Goal: Task Accomplishment & Management: Manage account settings

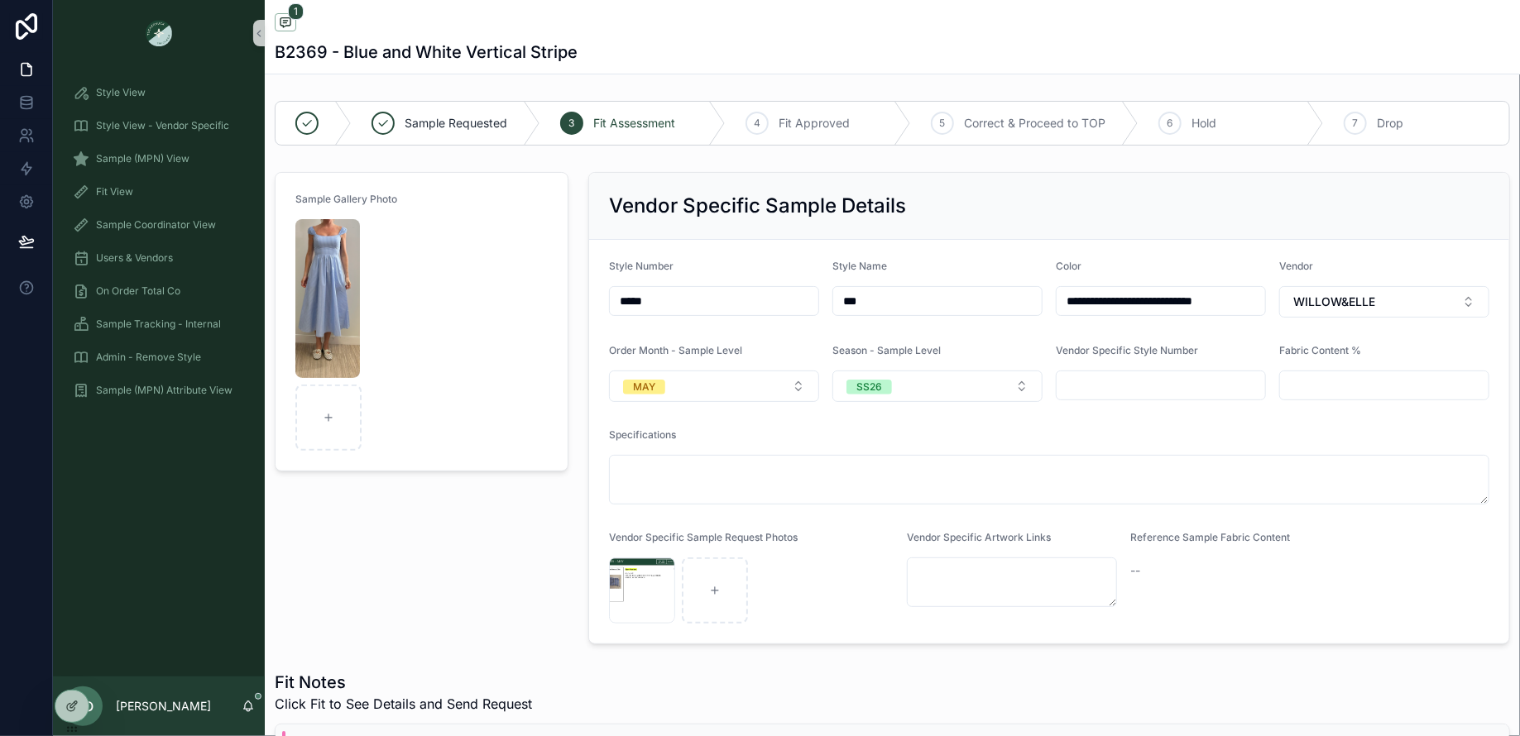
click at [197, 155] on div "Sample (MPN) View" at bounding box center [159, 159] width 172 height 26
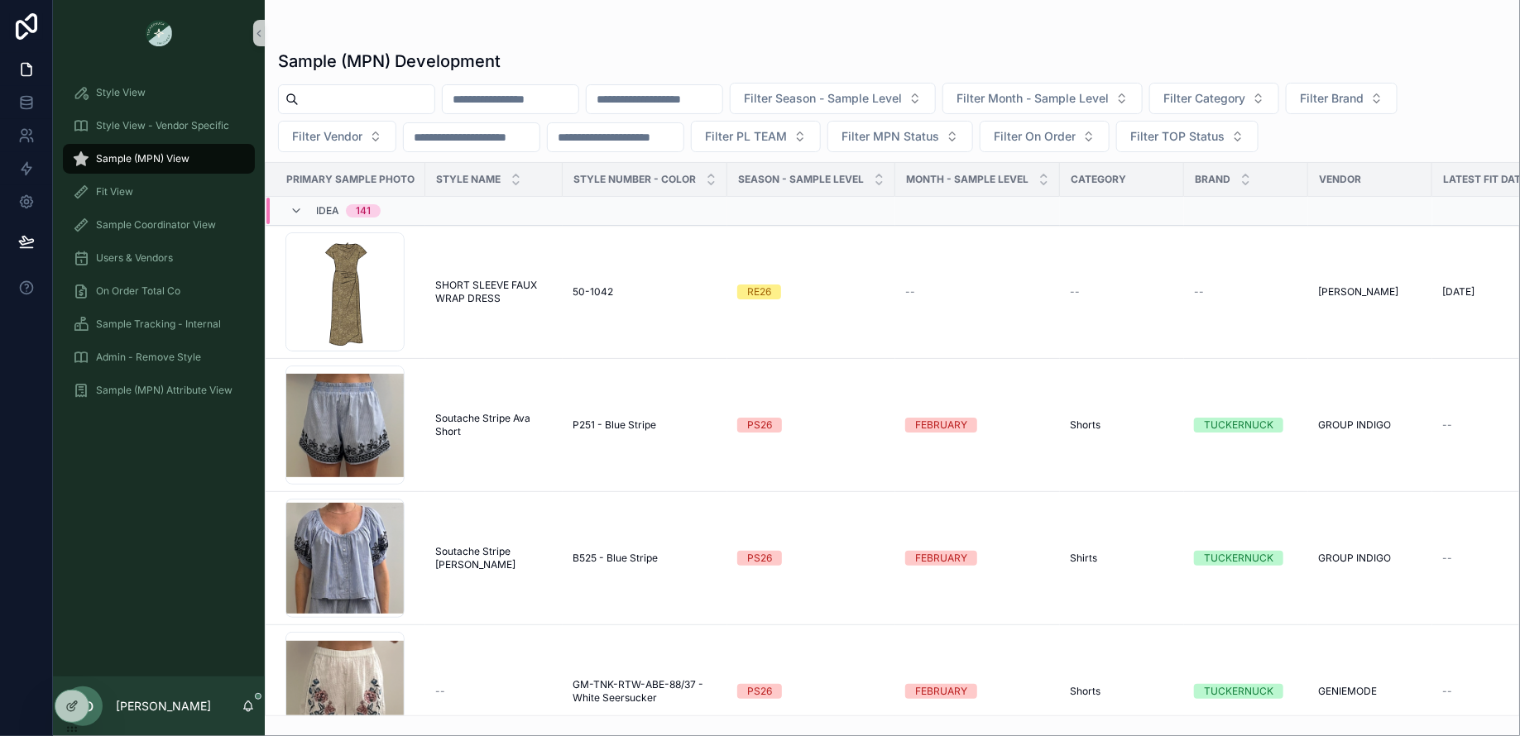
click at [303, 205] on div "Idea 141" at bounding box center [335, 211] width 91 height 26
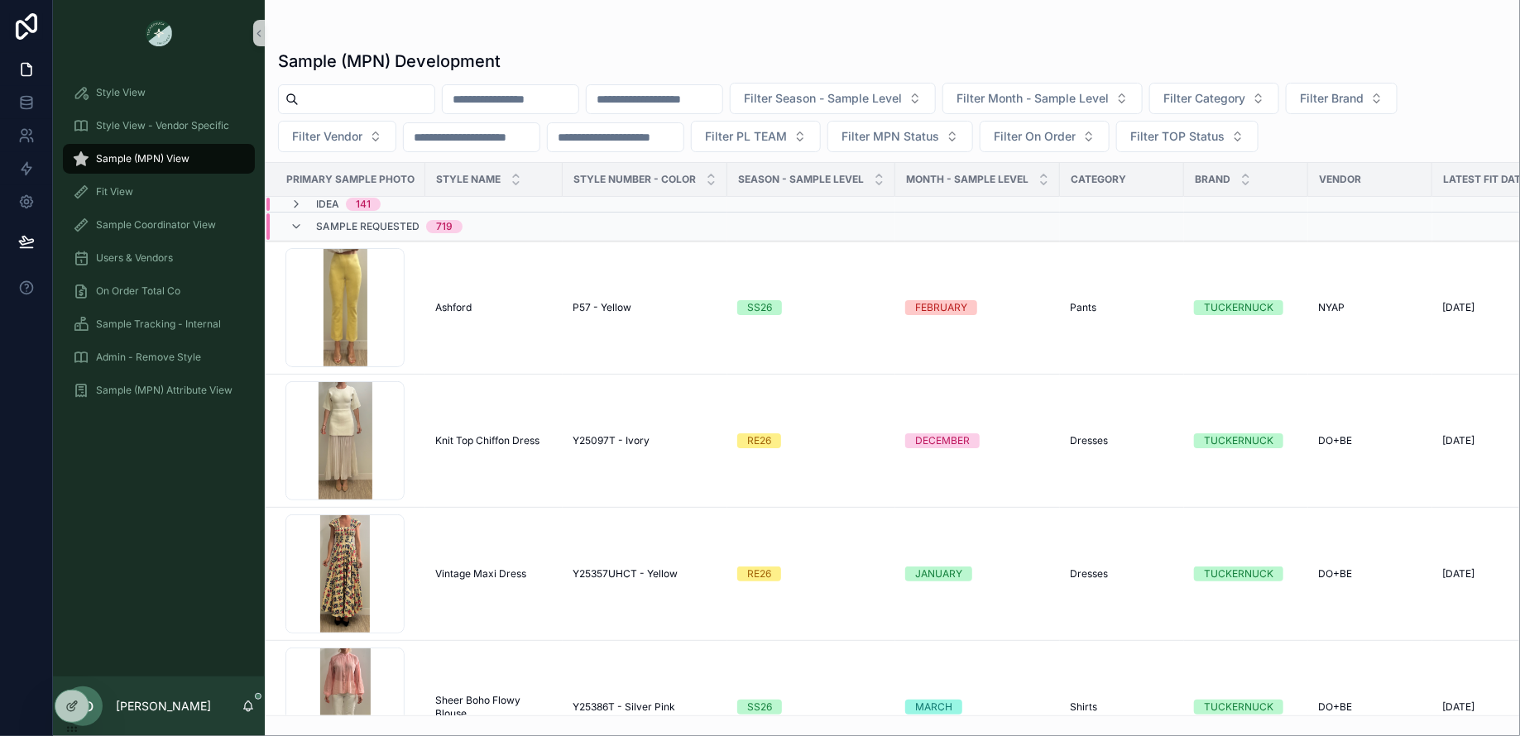
click at [332, 231] on div "Sample Requested 719" at bounding box center [389, 226] width 146 height 26
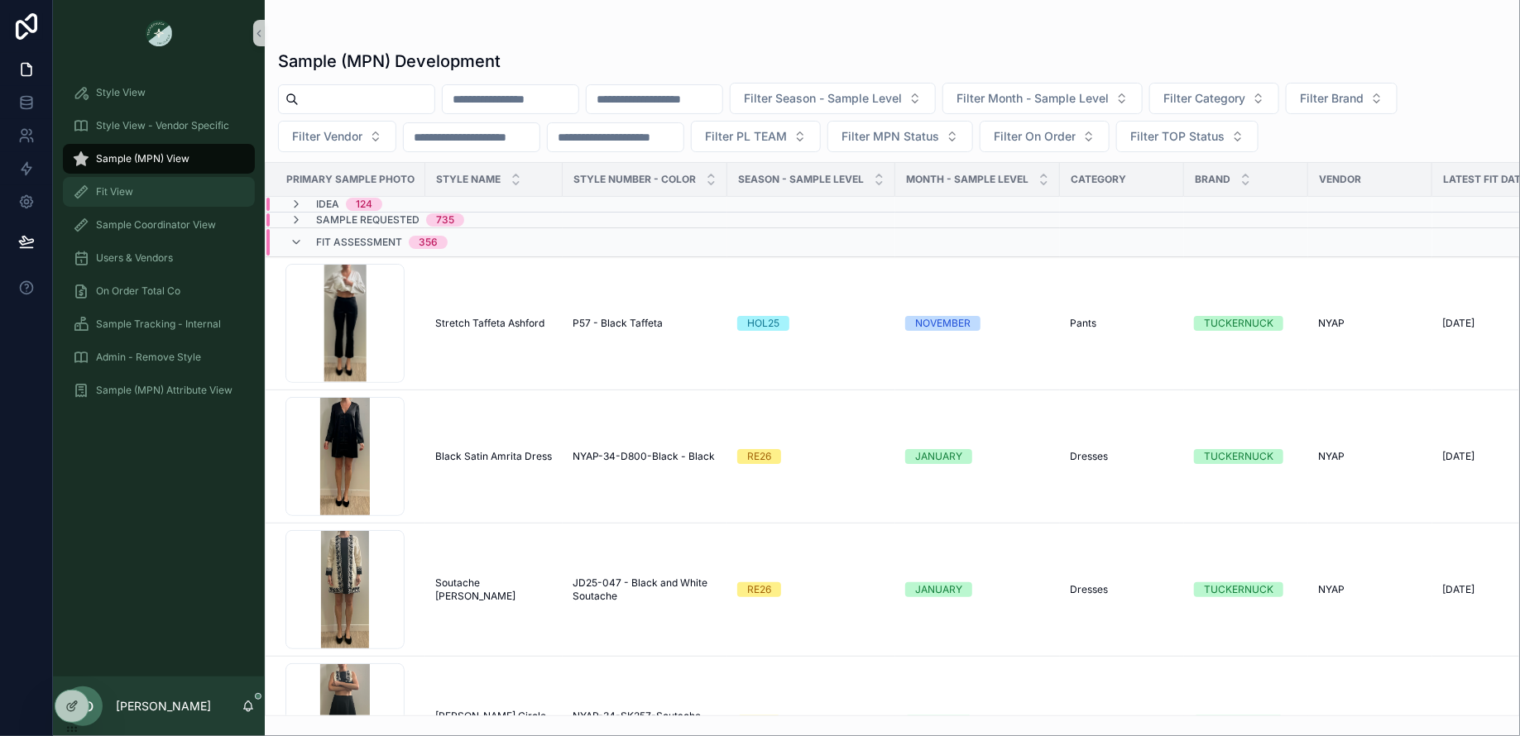
click at [178, 190] on div "Fit View" at bounding box center [159, 192] width 172 height 26
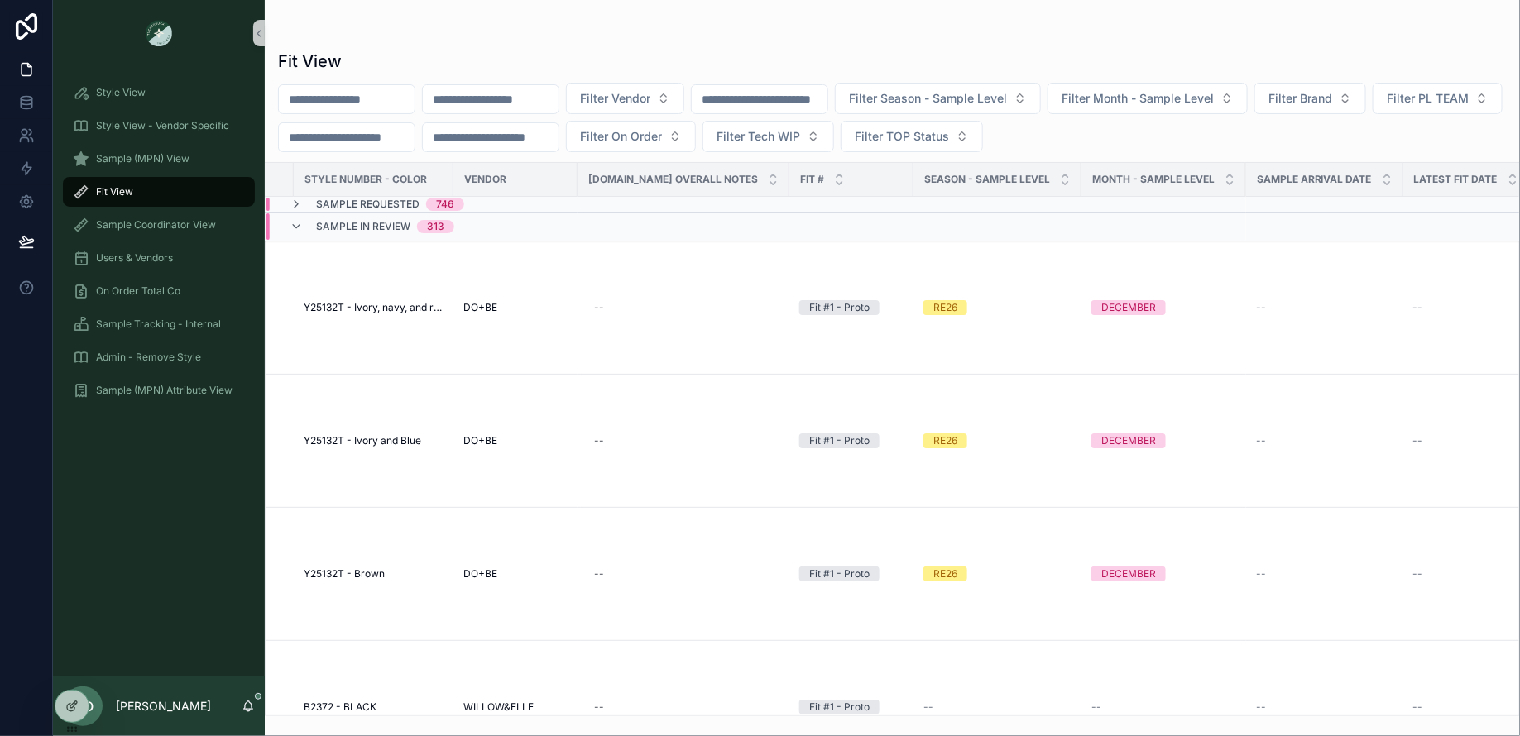
scroll to position [0, 481]
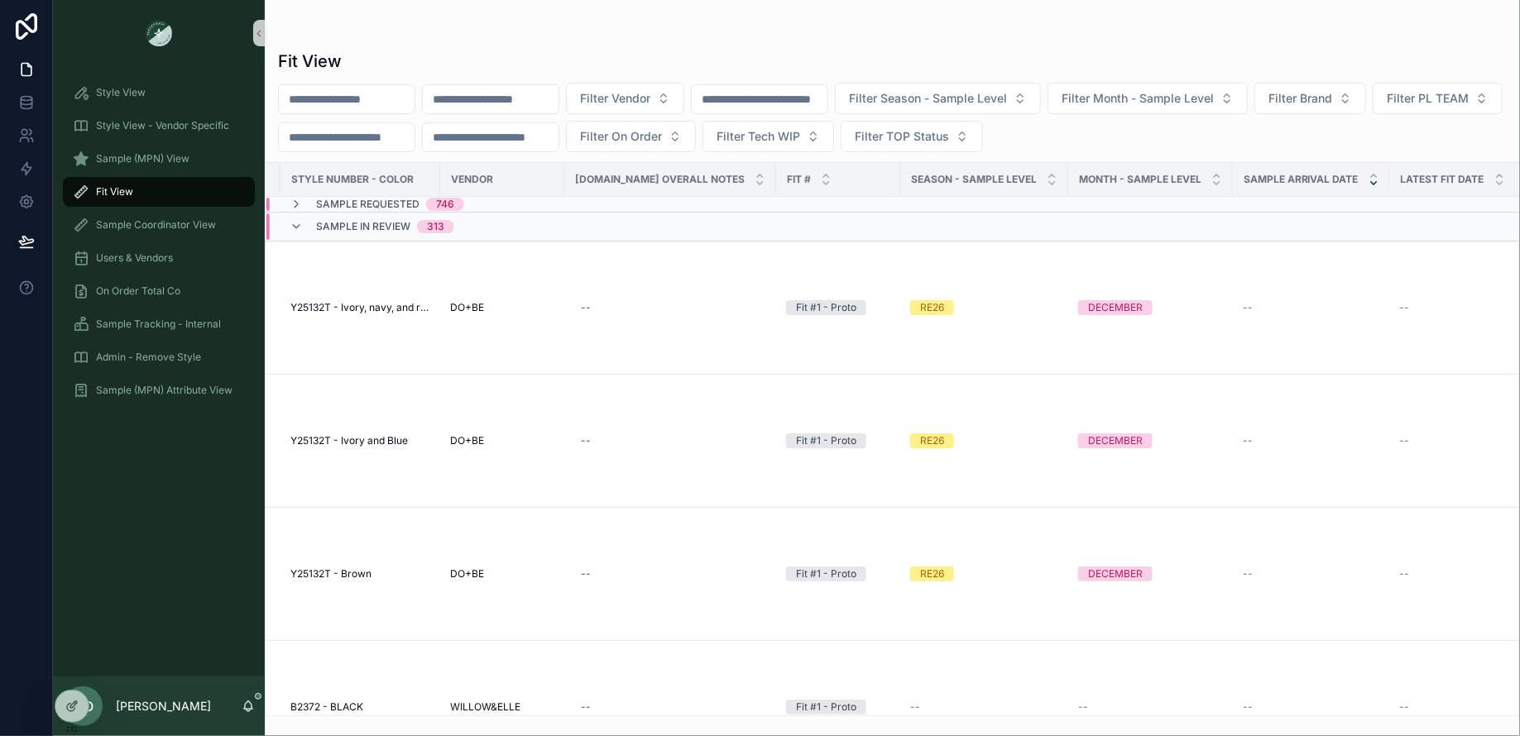
click at [1368, 184] on icon "scrollable content" at bounding box center [1373, 183] width 11 height 11
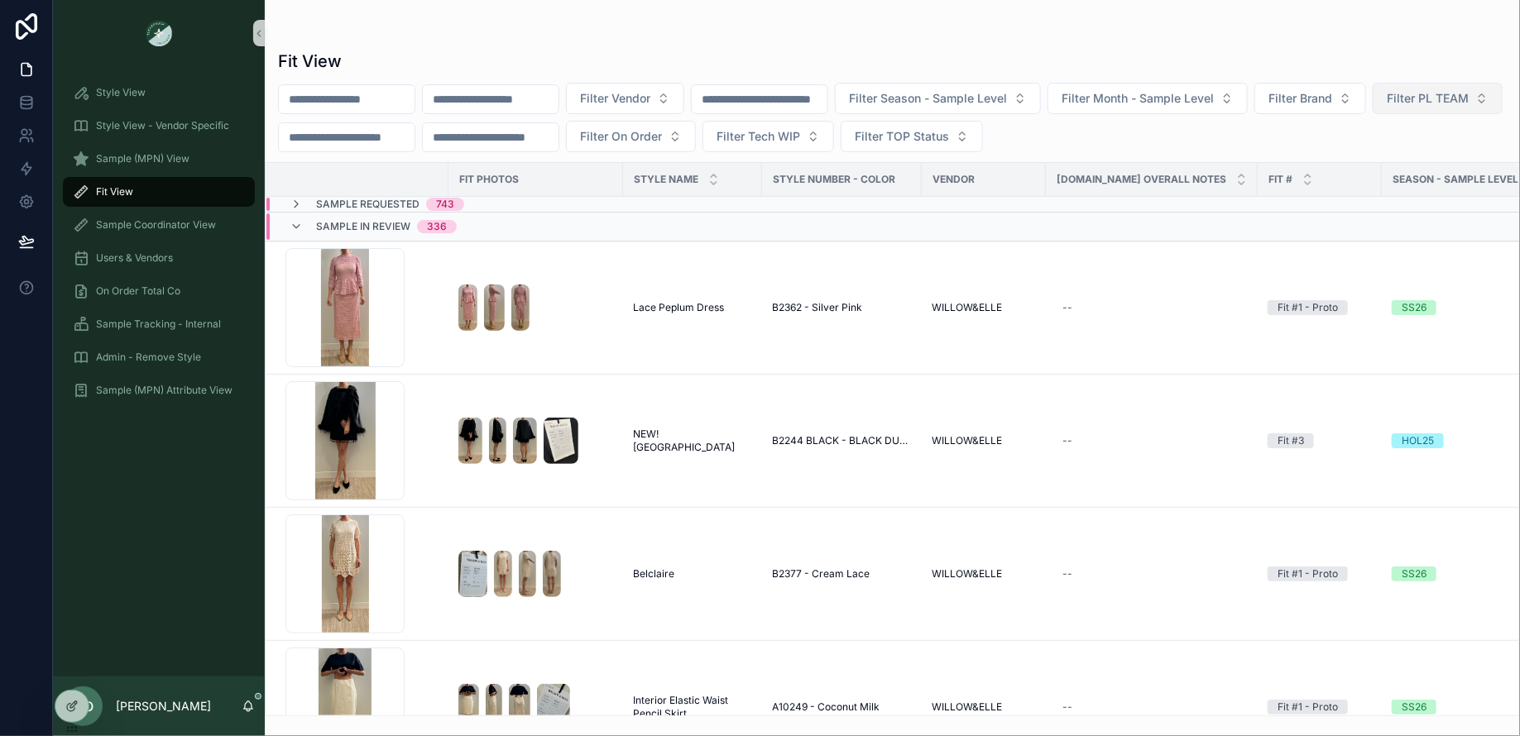
click at [1386, 107] on span "Filter PL TEAM" at bounding box center [1427, 98] width 82 height 17
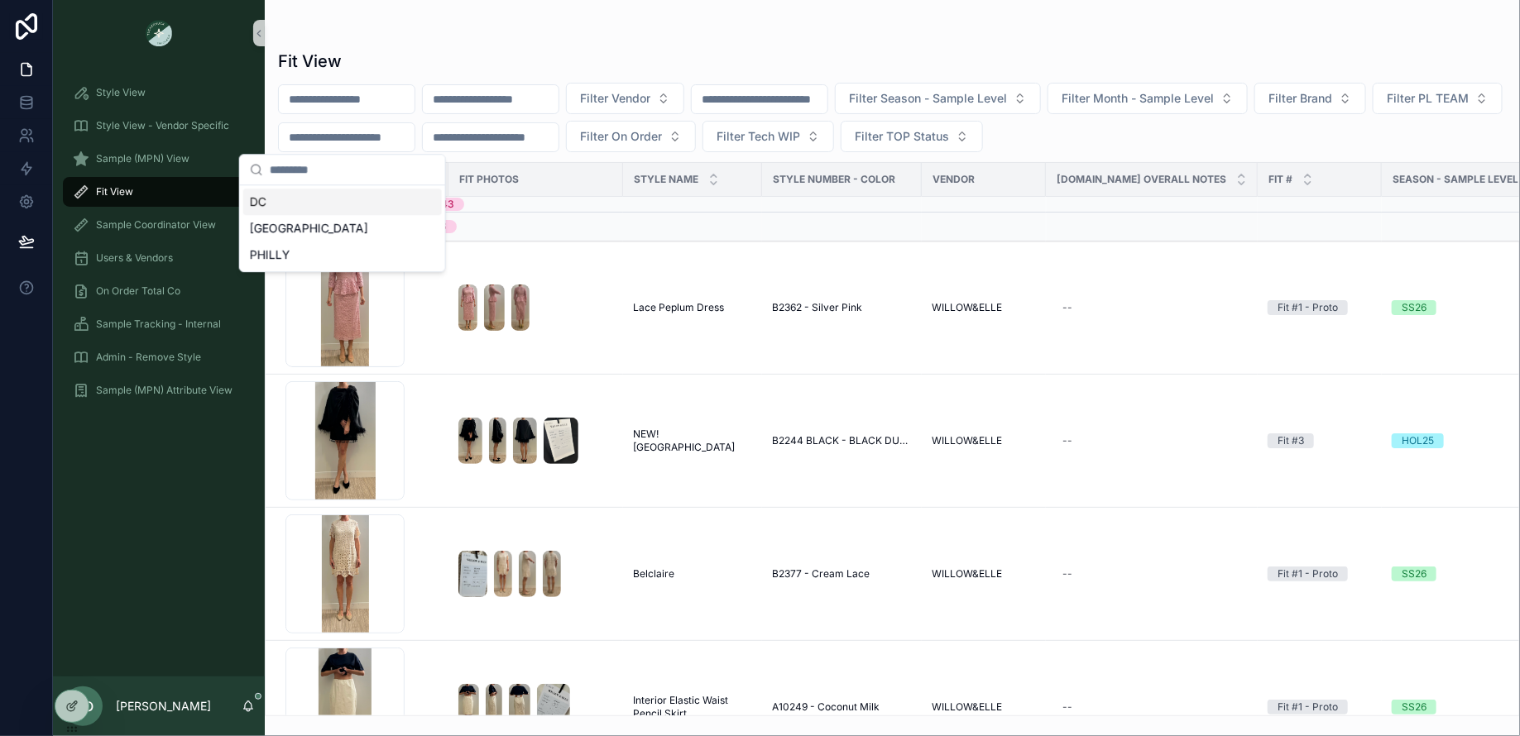
click at [1272, 66] on div "Fit View" at bounding box center [892, 61] width 1228 height 23
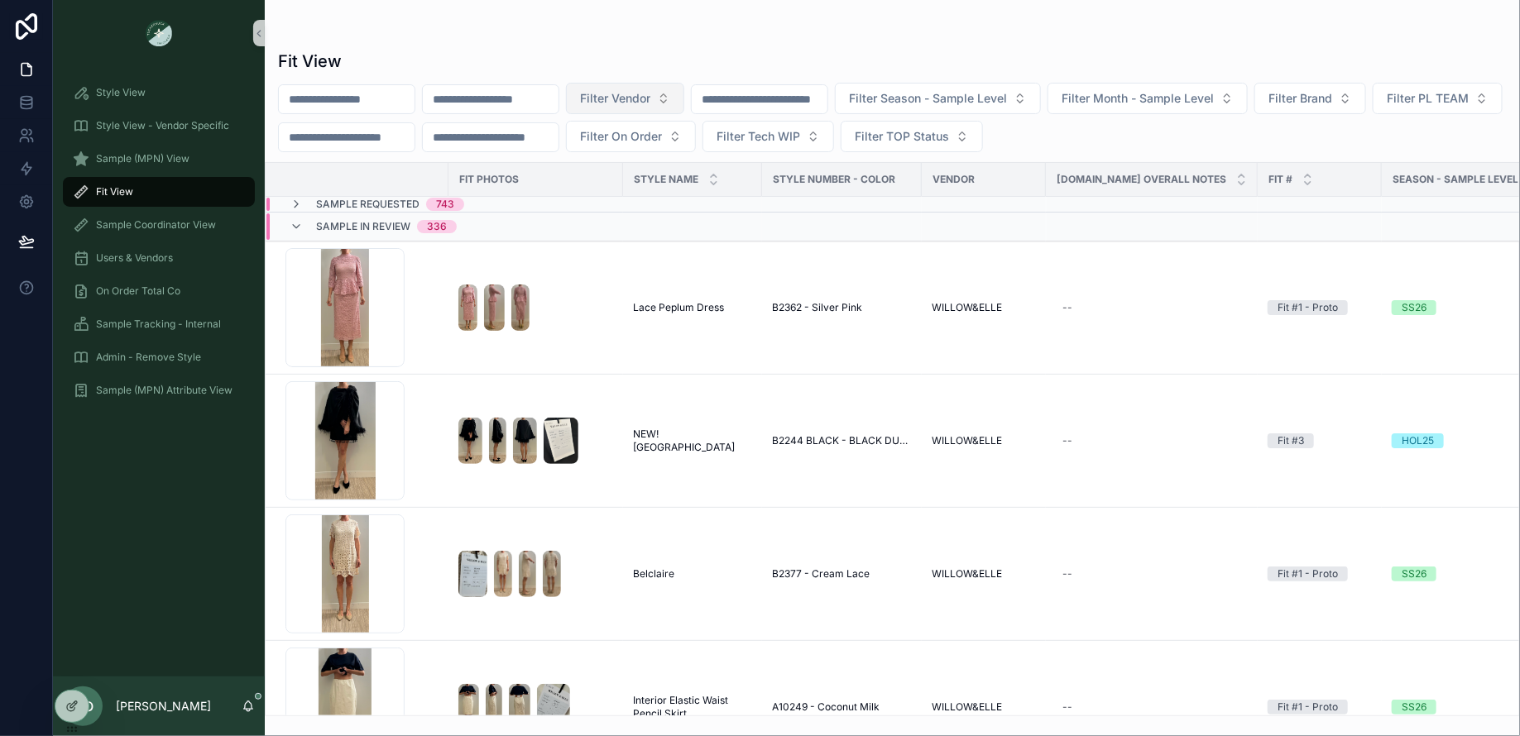
click at [650, 93] on span "Filter Vendor" at bounding box center [615, 98] width 70 height 17
type input "**"
click at [572, 184] on span "DO+BE" at bounding box center [582, 191] width 39 height 17
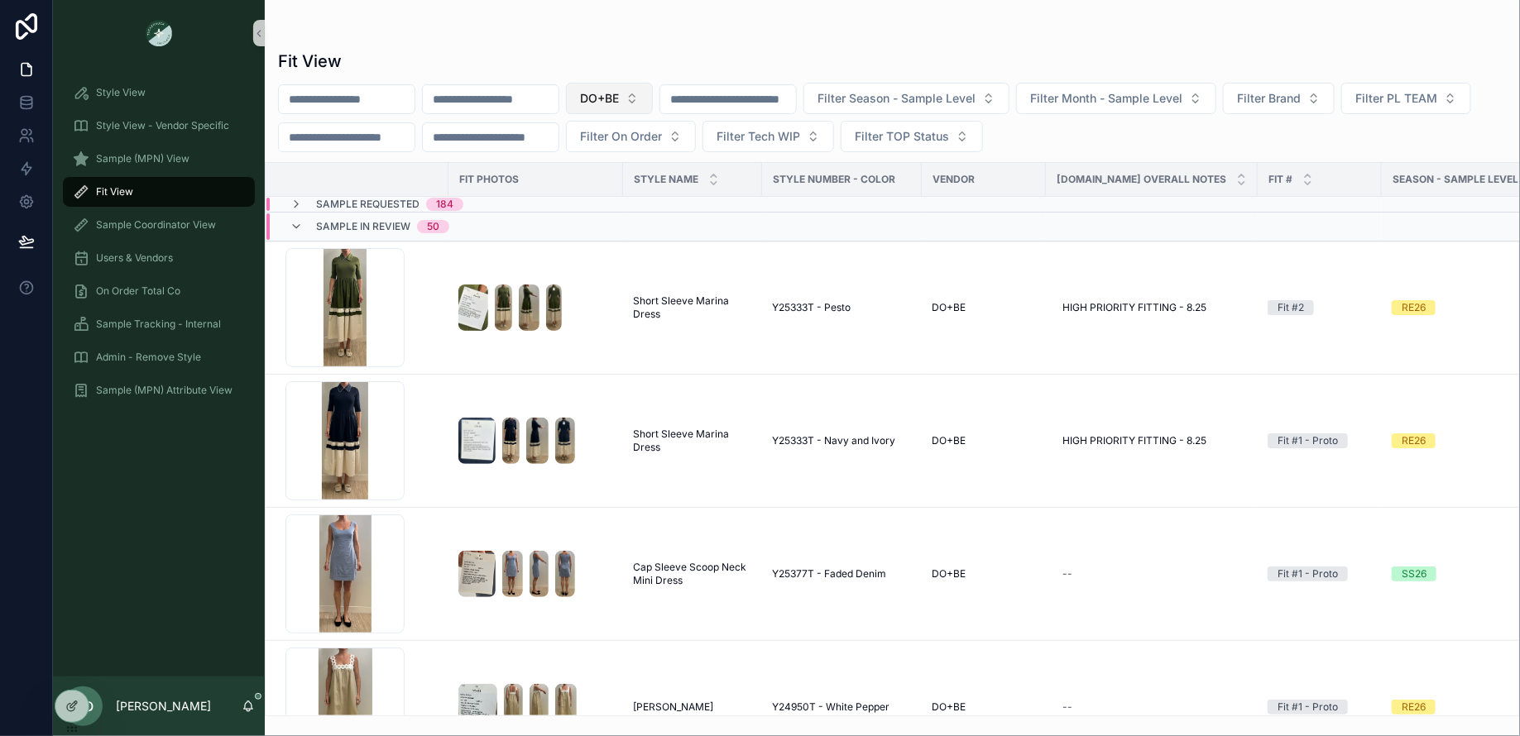
click at [653, 100] on button "DO+BE" at bounding box center [609, 98] width 87 height 31
type input "****"
click at [620, 168] on span "WILLOW&ELLE" at bounding box center [589, 164] width 82 height 17
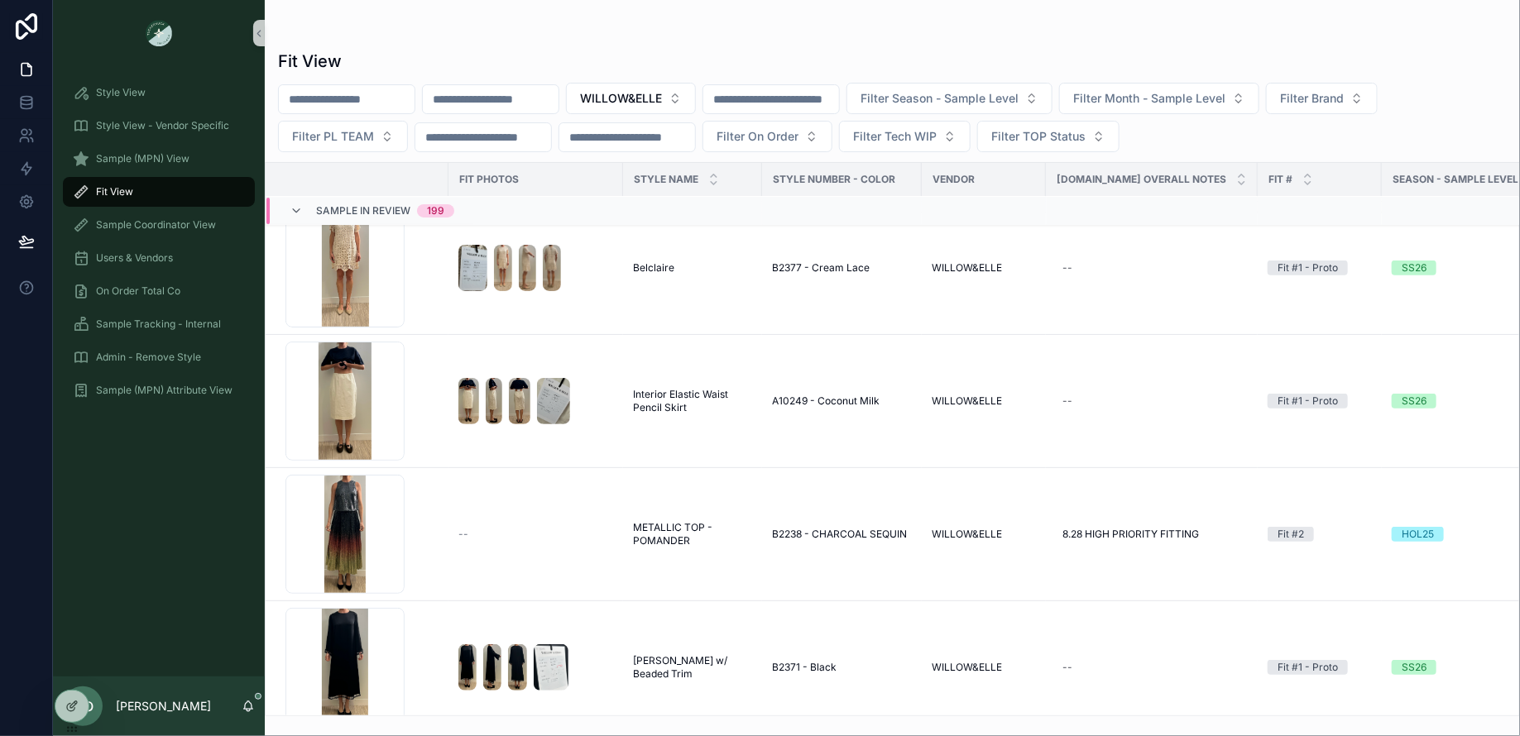
scroll to position [306, 0]
click at [1120, 528] on span "8.28 HIGH PRIORITY FITTING" at bounding box center [1130, 534] width 136 height 13
drag, startPoint x: 1215, startPoint y: 556, endPoint x: 1050, endPoint y: 546, distance: 165.7
click at [1050, 546] on div "**********" at bounding box center [1168, 554] width 238 height 61
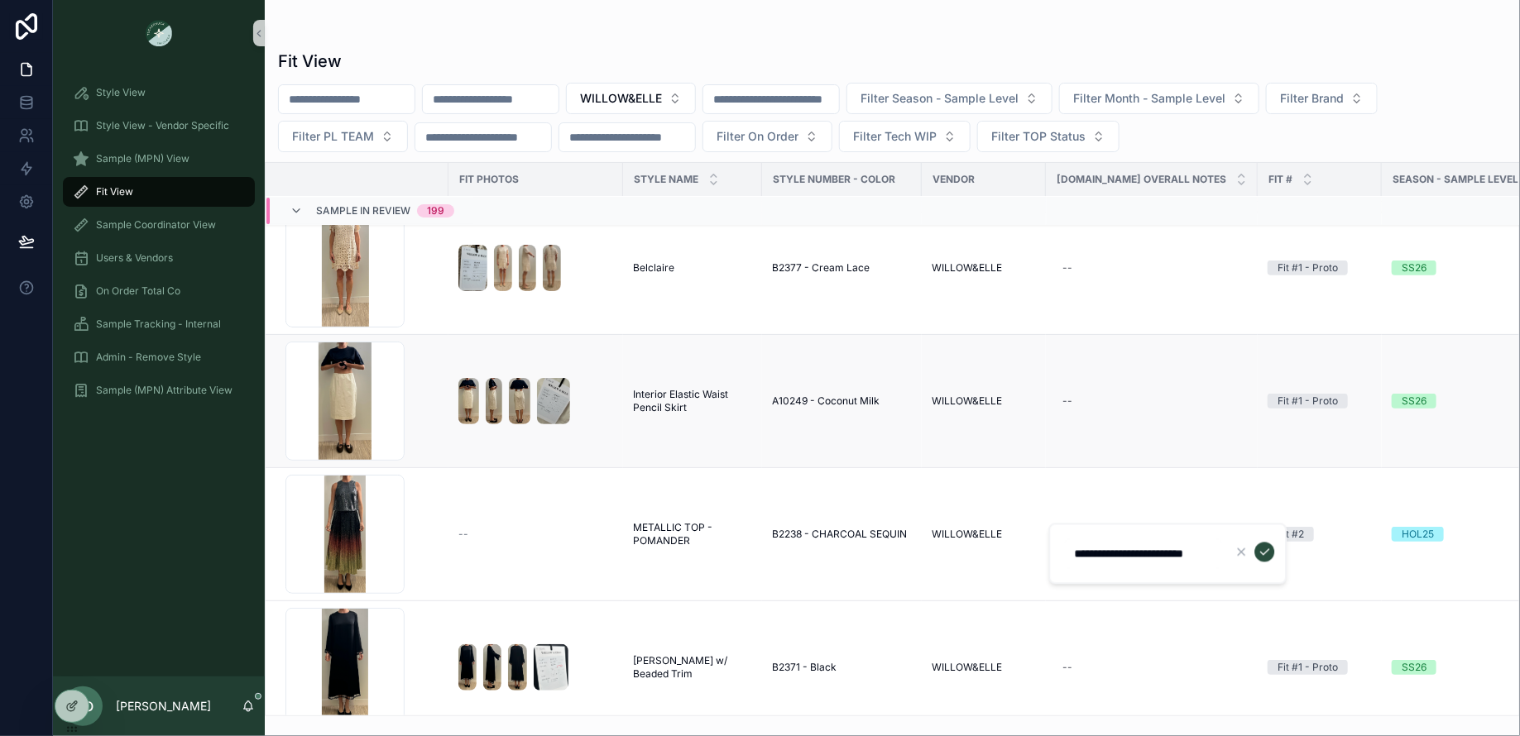
click at [1011, 461] on td "WILLOW&ELLE" at bounding box center [984, 401] width 124 height 133
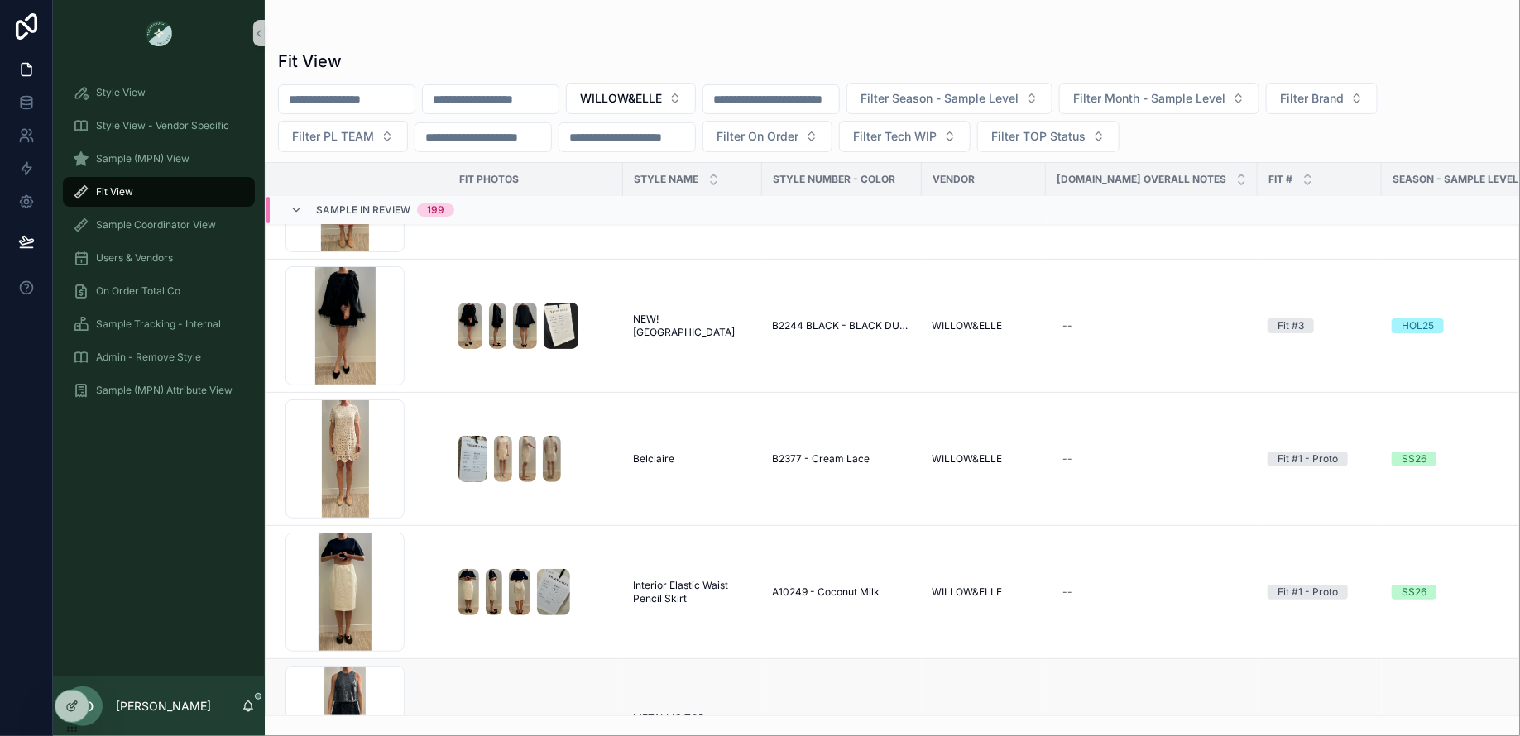
scroll to position [67, 0]
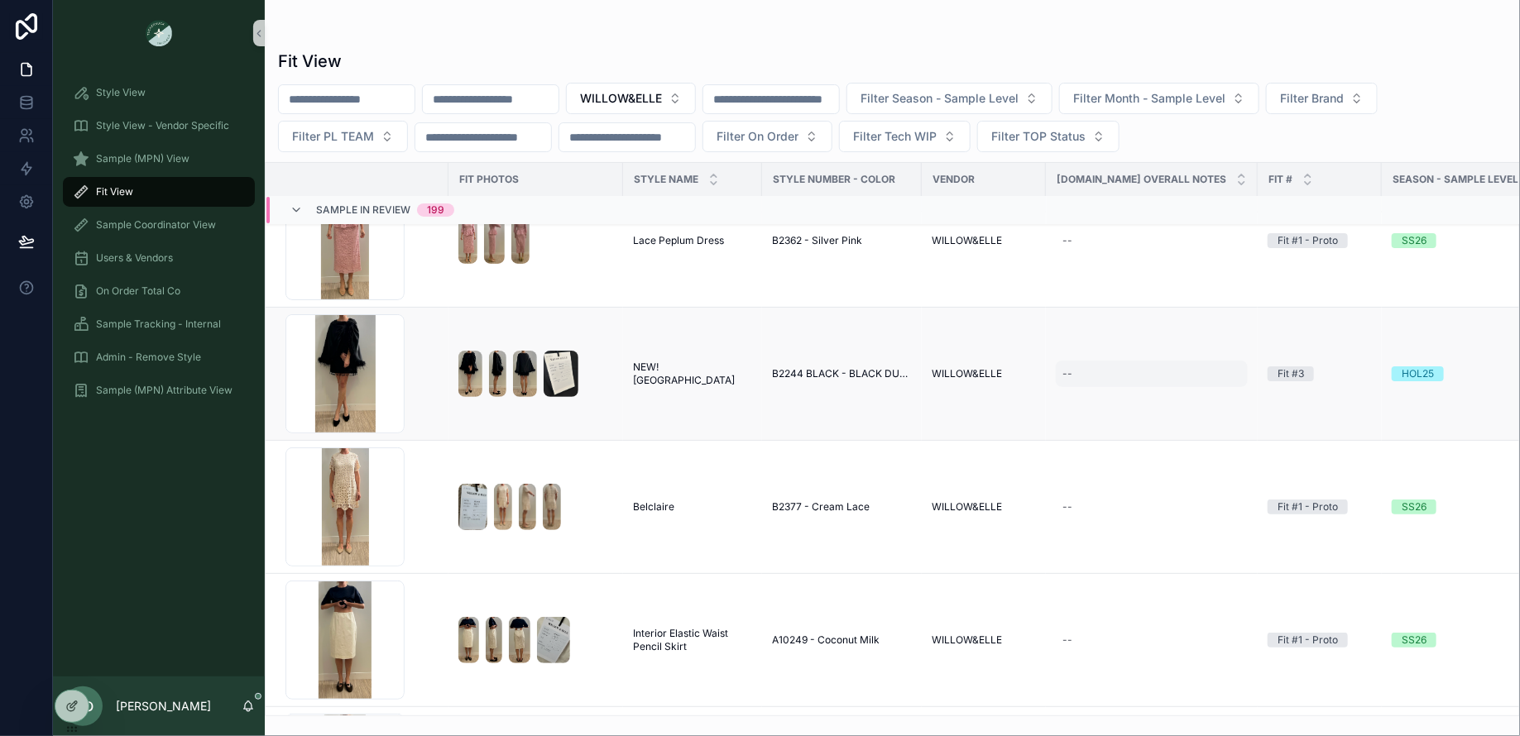
click at [1069, 374] on div "--" at bounding box center [1067, 373] width 10 height 13
type input "**********"
click at [1261, 392] on icon "scrollable content" at bounding box center [1265, 393] width 8 height 6
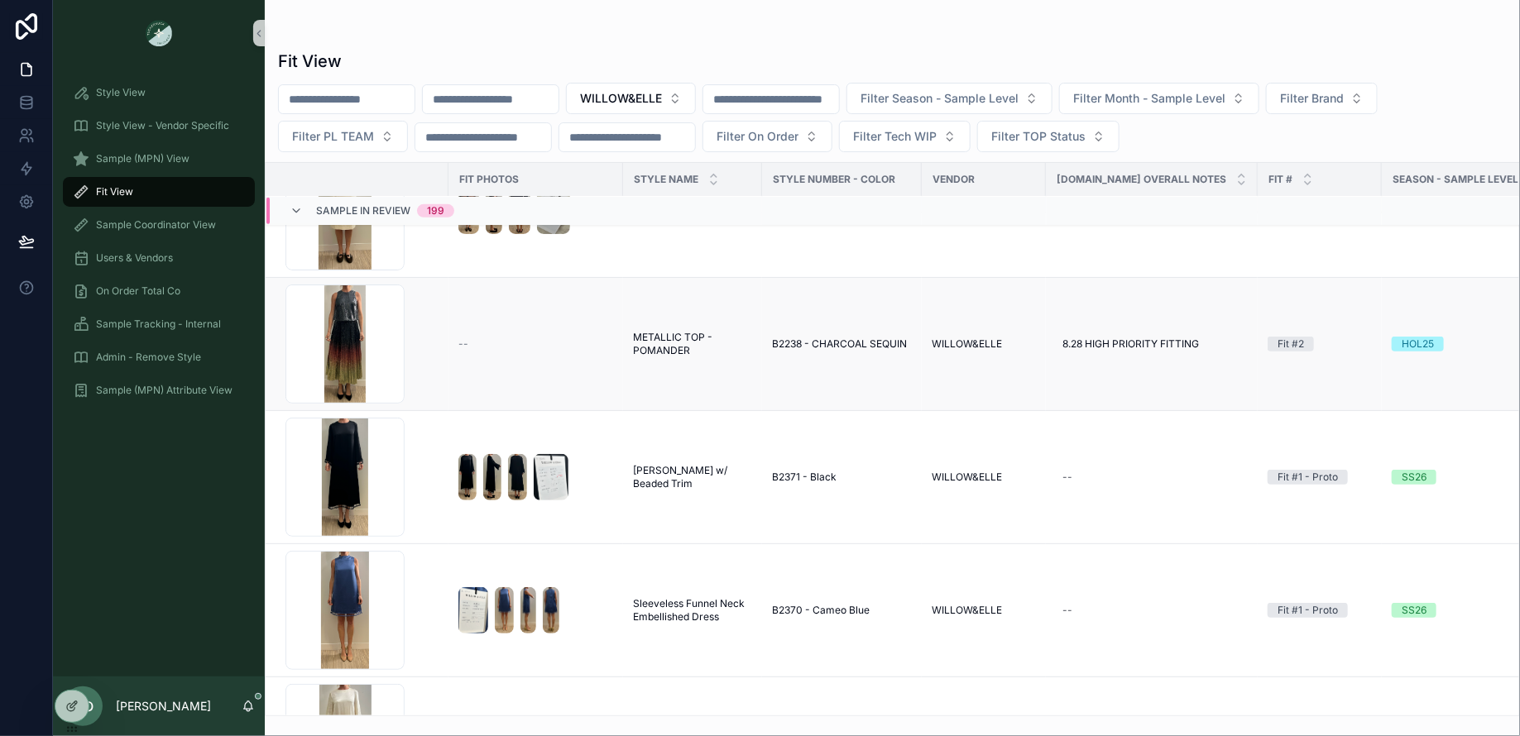
scroll to position [510, 0]
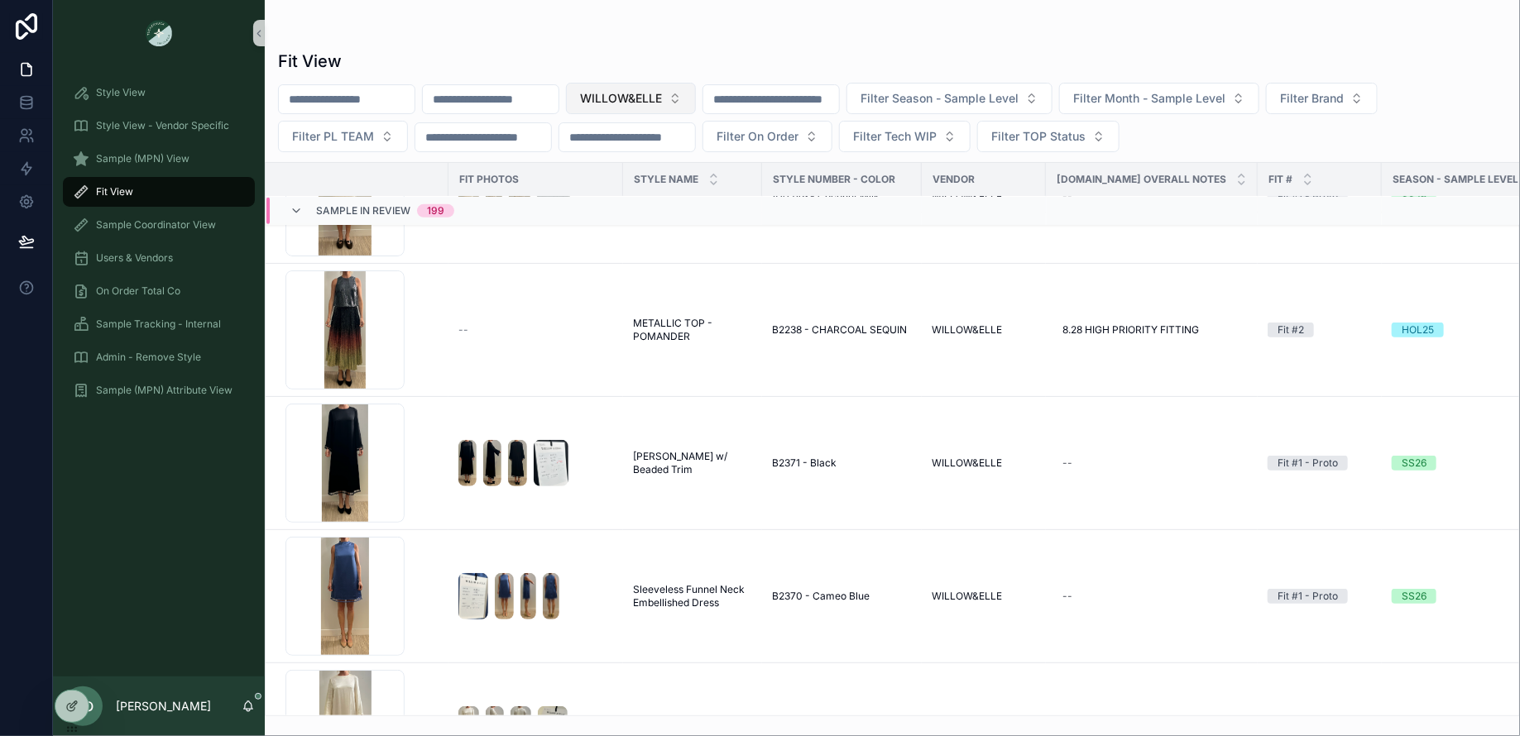
click at [635, 92] on span "WILLOW&ELLE" at bounding box center [621, 98] width 82 height 17
type input "**"
click at [650, 195] on div "DO+BE" at bounding box center [661, 191] width 199 height 26
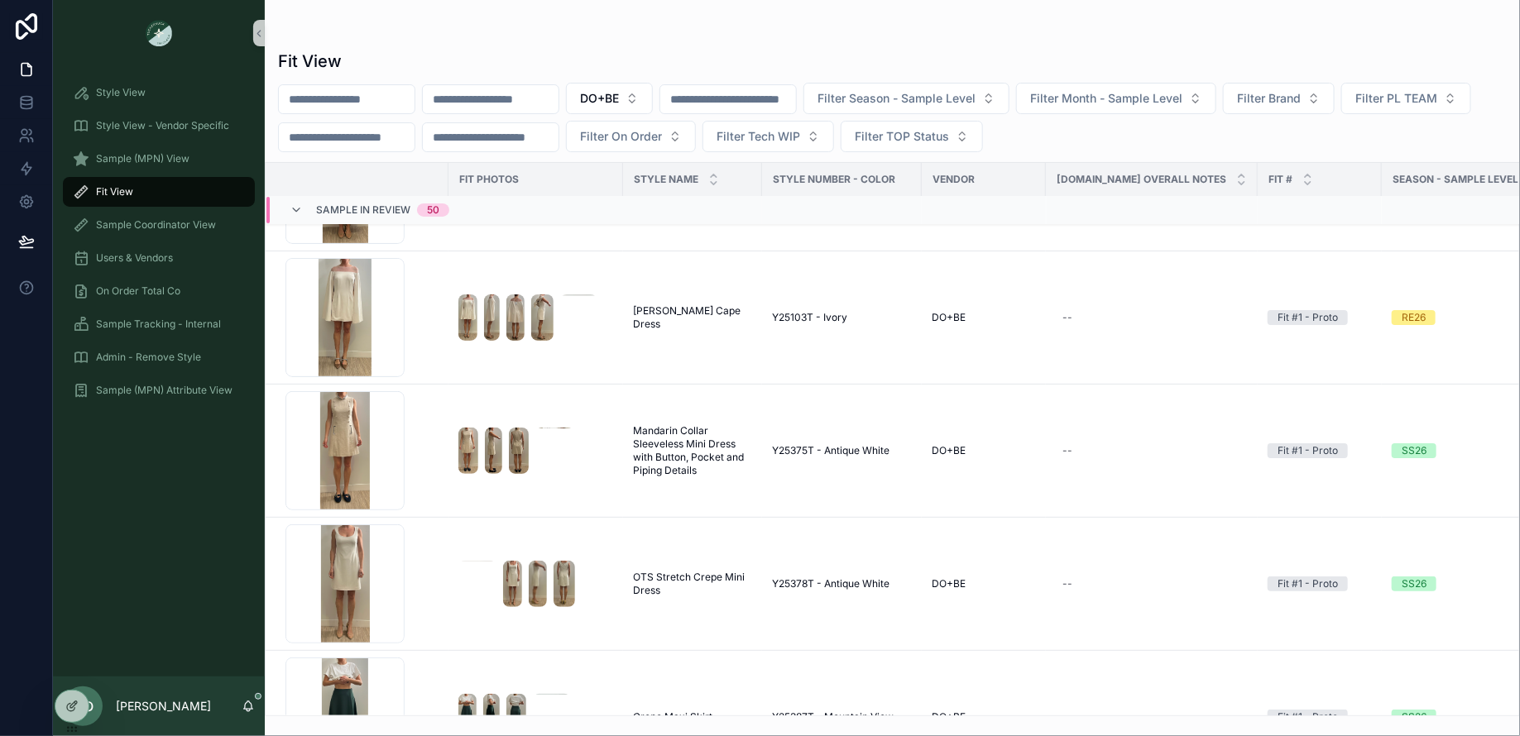
scroll to position [6270, 0]
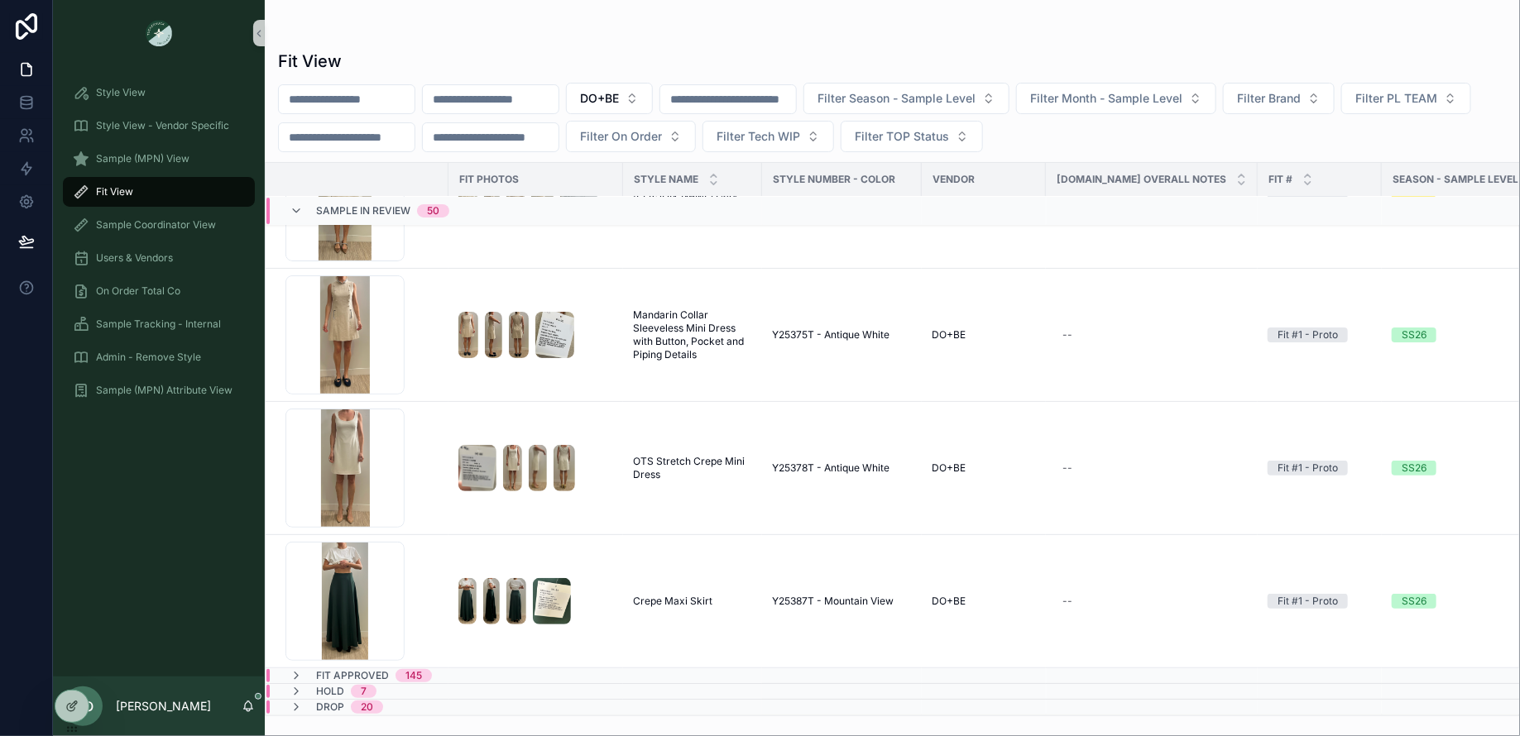
click at [184, 72] on div "Style View Style View - Vendor Specific Sample (MPN) View Fit View Sample Coord…" at bounding box center [159, 246] width 212 height 361
click at [184, 84] on div "Style View" at bounding box center [159, 92] width 172 height 26
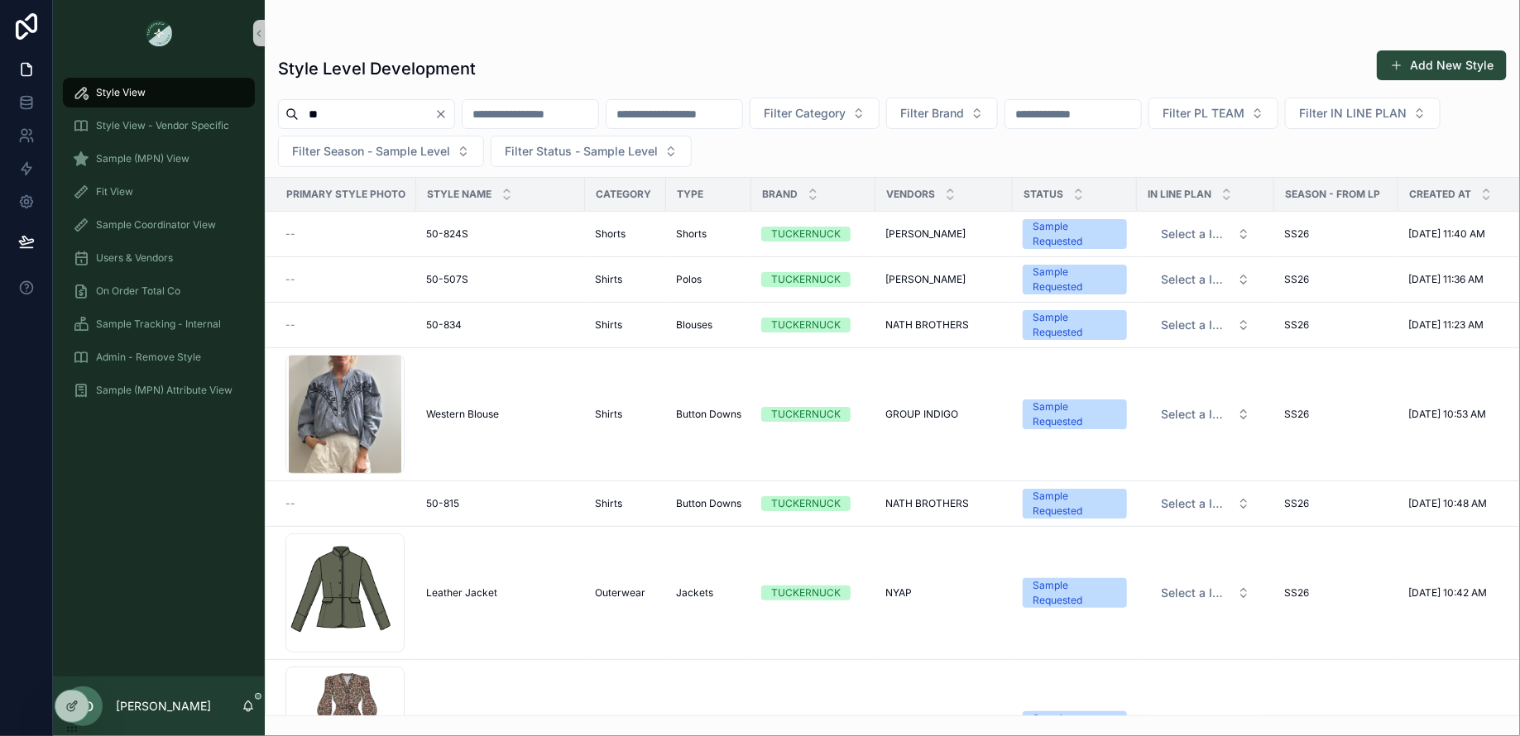
type input "*"
type input "******"
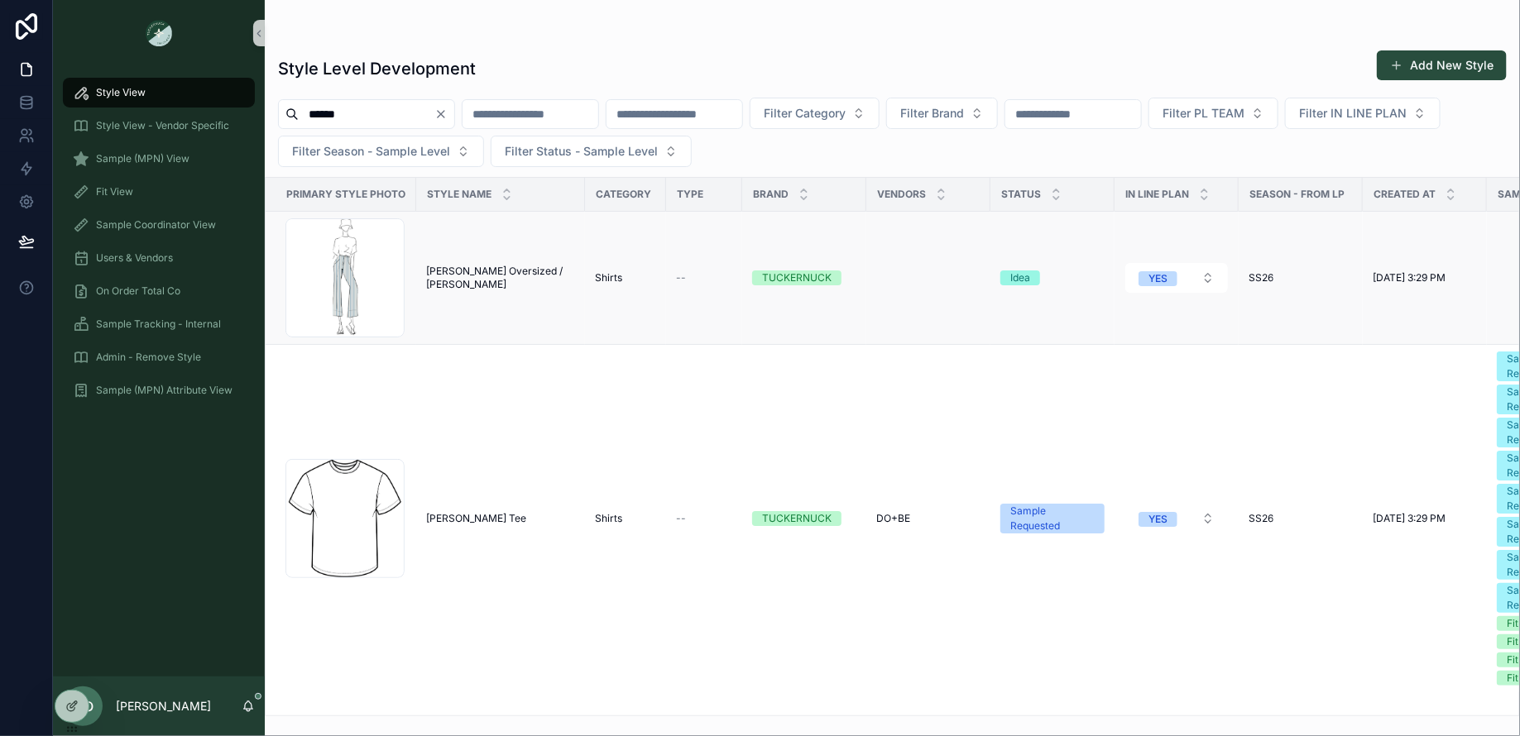
click at [470, 281] on span "[PERSON_NAME] Oversized / [PERSON_NAME]" at bounding box center [500, 278] width 149 height 26
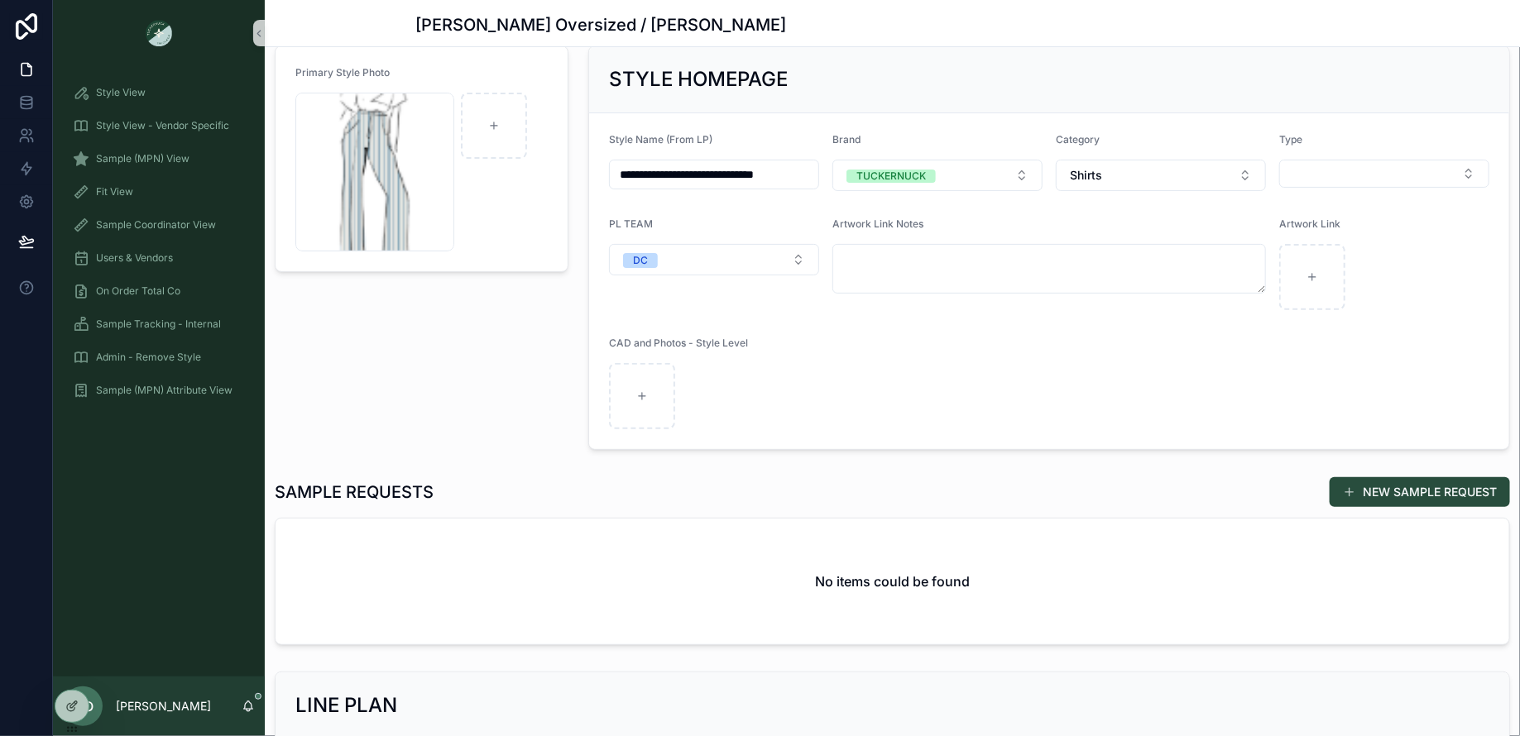
scroll to position [219, 0]
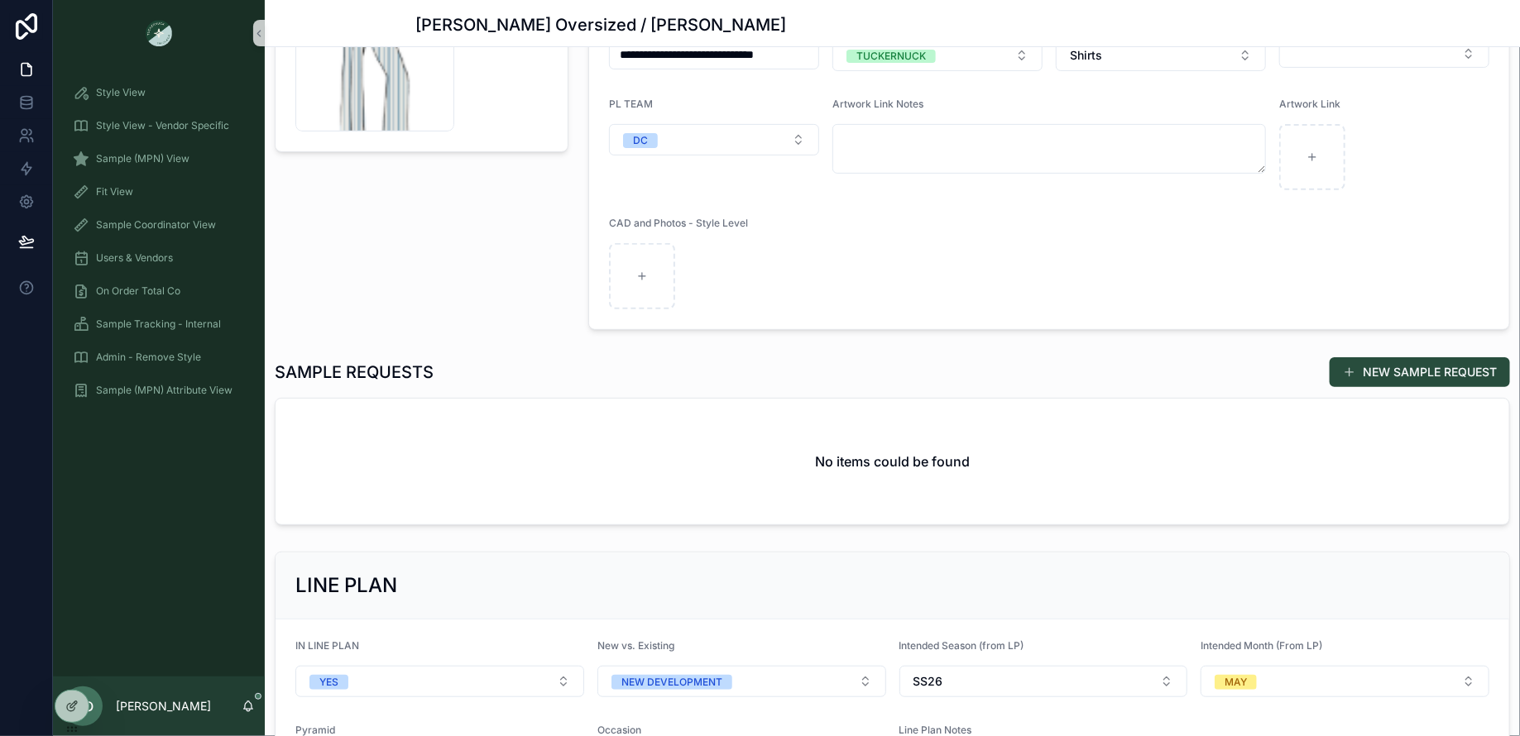
click at [1348, 374] on button "NEW SAMPLE REQUEST" at bounding box center [1419, 372] width 180 height 30
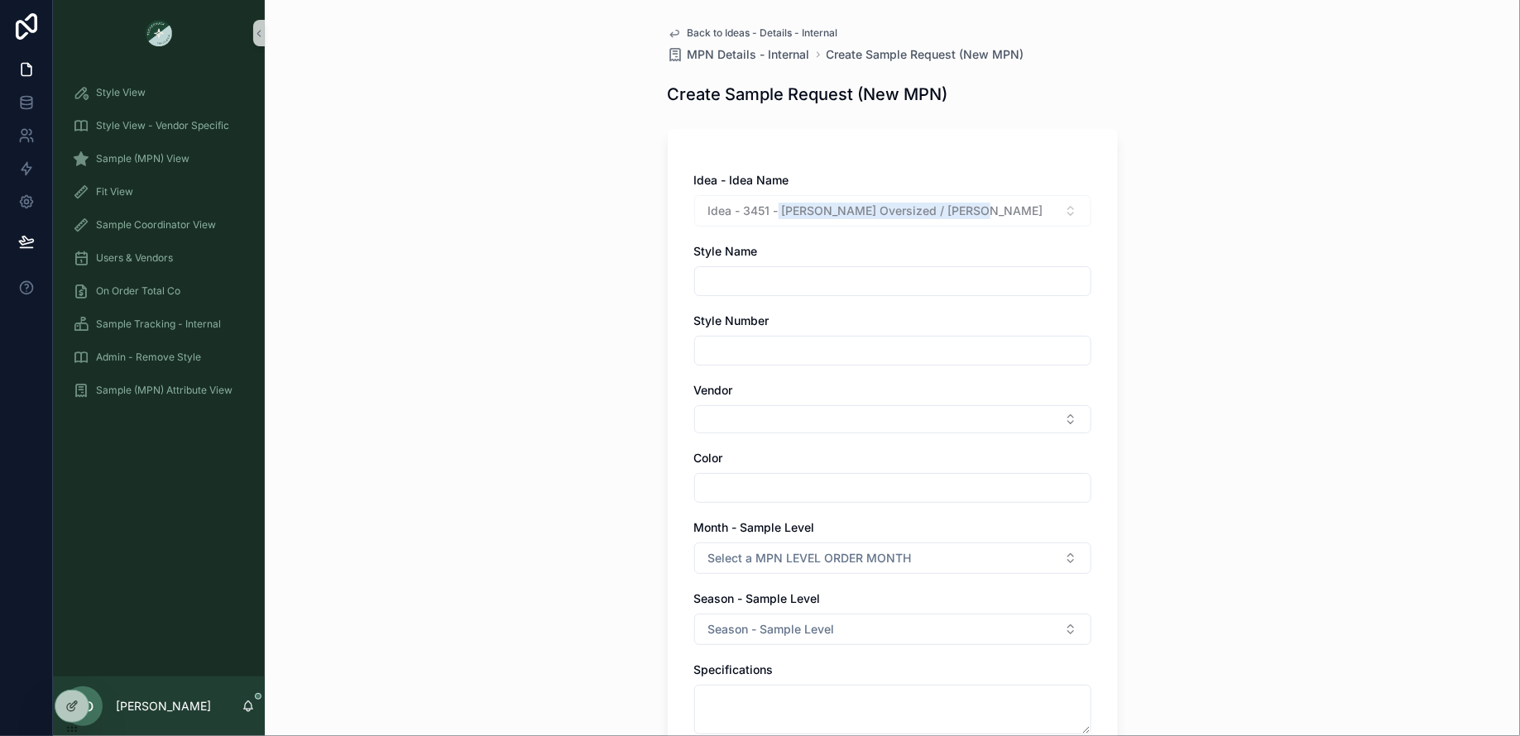
drag, startPoint x: 975, startPoint y: 212, endPoint x: 771, endPoint y: 210, distance: 204.3
click at [771, 210] on div "Idea - 3451 - [PERSON_NAME] Oversized / [PERSON_NAME]" at bounding box center [892, 210] width 397 height 31
copy span "[PERSON_NAME] Oversized / [PERSON_NAME]"
drag, startPoint x: 751, startPoint y: 270, endPoint x: 750, endPoint y: 280, distance: 10.0
click at [751, 270] on input "scrollable content" at bounding box center [892, 281] width 395 height 23
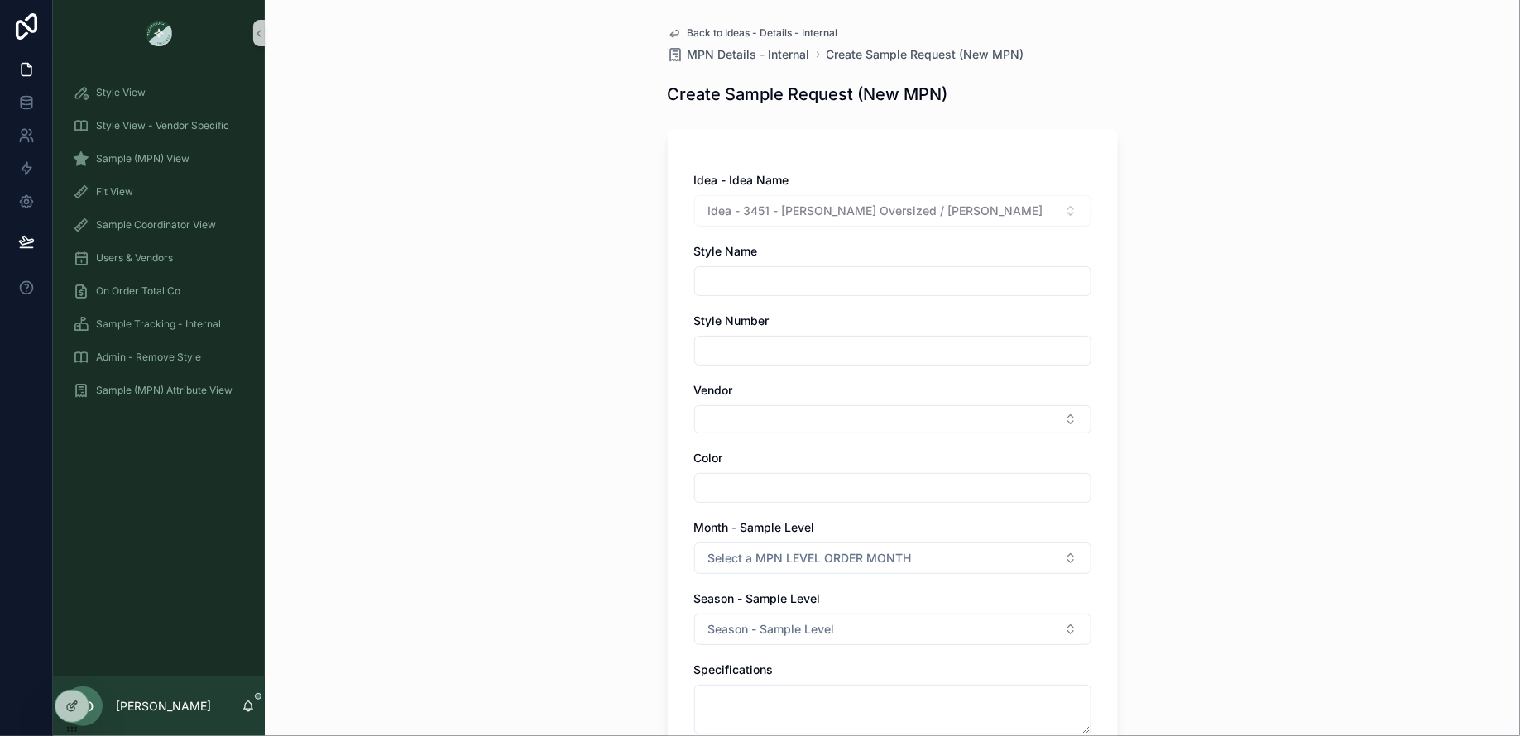
paste input "**********"
type input "**********"
click at [711, 352] on input "scrollable content" at bounding box center [892, 350] width 395 height 23
click at [708, 432] on div "**********" at bounding box center [892, 612] width 397 height 880
click at [706, 425] on button "Select Button" at bounding box center [892, 419] width 397 height 28
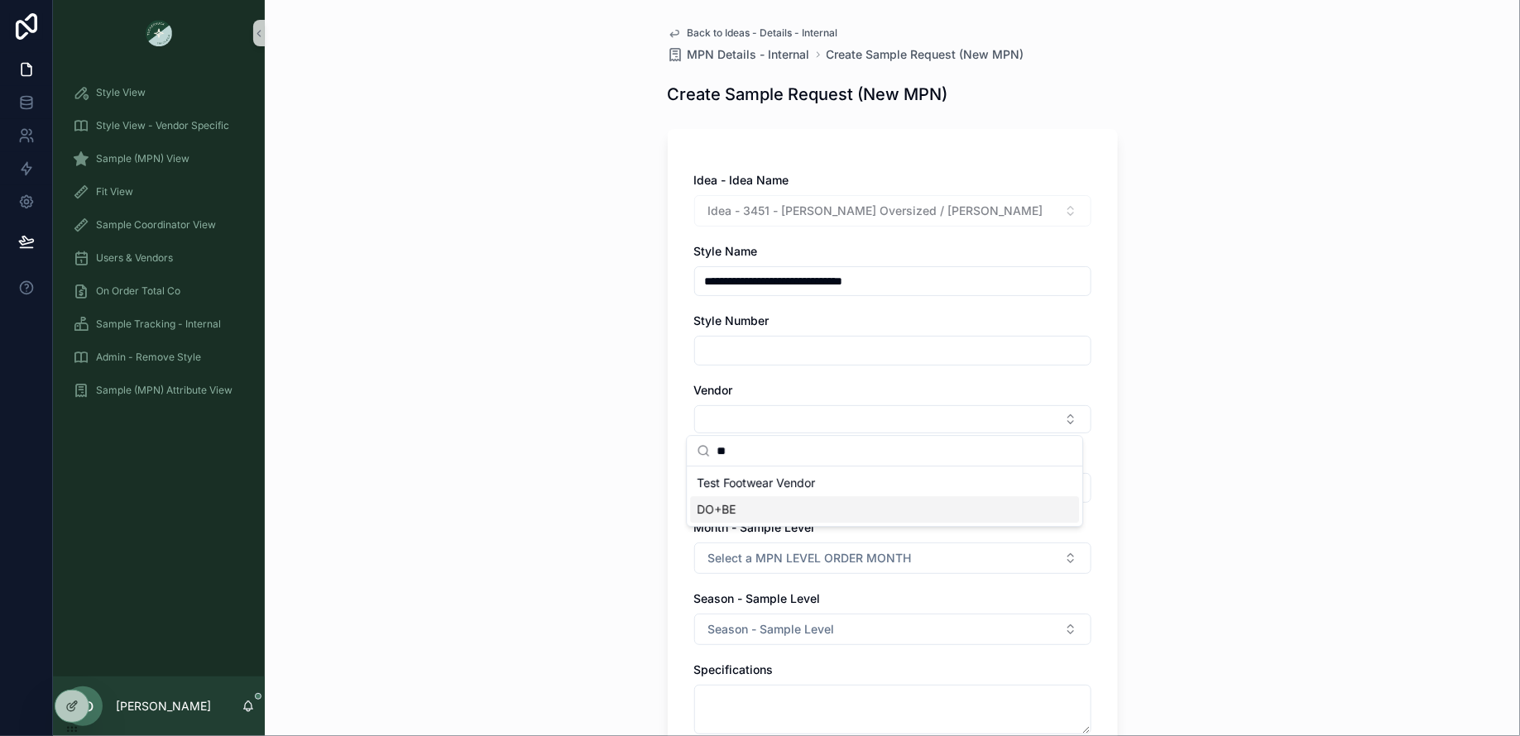
type input "**"
click at [717, 506] on span "DO+BE" at bounding box center [716, 509] width 39 height 17
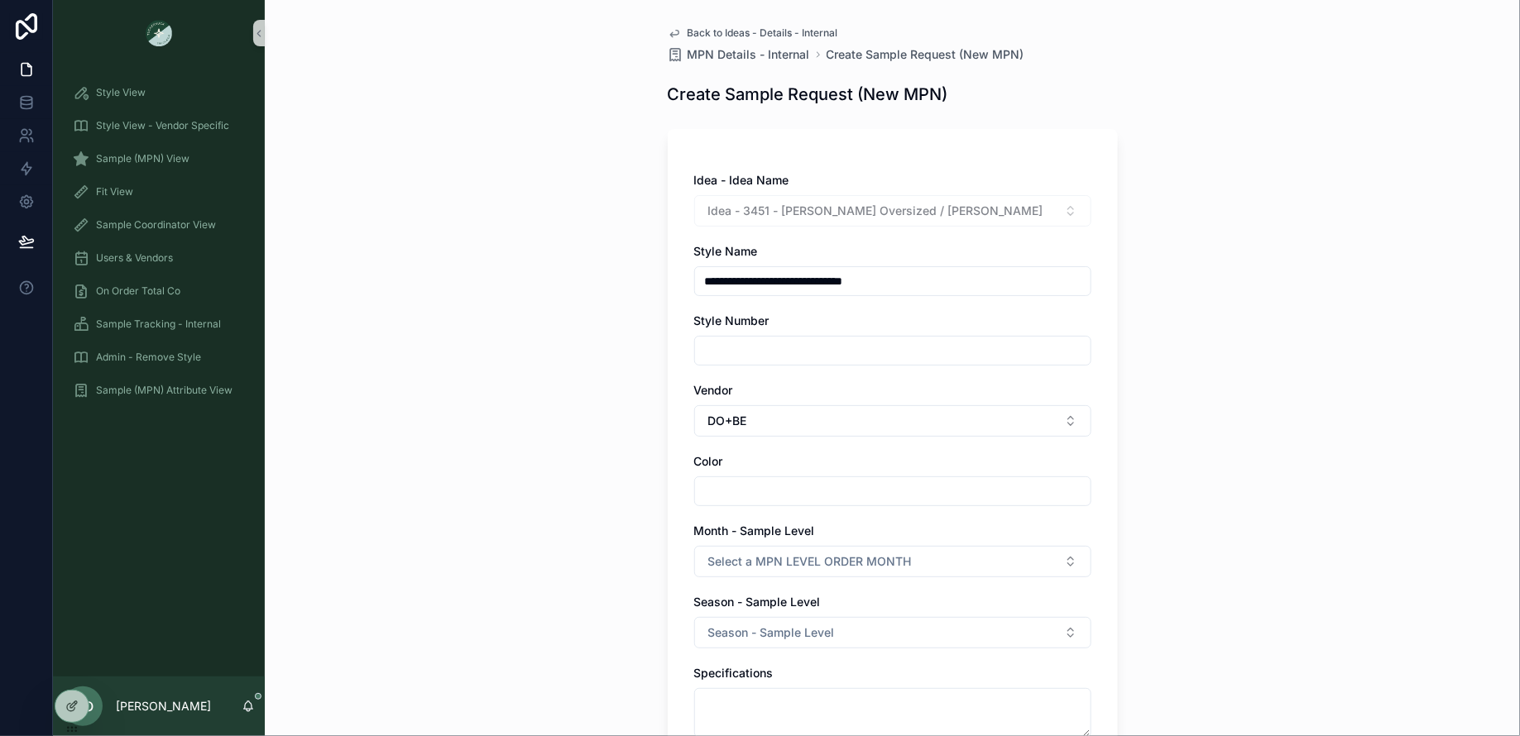
click at [531, 476] on div "**********" at bounding box center [892, 368] width 1255 height 736
click at [685, 473] on div "**********" at bounding box center [893, 605] width 450 height 953
click at [697, 487] on input "scrollable content" at bounding box center [892, 491] width 395 height 23
type input "*"
type input "*****"
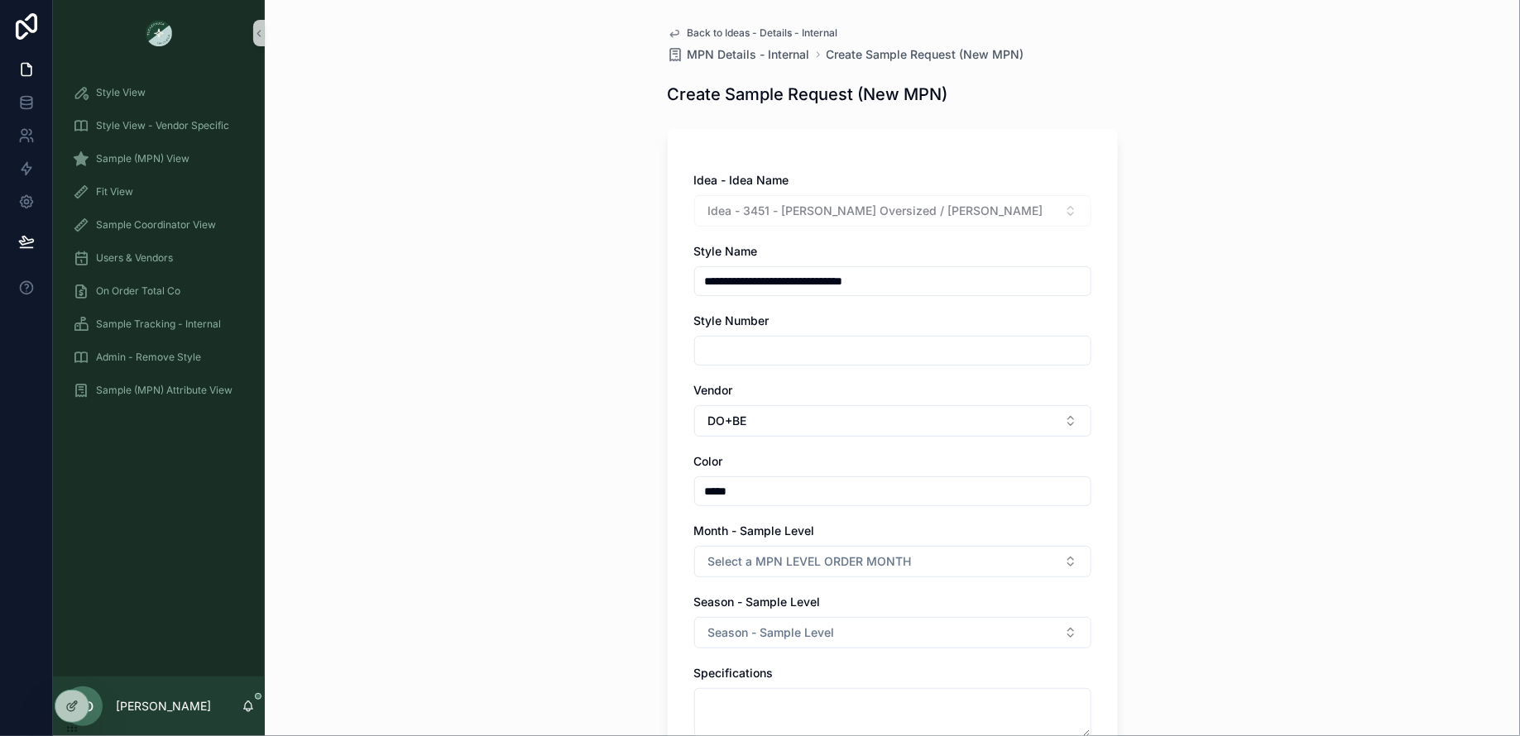
drag, startPoint x: 444, startPoint y: 584, endPoint x: 658, endPoint y: 600, distance: 214.8
click at [444, 584] on div "**********" at bounding box center [892, 368] width 1255 height 736
click at [769, 562] on span "Select a MPN LEVEL ORDER MONTH" at bounding box center [809, 561] width 203 height 17
type input "**"
click at [724, 623] on div "FEBRUARY" at bounding box center [732, 625] width 52 height 15
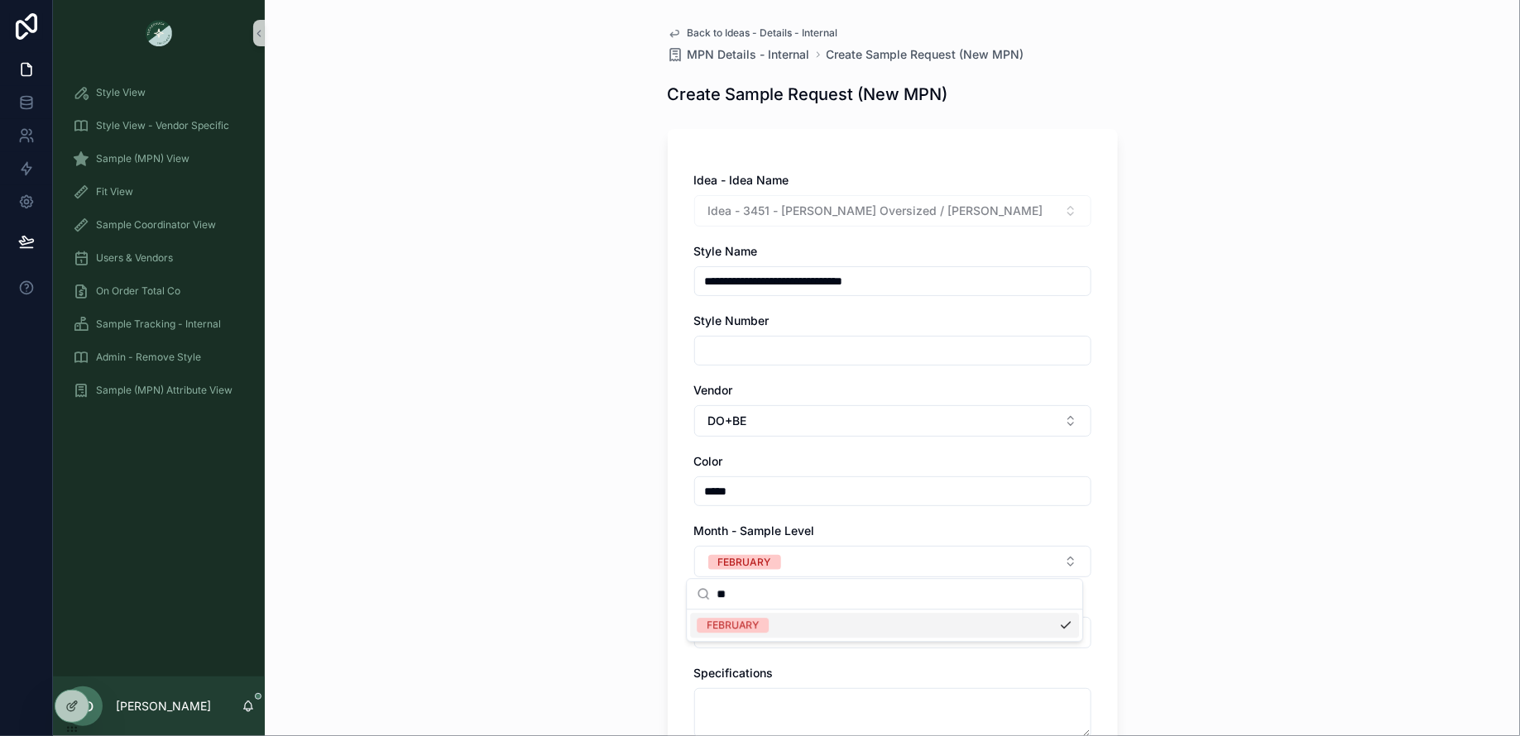
click at [595, 597] on div "**********" at bounding box center [892, 368] width 1255 height 736
click at [767, 623] on button "Season - Sample Level" at bounding box center [892, 632] width 397 height 31
type input "**"
click at [734, 577] on span "SS26" at bounding box center [719, 571] width 45 height 15
click at [557, 562] on div "**********" at bounding box center [892, 368] width 1255 height 736
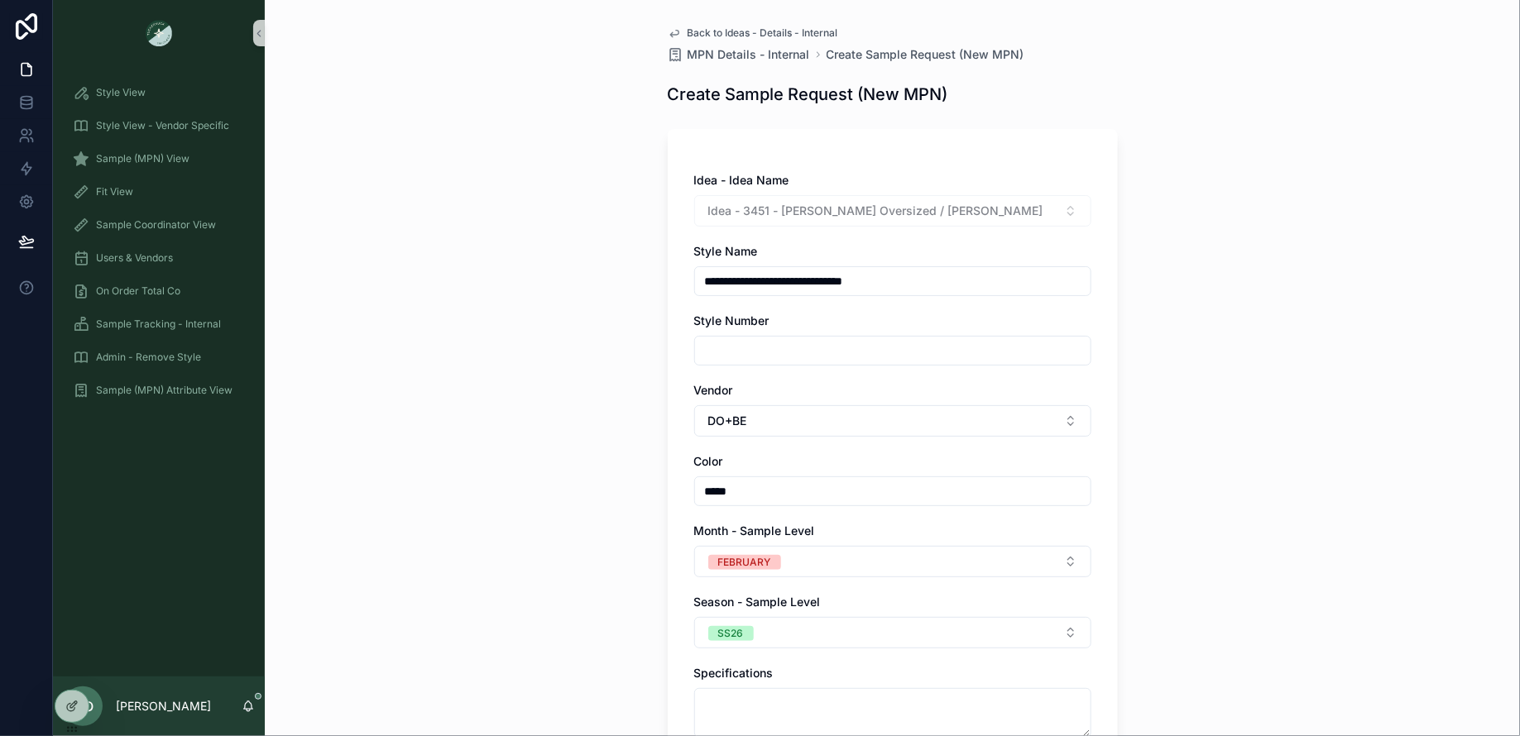
scroll to position [158, 0]
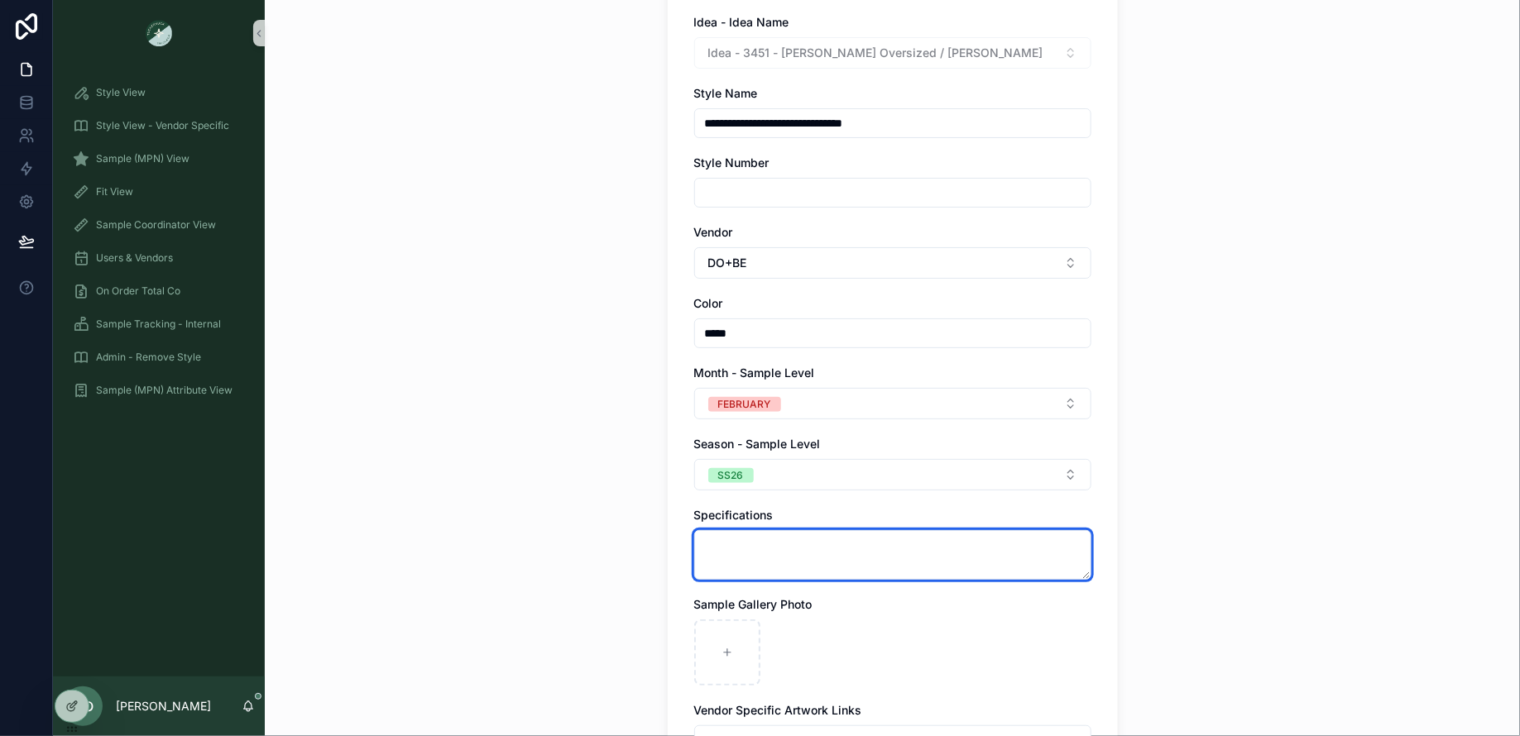
click at [776, 547] on textarea "scrollable content" at bounding box center [892, 555] width 397 height 50
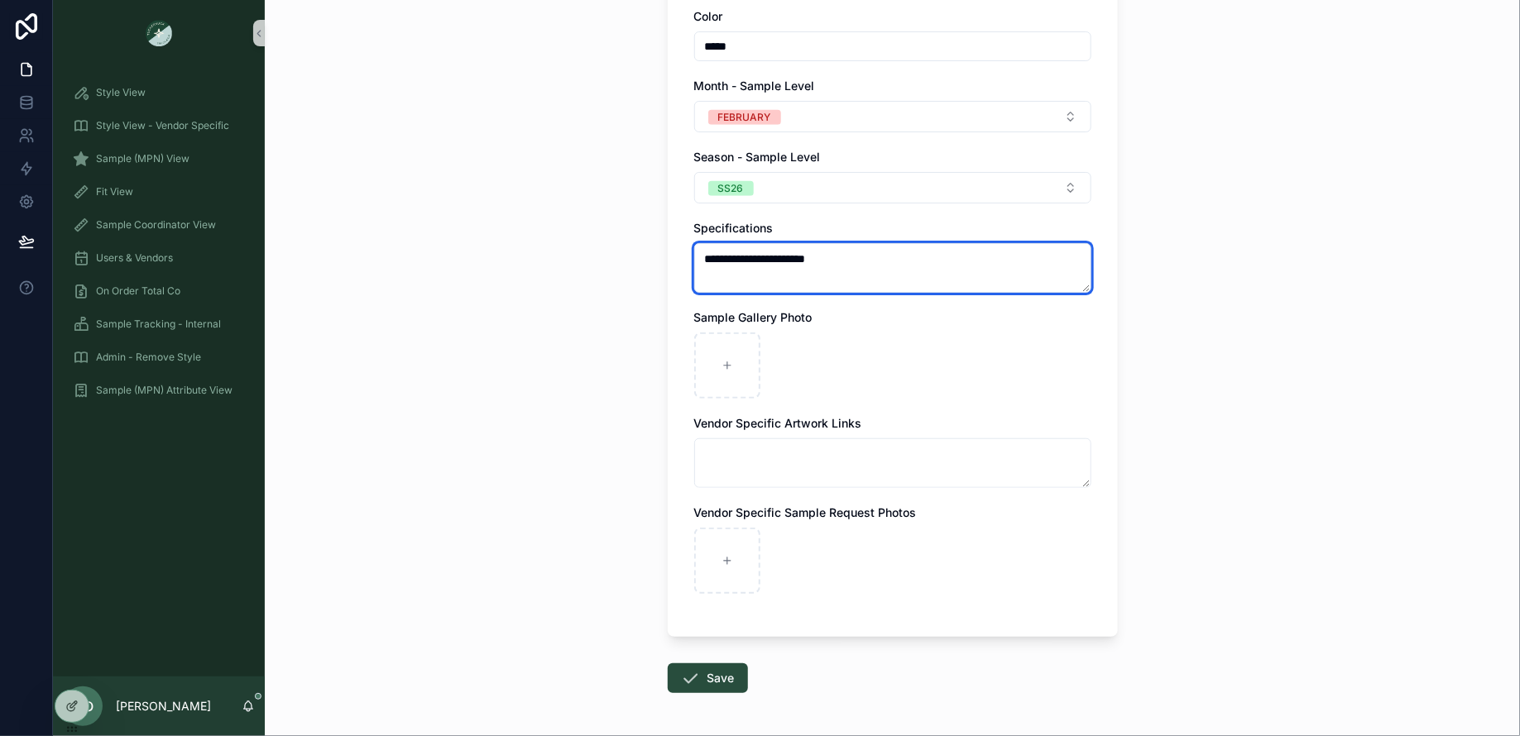
scroll to position [505, 0]
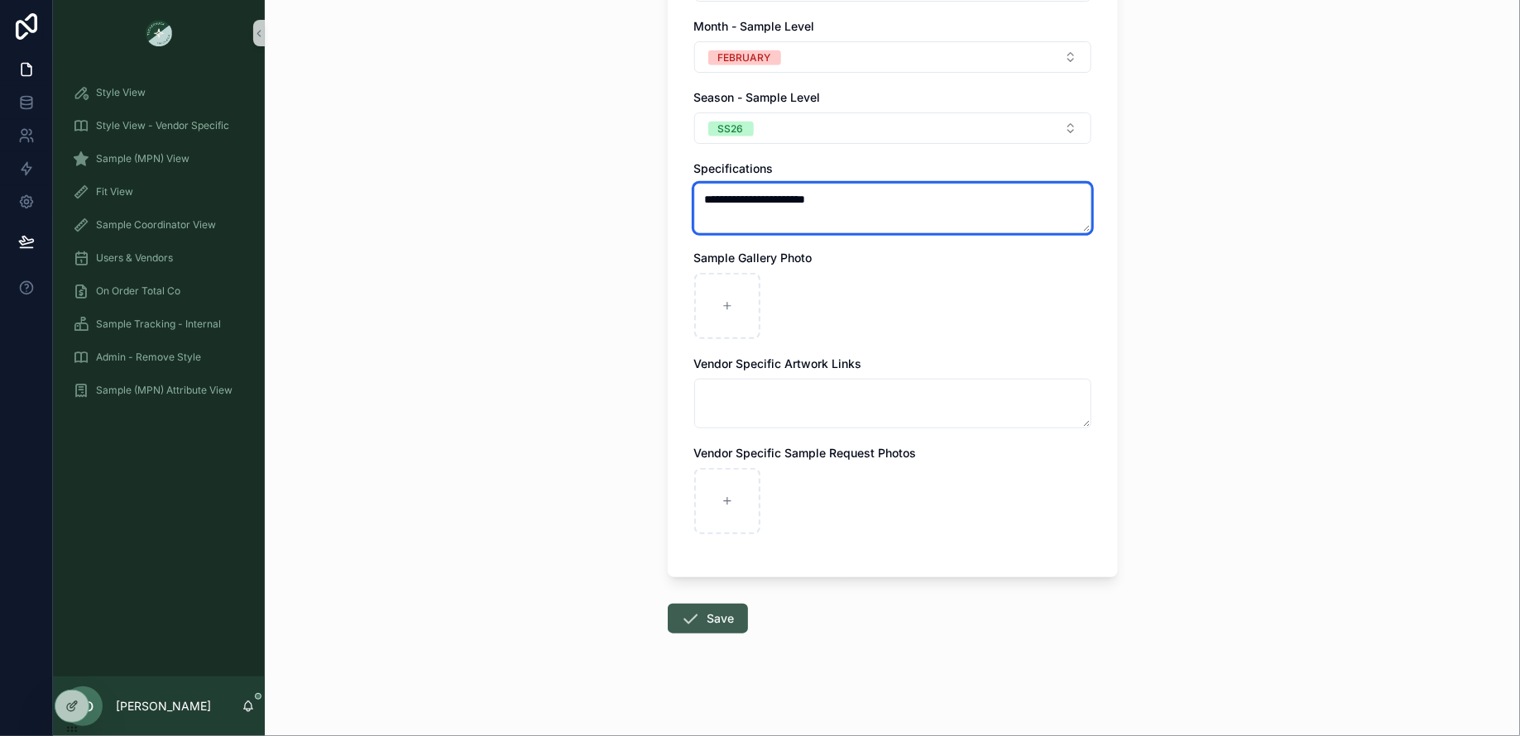
type textarea "**********"
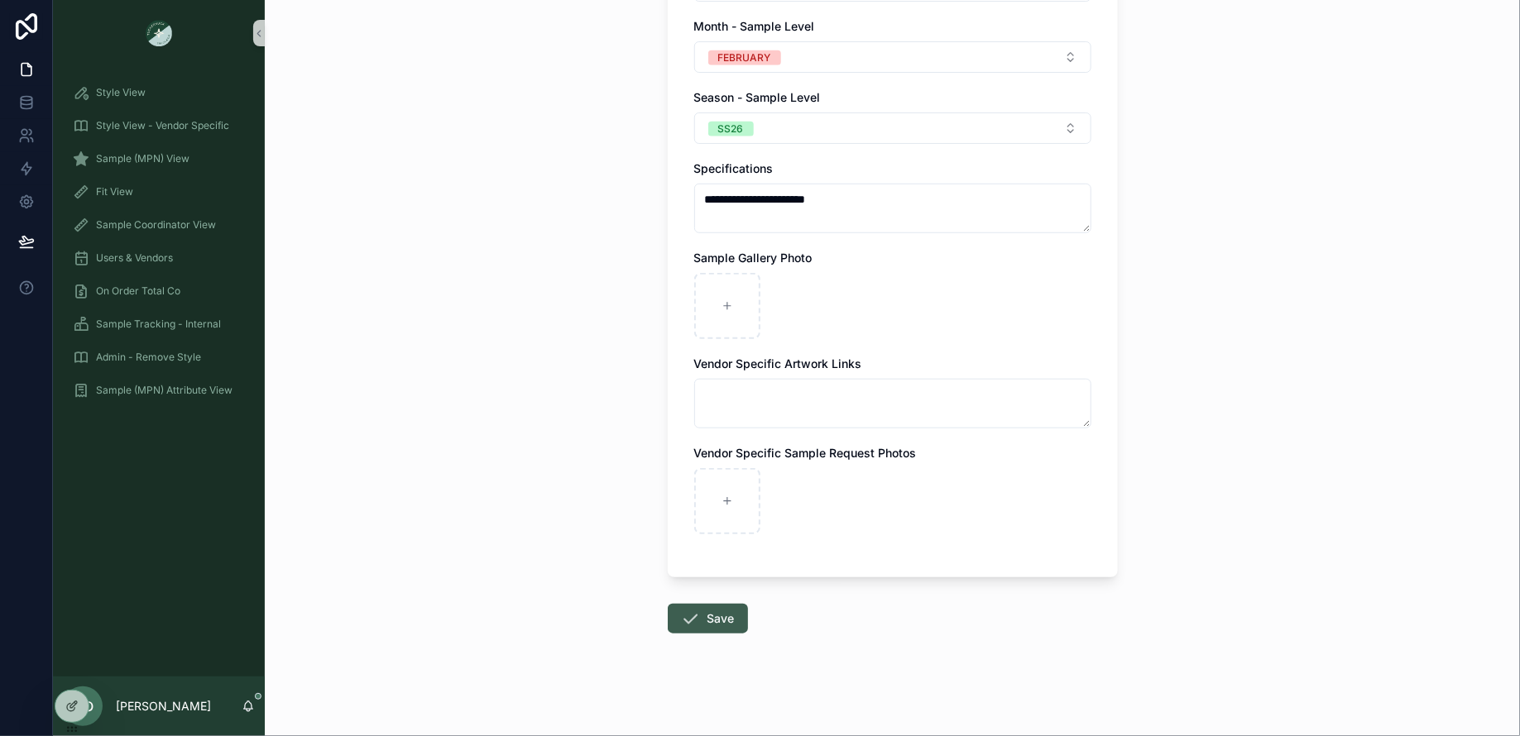
click at [714, 605] on button "Save" at bounding box center [708, 619] width 80 height 30
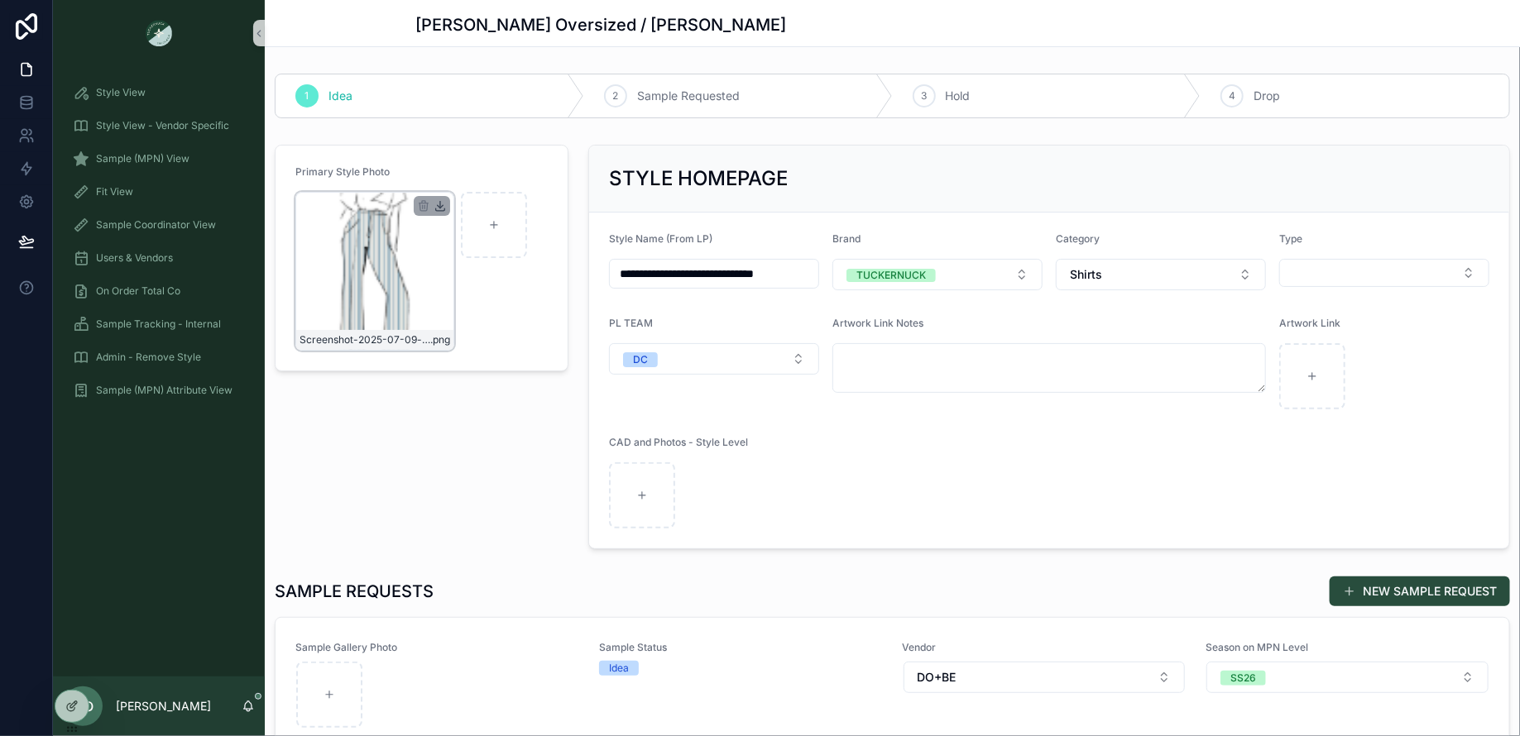
click at [444, 208] on icon "scrollable content" at bounding box center [440, 209] width 9 height 2
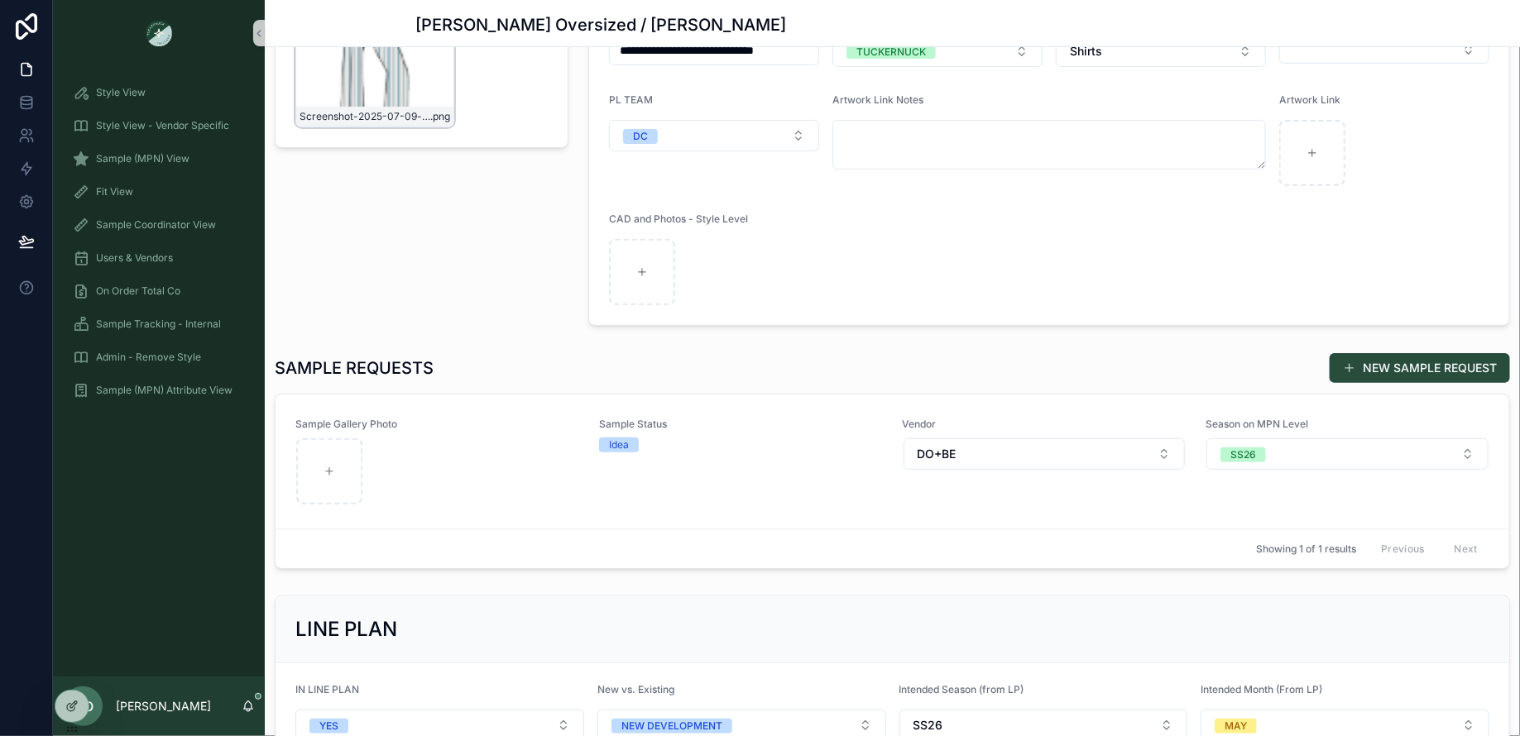
scroll to position [259, 0]
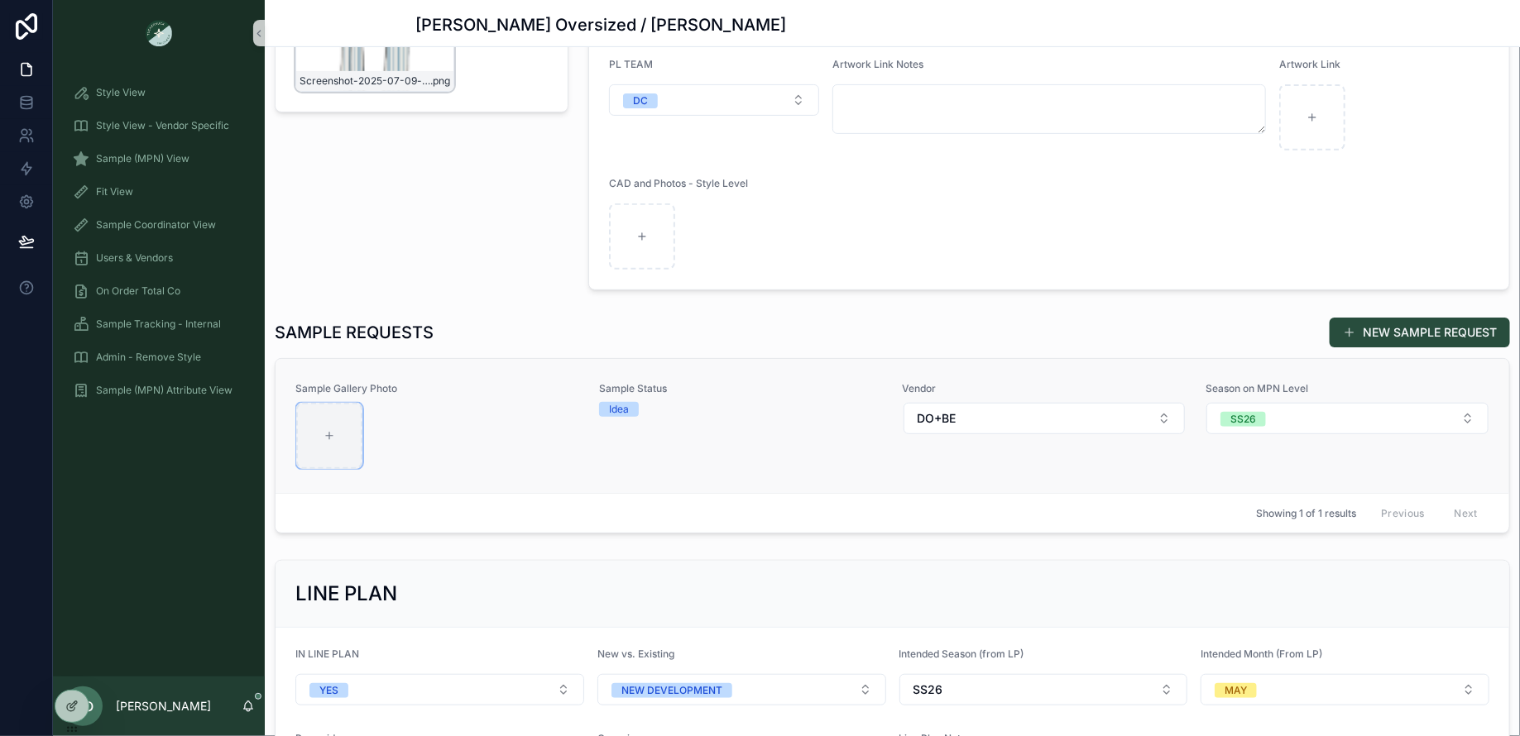
click at [336, 462] on div "scrollable content" at bounding box center [329, 436] width 66 height 66
type input "**********"
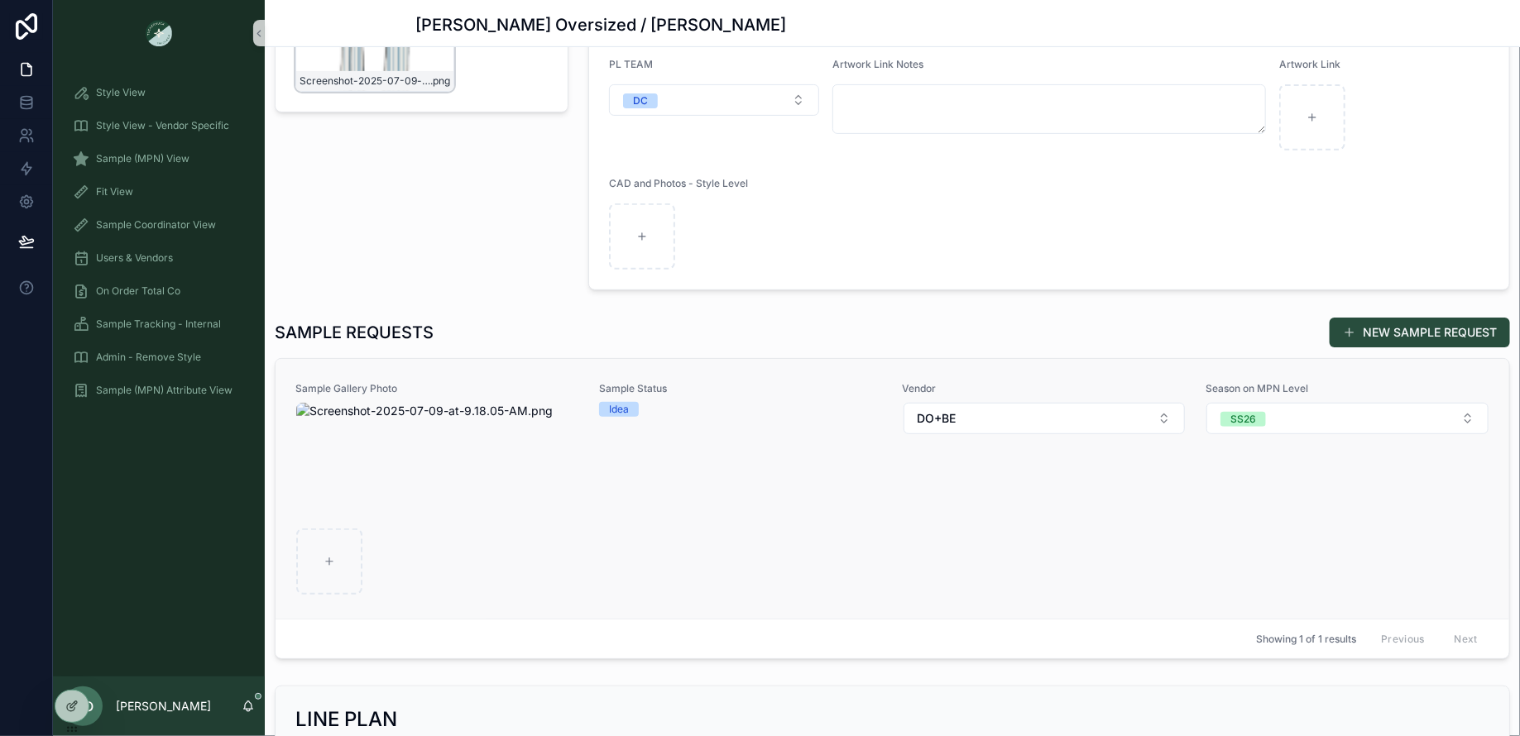
click at [503, 457] on div "scrollable content" at bounding box center [437, 499] width 282 height 192
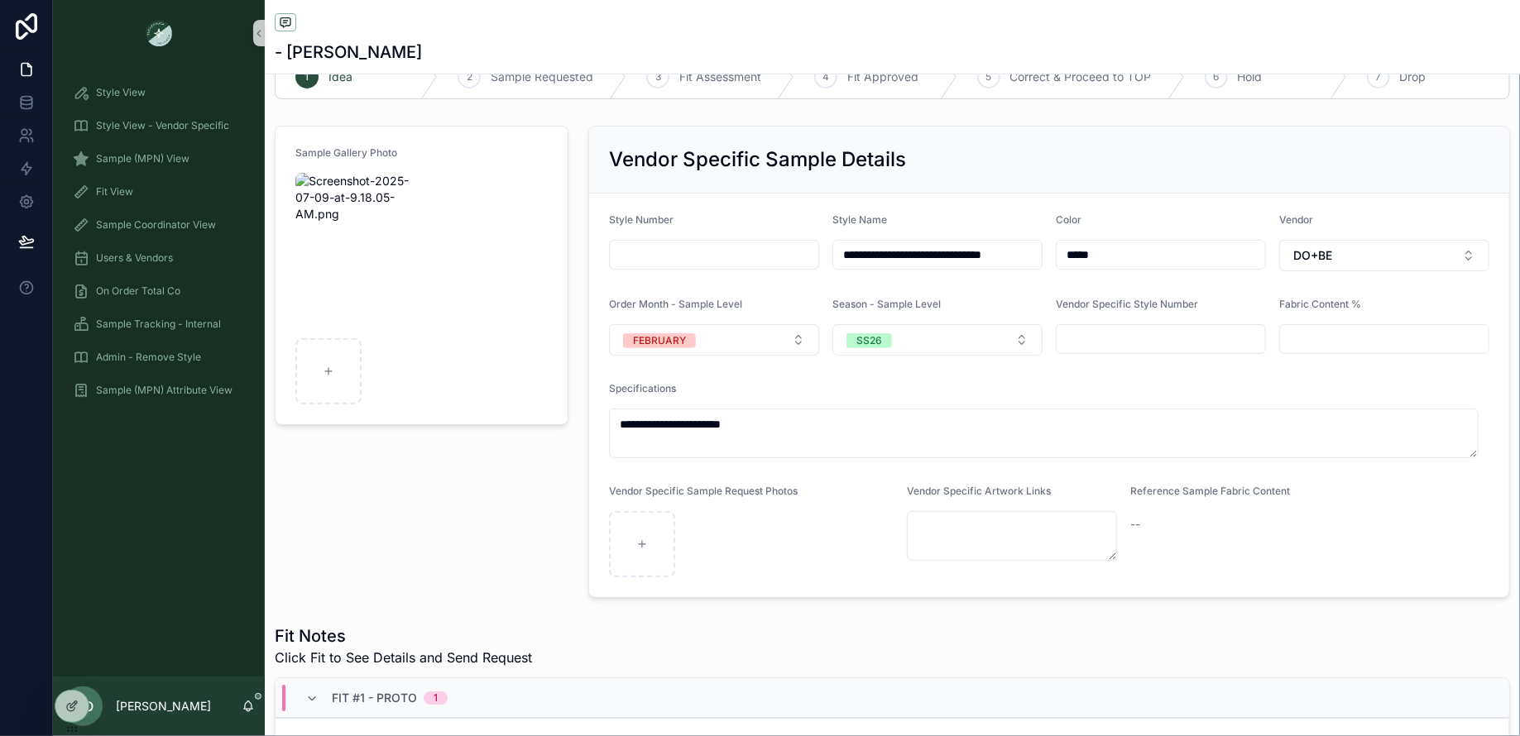
scroll to position [323, 0]
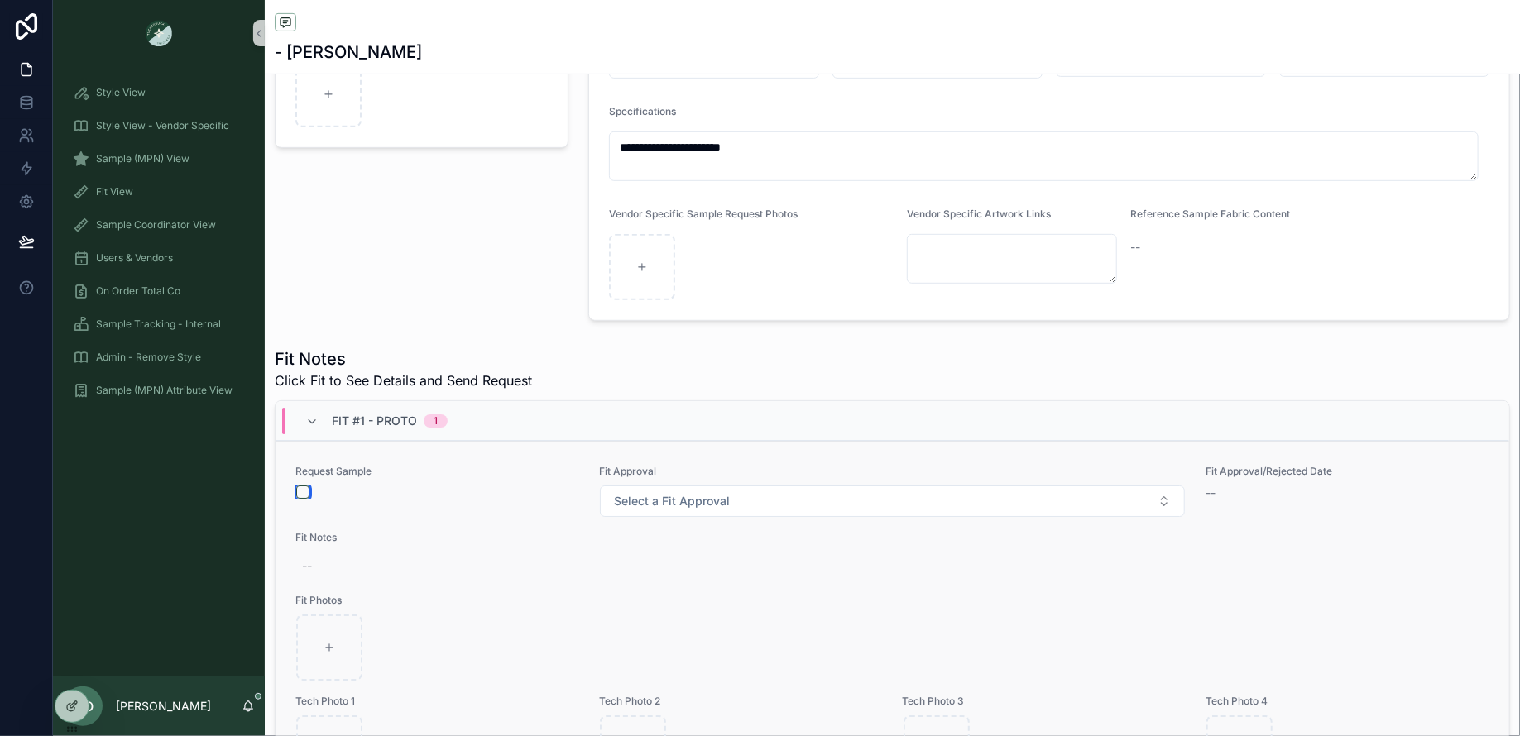
click at [304, 489] on button "scrollable content" at bounding box center [302, 492] width 13 height 13
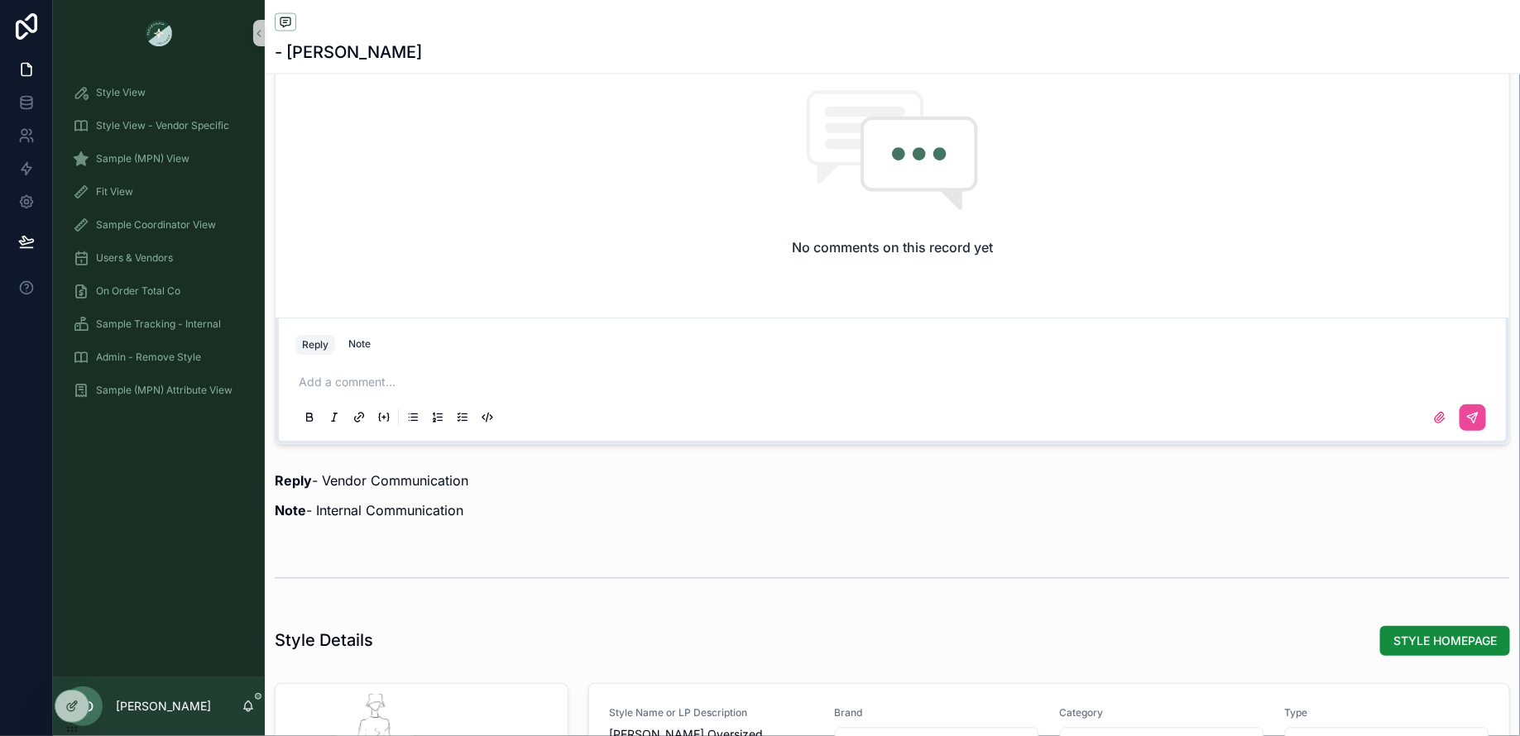
scroll to position [1324, 0]
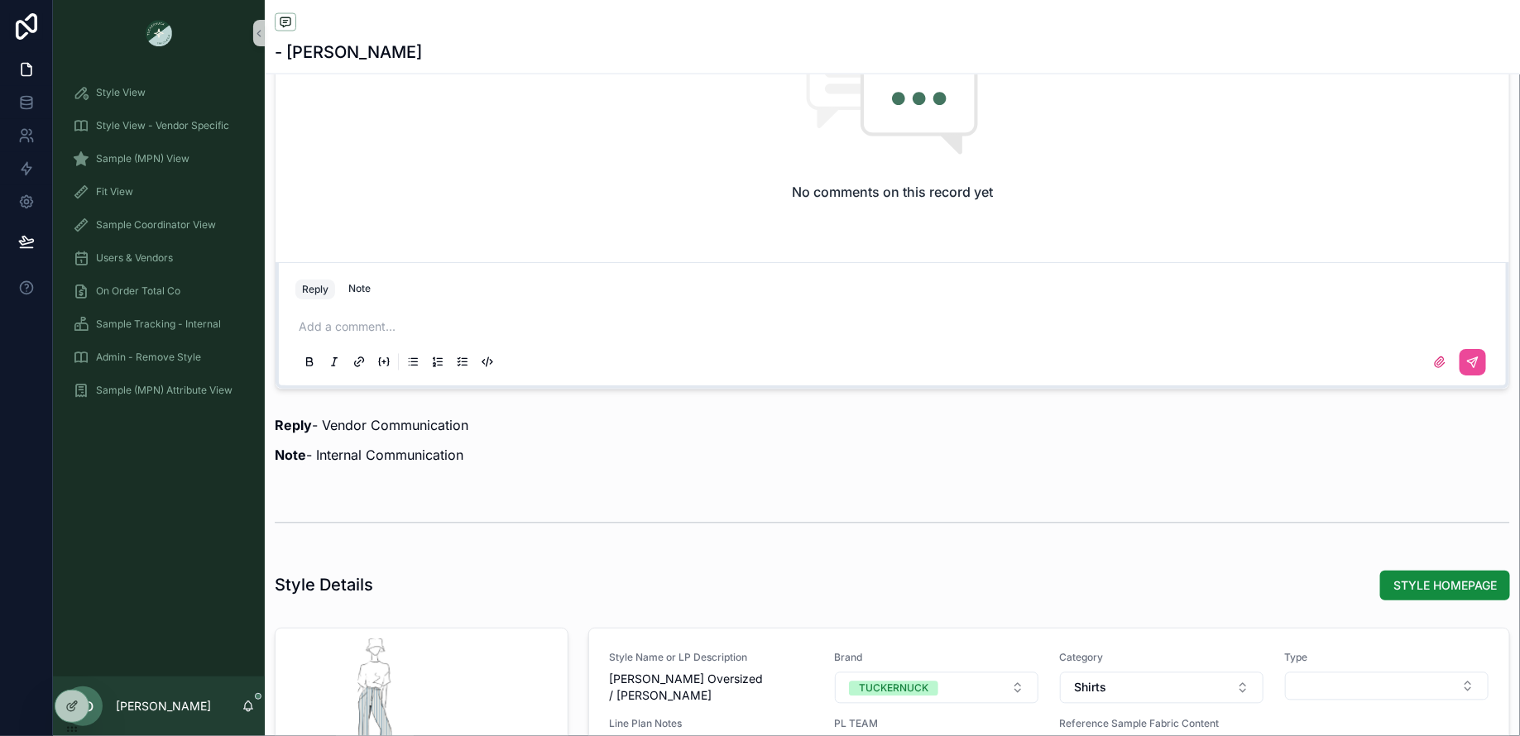
click at [372, 333] on div "Add a comment..." at bounding box center [892, 343] width 1194 height 69
click at [366, 324] on p "scrollable content" at bounding box center [896, 327] width 1194 height 17
click at [1461, 366] on button "scrollable content" at bounding box center [1472, 362] width 26 height 26
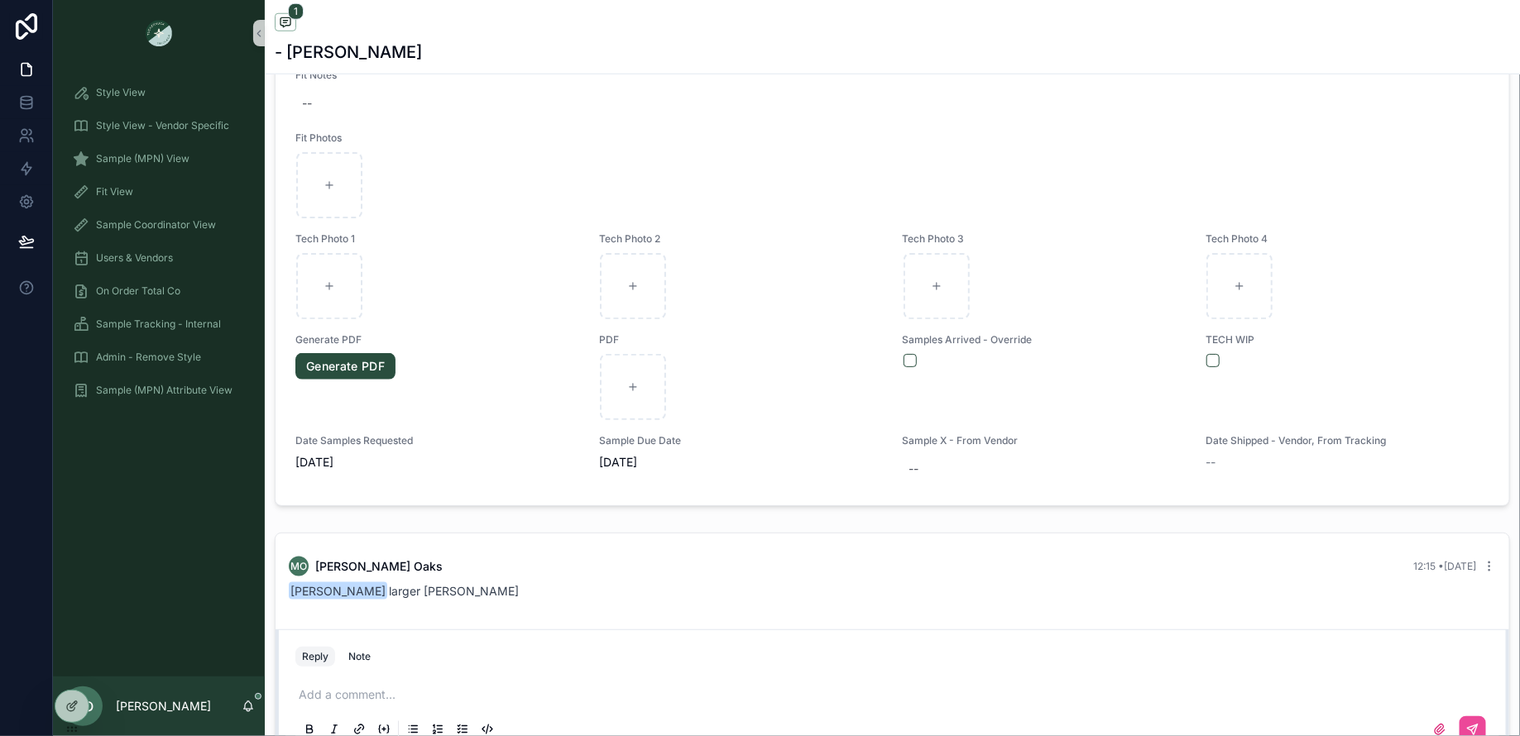
scroll to position [0, 0]
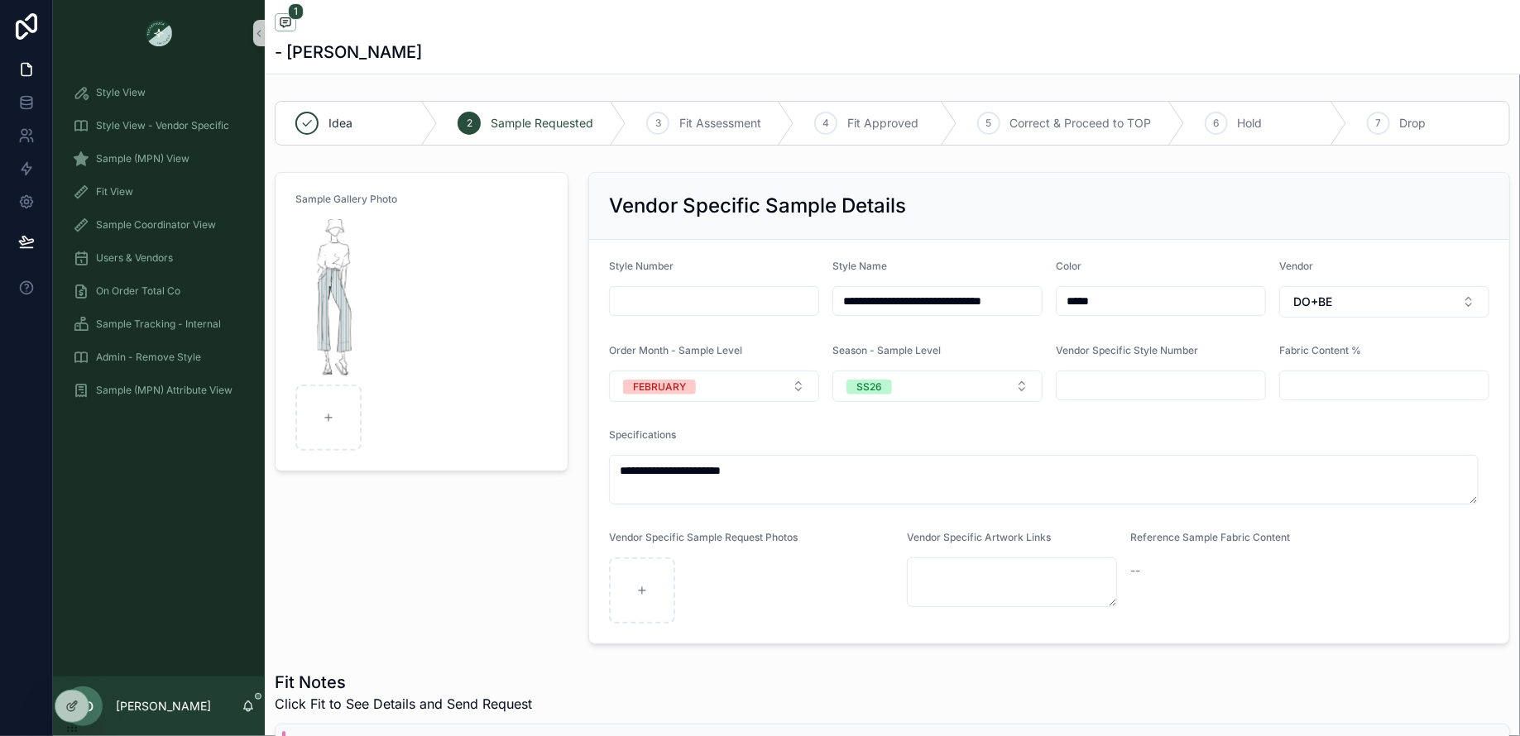
click at [406, 523] on div "Sample Gallery Photo" at bounding box center [422, 408] width 314 height 486
click at [960, 294] on input "**********" at bounding box center [937, 301] width 208 height 23
click at [355, 554] on div "Sample Gallery Photo" at bounding box center [422, 408] width 314 height 486
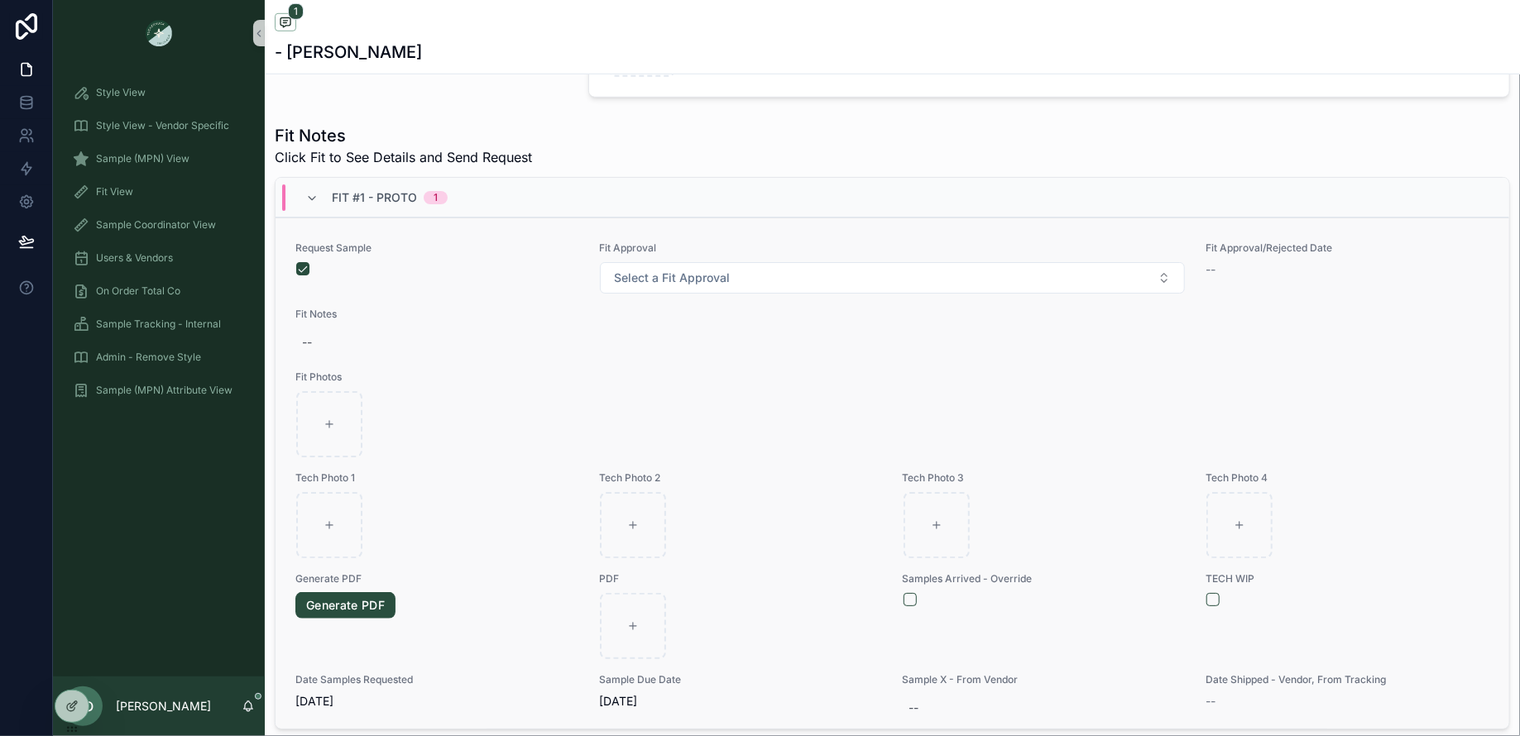
scroll to position [16, 0]
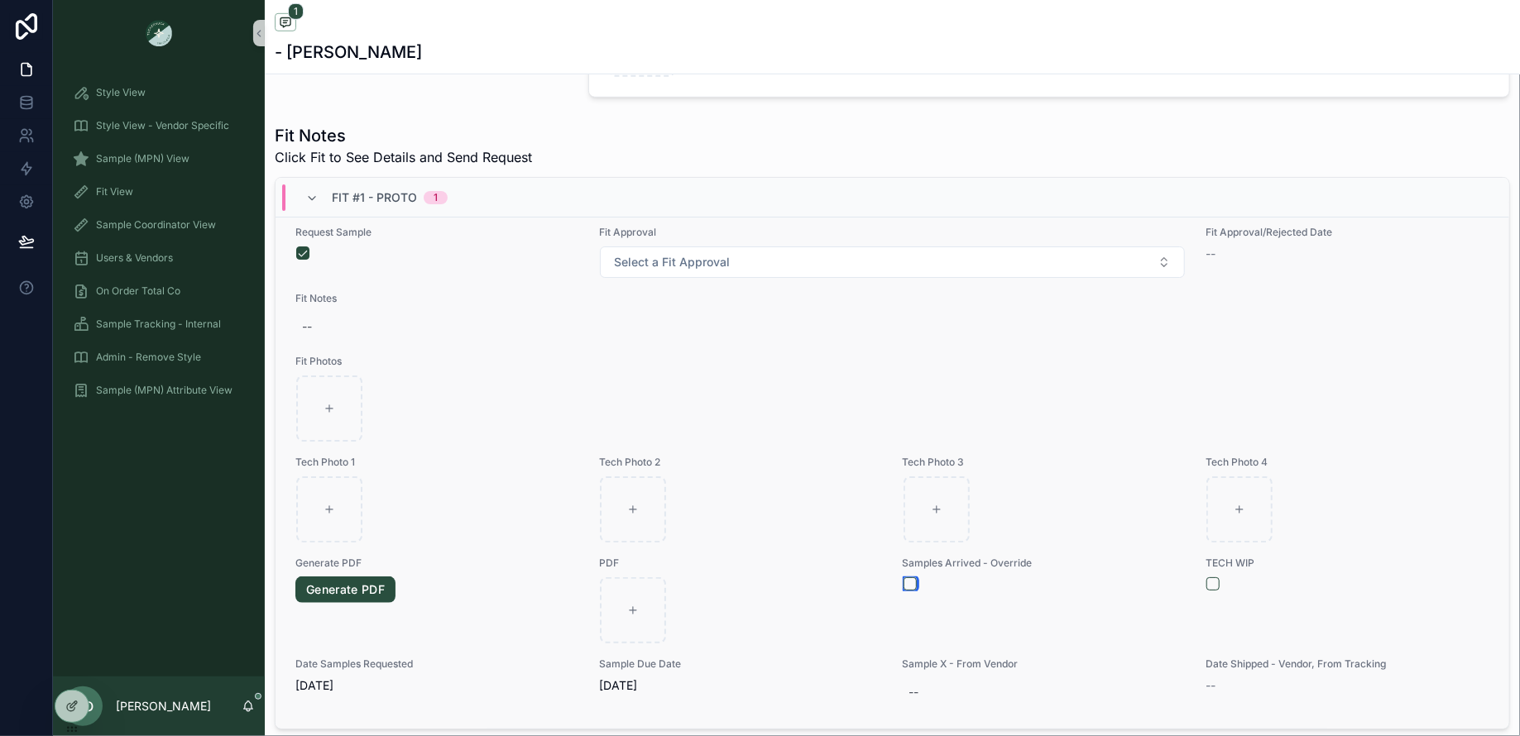
click at [903, 578] on button "scrollable content" at bounding box center [909, 583] width 13 height 13
click at [118, 198] on span "Fit View" at bounding box center [114, 191] width 37 height 13
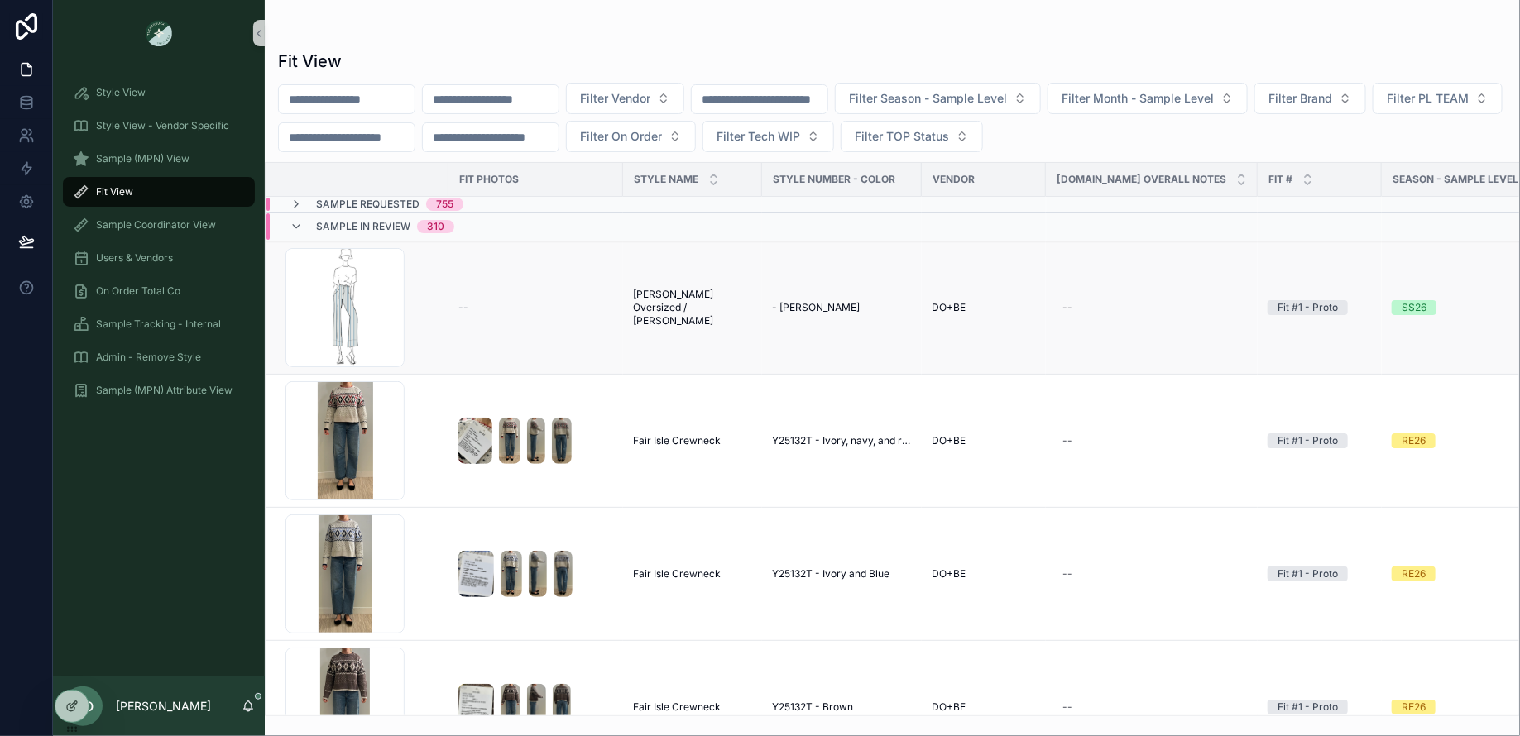
click at [785, 309] on span "- [PERSON_NAME]" at bounding box center [816, 307] width 88 height 13
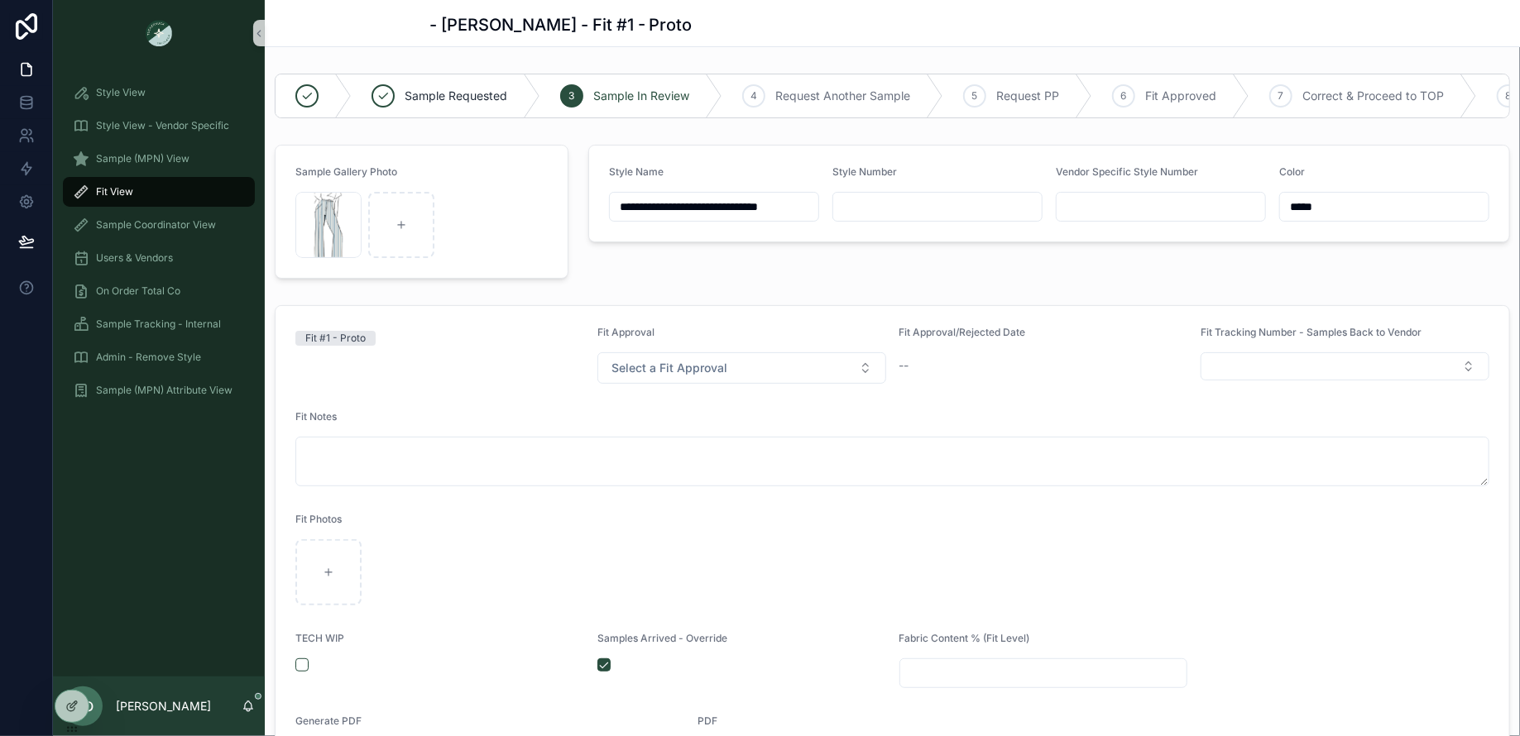
click at [164, 186] on div "Fit View" at bounding box center [159, 192] width 172 height 26
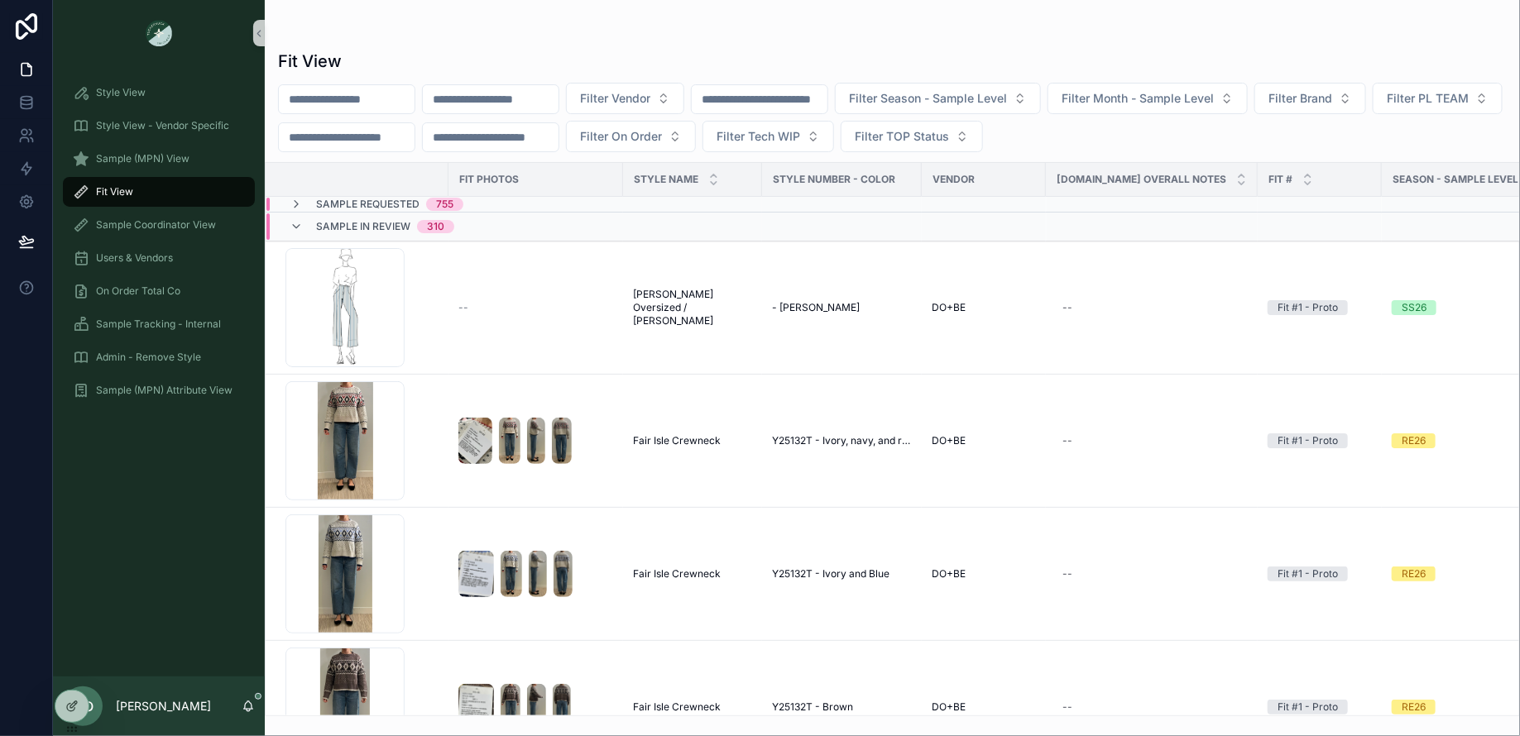
click at [358, 100] on input "scrollable content" at bounding box center [347, 99] width 136 height 23
type input "*******"
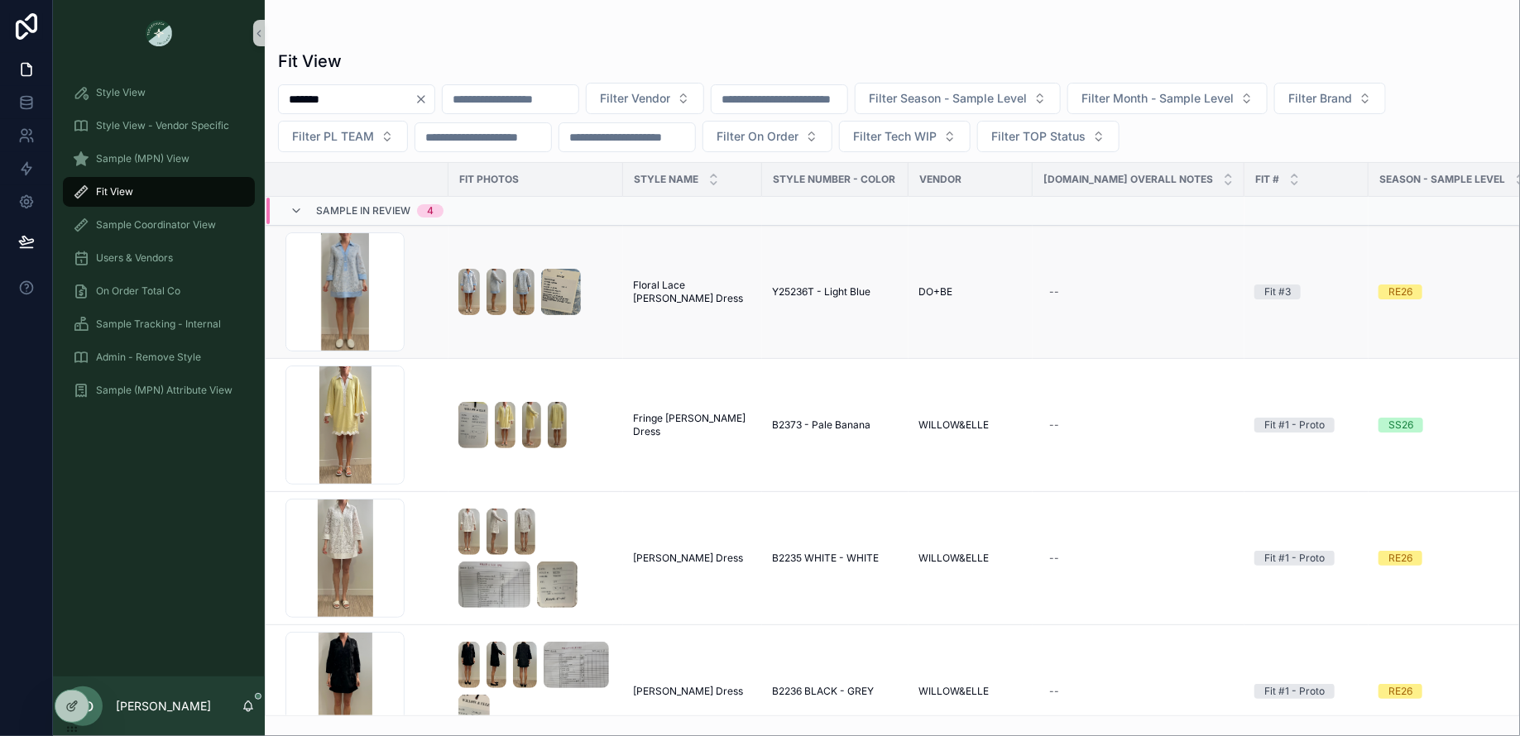
click at [695, 292] on span "Floral Lace [PERSON_NAME] Dress" at bounding box center [692, 292] width 119 height 26
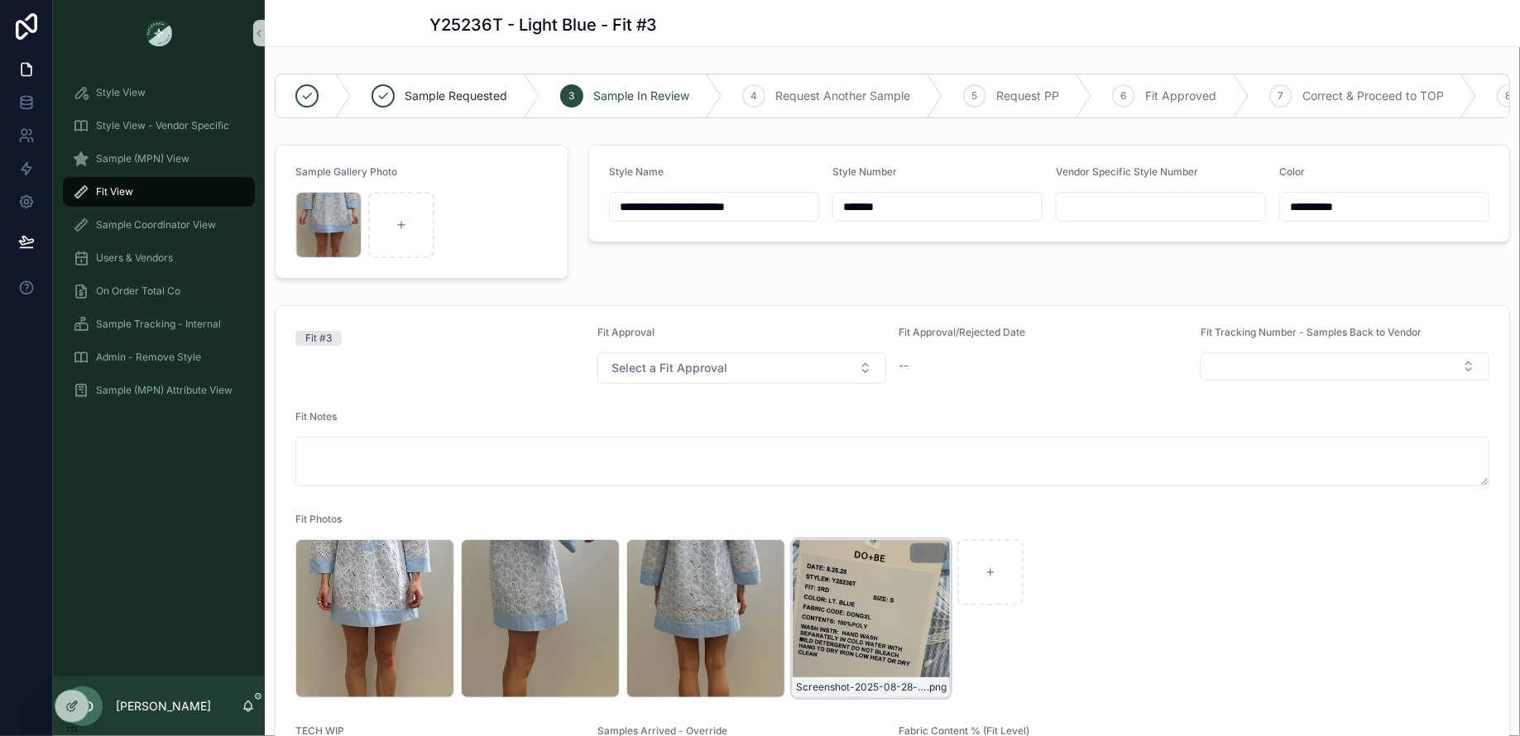
click at [884, 659] on div "Screenshot-2025-08-28-at-9.27.33-AM .png" at bounding box center [871, 618] width 159 height 159
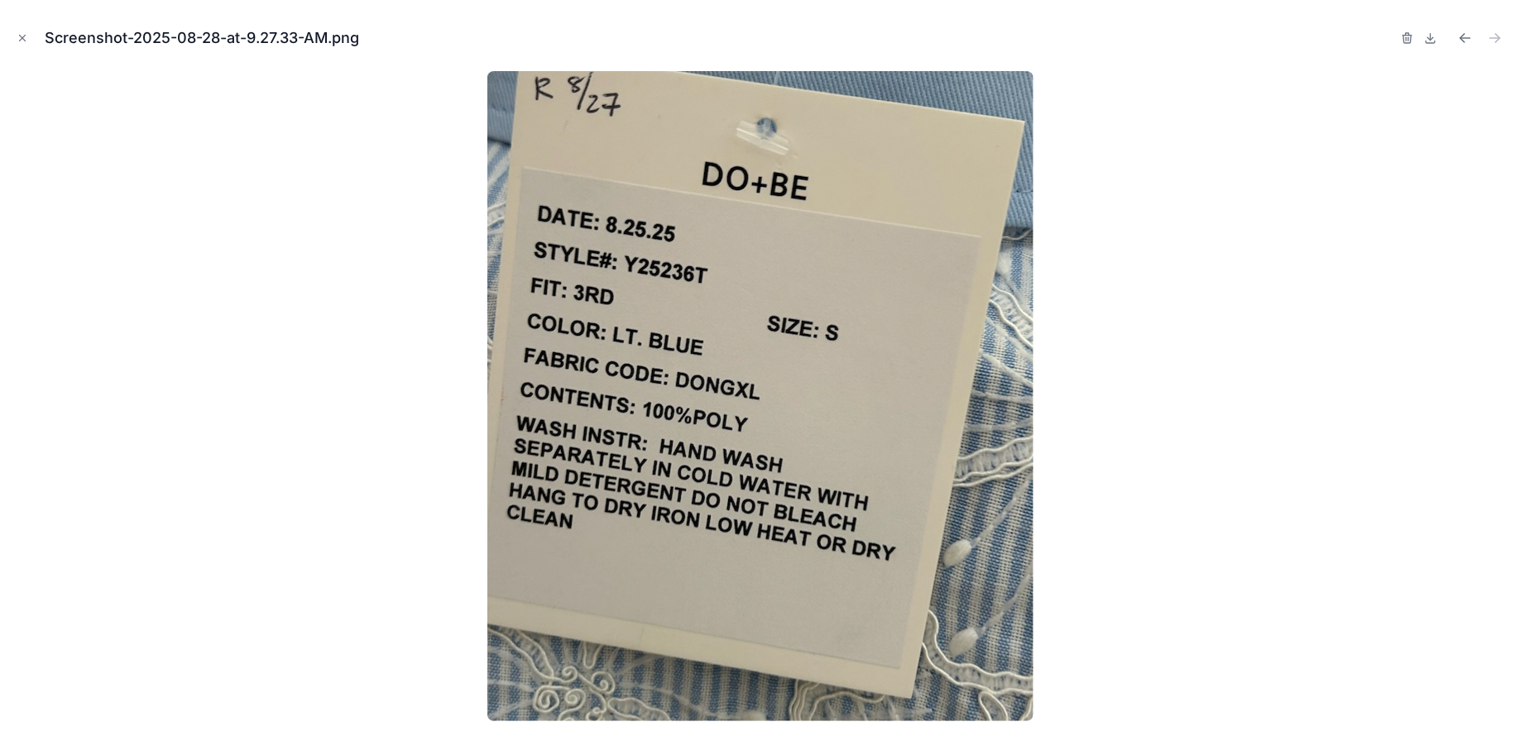
click at [1351, 396] on div at bounding box center [759, 395] width 1493 height 653
click at [26, 38] on icon "Close modal" at bounding box center [23, 38] width 12 height 12
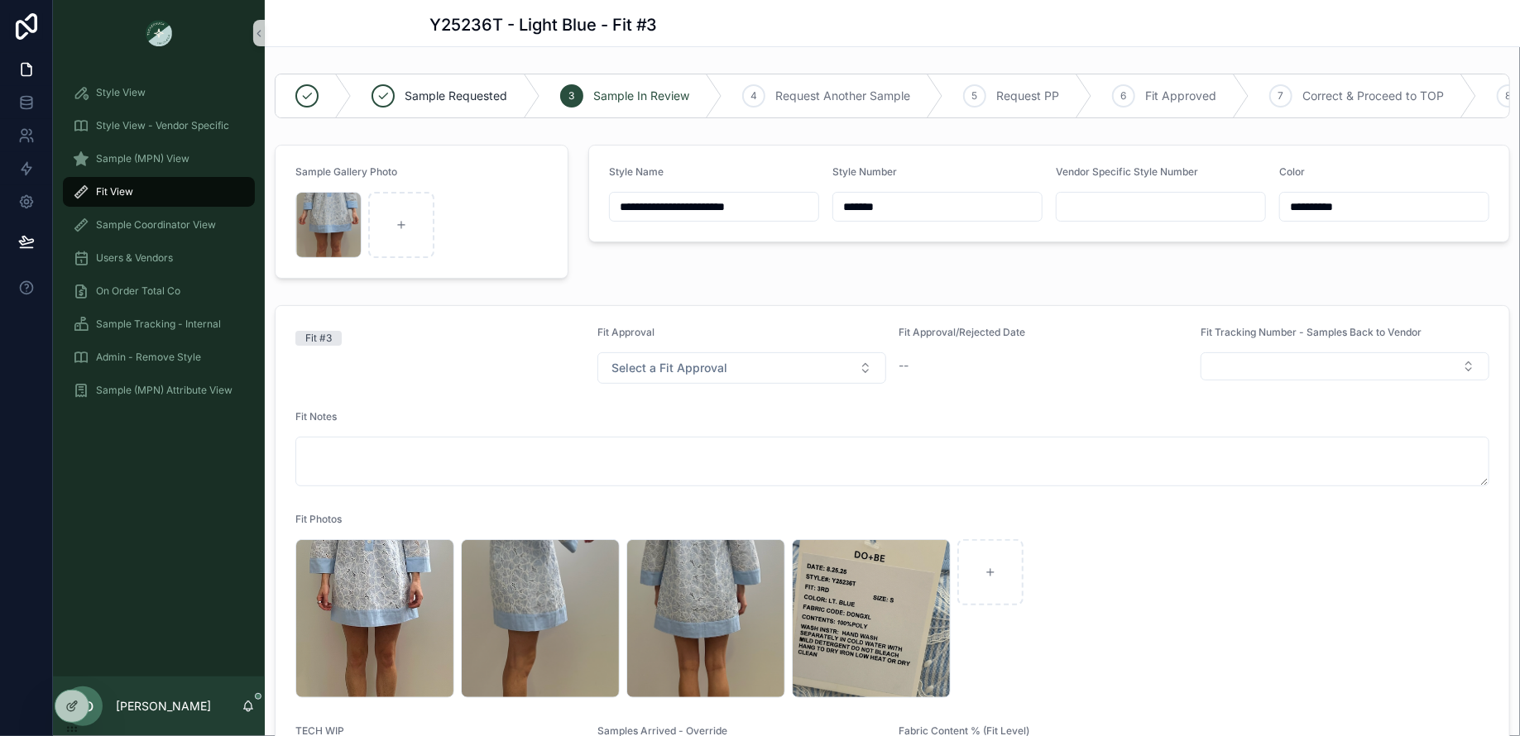
type textarea "**********"
click at [122, 190] on span "Fit View" at bounding box center [114, 191] width 37 height 13
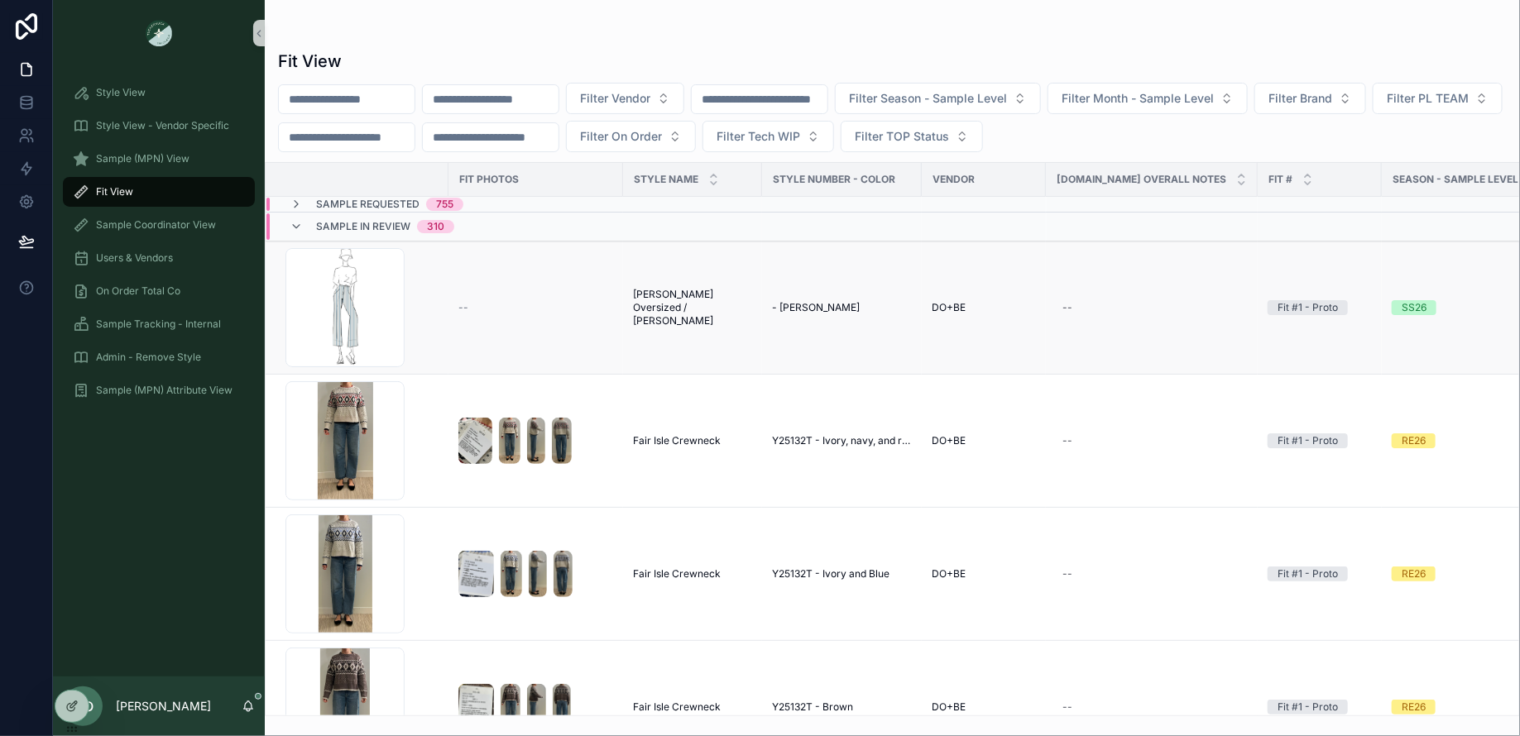
click at [695, 303] on span "[PERSON_NAME] Oversized / [PERSON_NAME]" at bounding box center [692, 308] width 119 height 40
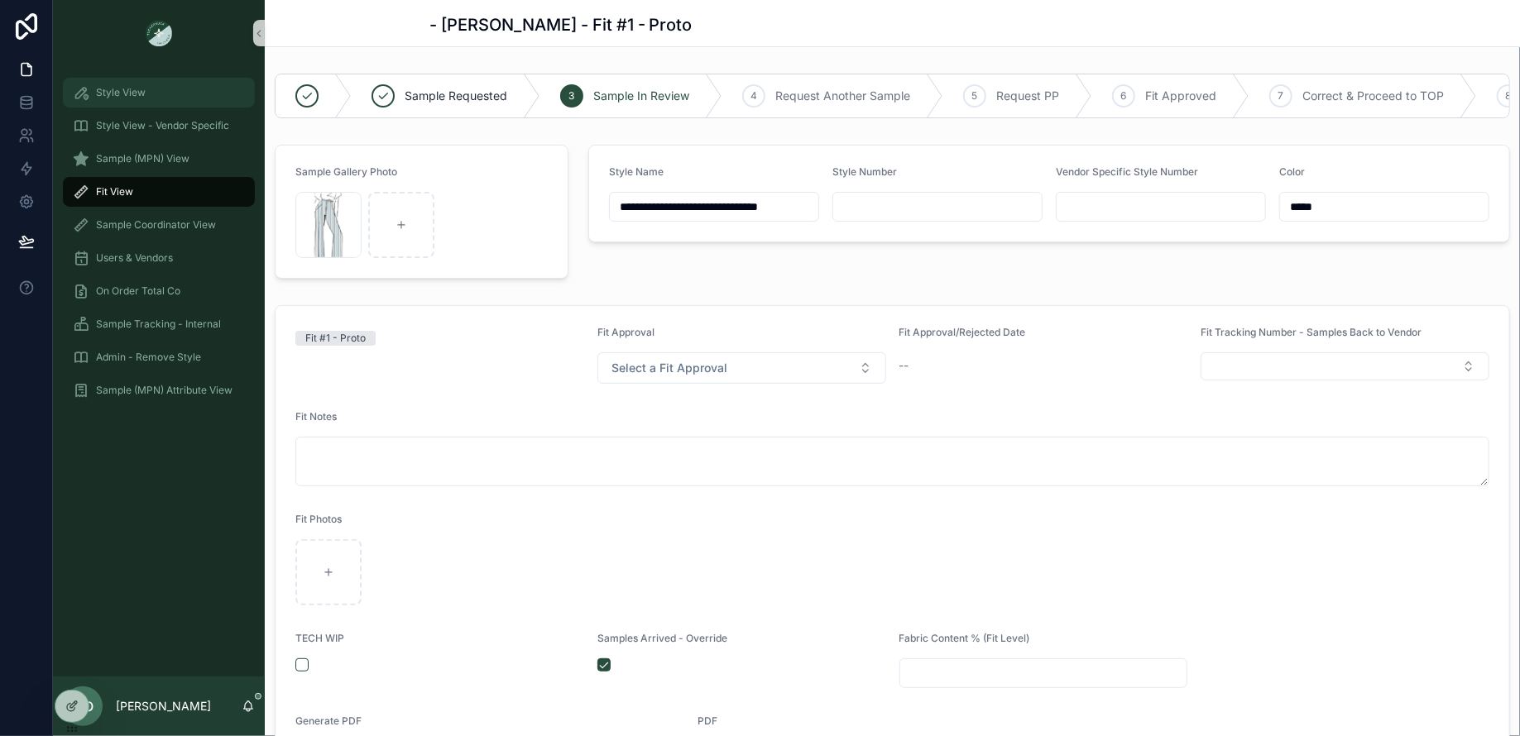
click at [130, 88] on span "Style View" at bounding box center [121, 92] width 50 height 13
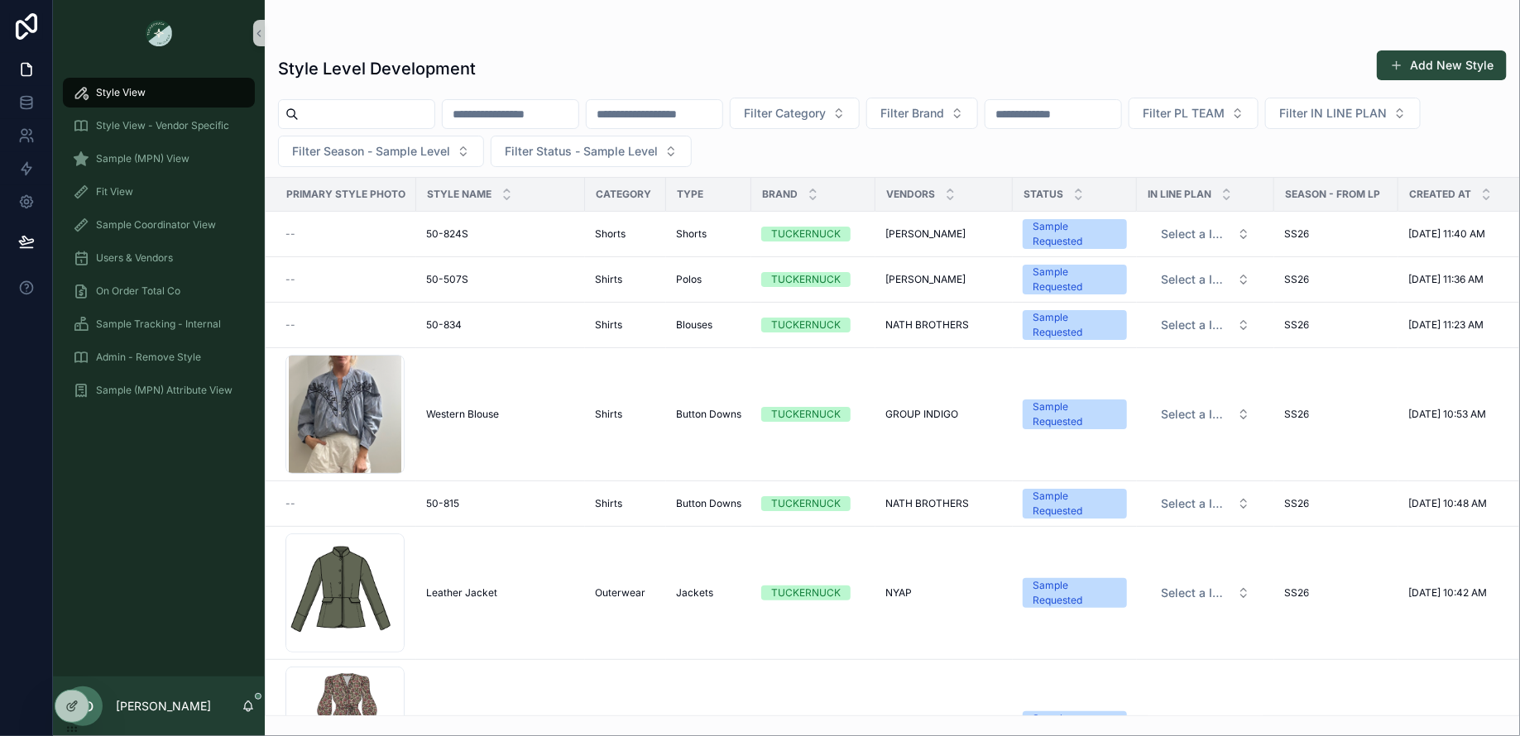
click at [333, 105] on input "scrollable content" at bounding box center [367, 114] width 136 height 23
type input "******"
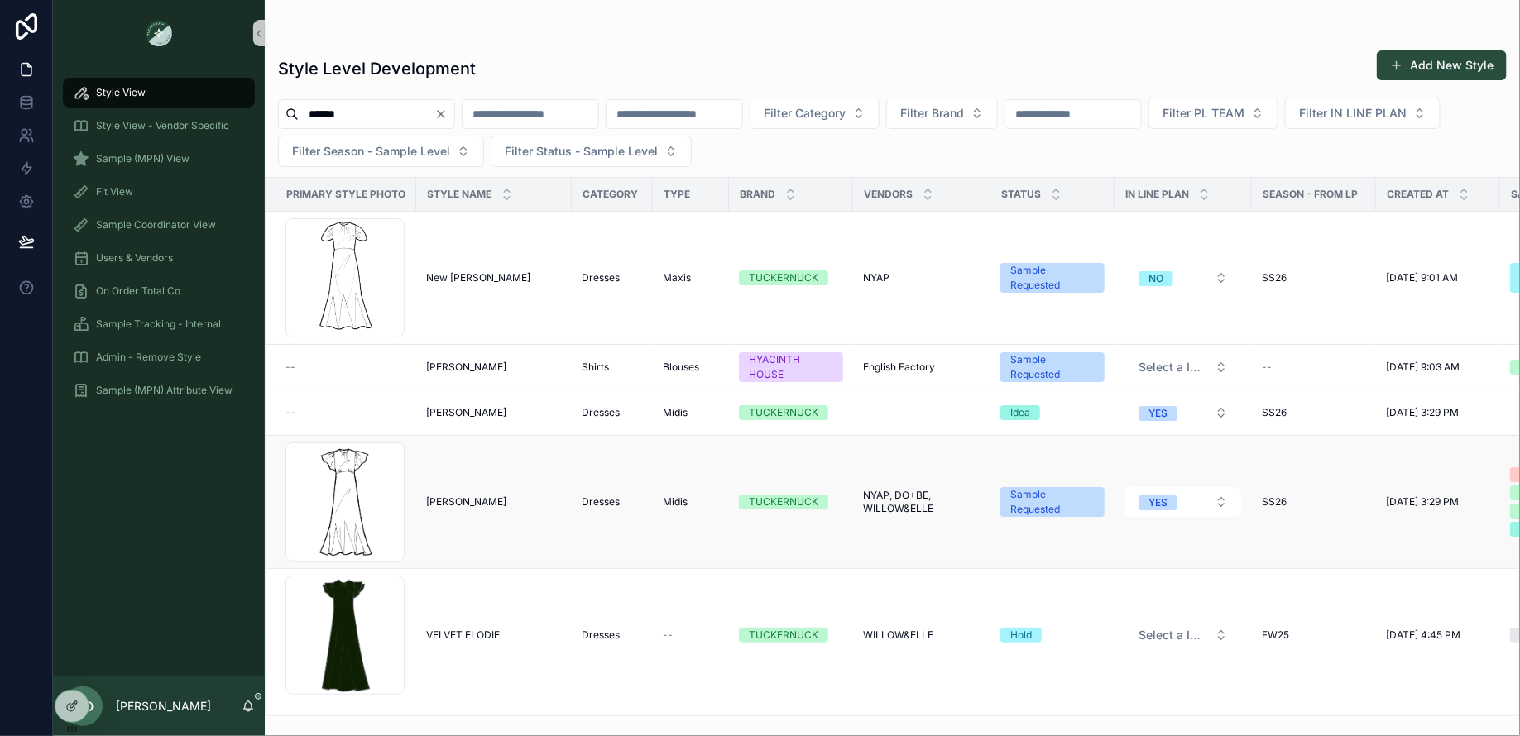
click at [474, 507] on td "Elodie Dress Elodie Dress" at bounding box center [494, 502] width 156 height 133
click at [472, 499] on span "Elodie Dress" at bounding box center [466, 501] width 80 height 13
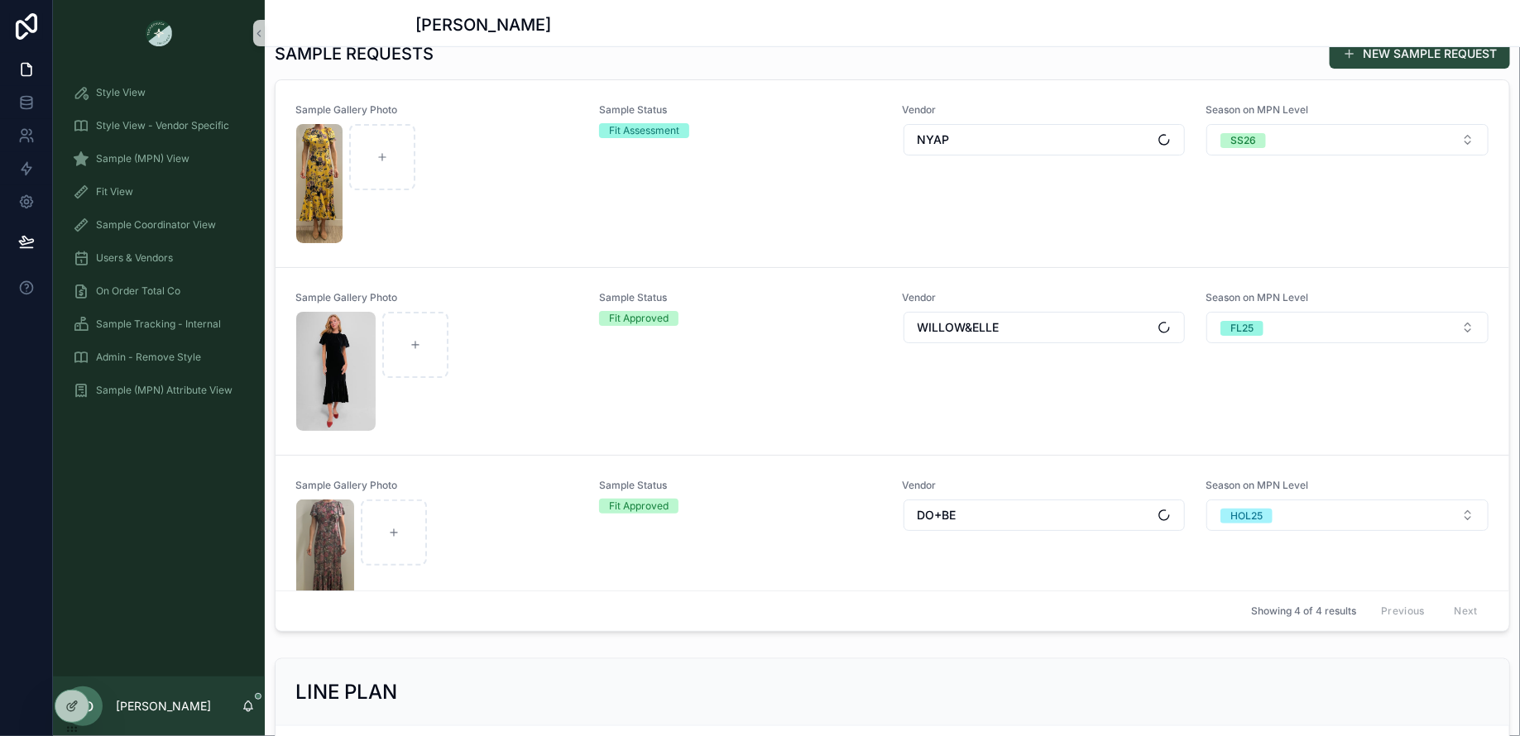
scroll to position [542, 0]
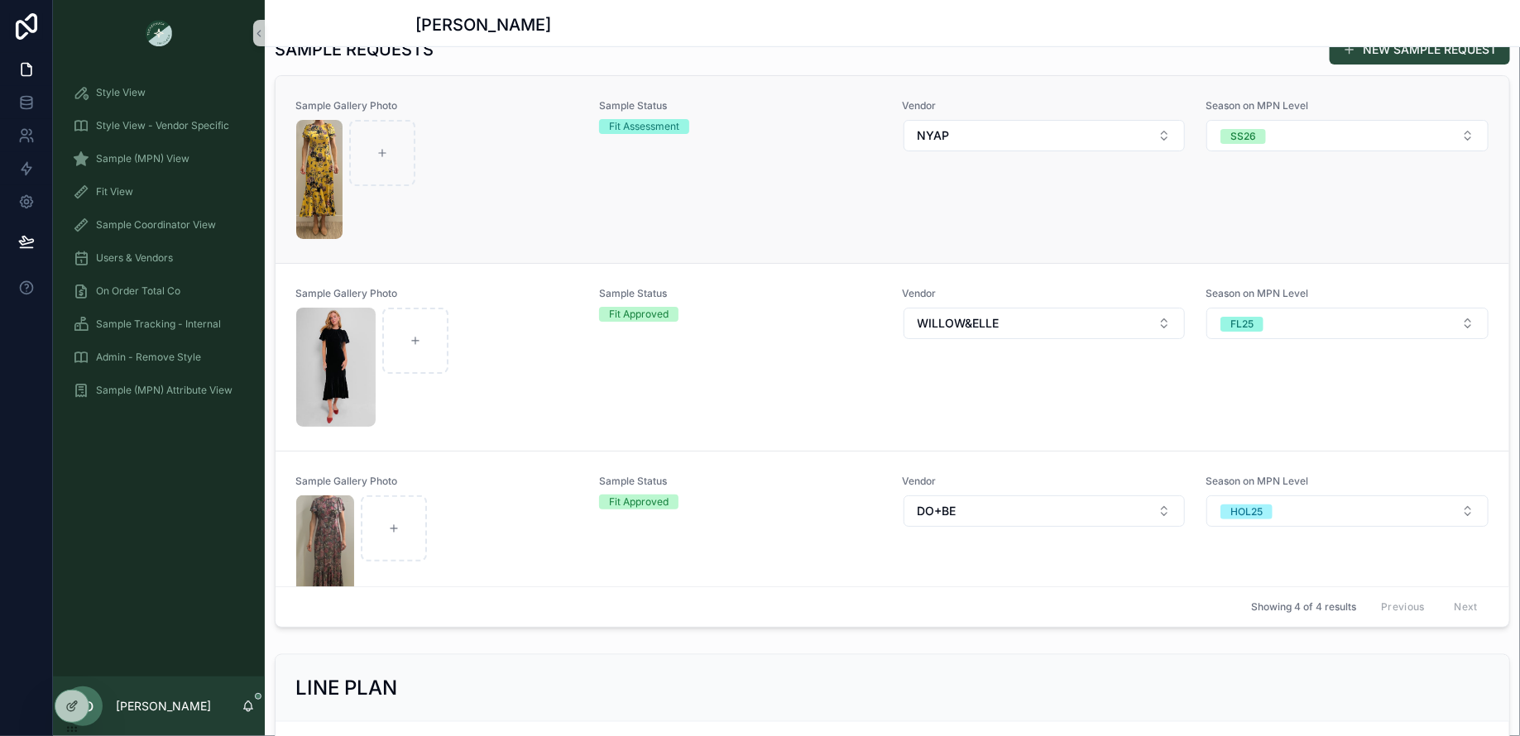
click at [518, 168] on div "scrollable content" at bounding box center [437, 179] width 282 height 119
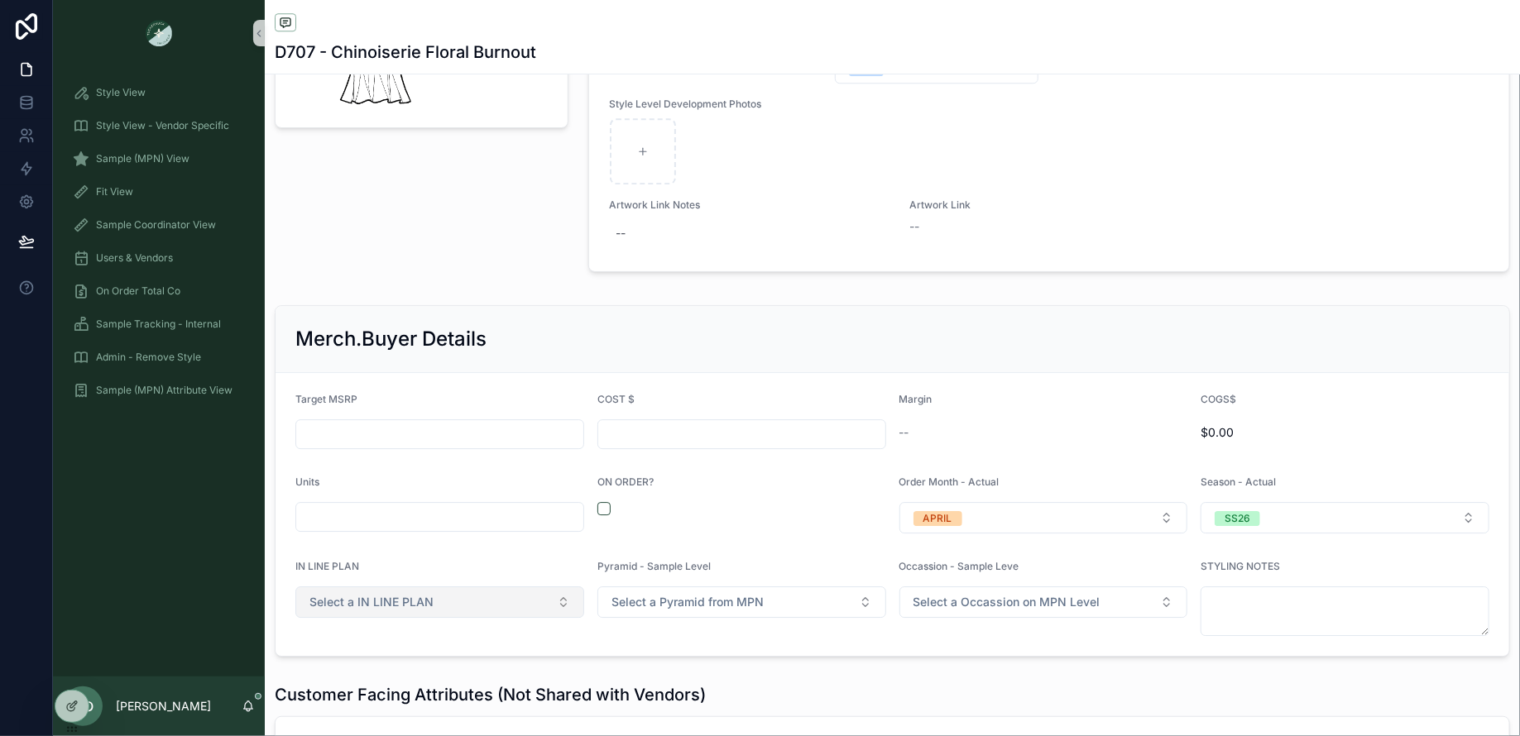
scroll to position [2241, 0]
click at [459, 586] on button "Select a IN LINE PLAN" at bounding box center [439, 601] width 289 height 31
click at [347, 658] on div "YES" at bounding box center [437, 658] width 276 height 25
click at [706, 609] on div "Pyramid - Sample Level Select a Pyramid from MPN" at bounding box center [741, 597] width 289 height 76
click at [705, 593] on span "Select a Pyramid from MPN" at bounding box center [687, 601] width 152 height 17
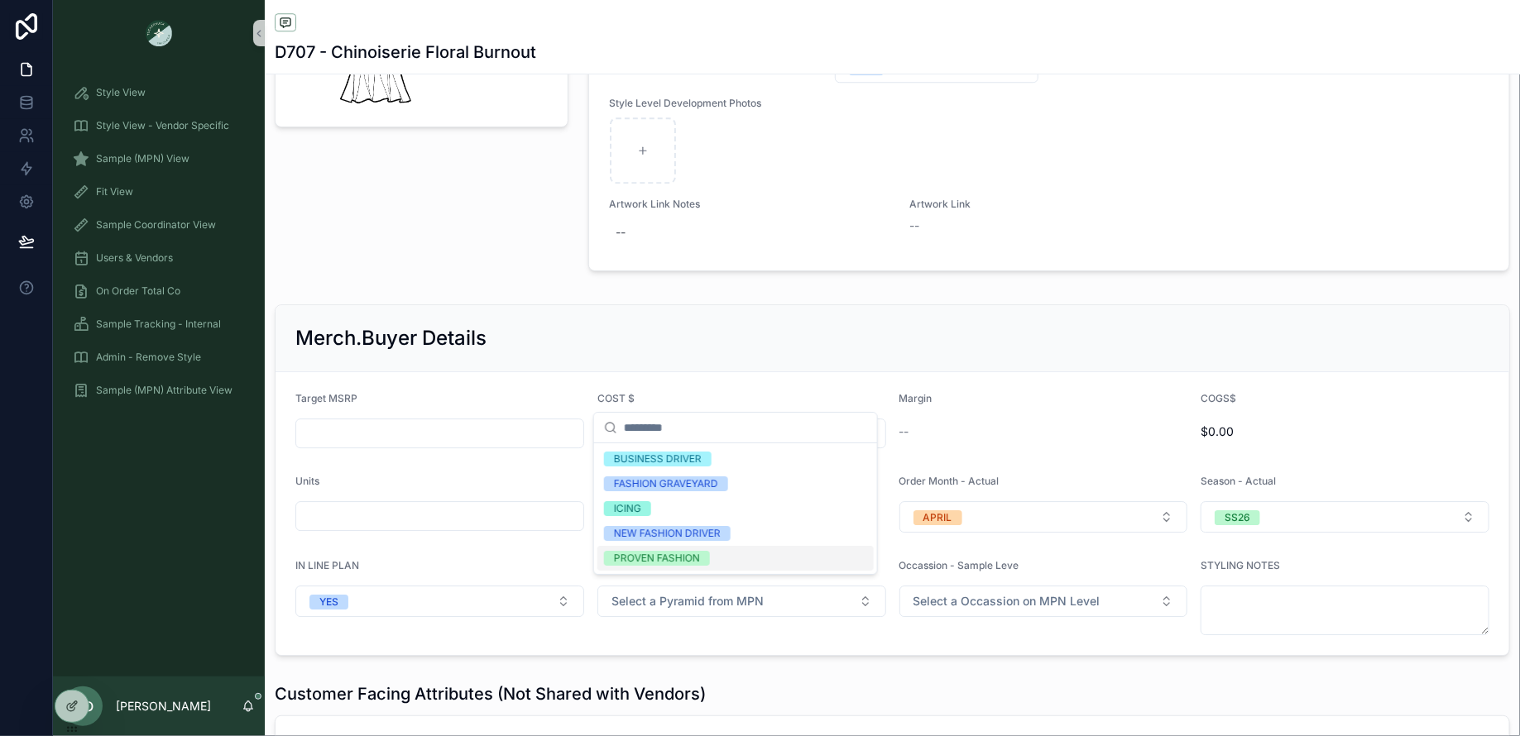
click at [688, 610] on div "Pyramid - Sample Level Select a Pyramid from MPN" at bounding box center [741, 597] width 289 height 76
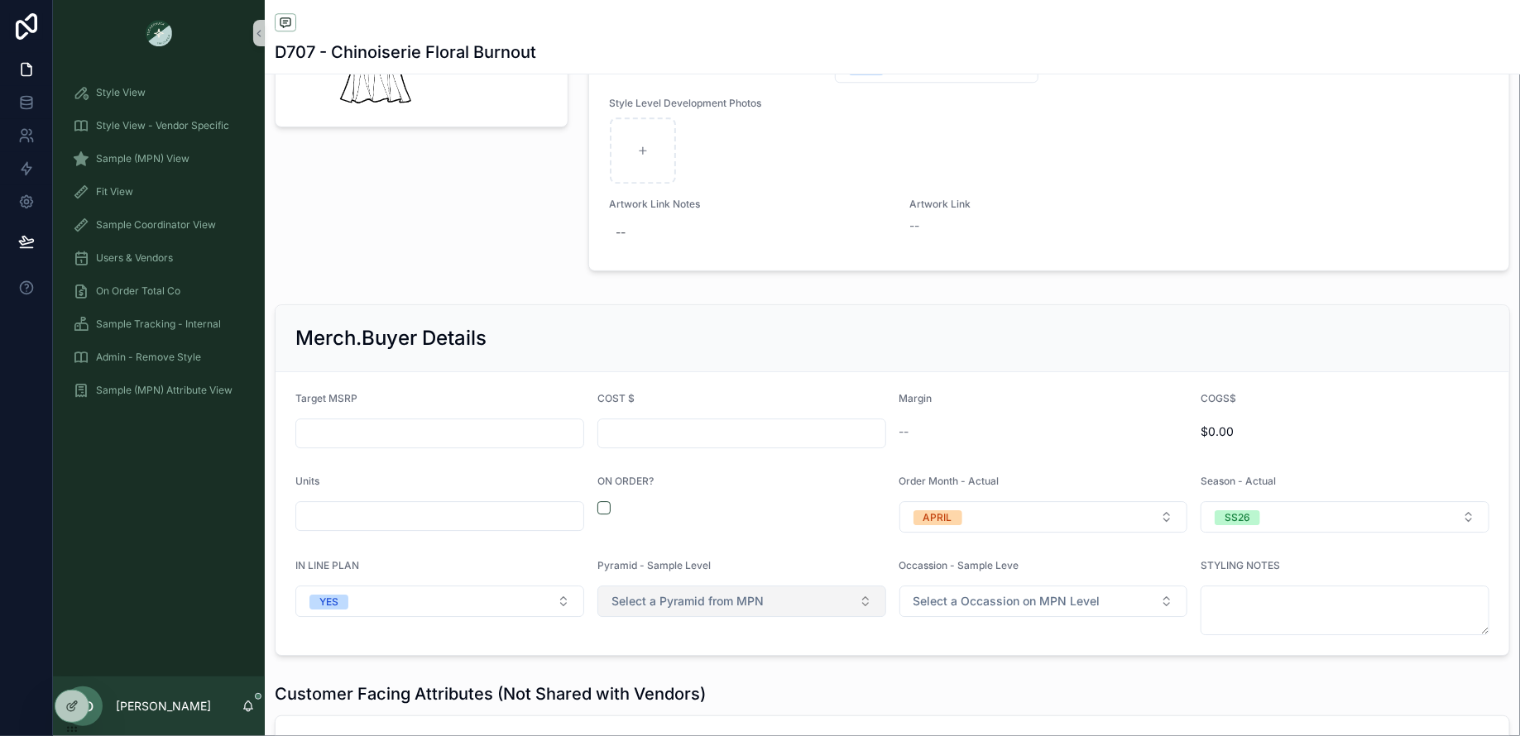
click at [670, 593] on span "Select a Pyramid from MPN" at bounding box center [687, 601] width 152 height 17
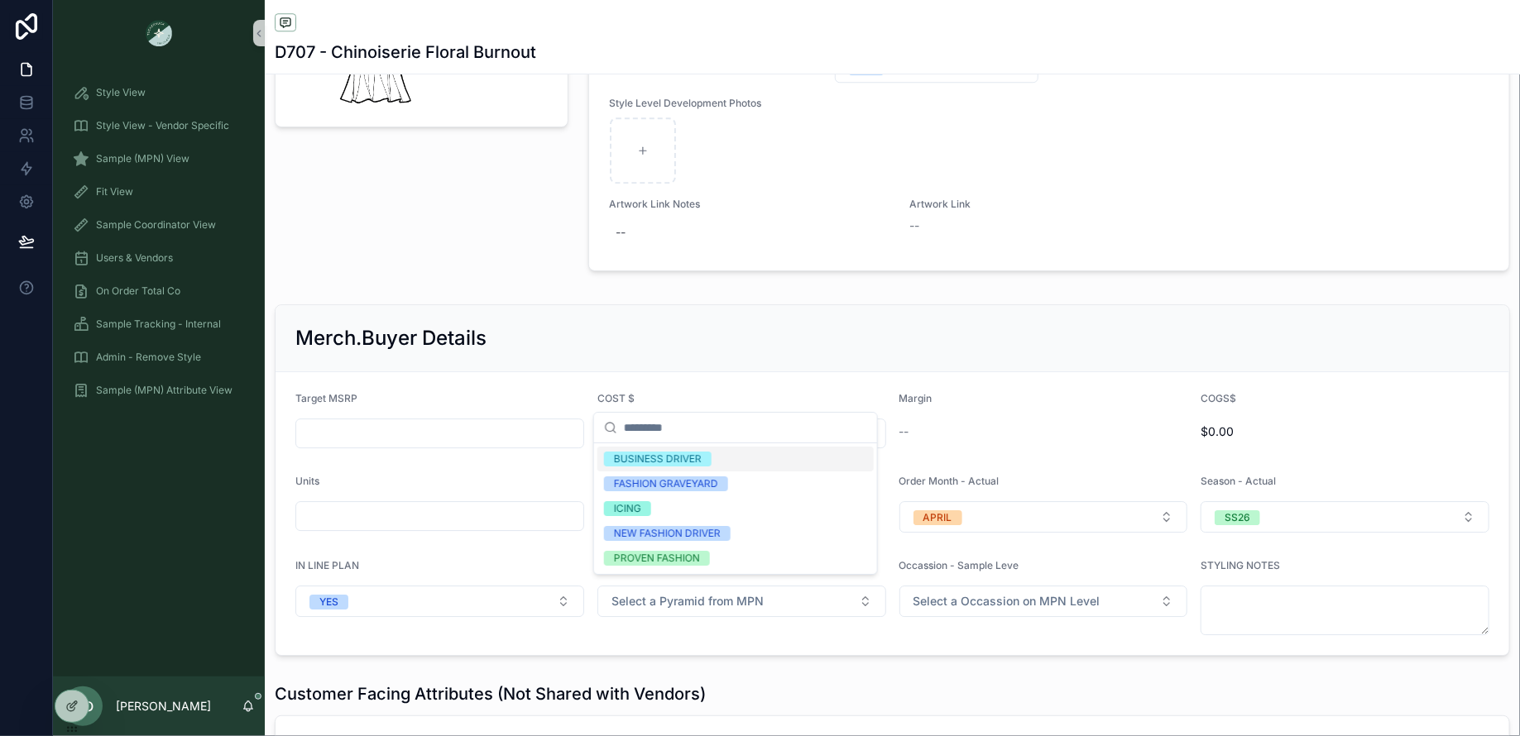
click at [681, 454] on div "BUSINESS DRIVER" at bounding box center [658, 459] width 88 height 15
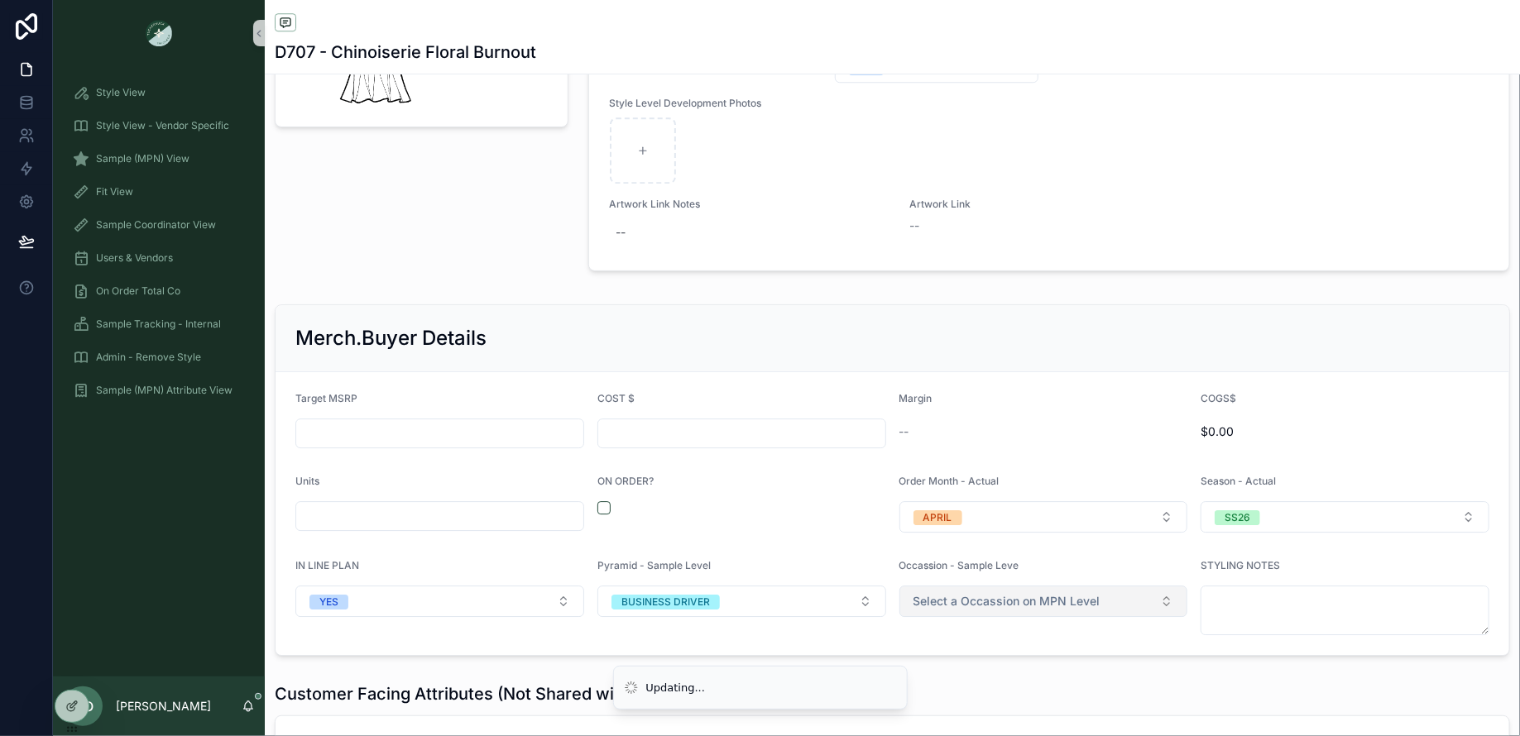
click at [958, 593] on span "Select a Occassion on MPN Level" at bounding box center [1006, 601] width 187 height 17
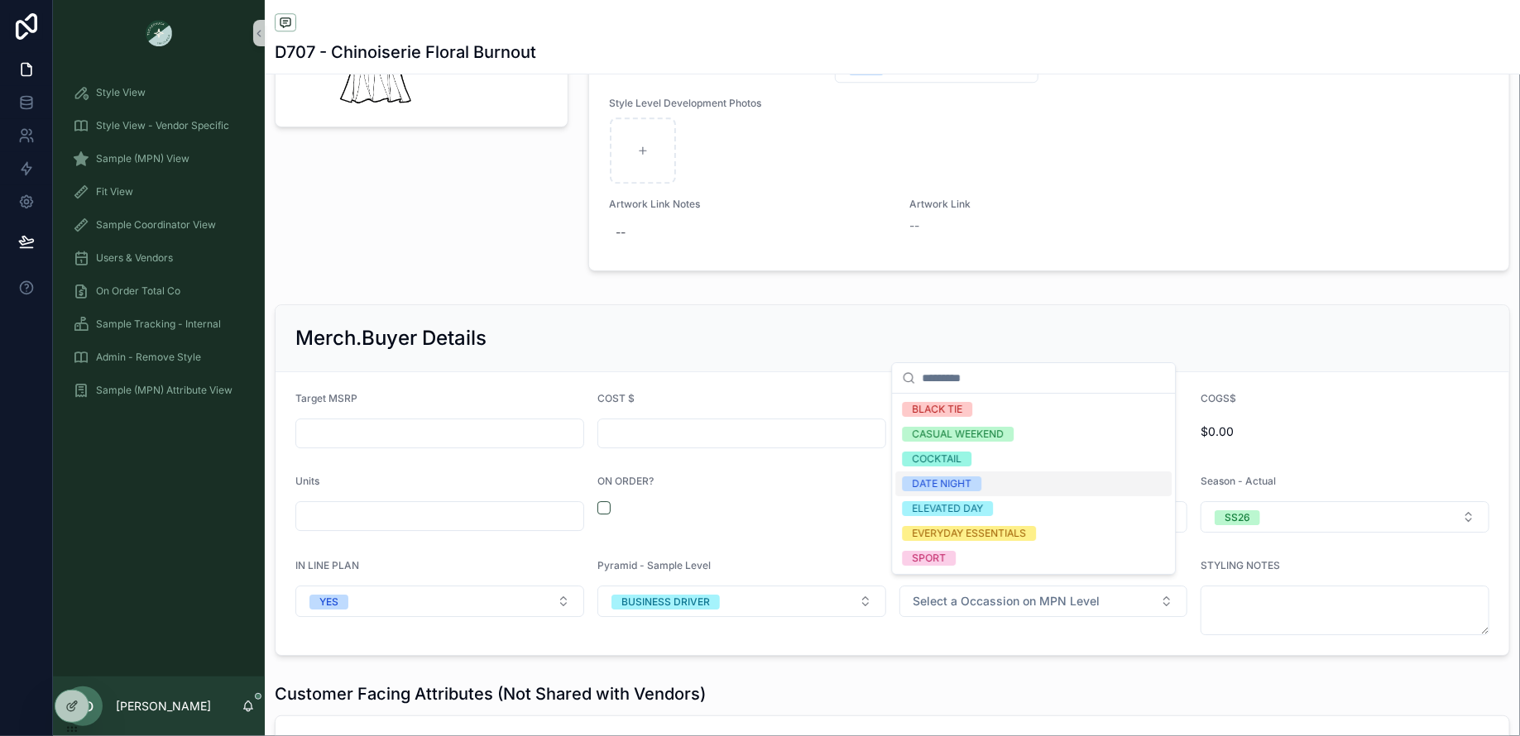
click at [722, 609] on div "Pyramid - Sample Level BUSINESS DRIVER" at bounding box center [741, 597] width 289 height 76
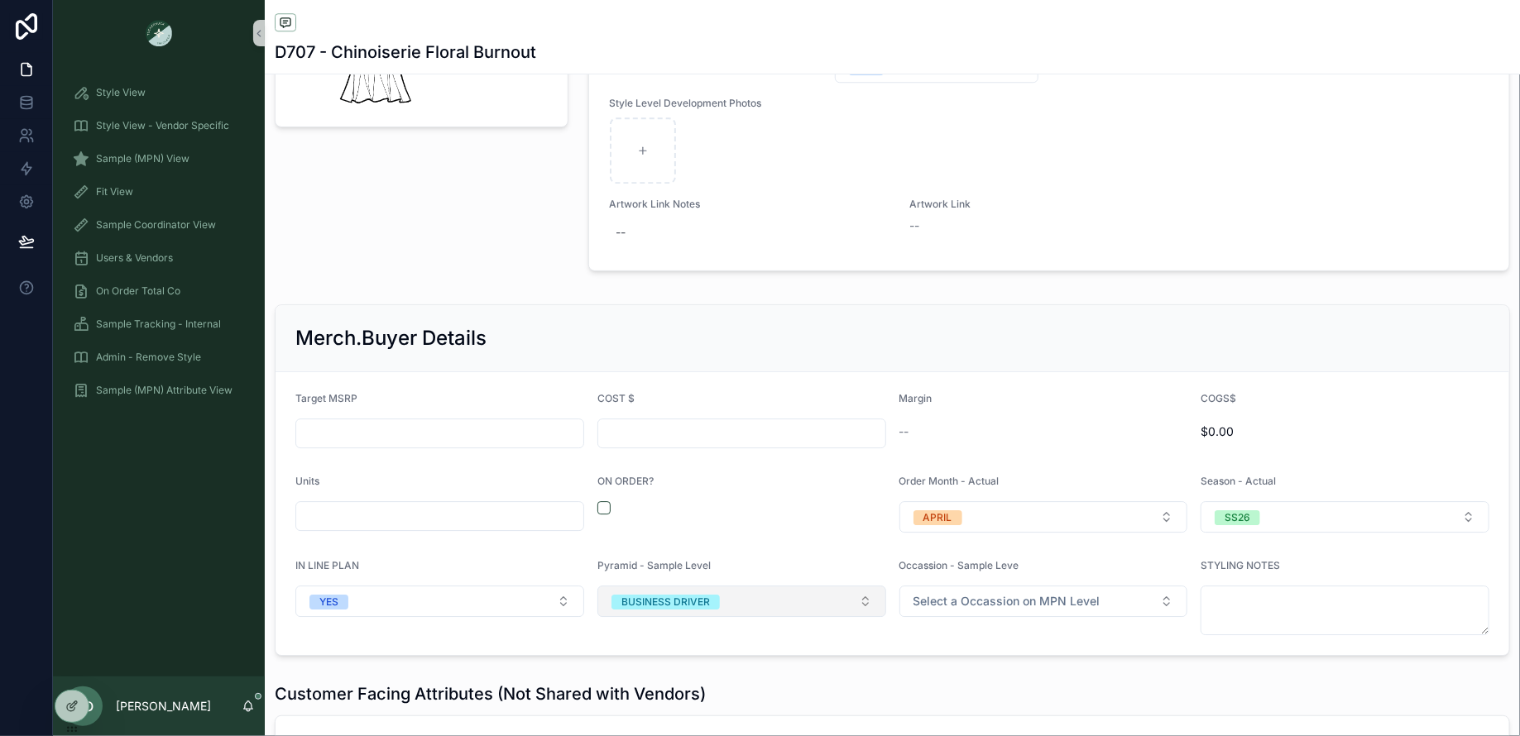
click at [717, 597] on button "BUSINESS DRIVER" at bounding box center [741, 601] width 289 height 31
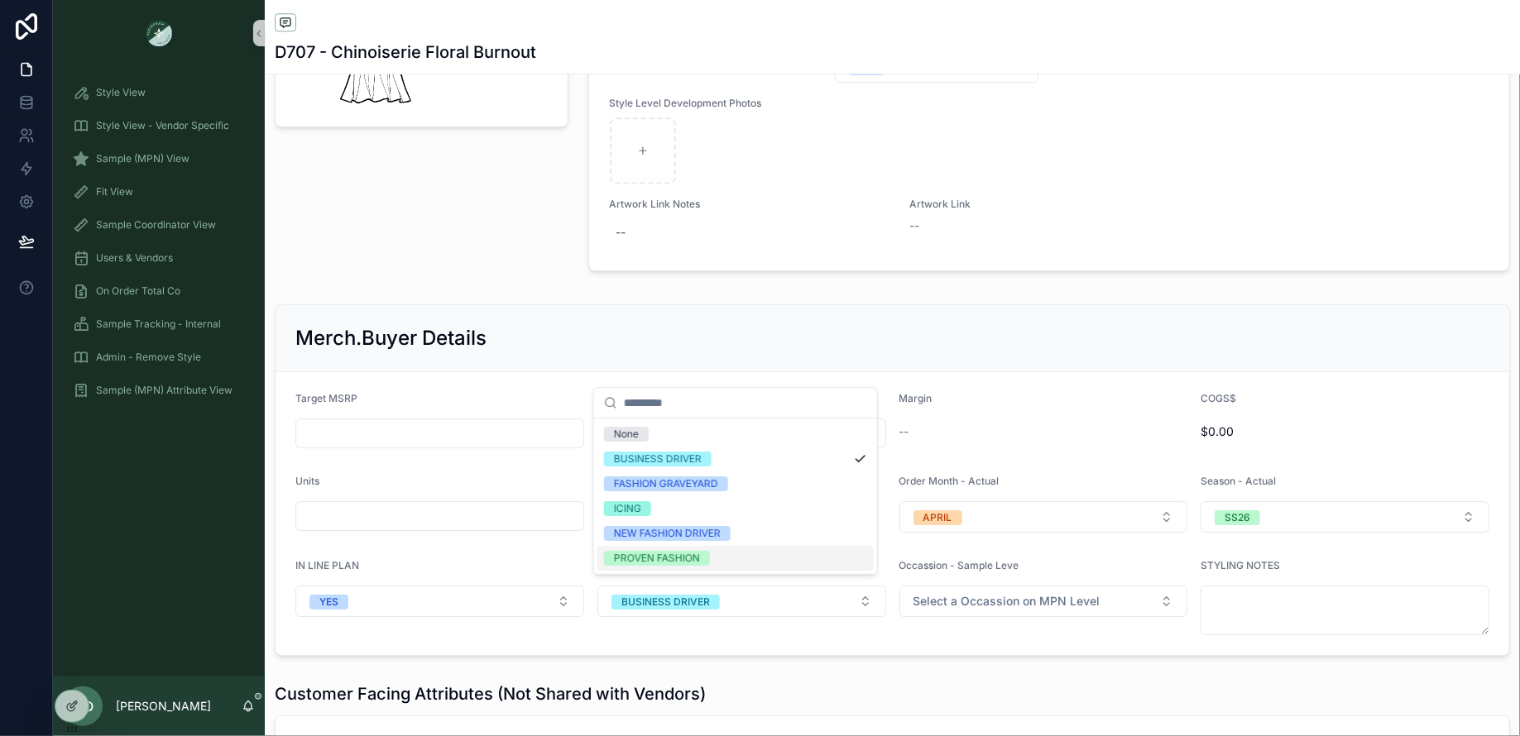
click at [680, 554] on div "PROVEN FASHION" at bounding box center [657, 558] width 86 height 15
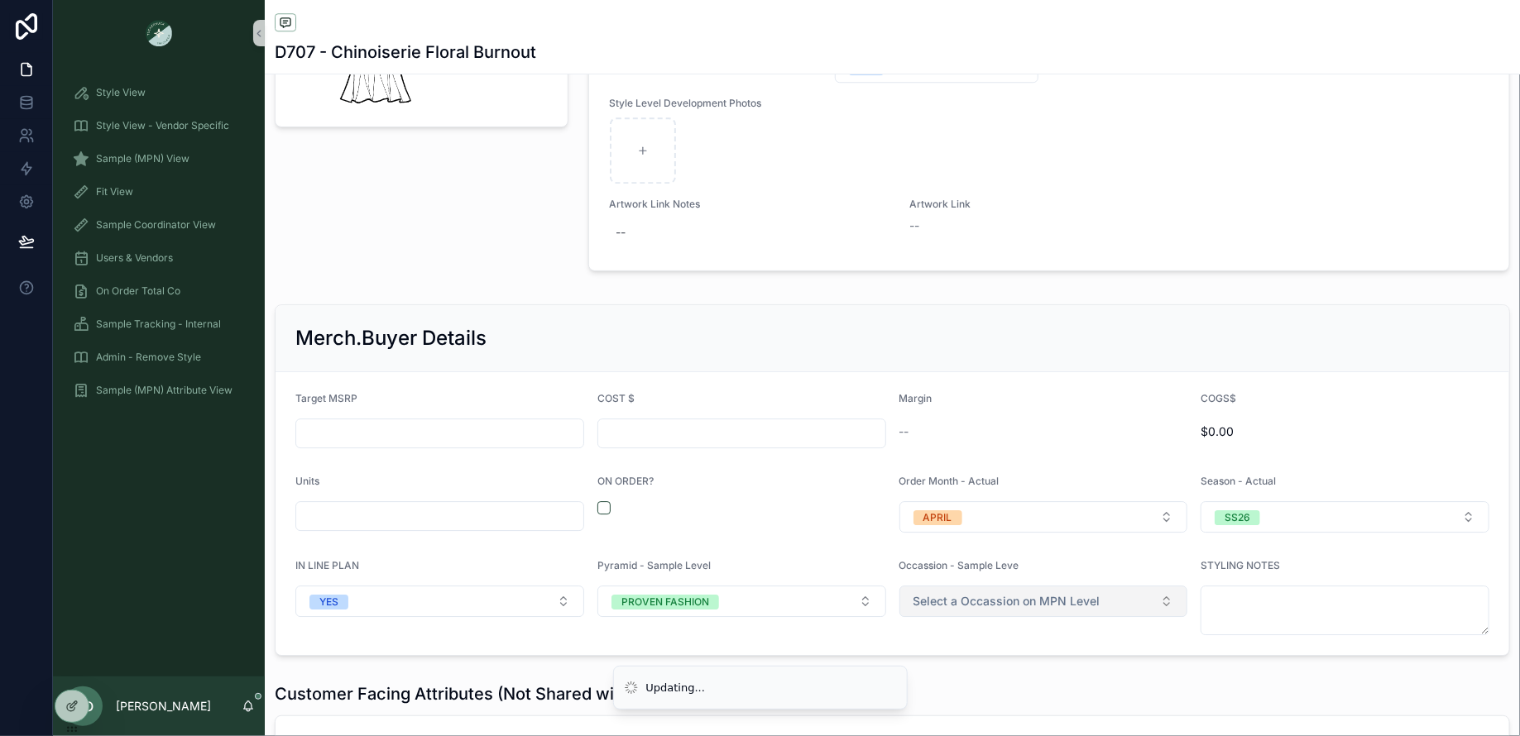
click at [955, 604] on button "Select a Occassion on MPN Level" at bounding box center [1043, 601] width 289 height 31
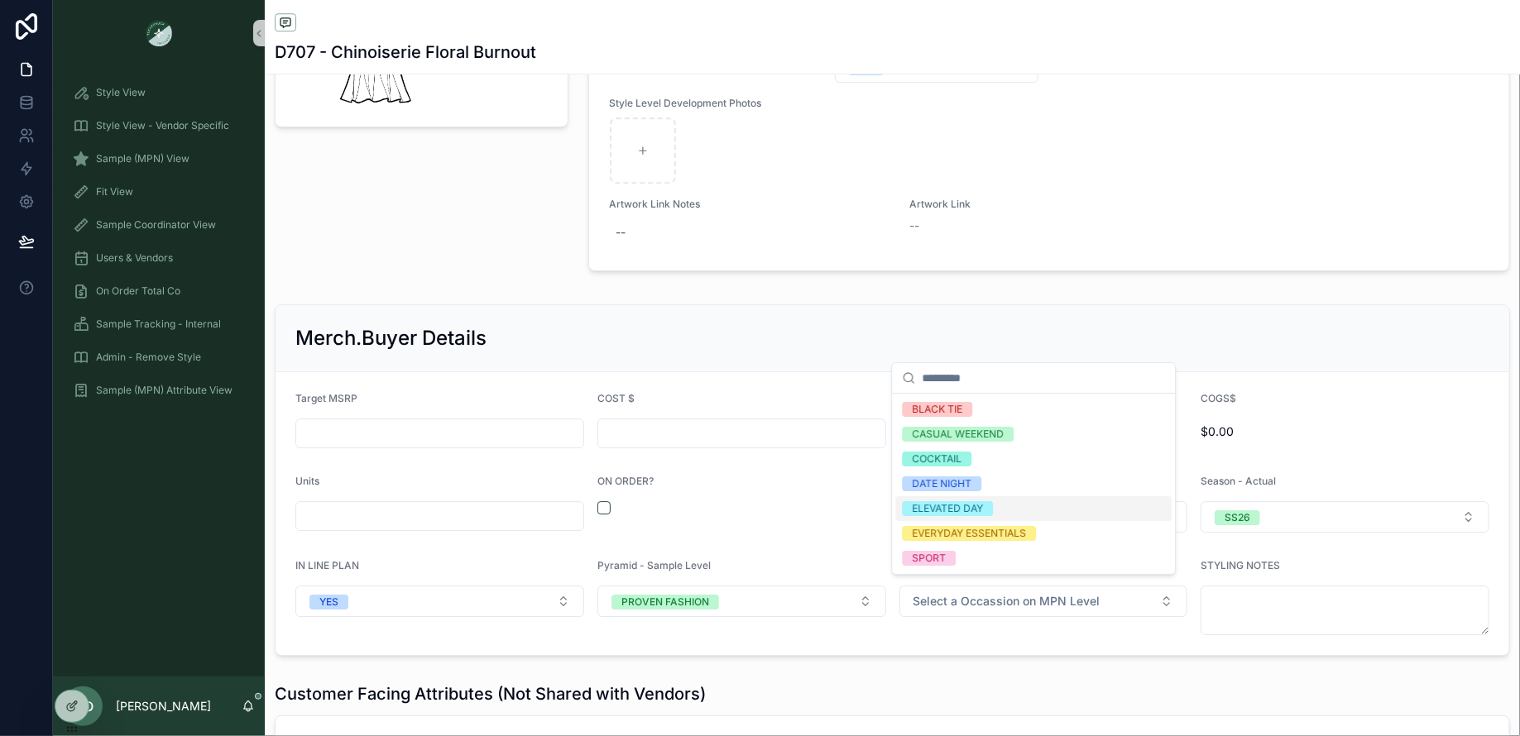
click at [974, 515] on div "ELEVATED DAY" at bounding box center [1034, 508] width 276 height 25
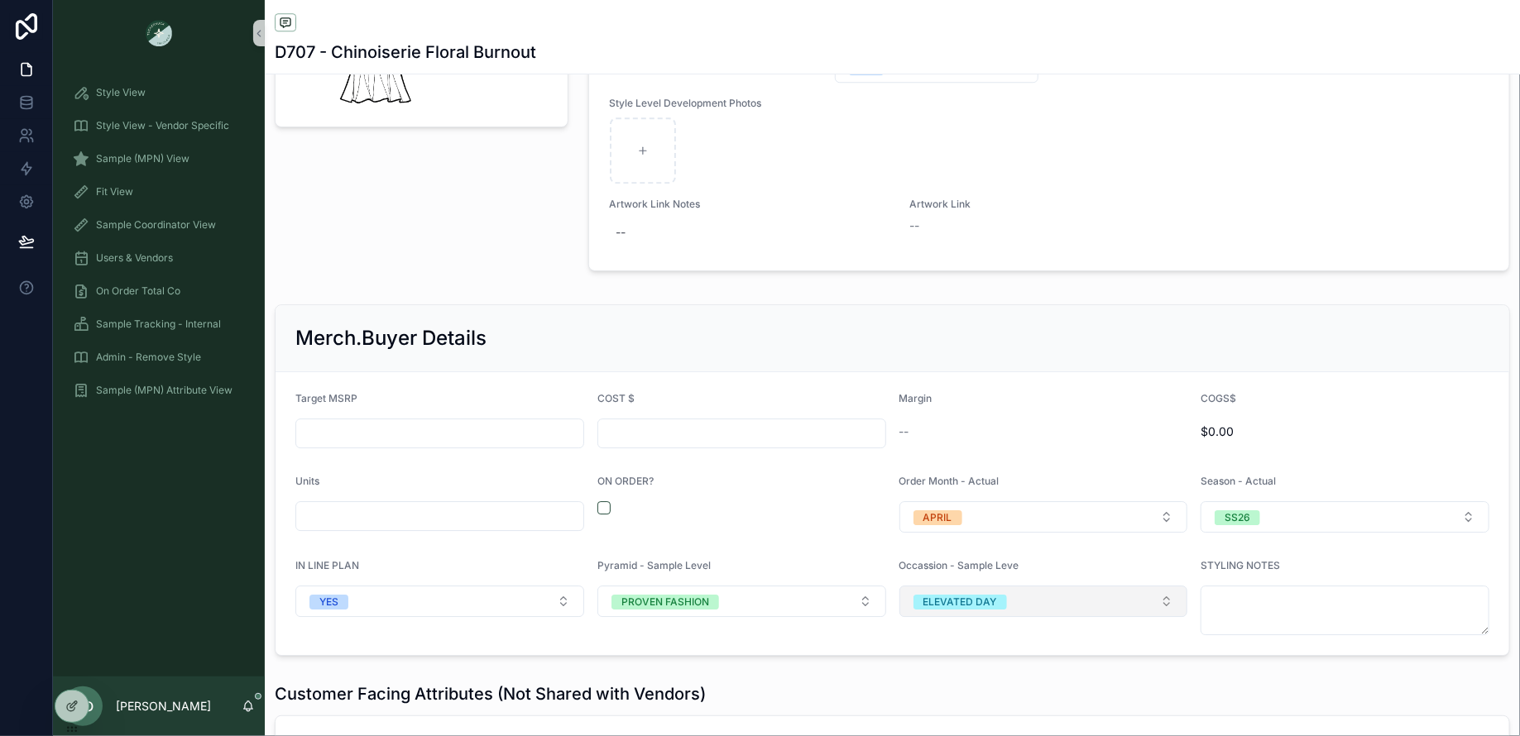
click at [978, 595] on div "ELEVATED DAY" at bounding box center [960, 602] width 74 height 15
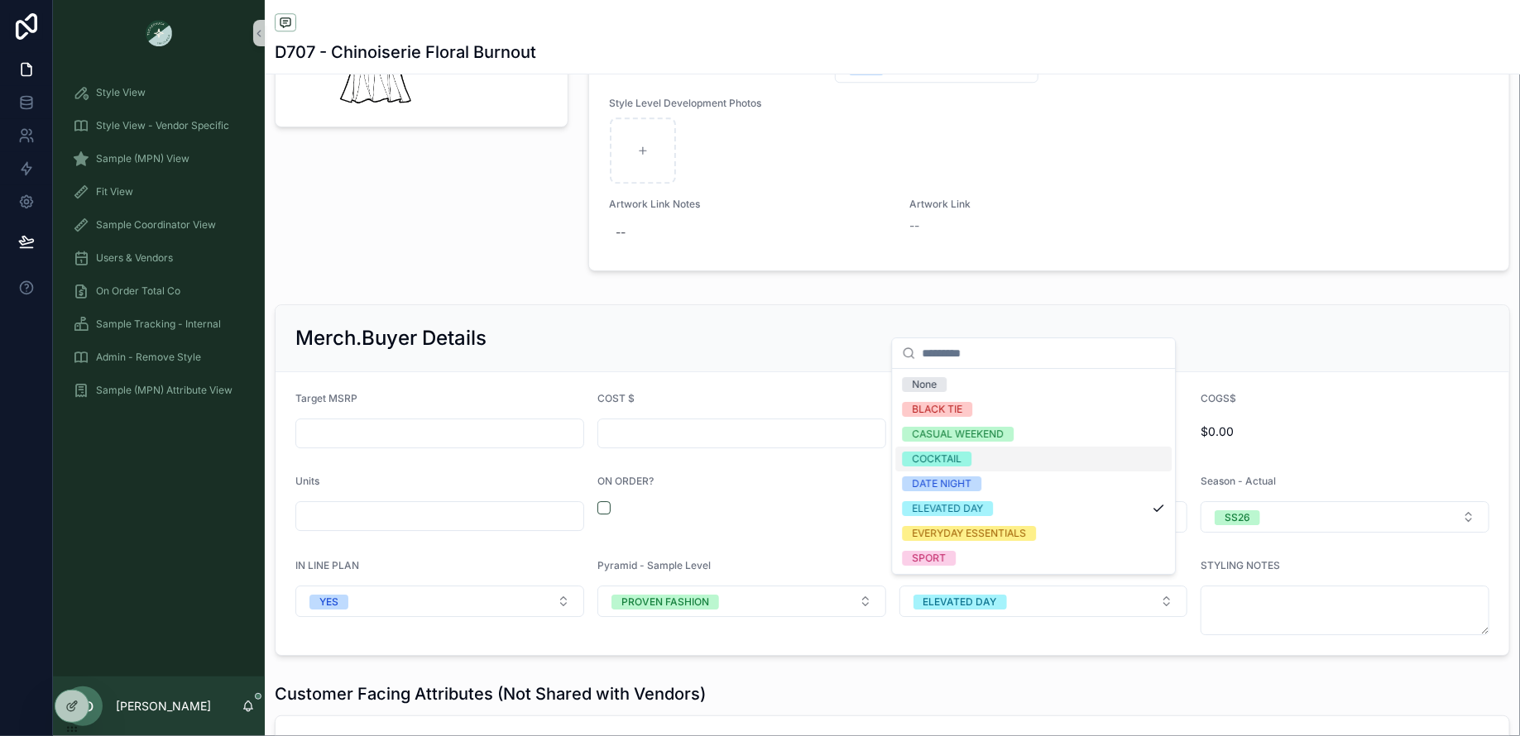
click at [971, 463] on div "COCKTAIL" at bounding box center [1034, 459] width 276 height 25
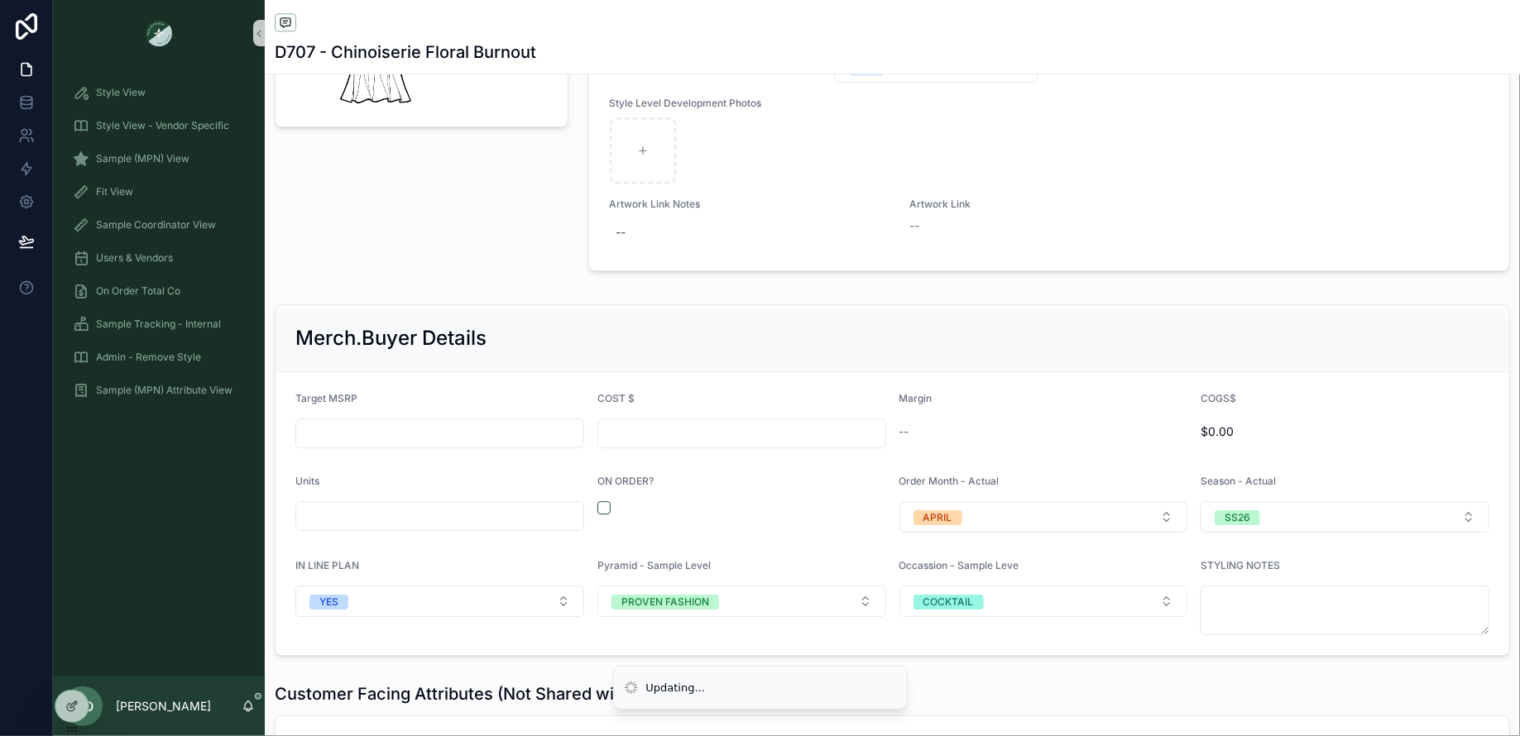
click at [548, 298] on div "Merch.Buyer Details Target MSRP COST $ Margin -- COGS$ $0.00 Units ON ORDER? Or…" at bounding box center [892, 480] width 1255 height 365
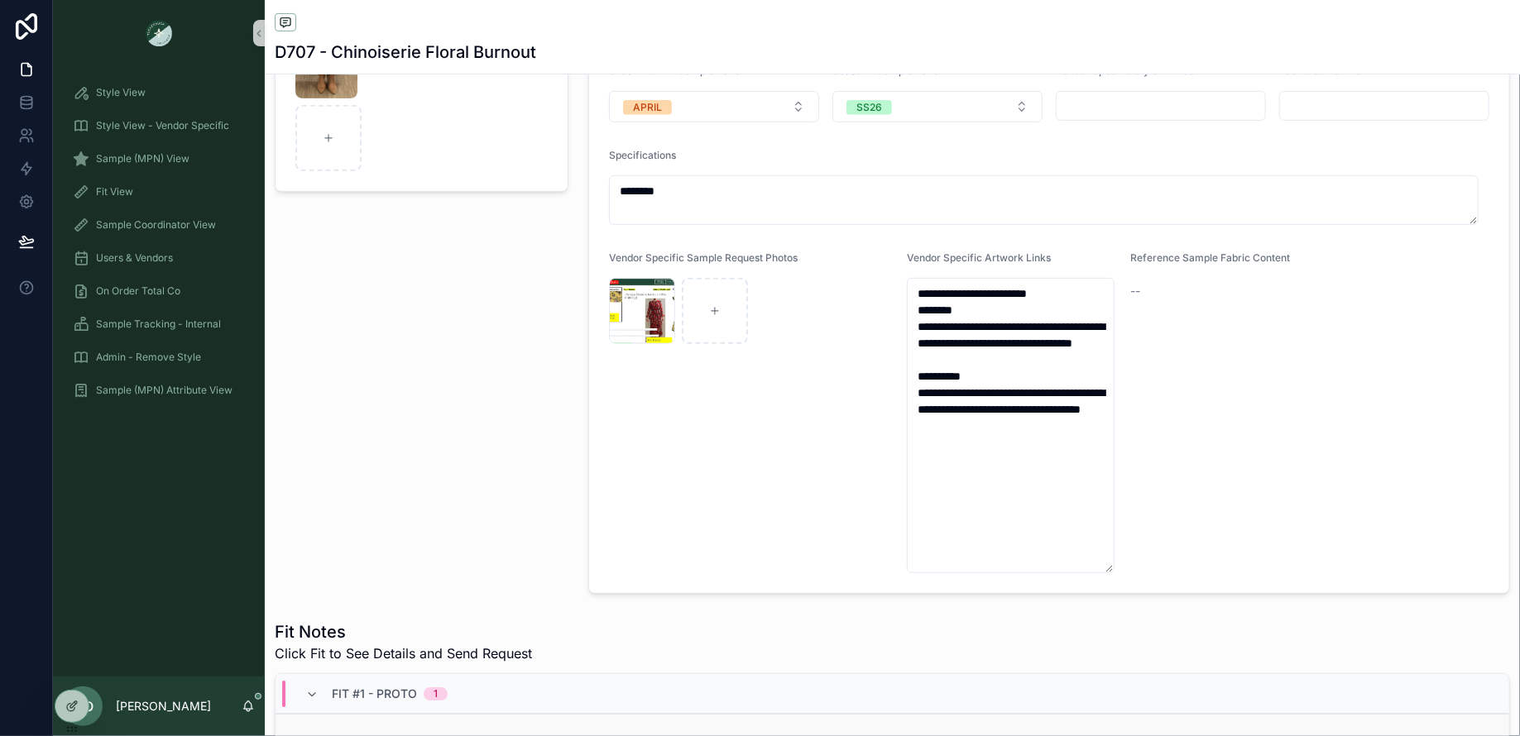
scroll to position [0, 0]
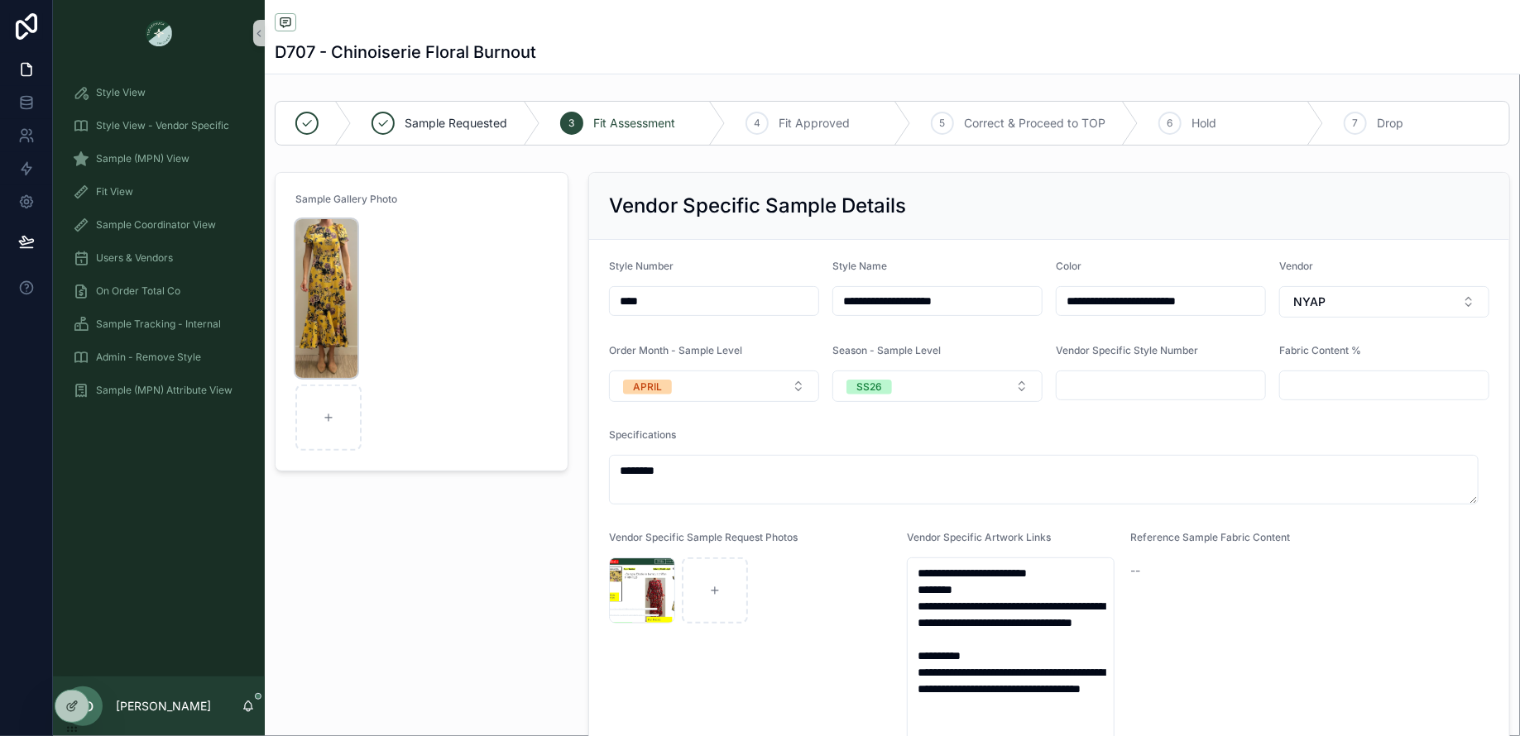
click at [344, 318] on img "scrollable content" at bounding box center [326, 298] width 62 height 159
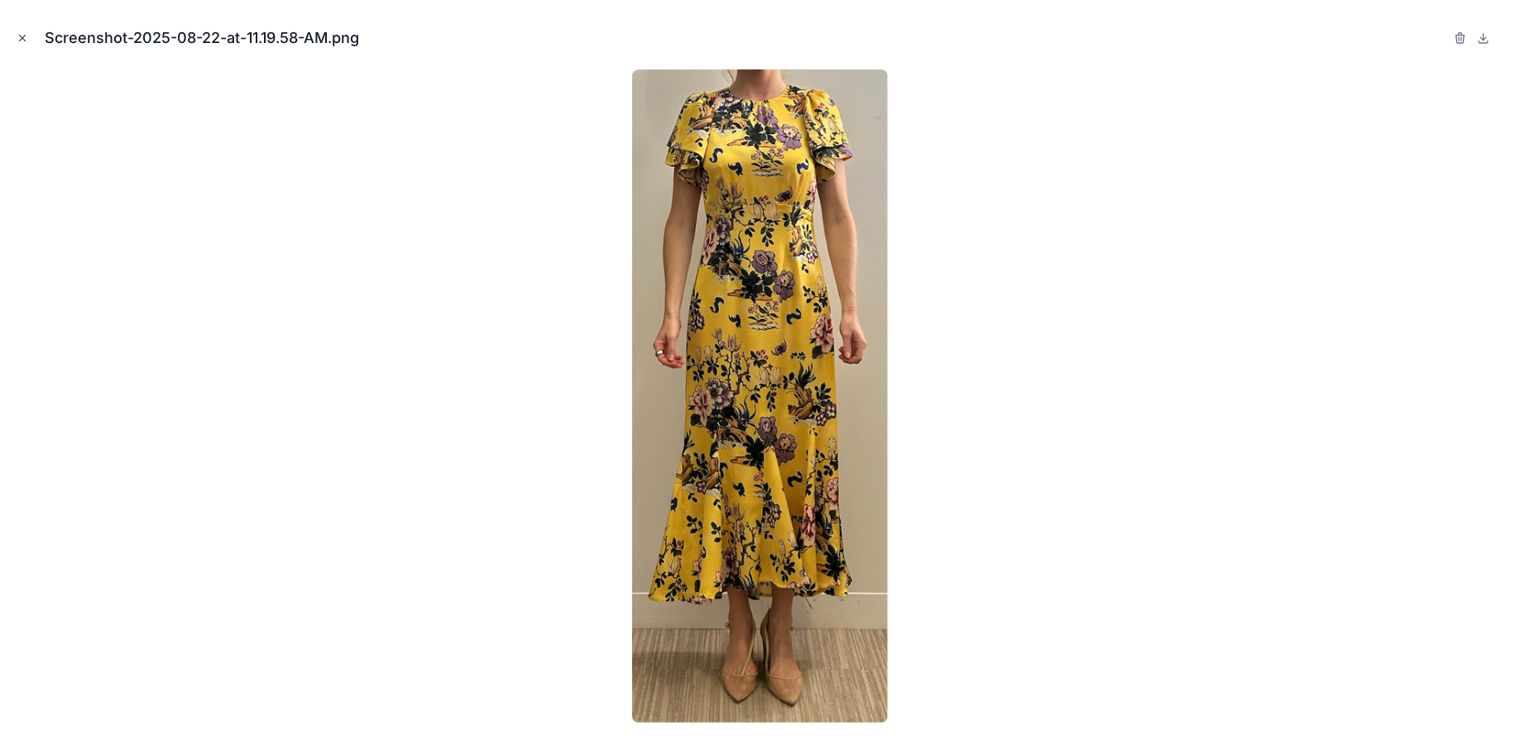
click at [18, 30] on button "Close modal" at bounding box center [22, 38] width 18 height 18
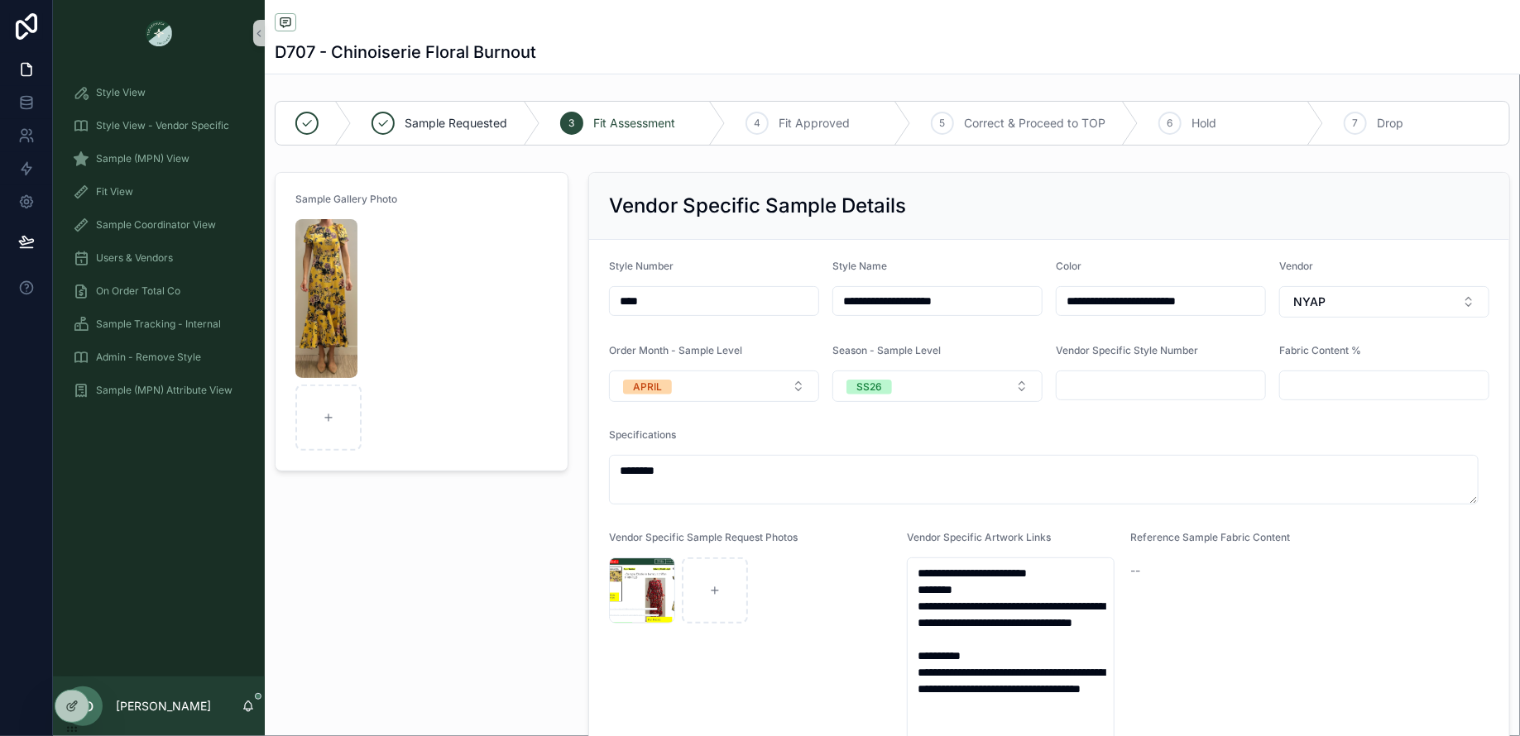
click at [500, 598] on div "Sample Gallery Photo" at bounding box center [422, 522] width 314 height 715
click at [157, 93] on div "Style View" at bounding box center [159, 92] width 172 height 26
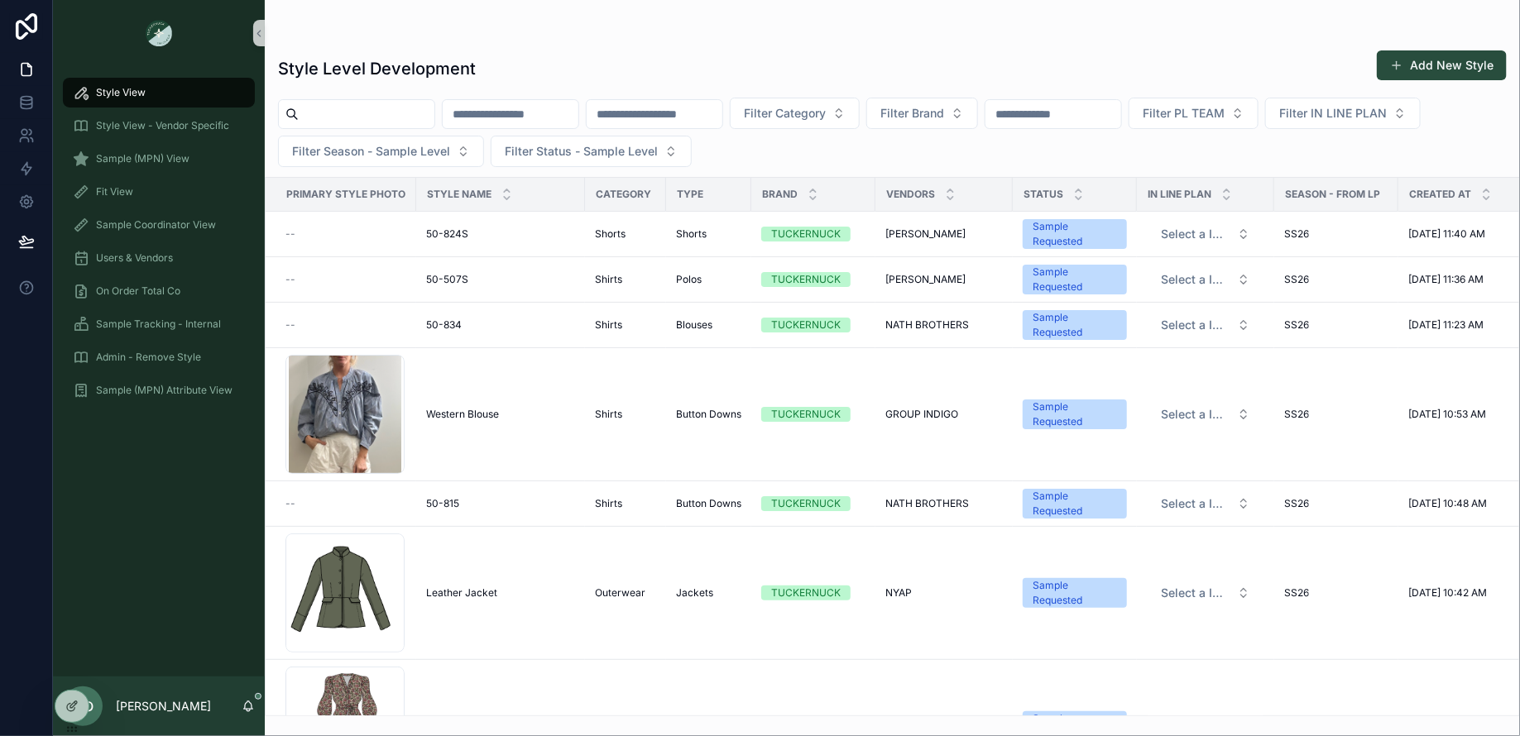
click at [361, 111] on input "scrollable content" at bounding box center [367, 114] width 136 height 23
type input "*******"
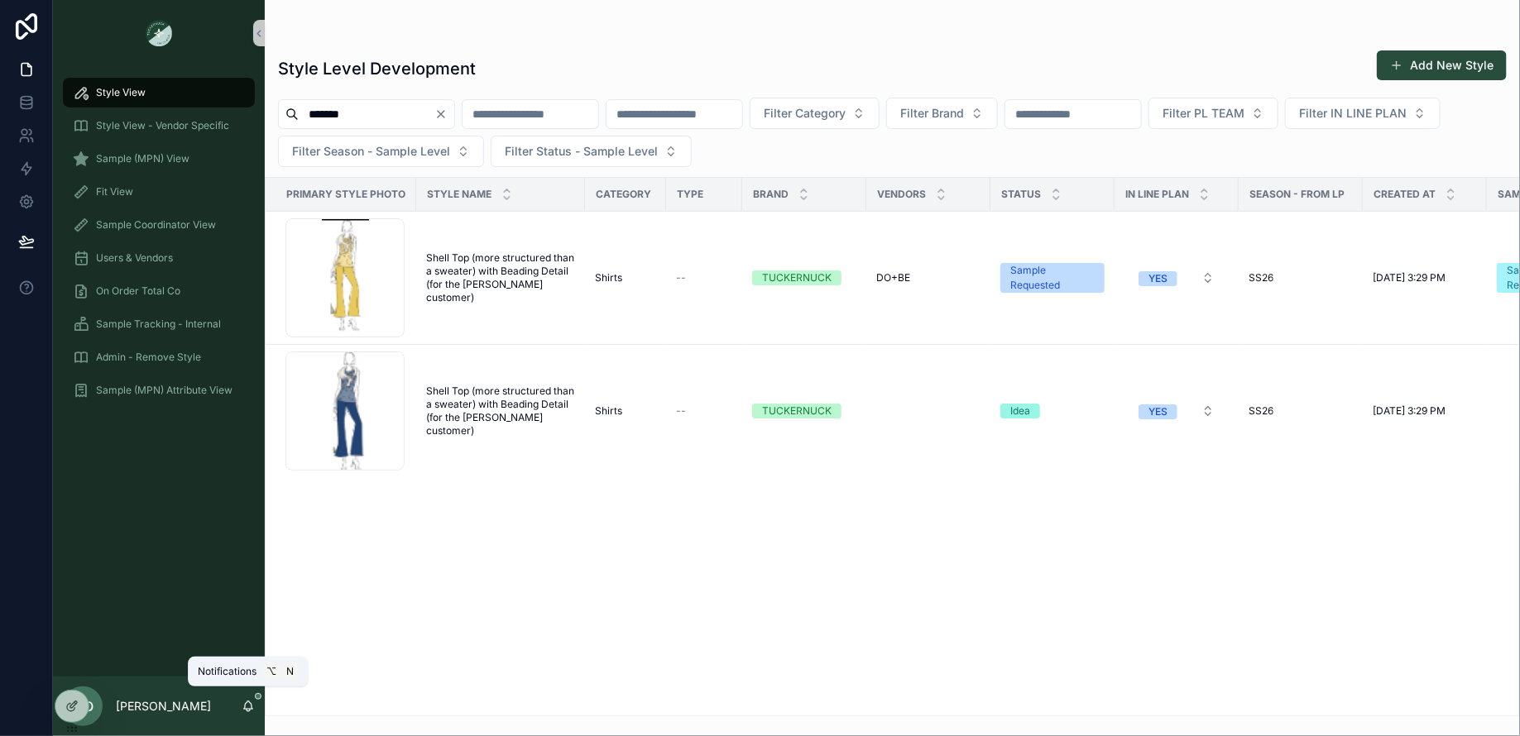
click at [251, 711] on icon "scrollable content" at bounding box center [248, 706] width 13 height 13
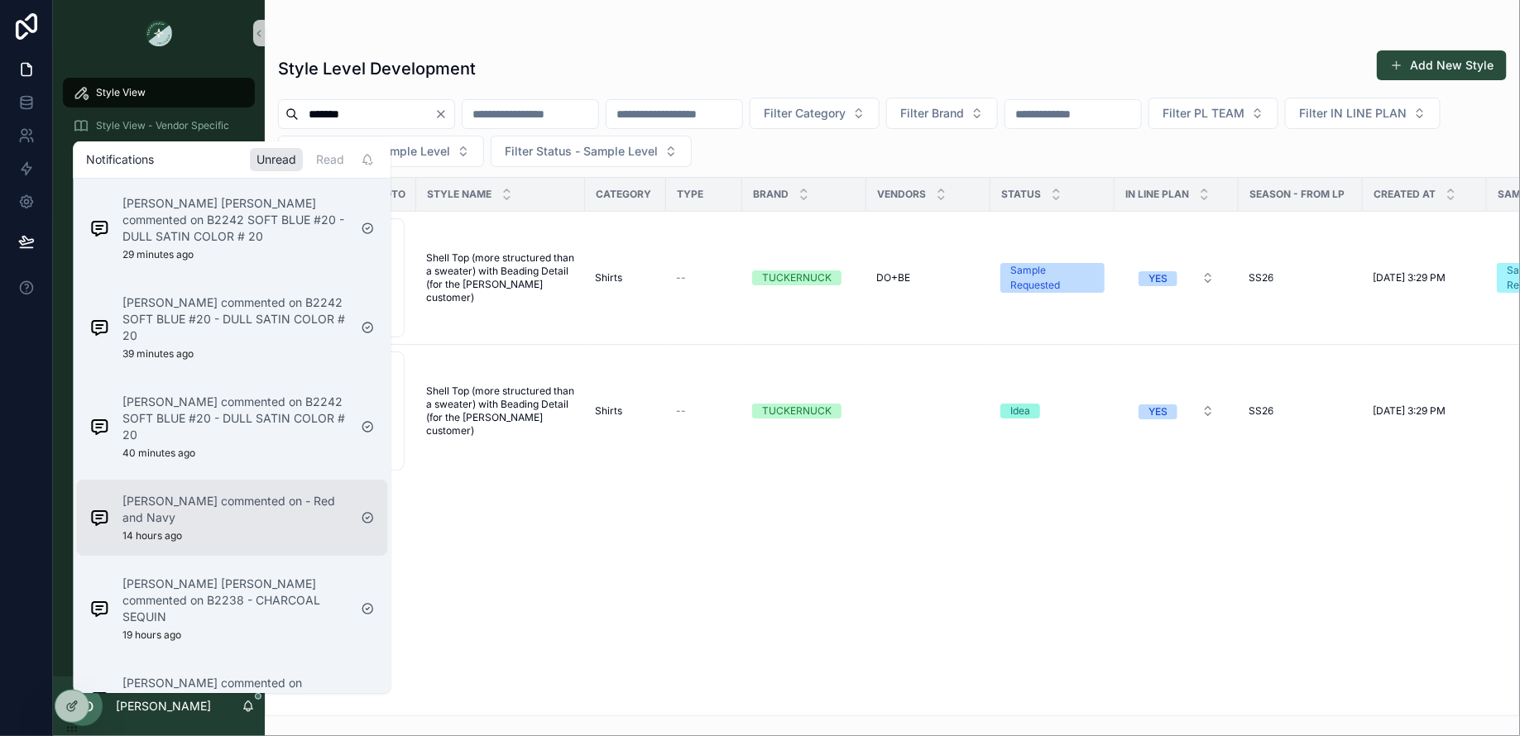
click at [273, 493] on div "Karen Nelson commented on - Red and Navy 14 hours ago" at bounding box center [234, 518] width 225 height 50
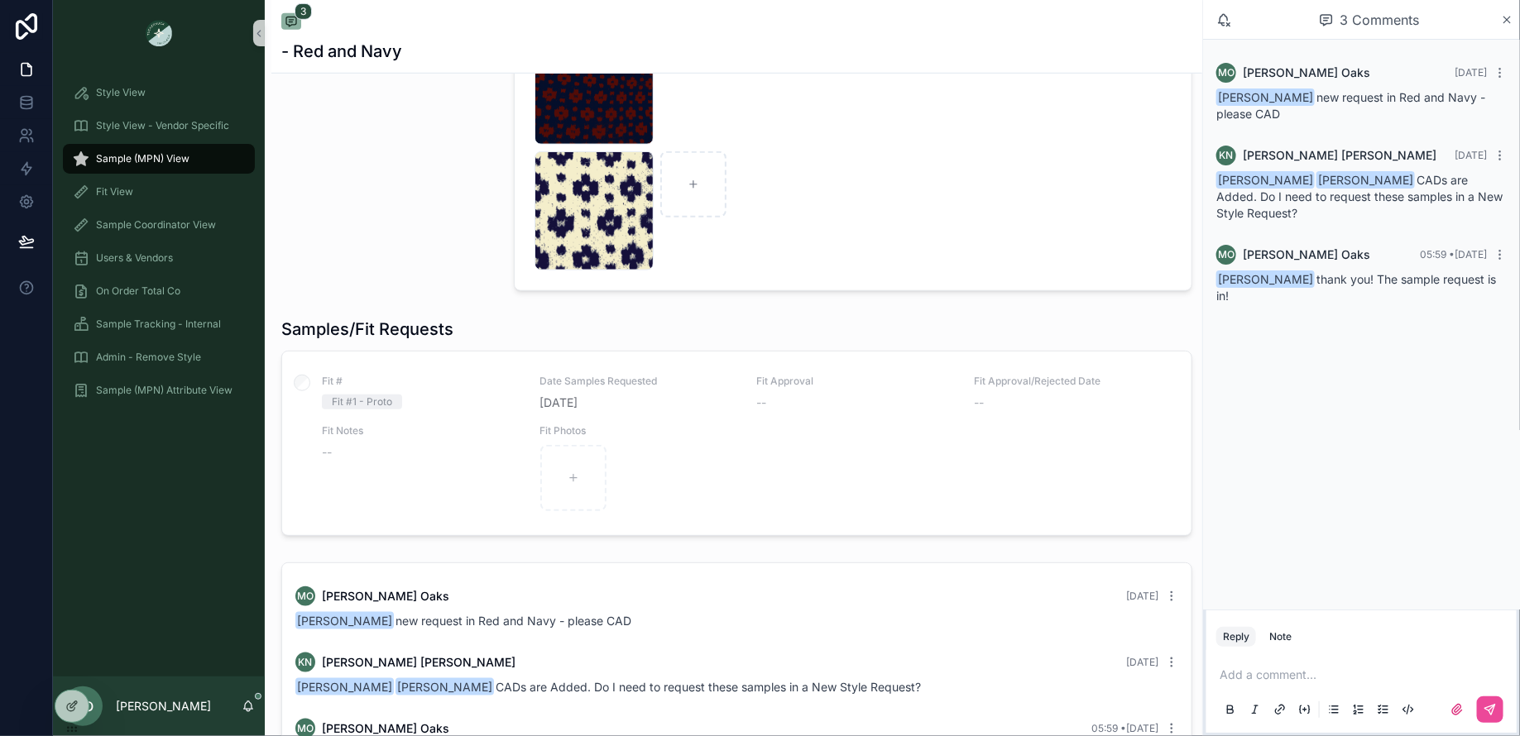
scroll to position [711, 0]
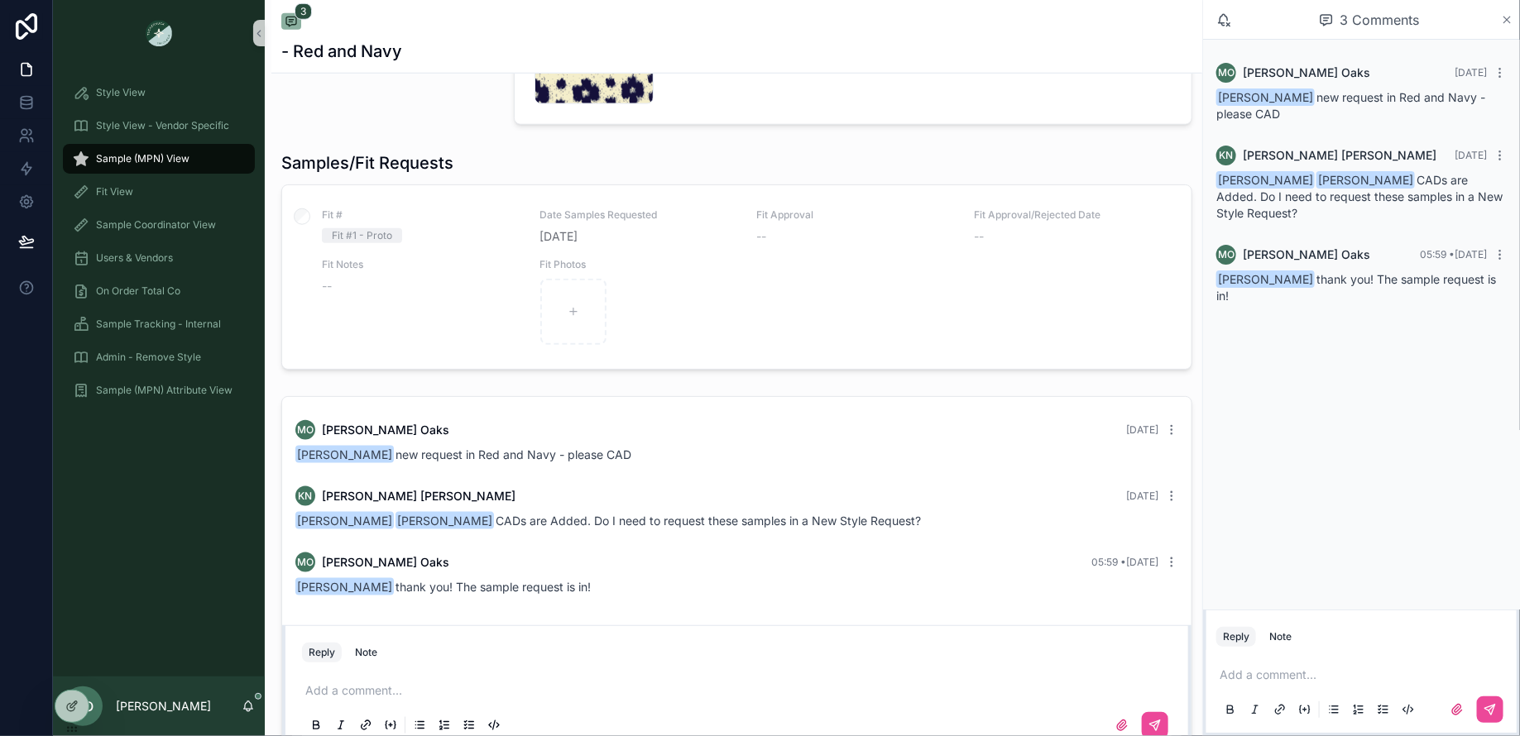
click at [1506, 17] on icon "scrollable content" at bounding box center [1507, 19] width 12 height 13
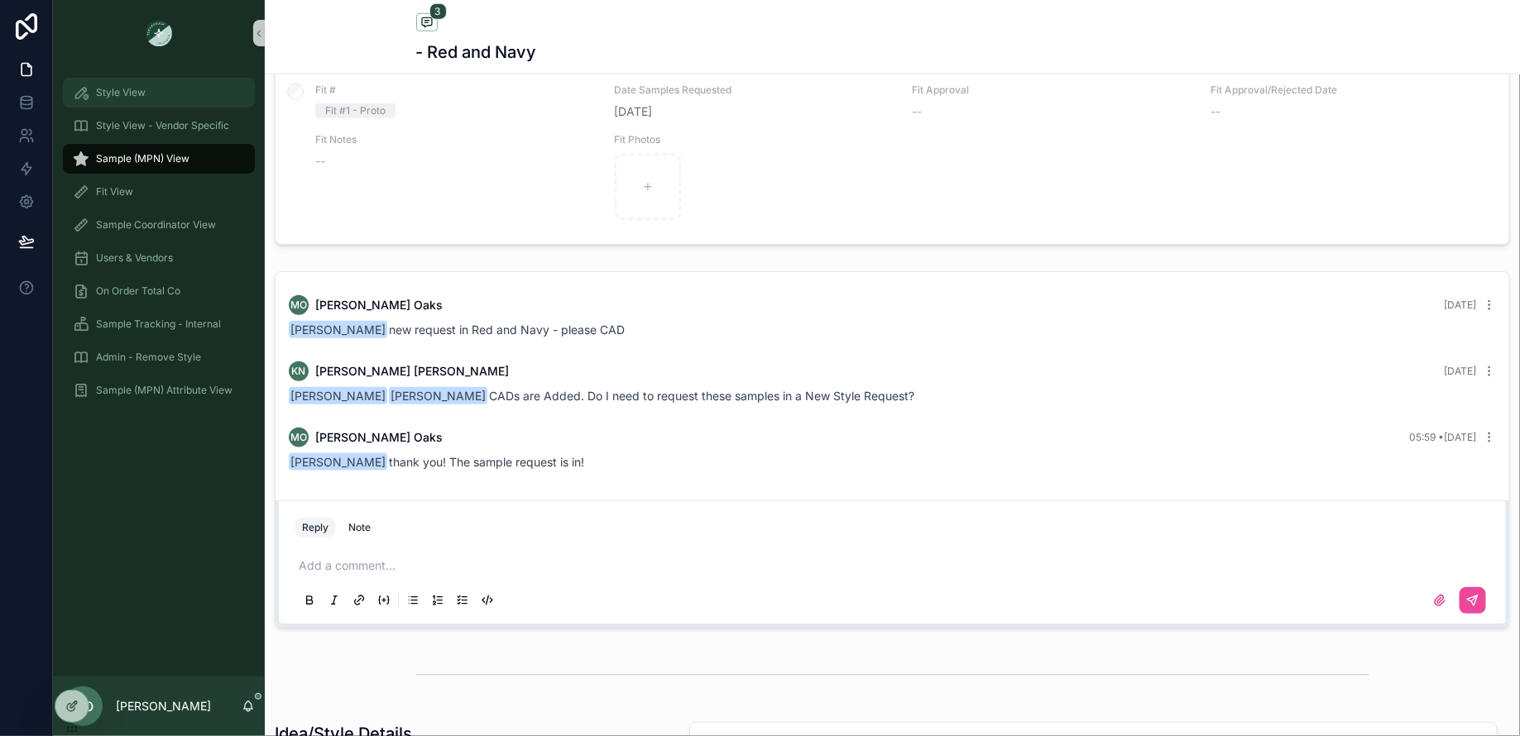
click at [125, 89] on span "Style View" at bounding box center [121, 92] width 50 height 13
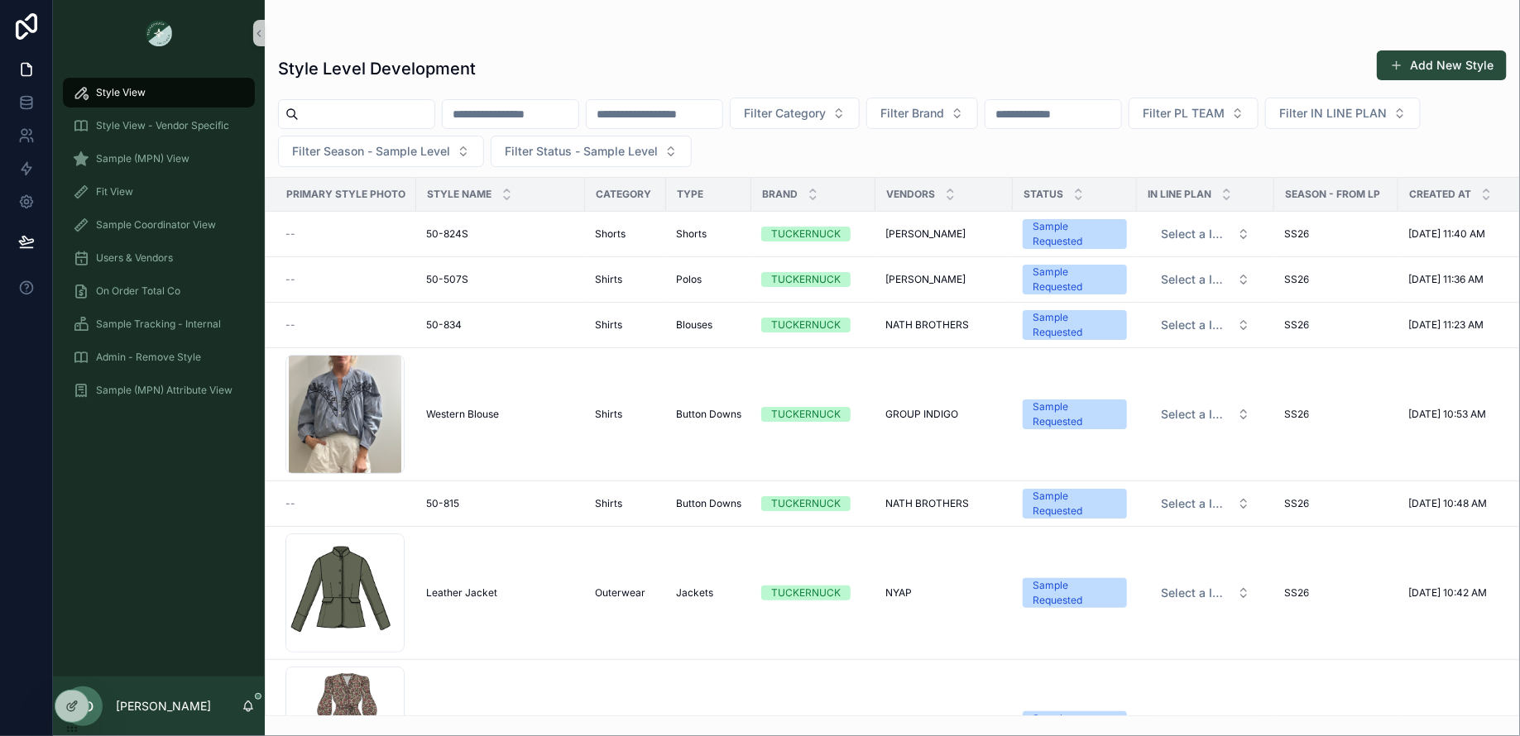
click at [341, 109] on input "scrollable content" at bounding box center [367, 114] width 136 height 23
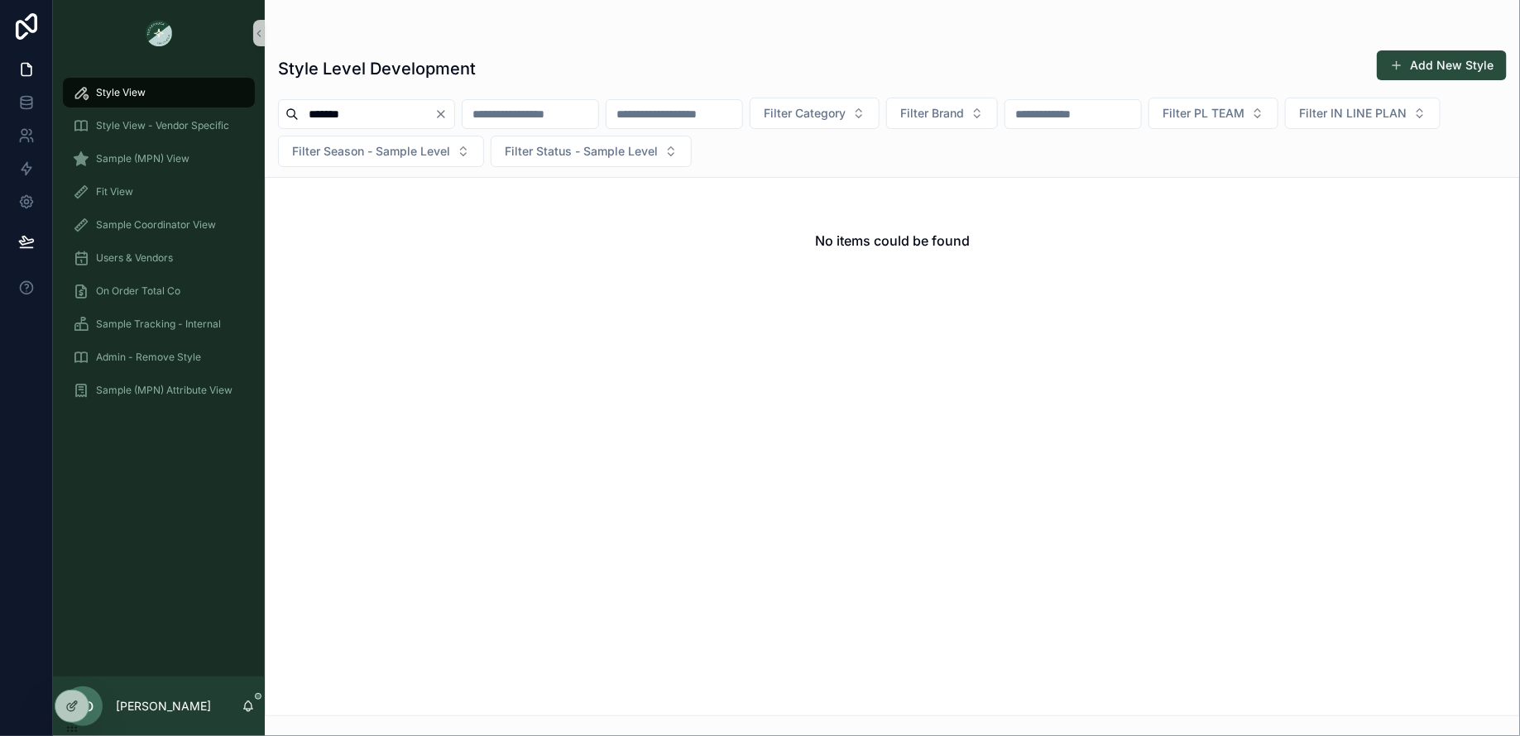
click at [300, 110] on input "*******" at bounding box center [367, 114] width 136 height 23
type input "********"
drag, startPoint x: 377, startPoint y: 108, endPoint x: 290, endPoint y: 100, distance: 87.2
click at [290, 100] on div "********" at bounding box center [366, 114] width 177 height 30
click at [213, 159] on div "Sample (MPN) View" at bounding box center [159, 159] width 172 height 26
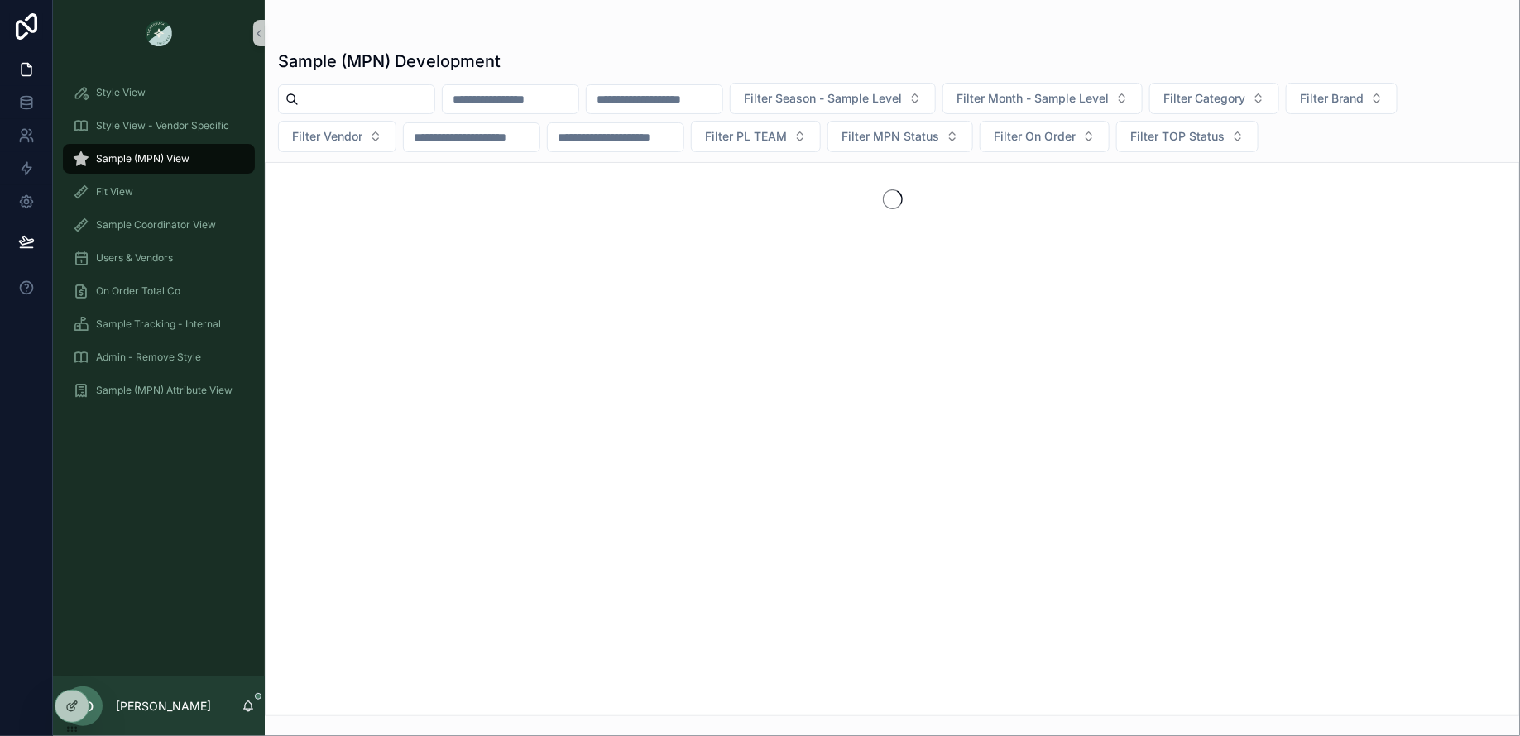
click at [395, 95] on input "scrollable content" at bounding box center [367, 99] width 136 height 23
paste input "********"
click at [329, 98] on input "********" at bounding box center [367, 99] width 136 height 23
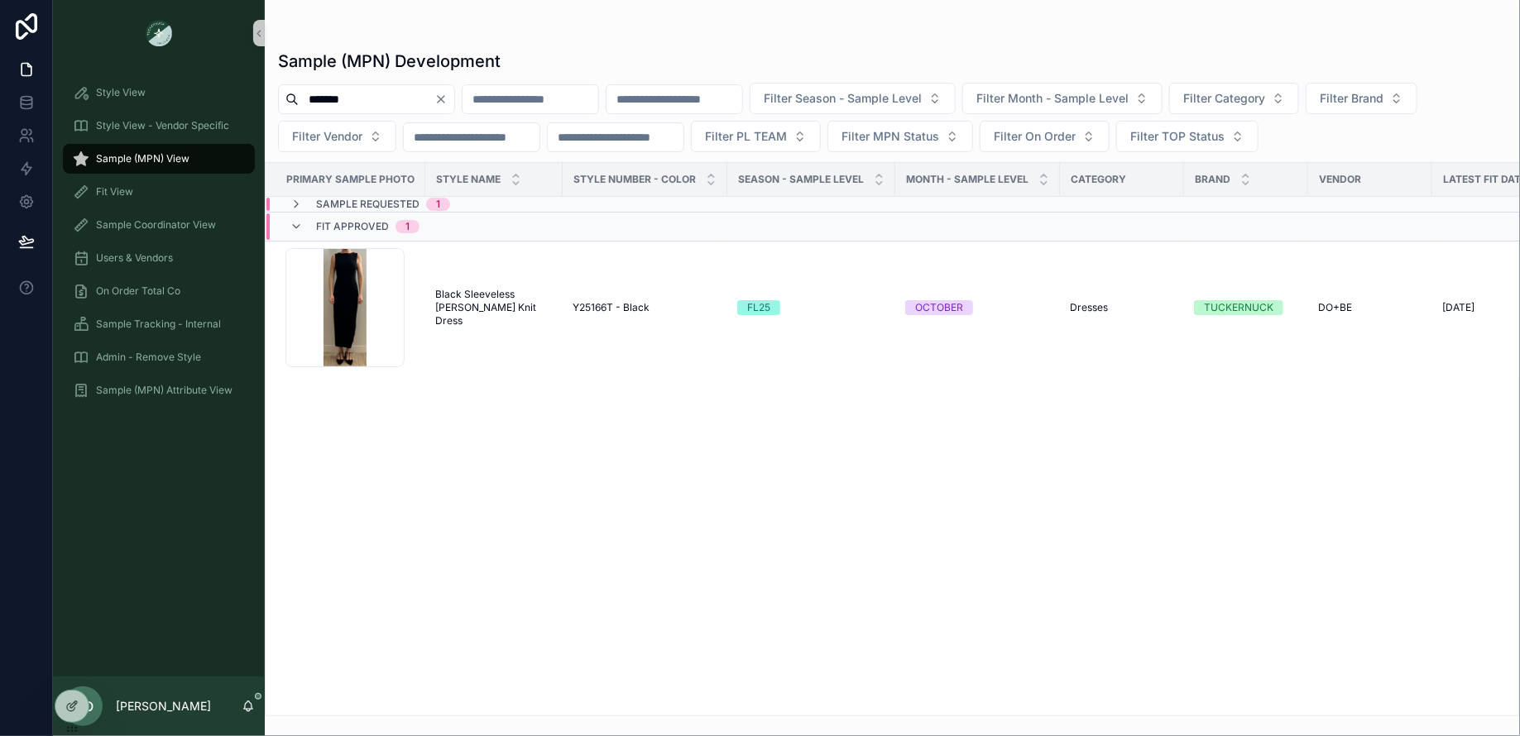
click at [504, 199] on div "Sample Requested 1" at bounding box center [496, 204] width 460 height 13
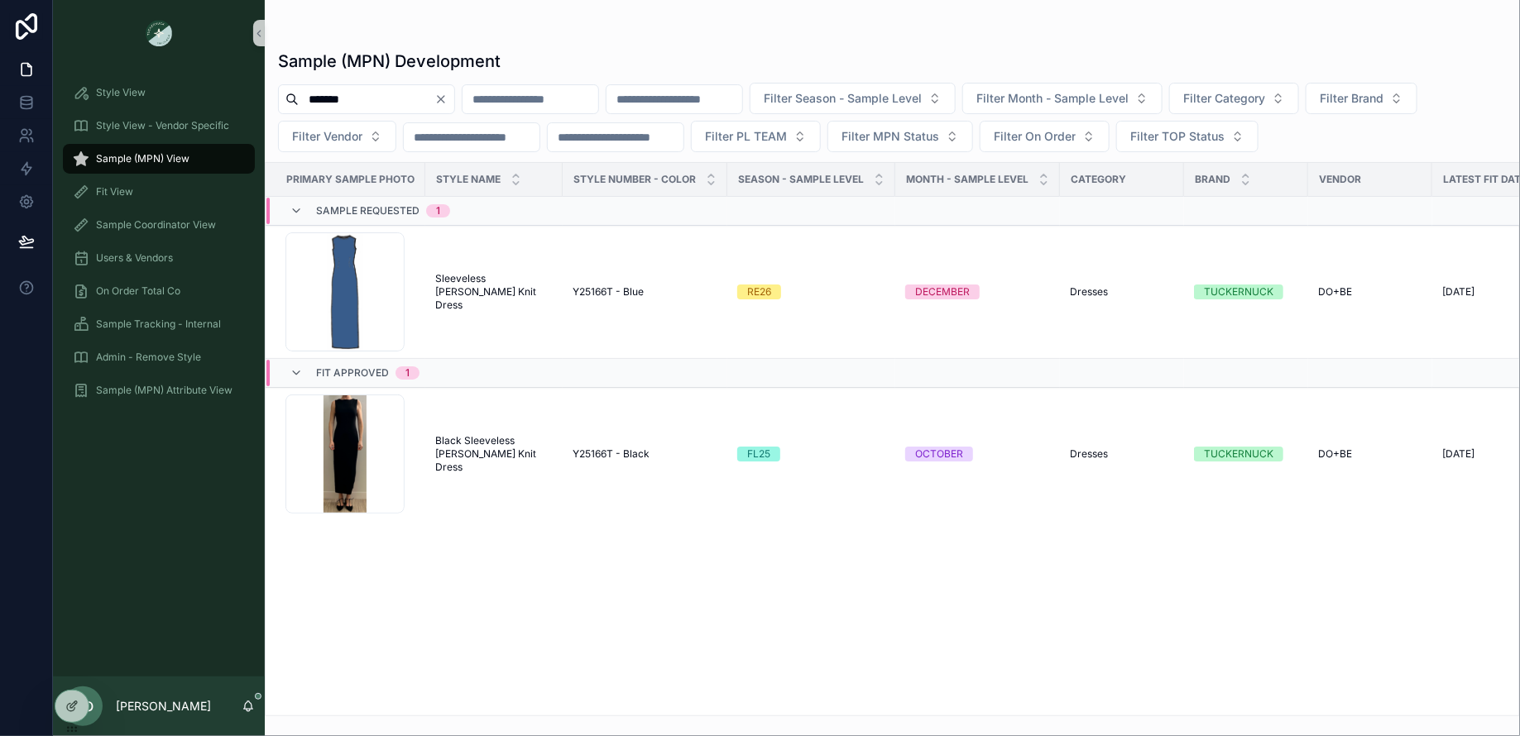
click at [334, 96] on input "*******" at bounding box center [367, 99] width 136 height 23
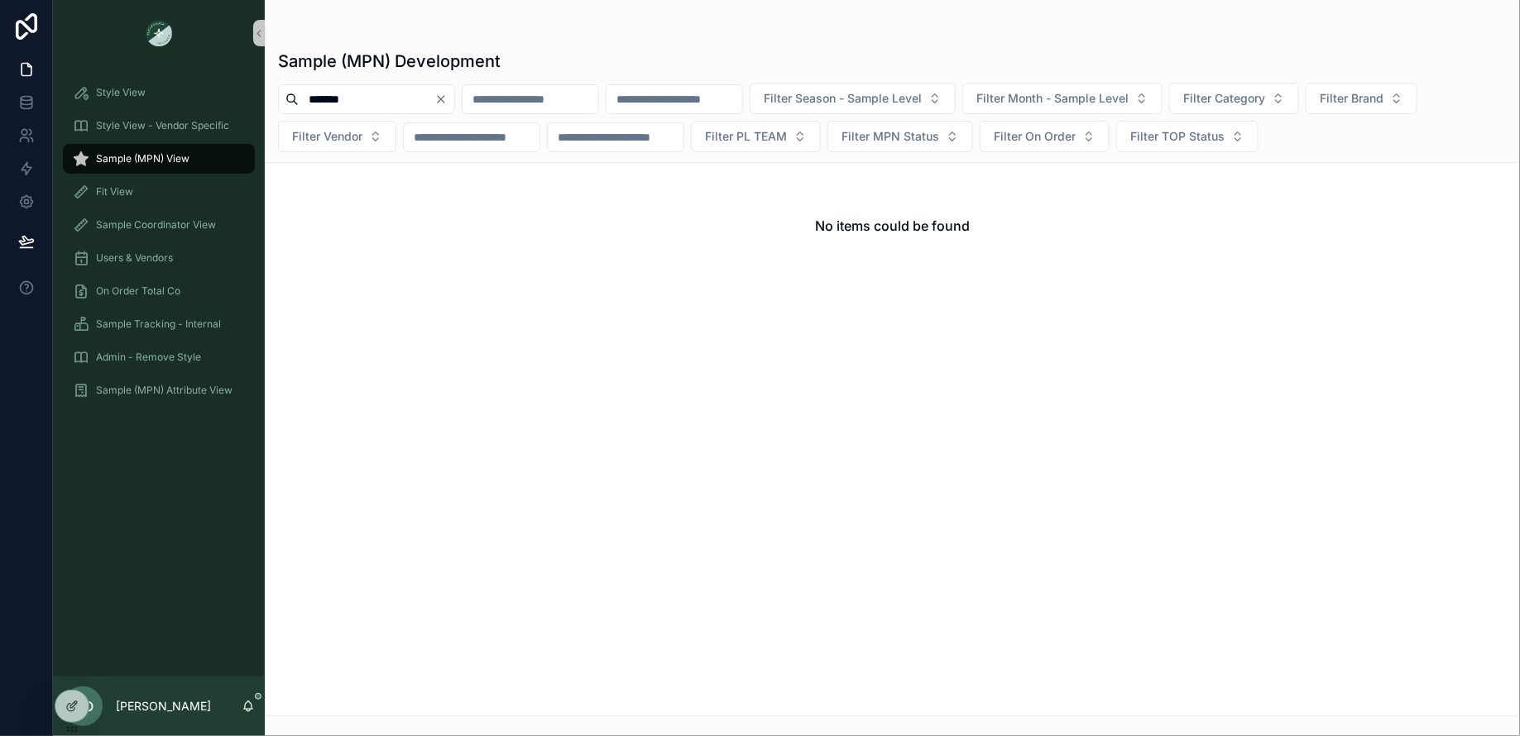
type input "*******"
click at [448, 99] on icon "Clear" at bounding box center [440, 99] width 13 height 13
click at [434, 99] on input "scrollable content" at bounding box center [367, 99] width 136 height 23
type input "******"
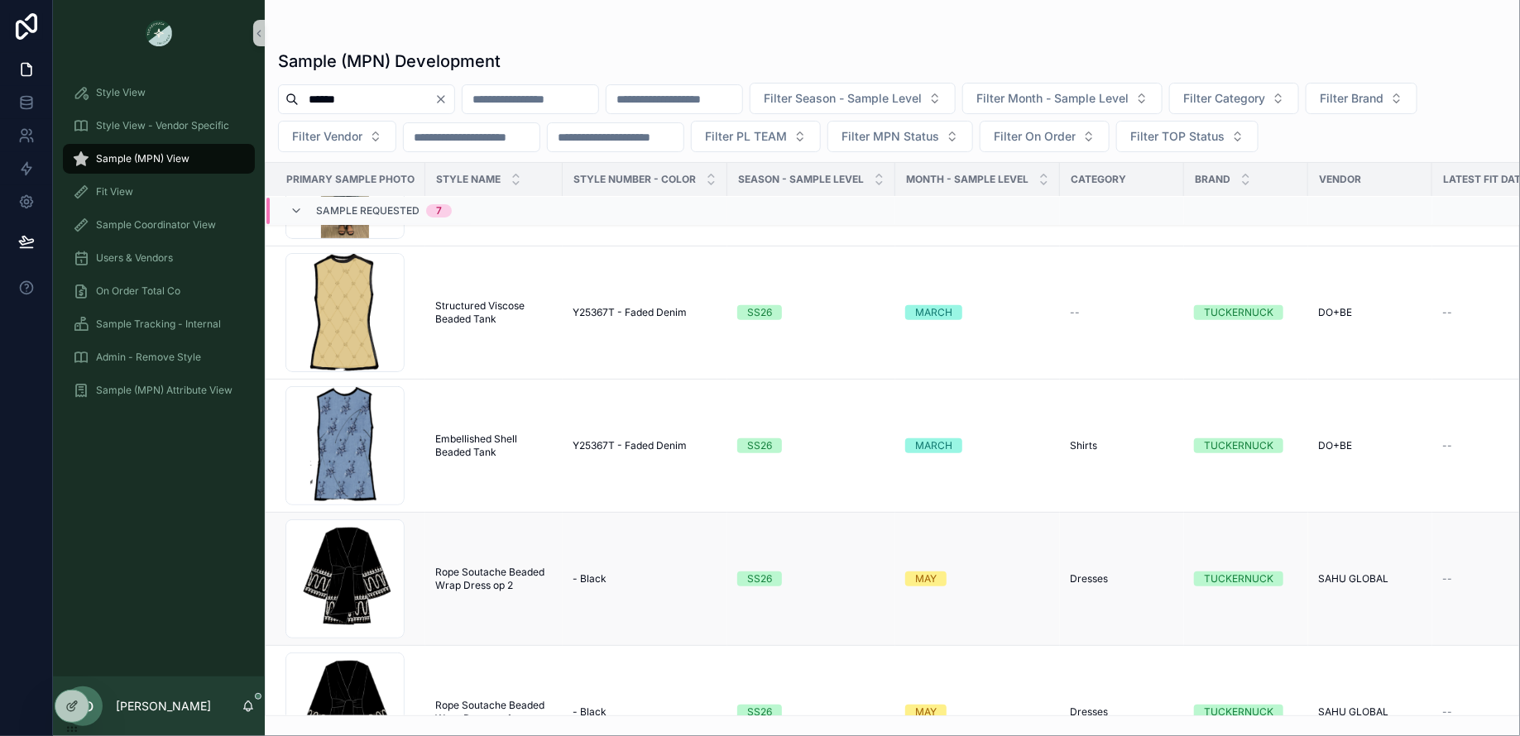
scroll to position [264, 0]
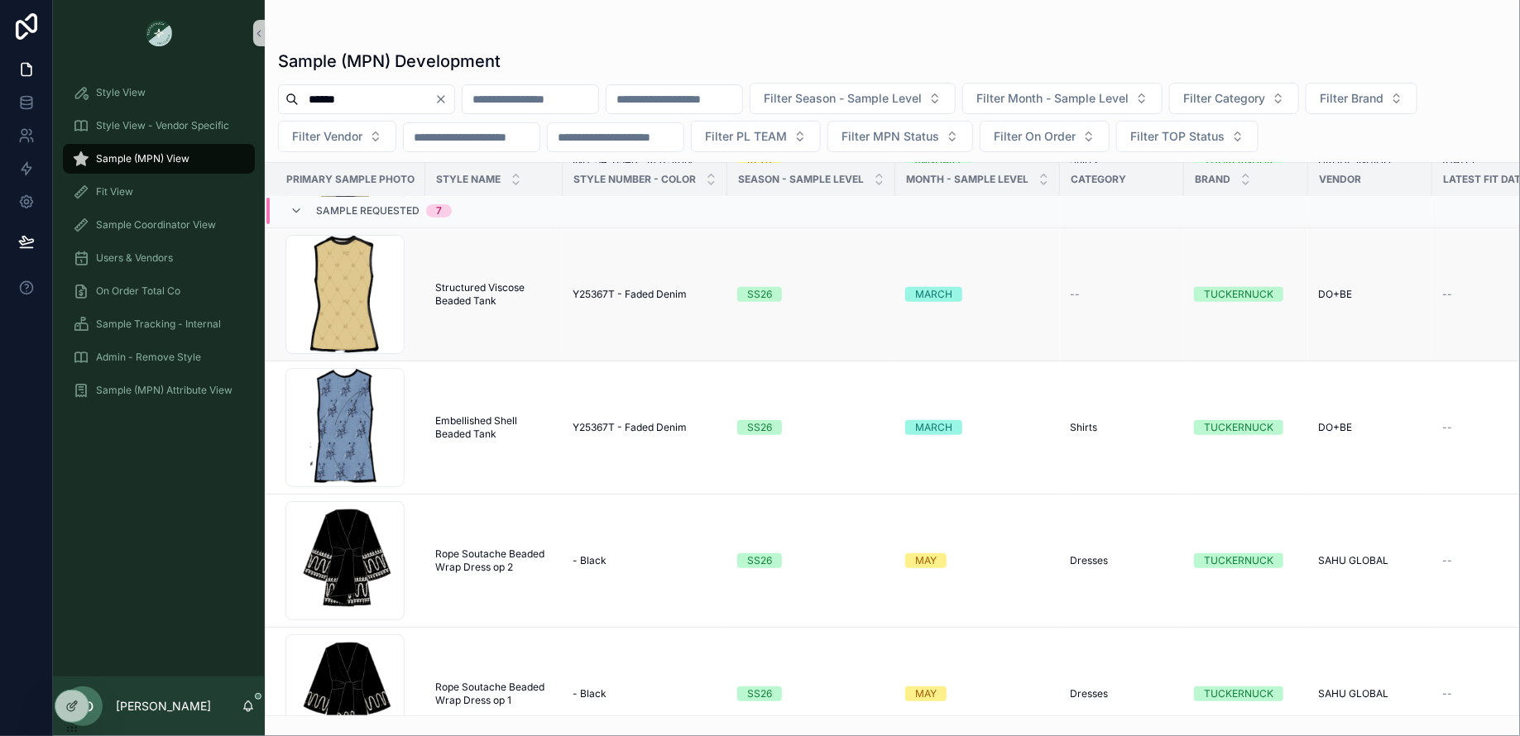
click at [457, 297] on span "Structured Viscose Beaded Tank" at bounding box center [493, 294] width 117 height 26
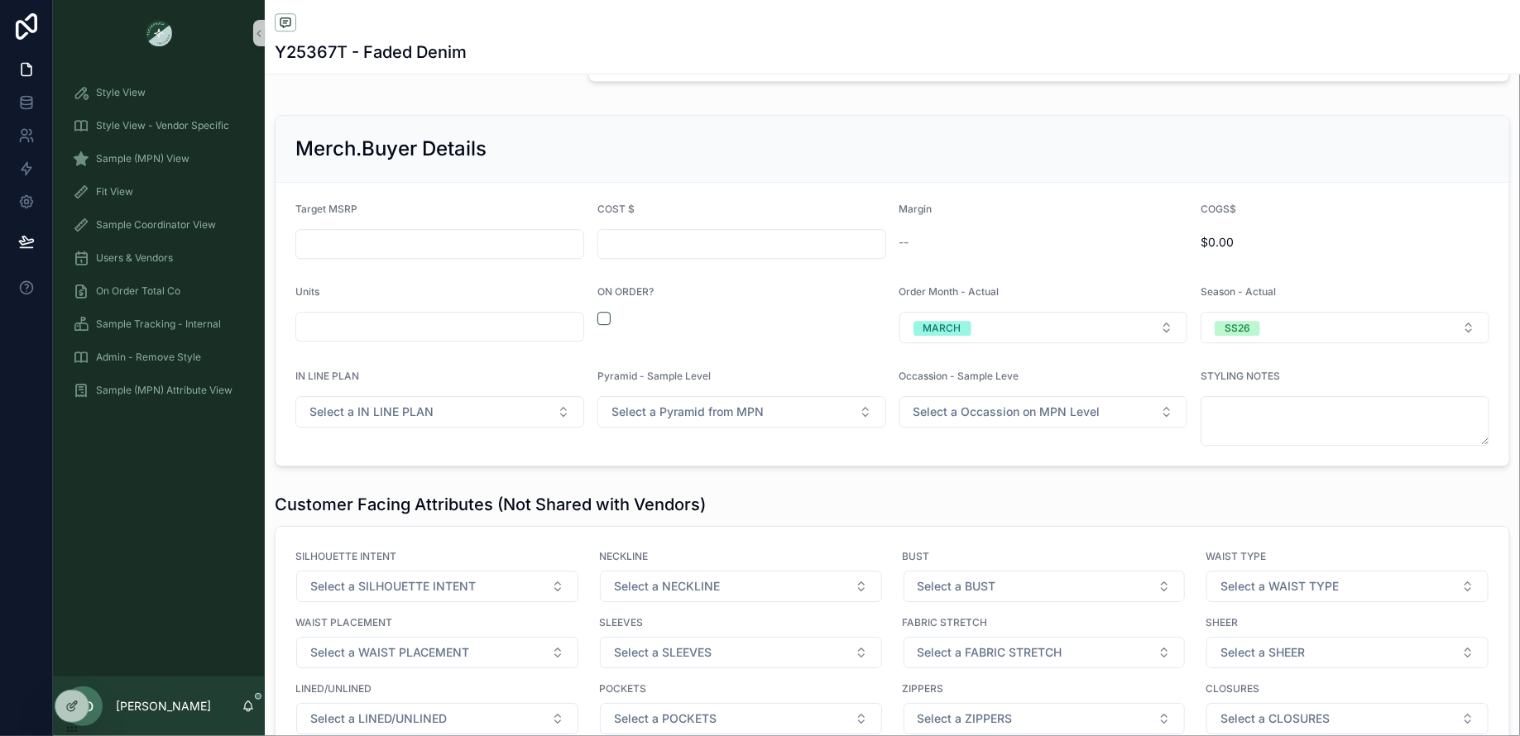
scroll to position [2210, 0]
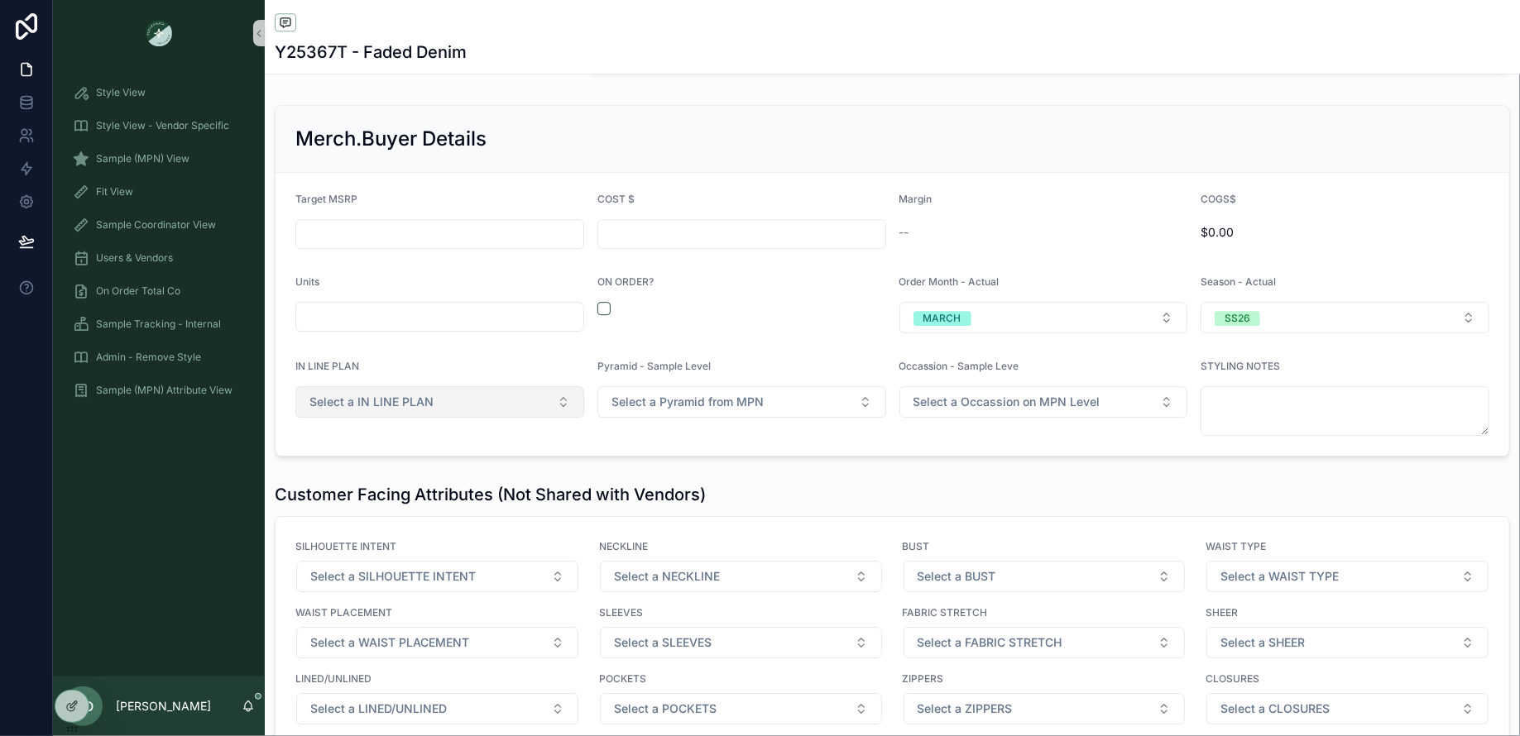
click at [461, 395] on button "Select a IN LINE PLAN" at bounding box center [439, 401] width 289 height 31
click at [328, 463] on div "YES" at bounding box center [325, 459] width 19 height 15
click at [754, 386] on button "Select a Pyramid from MPN" at bounding box center [741, 401] width 289 height 31
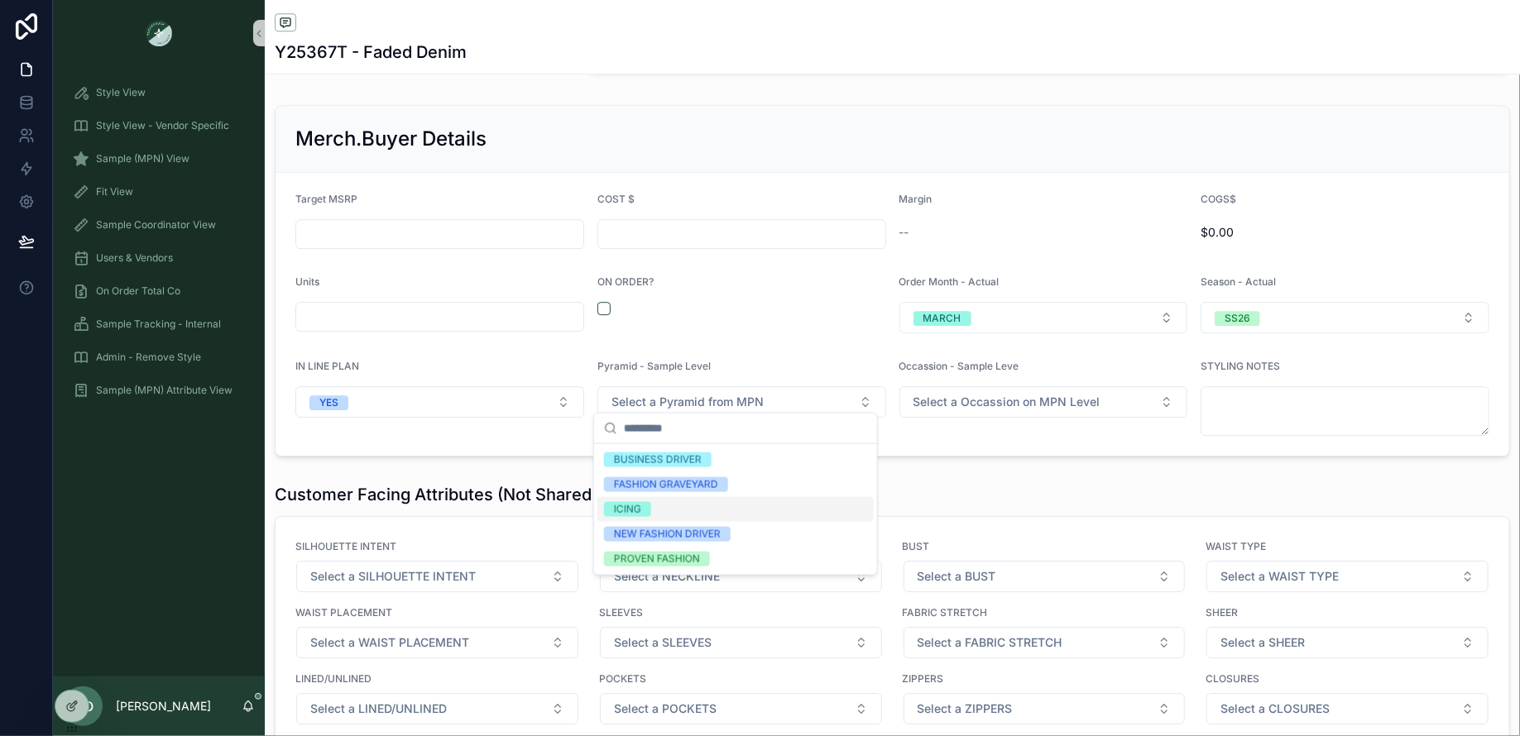
click at [647, 505] on span "ICING" at bounding box center [627, 509] width 47 height 15
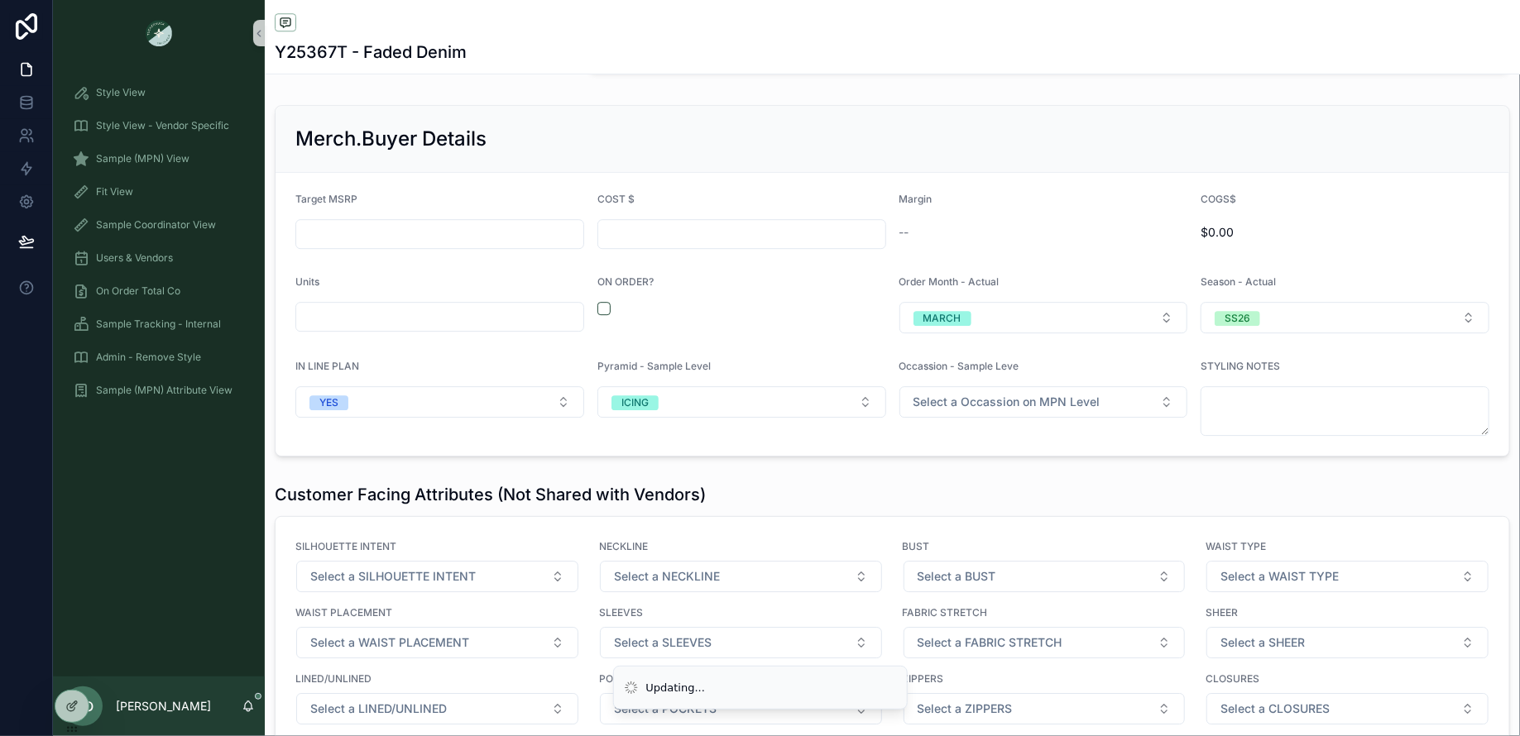
click at [1060, 377] on div "Occassion - Sample Leve Select a Occassion on MPN Level" at bounding box center [1043, 398] width 289 height 76
click at [1032, 394] on span "Select a Occassion on MPN Level" at bounding box center [1006, 402] width 187 height 17
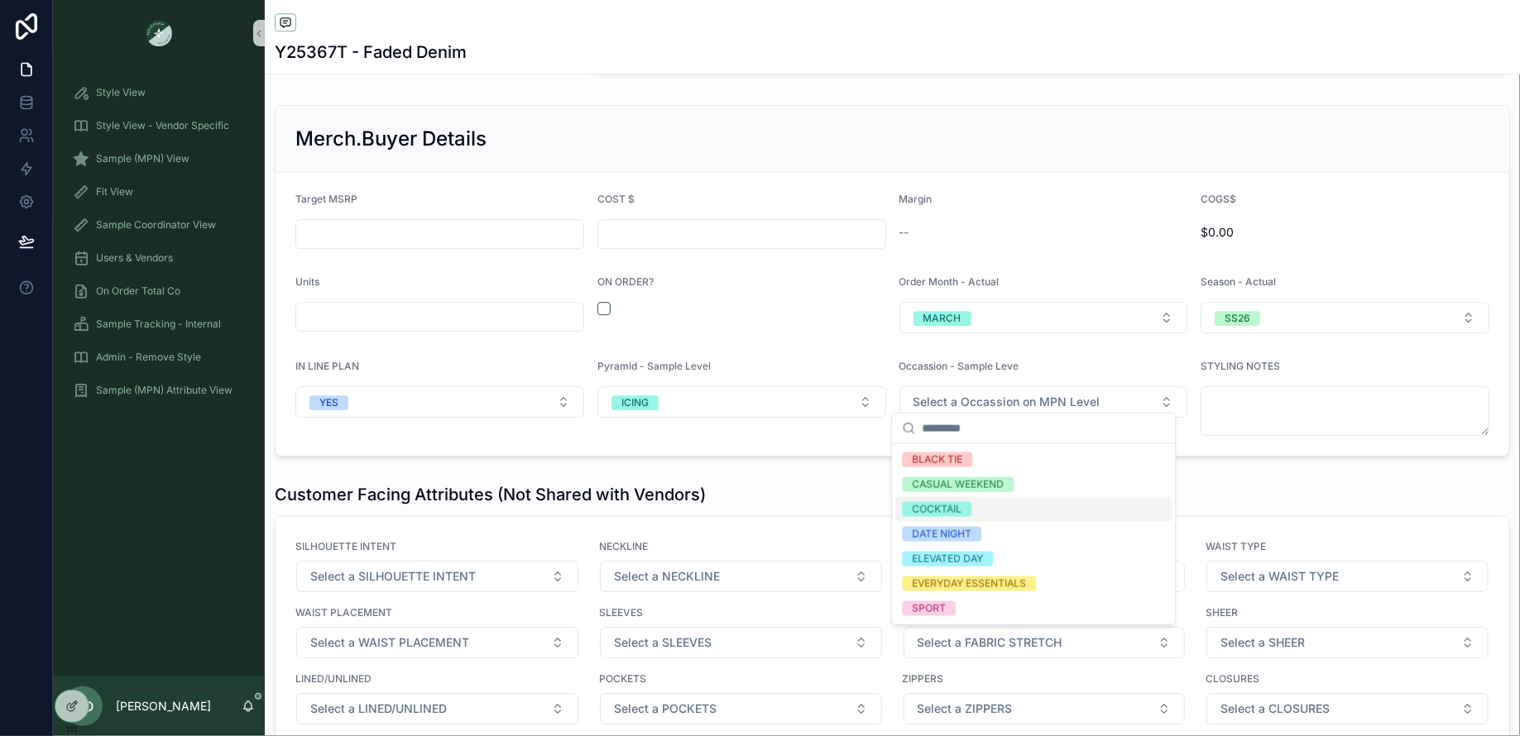
click at [936, 498] on div "COCKTAIL" at bounding box center [1034, 509] width 276 height 25
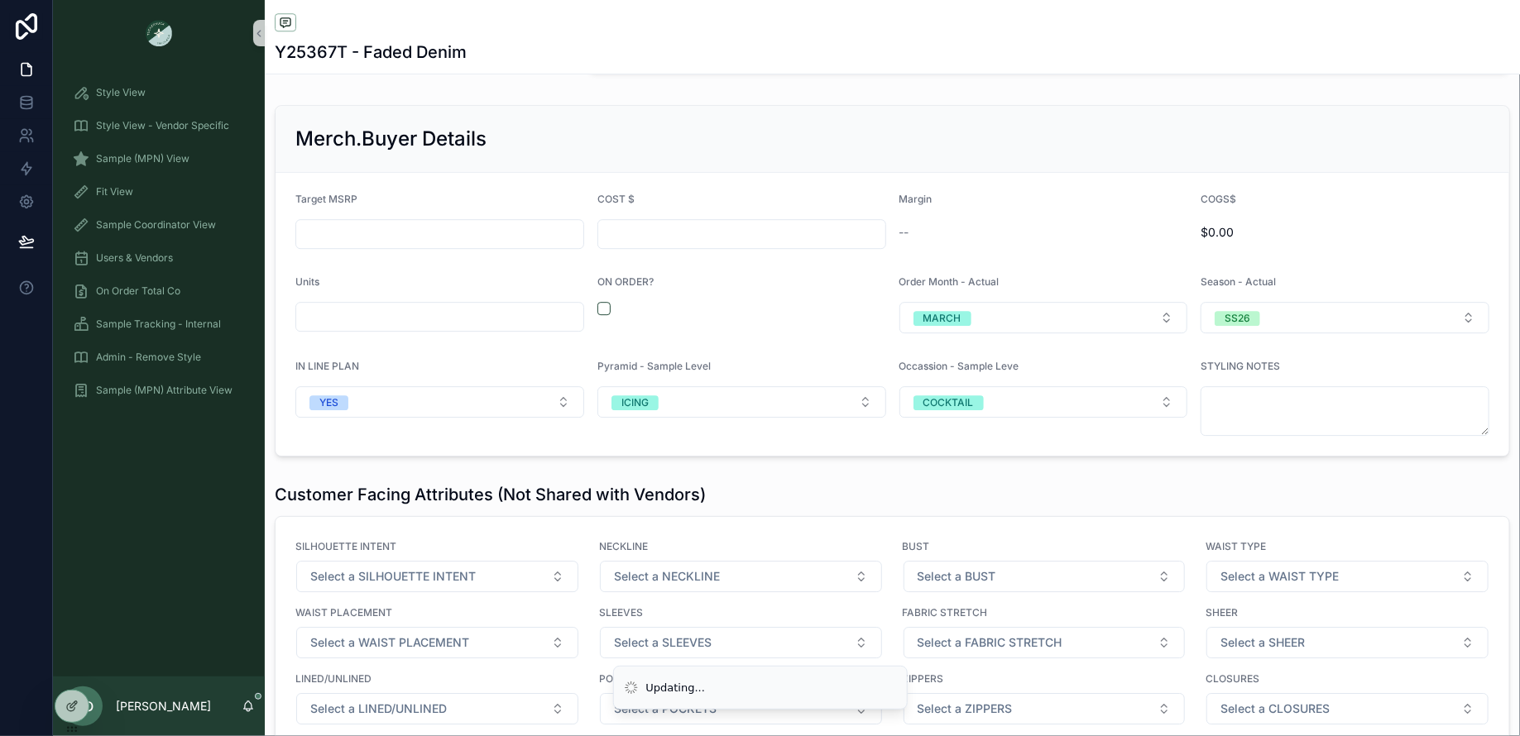
click at [846, 476] on div "Customer Facing Attributes (Not Shared with Vendors) SILHOUETTE INTENT Select a…" at bounding box center [892, 649] width 1255 height 346
click at [170, 98] on div "Style View" at bounding box center [159, 92] width 172 height 26
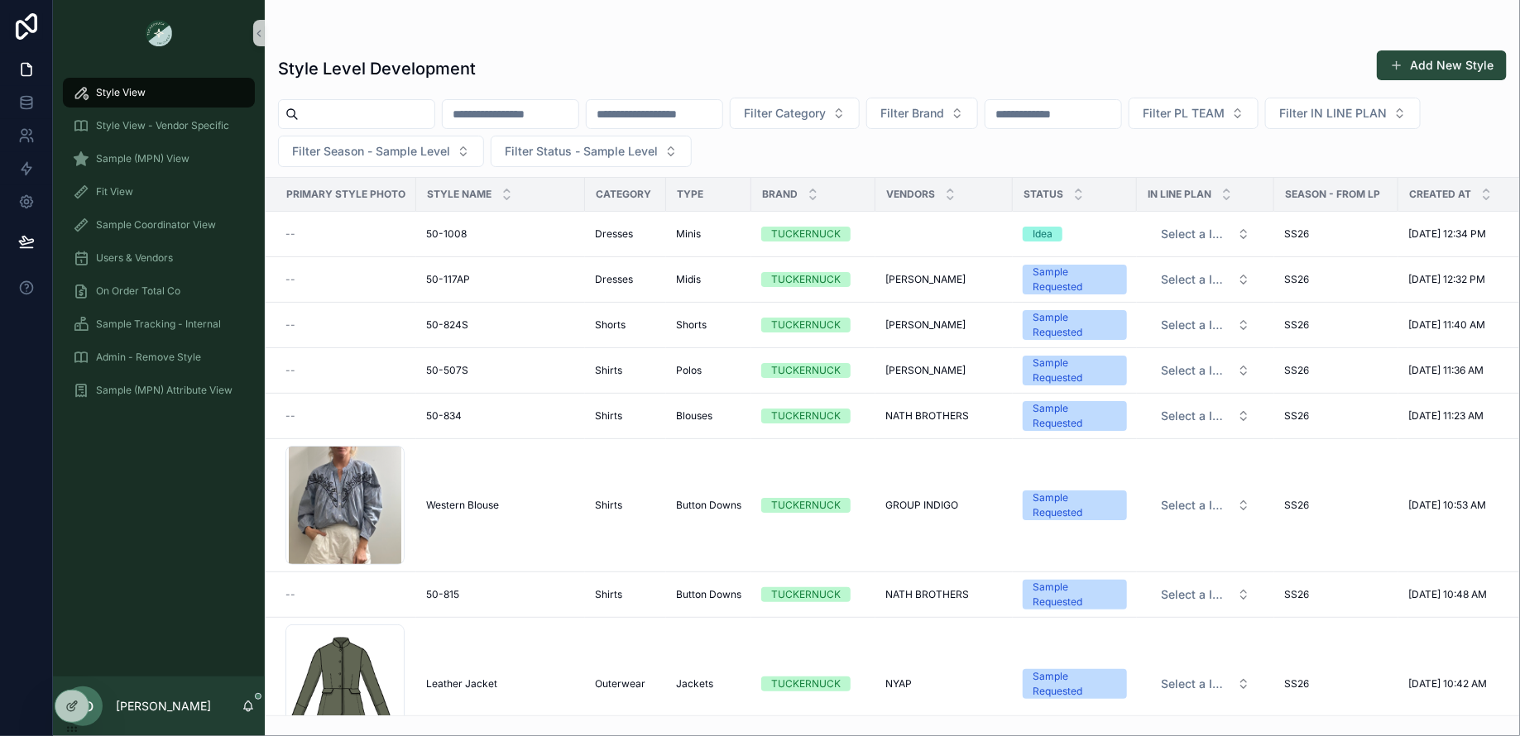
click at [359, 94] on div "Style Level Development Add New Style Filter Category Filter Brand Filter PL TE…" at bounding box center [892, 378] width 1255 height 677
click at [344, 117] on input "scrollable content" at bounding box center [367, 114] width 136 height 23
type input "*"
type input "**********"
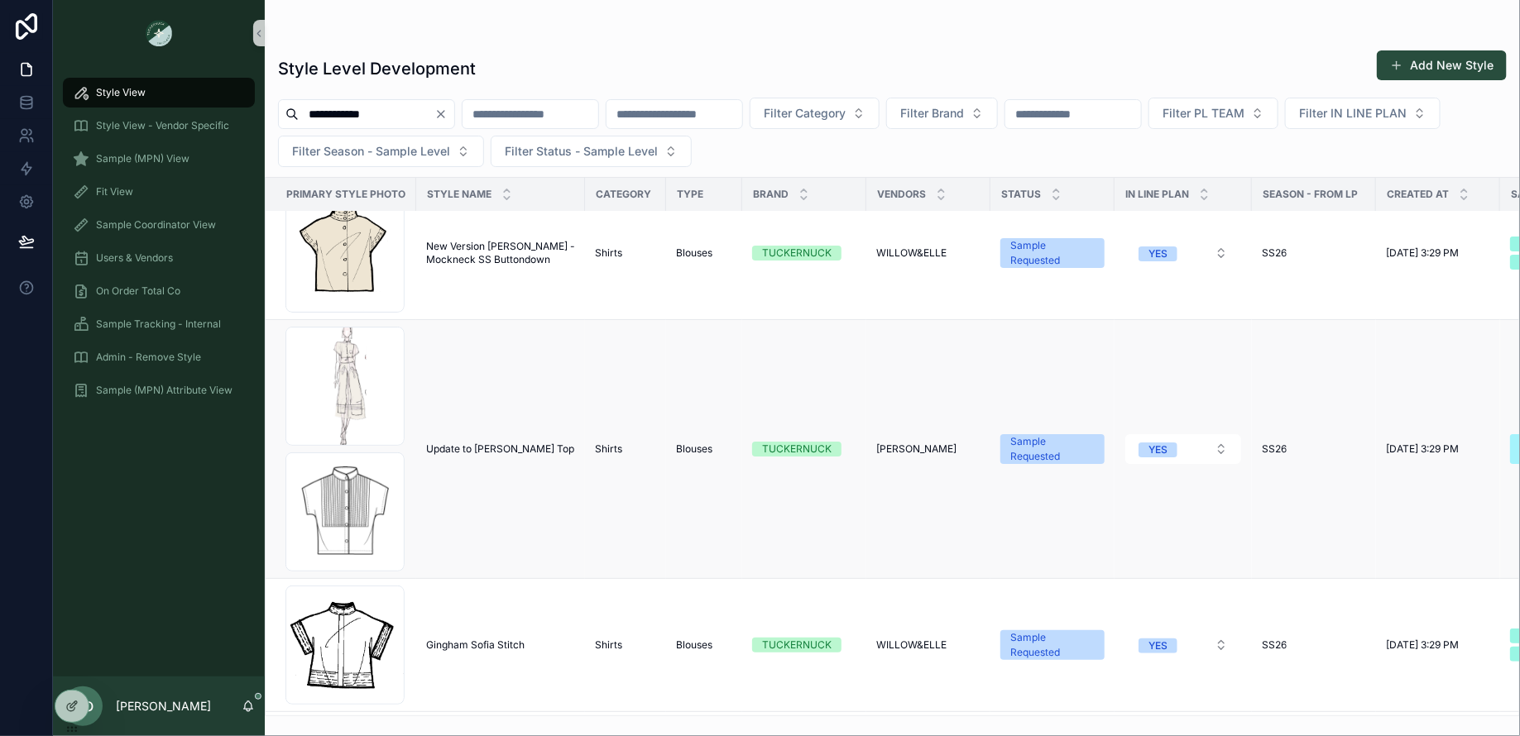
scroll to position [187, 0]
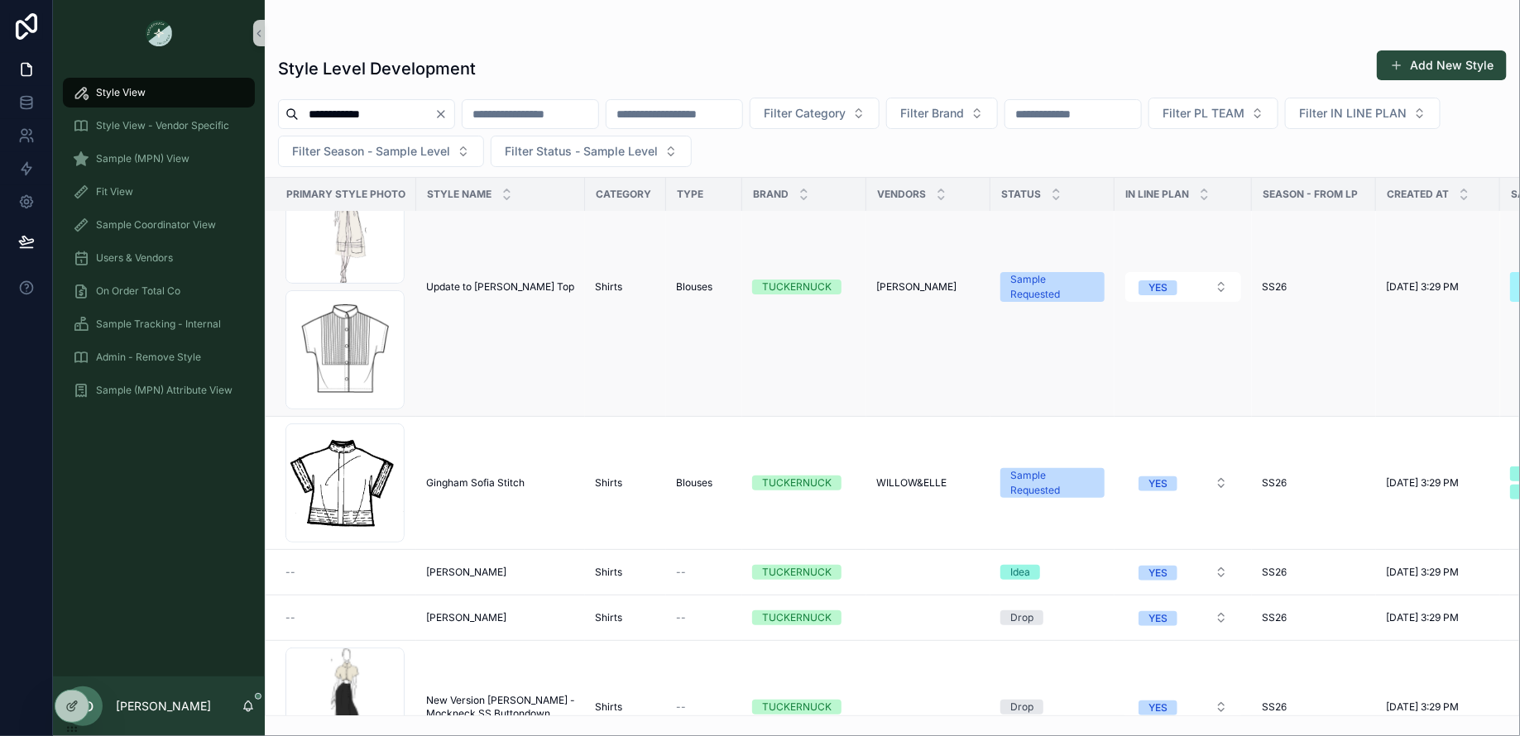
click at [490, 285] on span "Update to Sofia Stitch Top" at bounding box center [500, 286] width 148 height 13
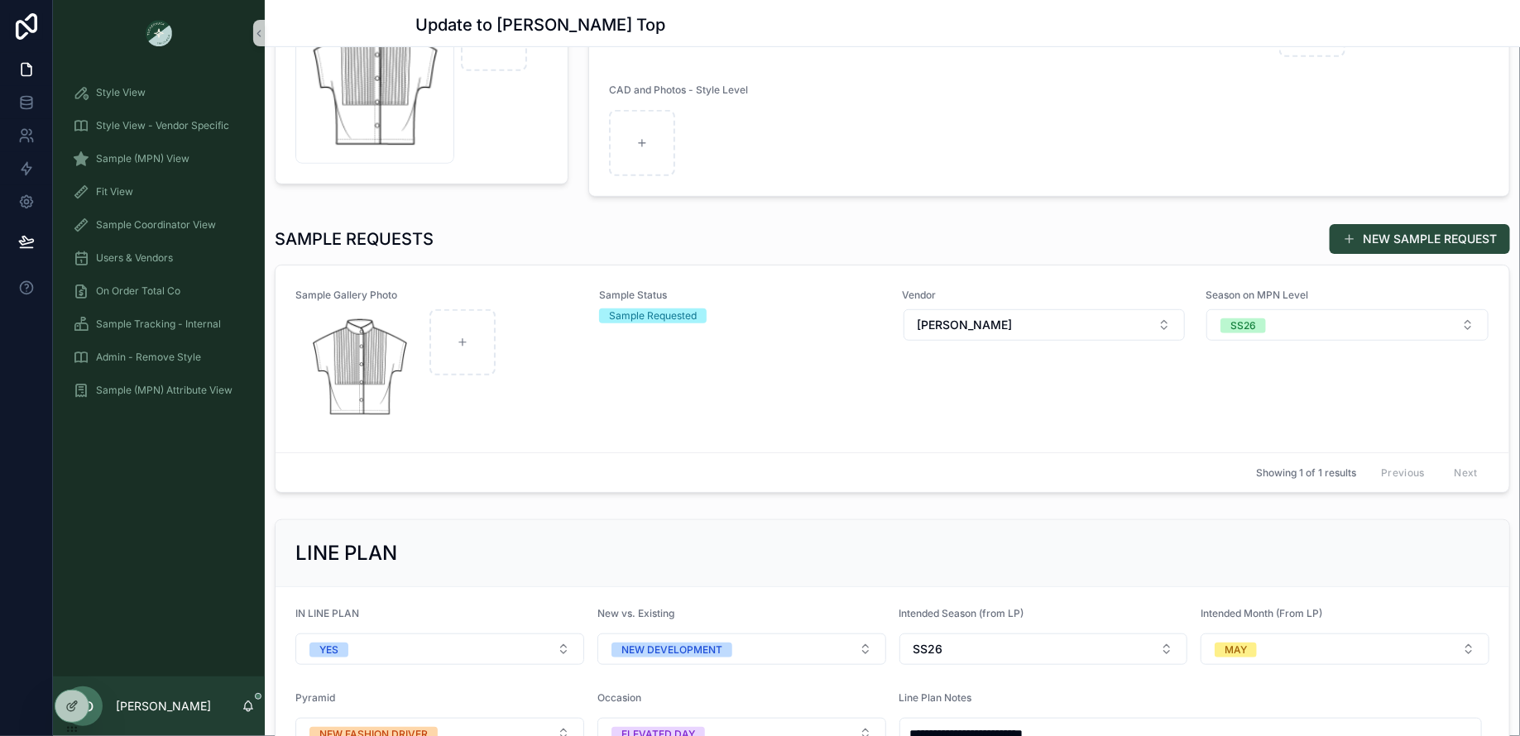
scroll to position [328, 0]
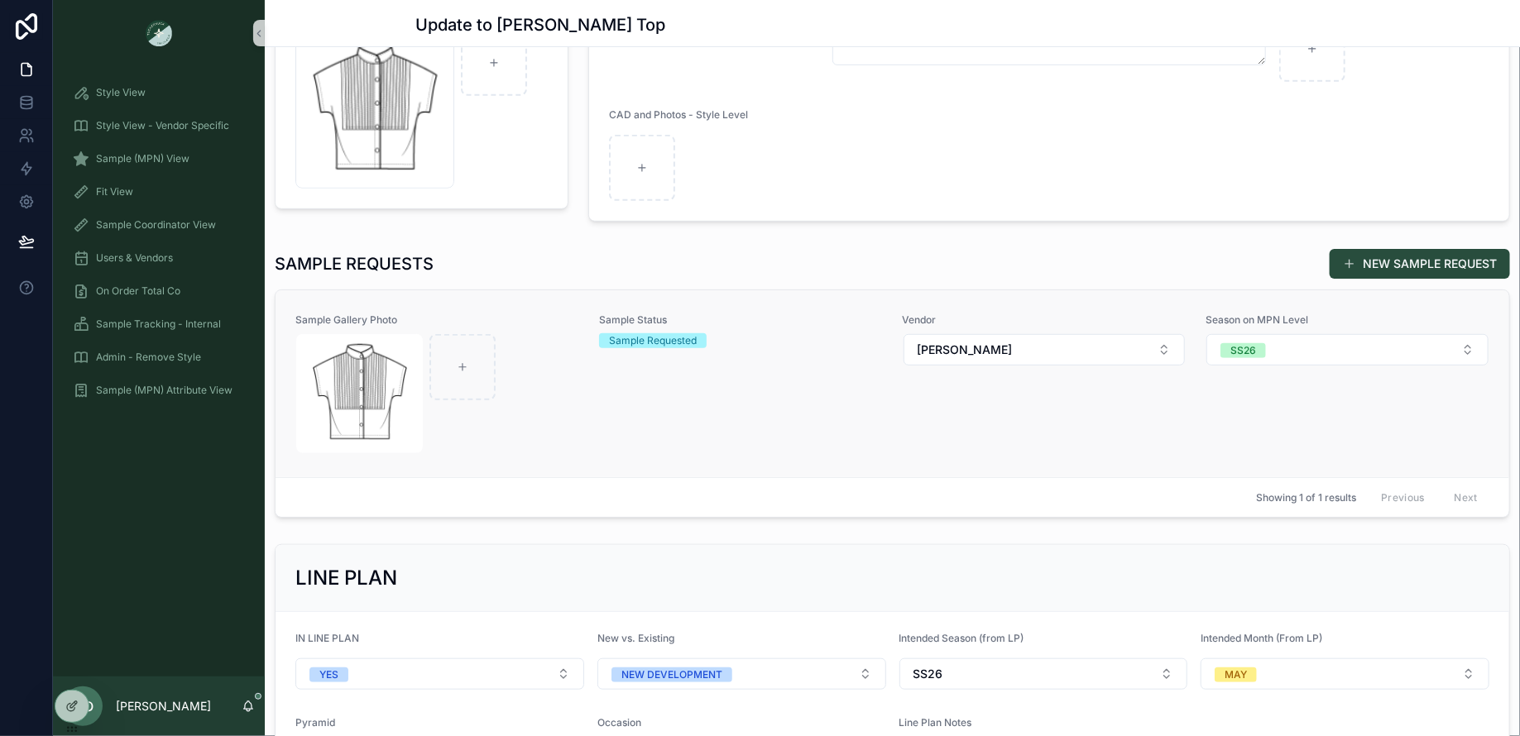
click at [557, 402] on div "scrollable content" at bounding box center [437, 393] width 282 height 119
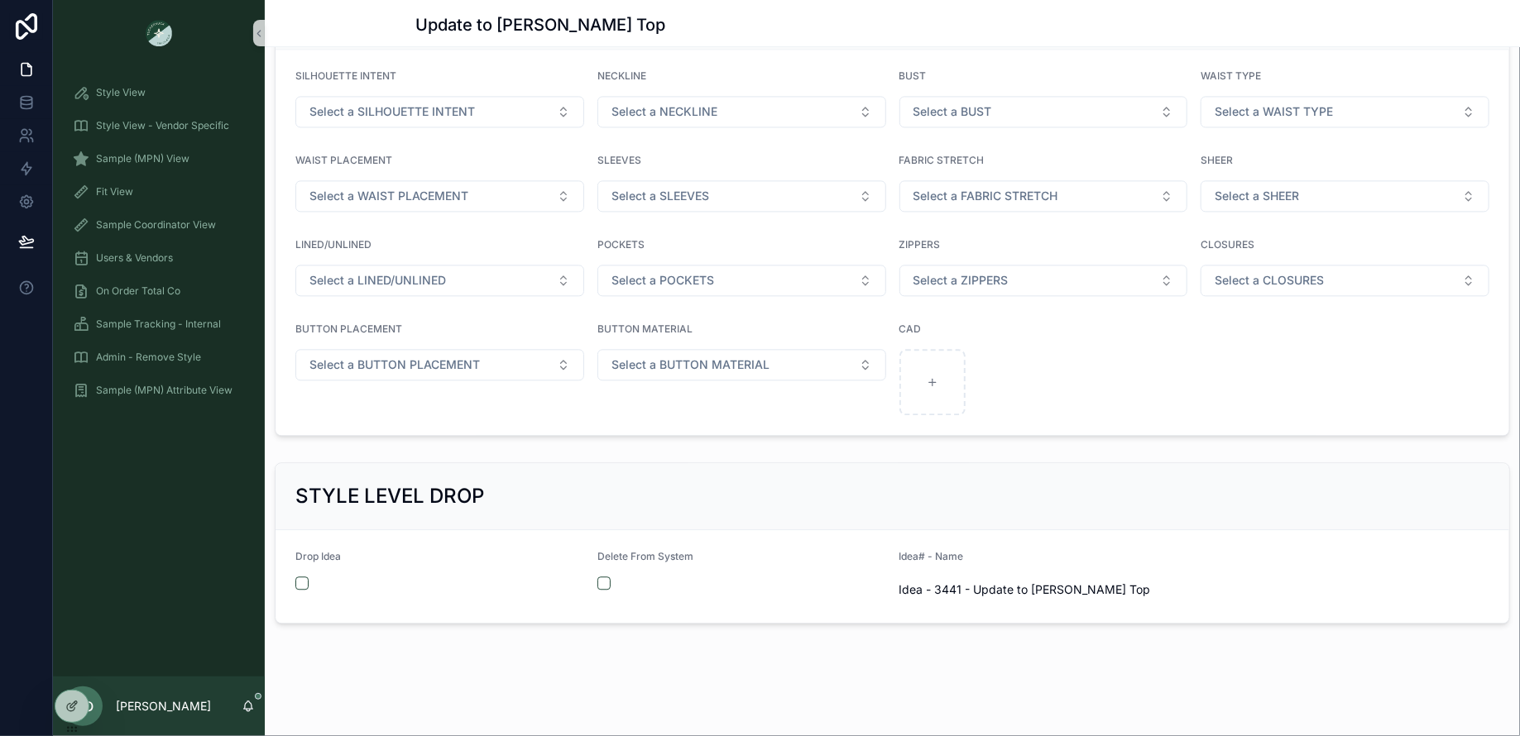
scroll to position [1662, 0]
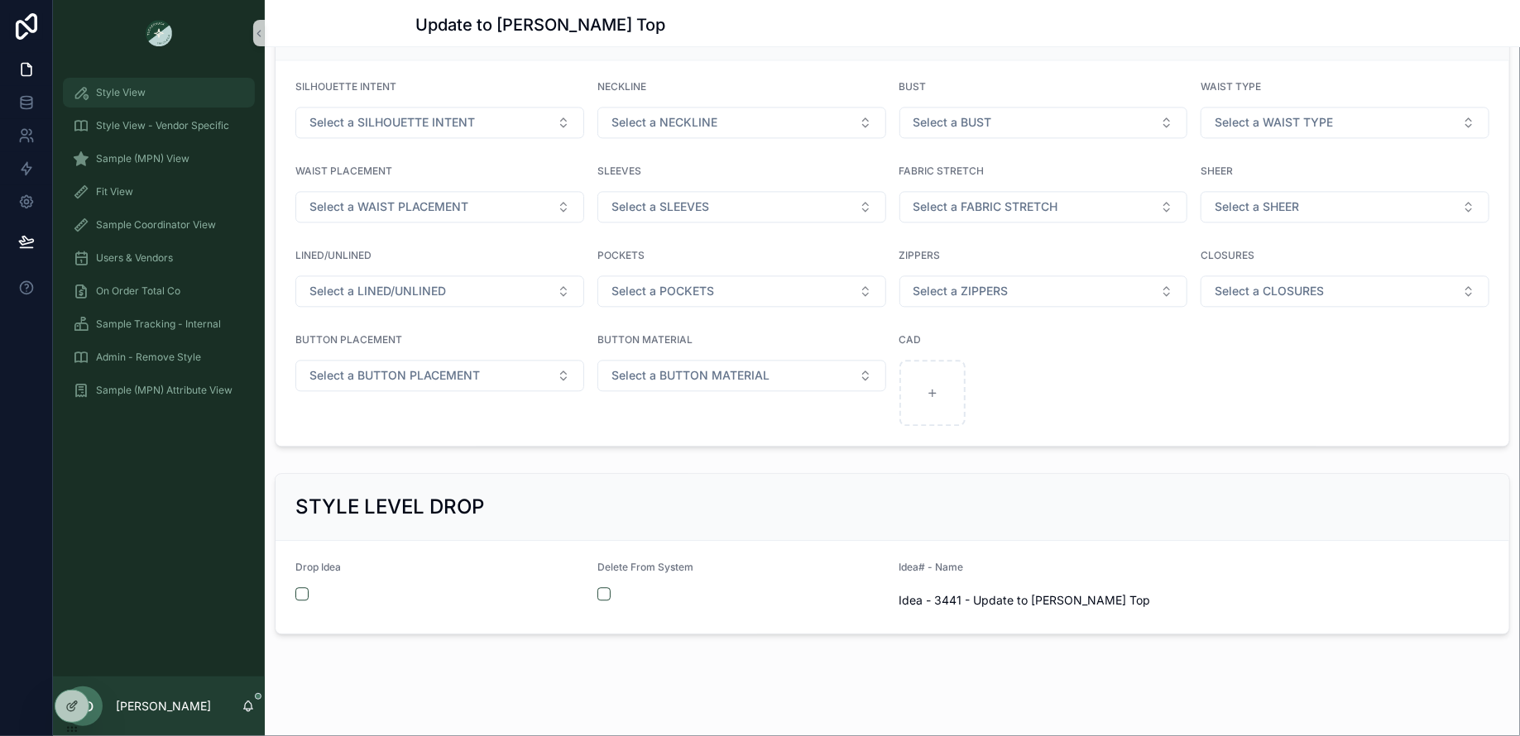
click at [133, 89] on span "Style View" at bounding box center [121, 92] width 50 height 13
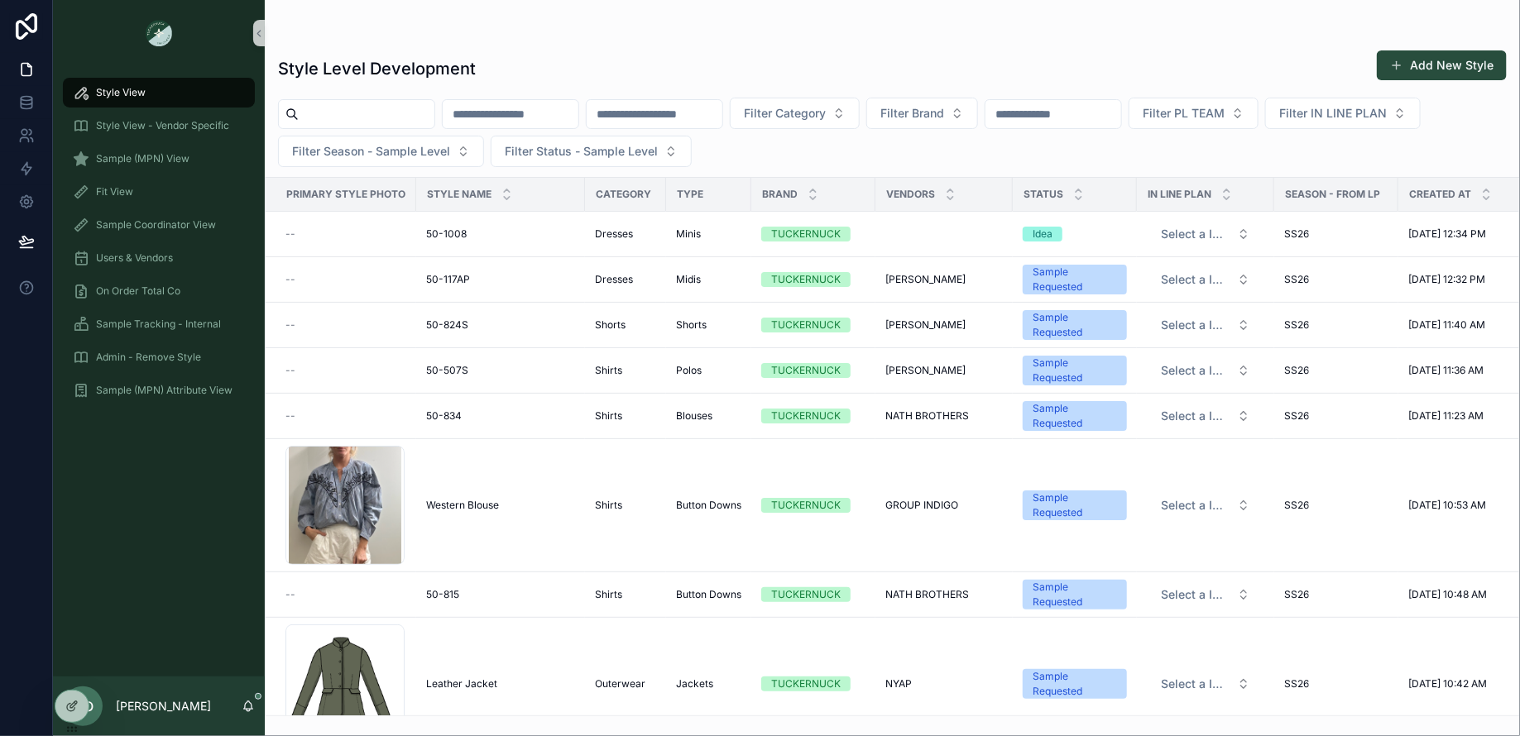
click at [390, 103] on input "scrollable content" at bounding box center [367, 114] width 136 height 23
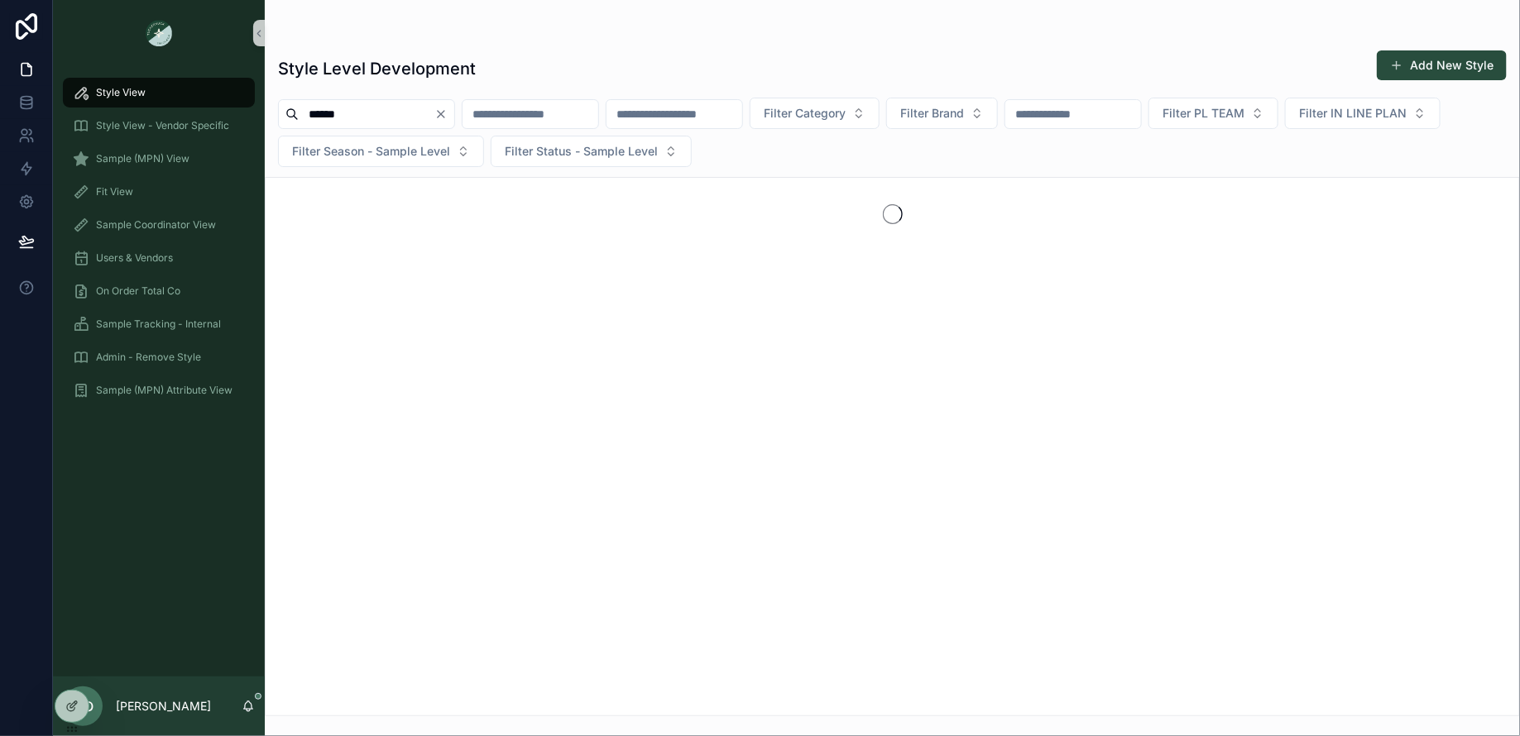
type input "******"
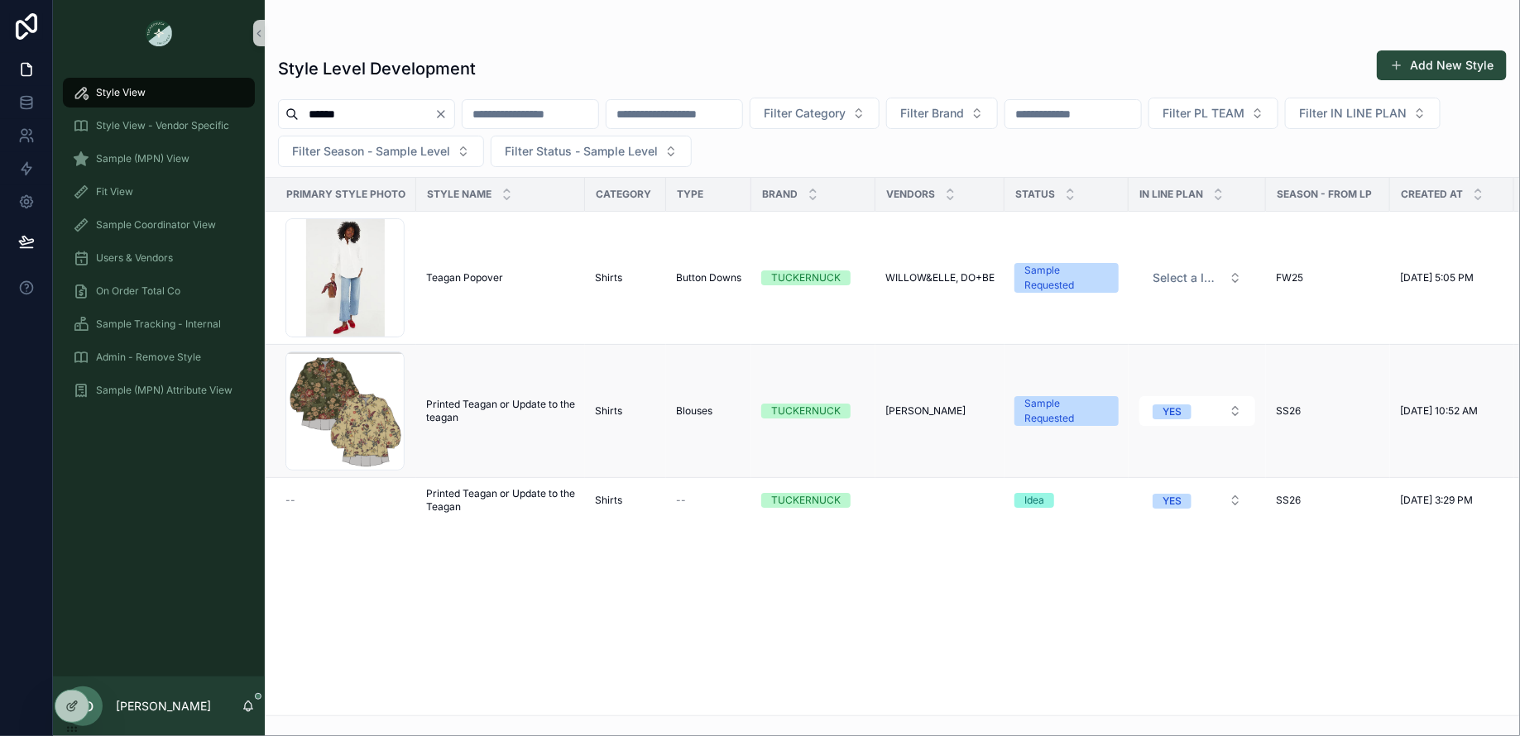
click at [465, 405] on span "Printed Teagan or Update to the teagan" at bounding box center [500, 411] width 149 height 26
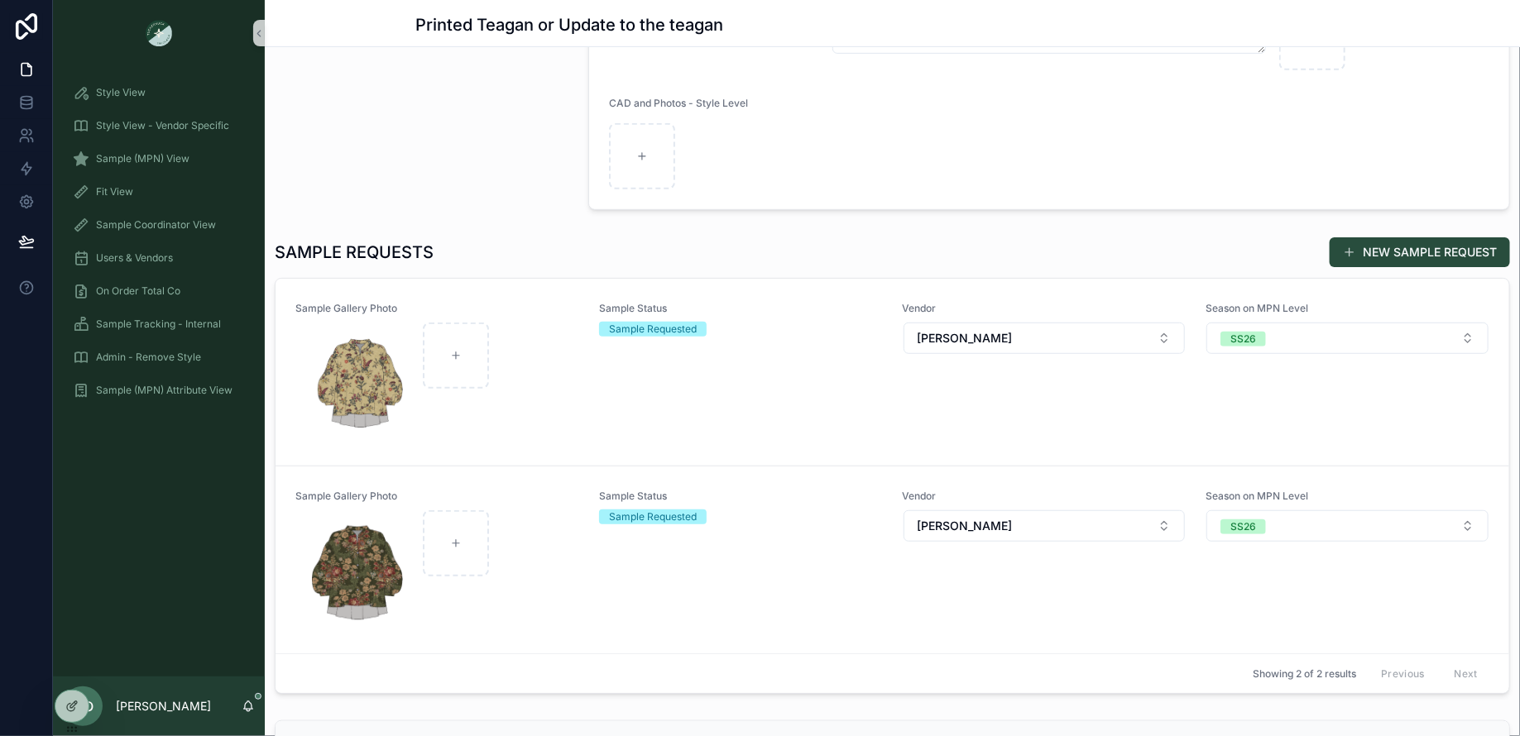
scroll to position [343, 0]
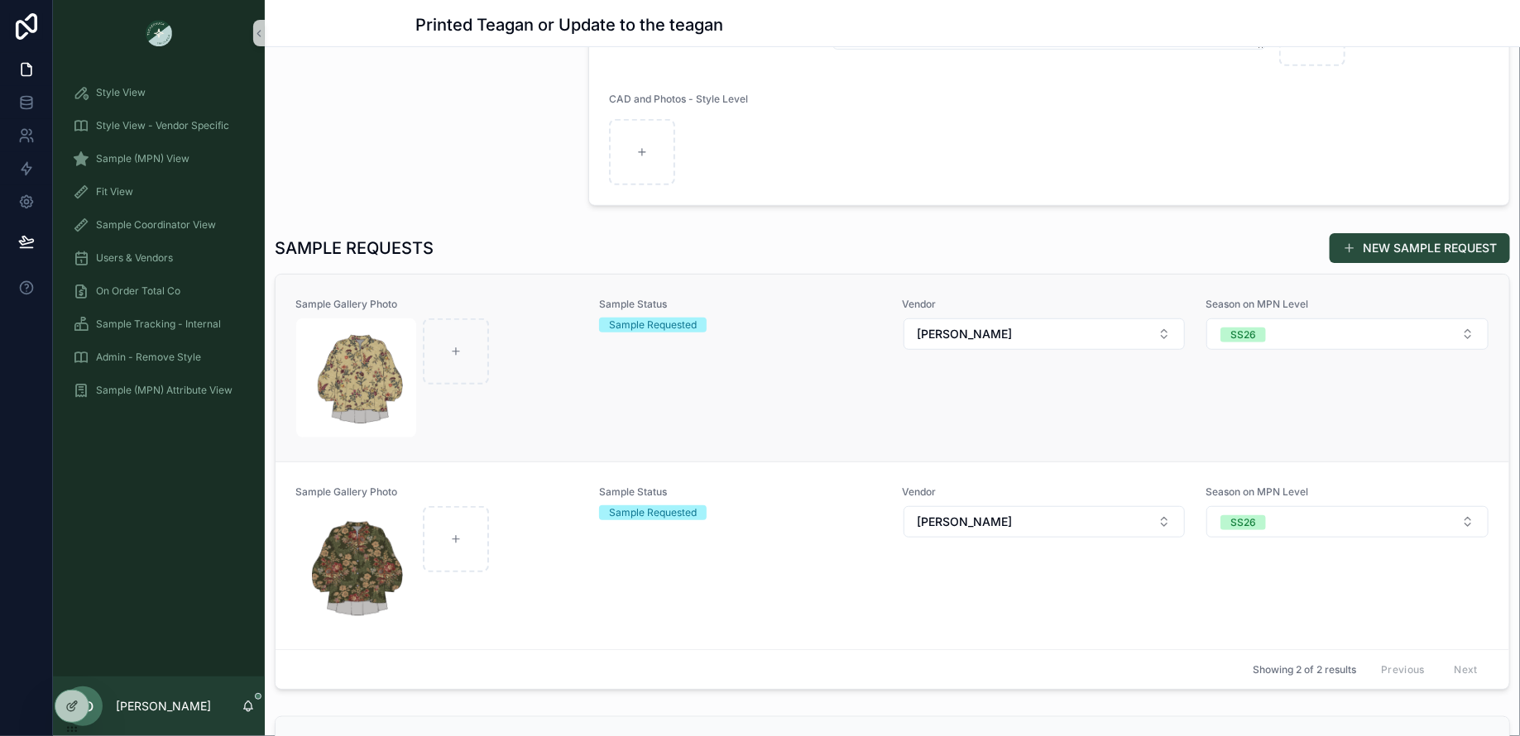
click at [576, 377] on div "Sample Gallery Photo Sample Status Sample Requested Vendor Vanwell Season on MP…" at bounding box center [892, 368] width 1194 height 141
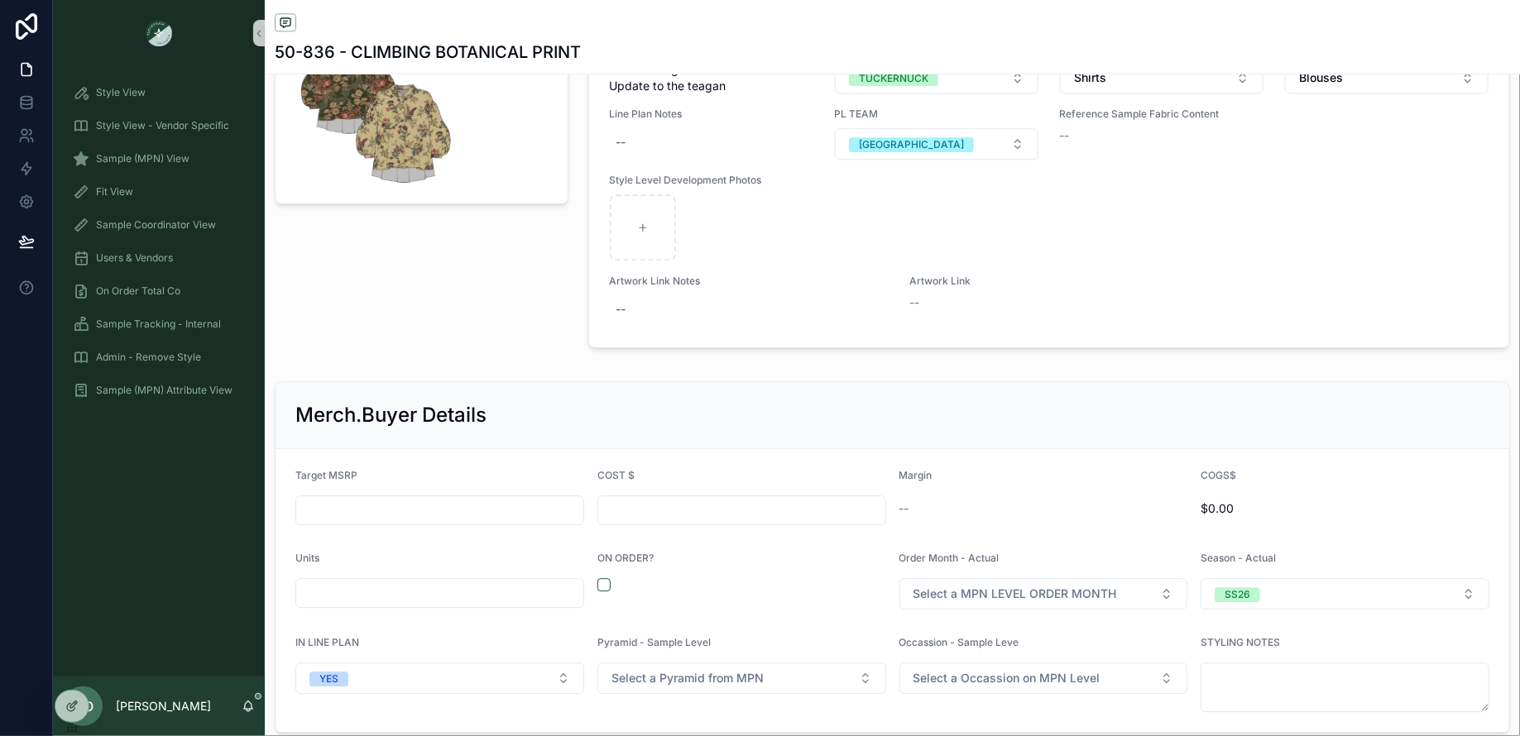
scroll to position [2040, 0]
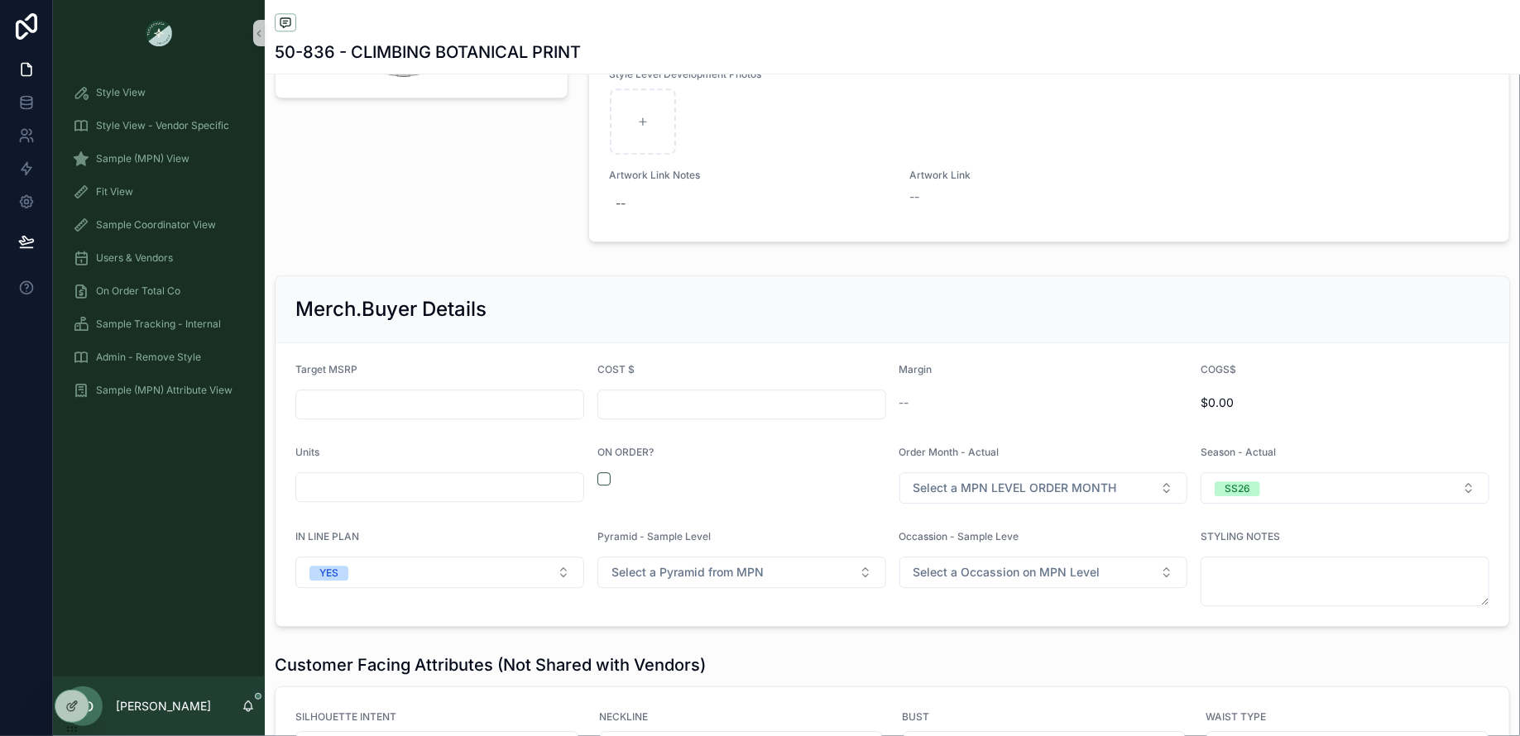
click at [711, 582] on div "Pyramid - Sample Level Select a Pyramid from MPN" at bounding box center [741, 568] width 289 height 76
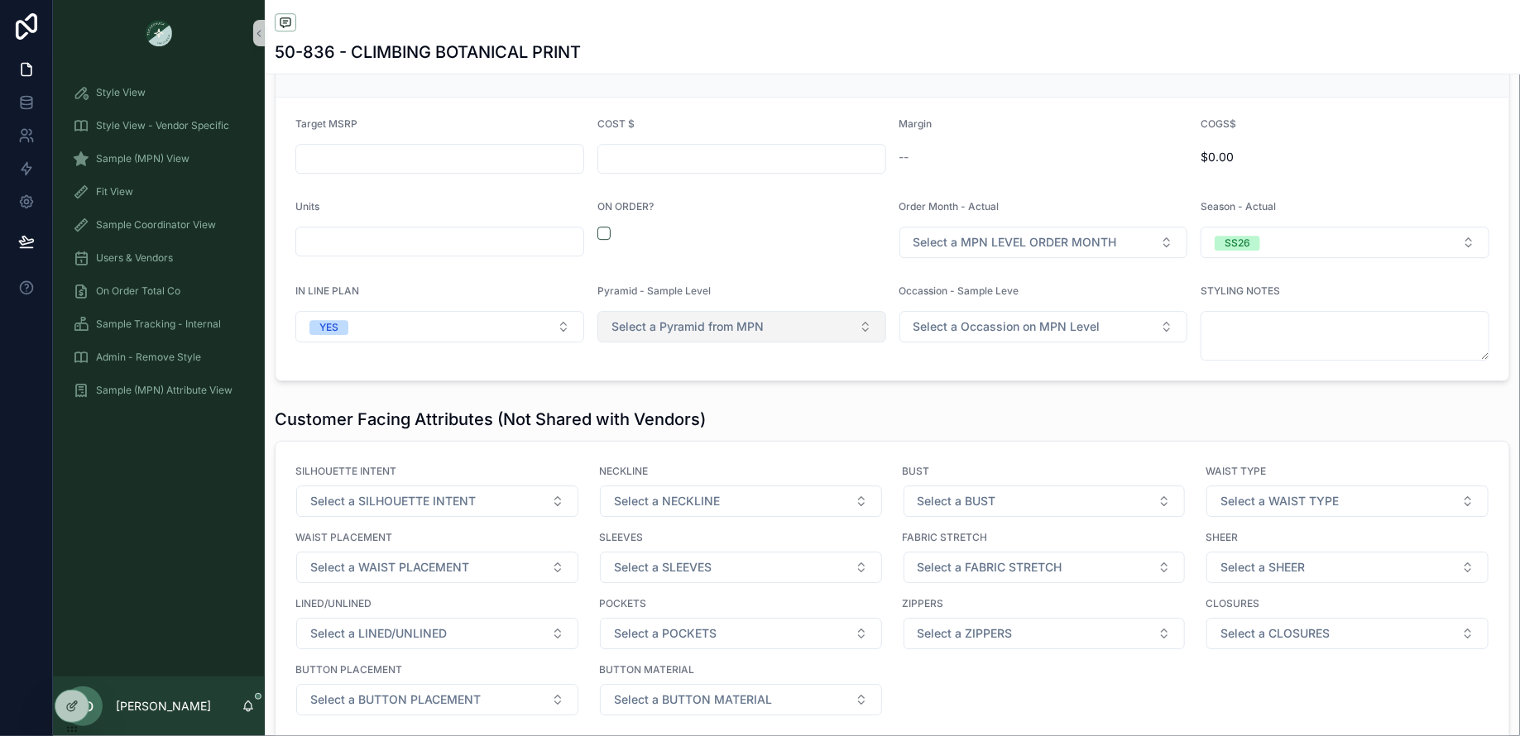
scroll to position [2290, 0]
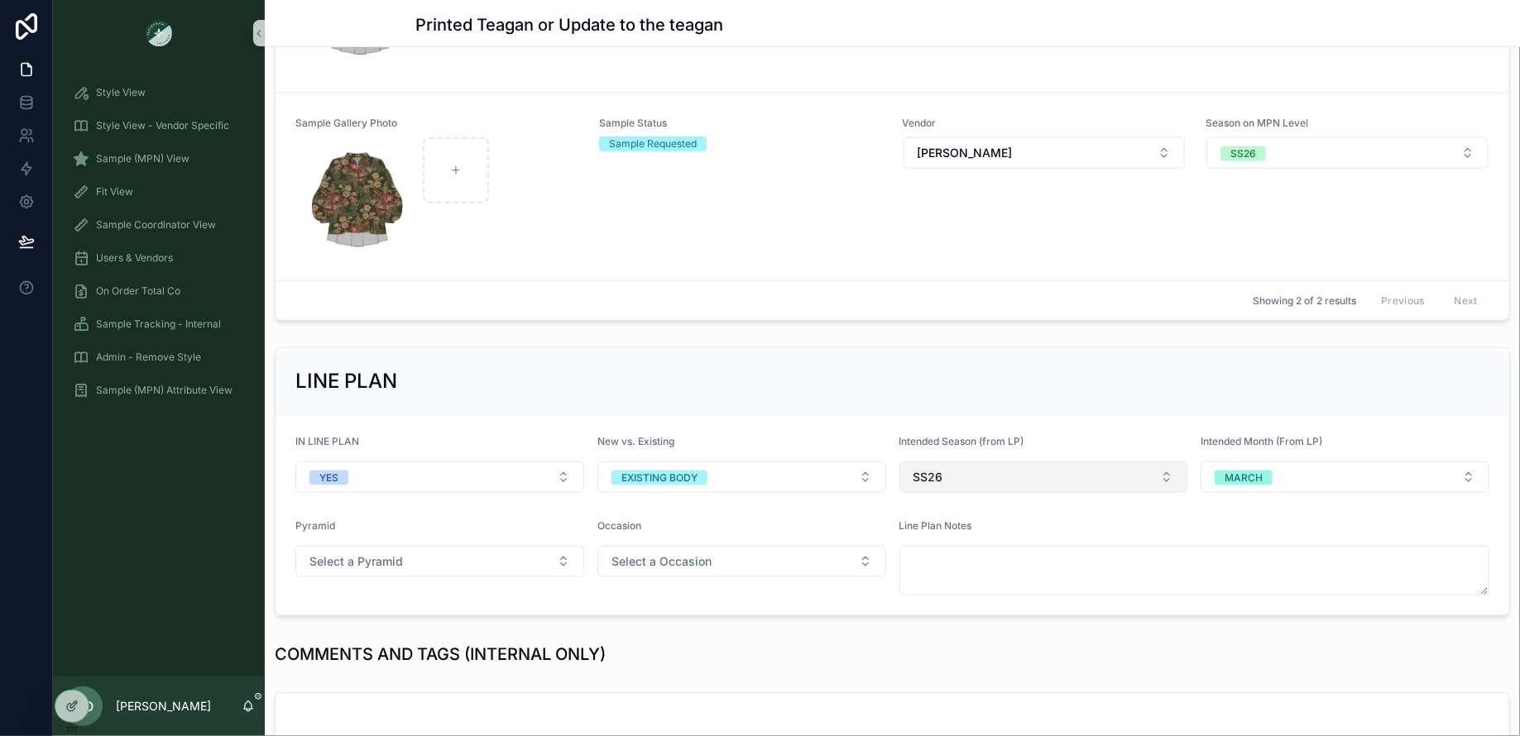
scroll to position [435, 0]
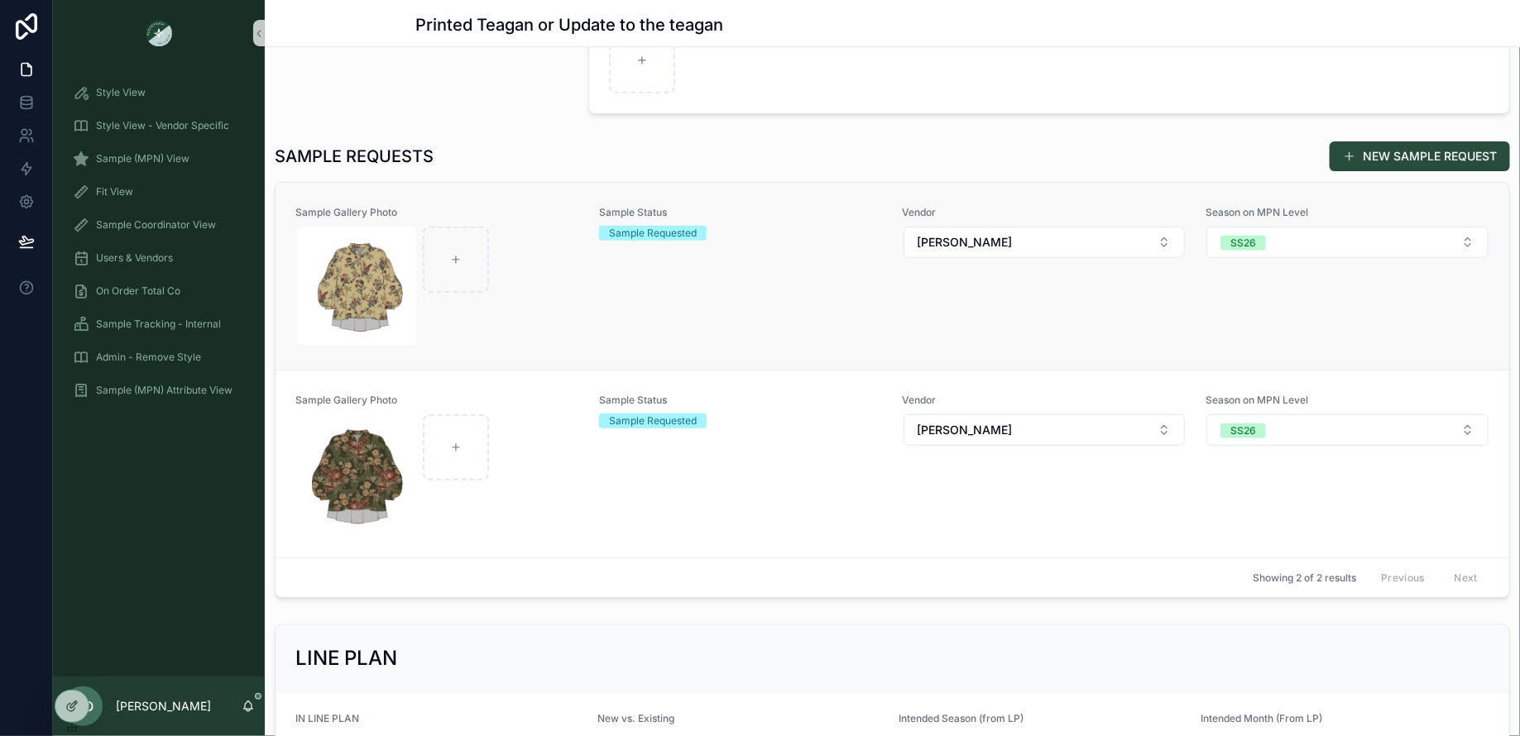
click at [768, 280] on div "Sample Status Sample Requested" at bounding box center [741, 276] width 284 height 141
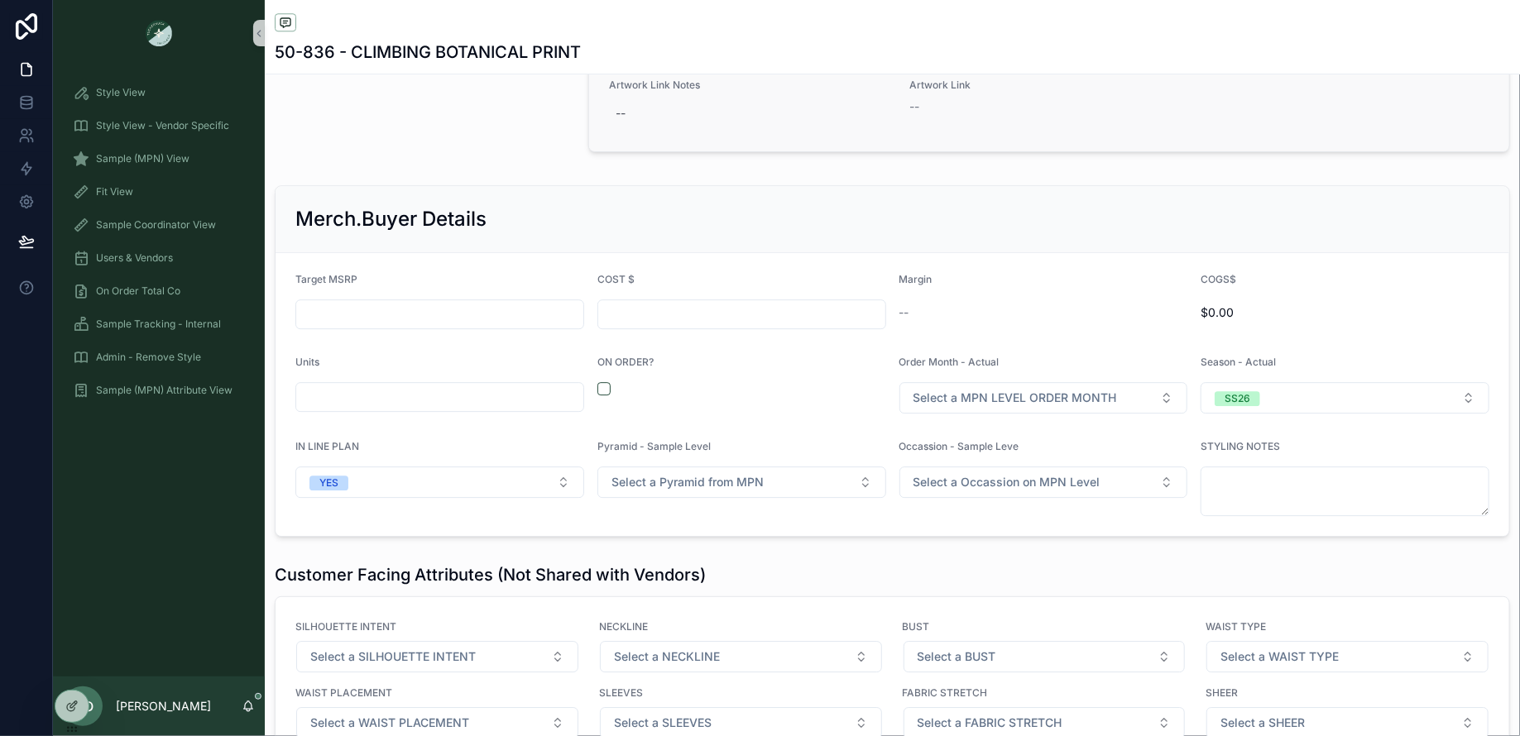
scroll to position [2135, 0]
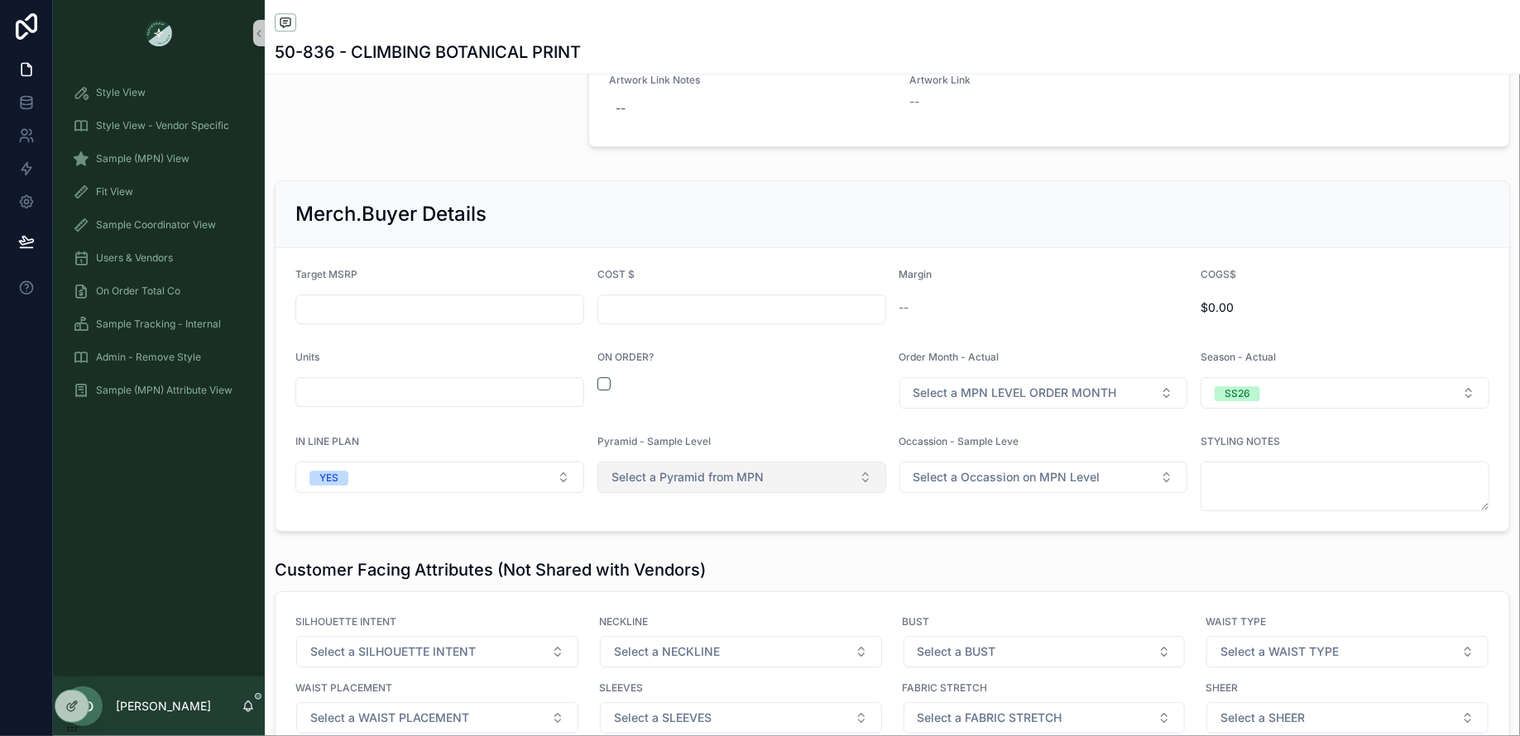
click at [765, 462] on button "Select a Pyramid from MPN" at bounding box center [741, 477] width 289 height 31
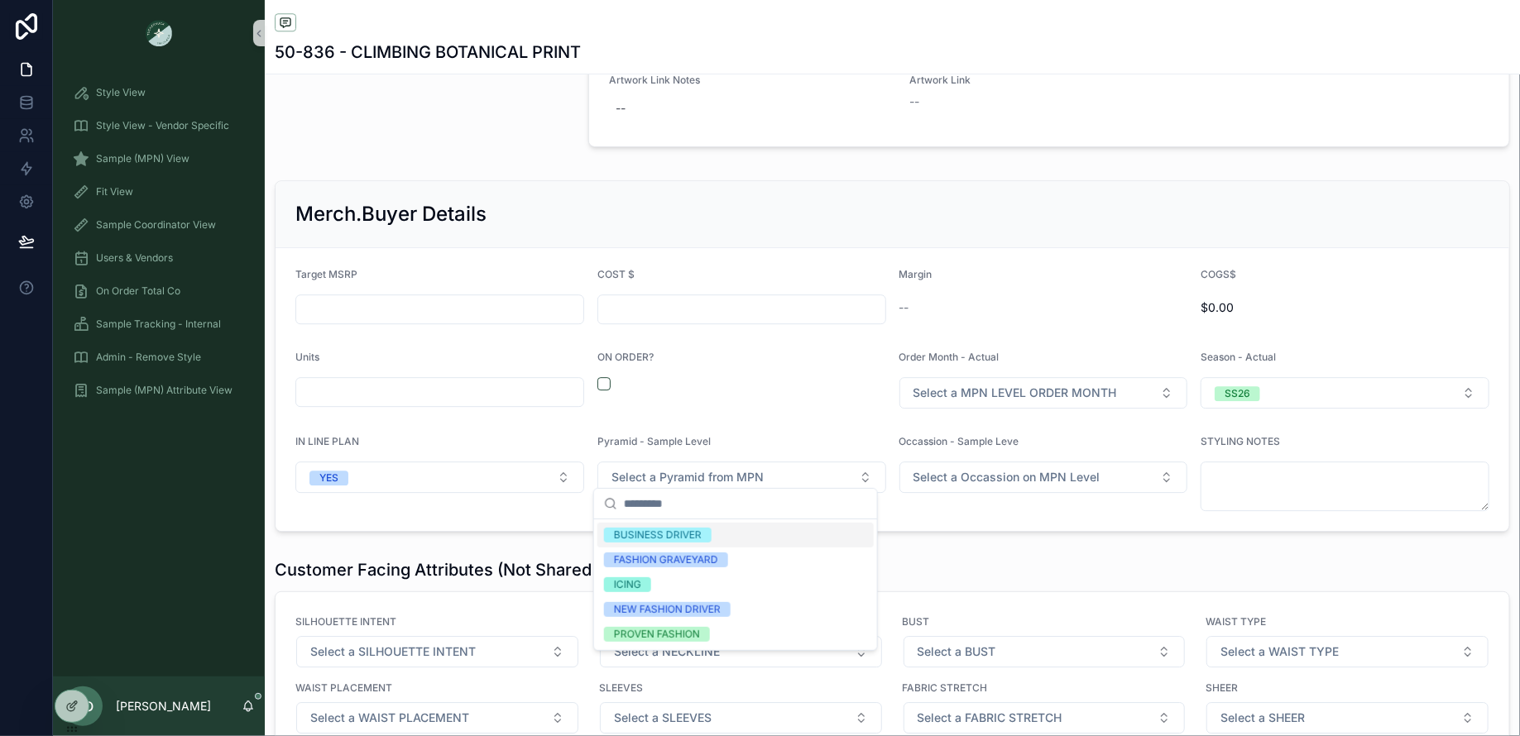
click at [759, 351] on div "ON ORDER?" at bounding box center [741, 361] width 289 height 20
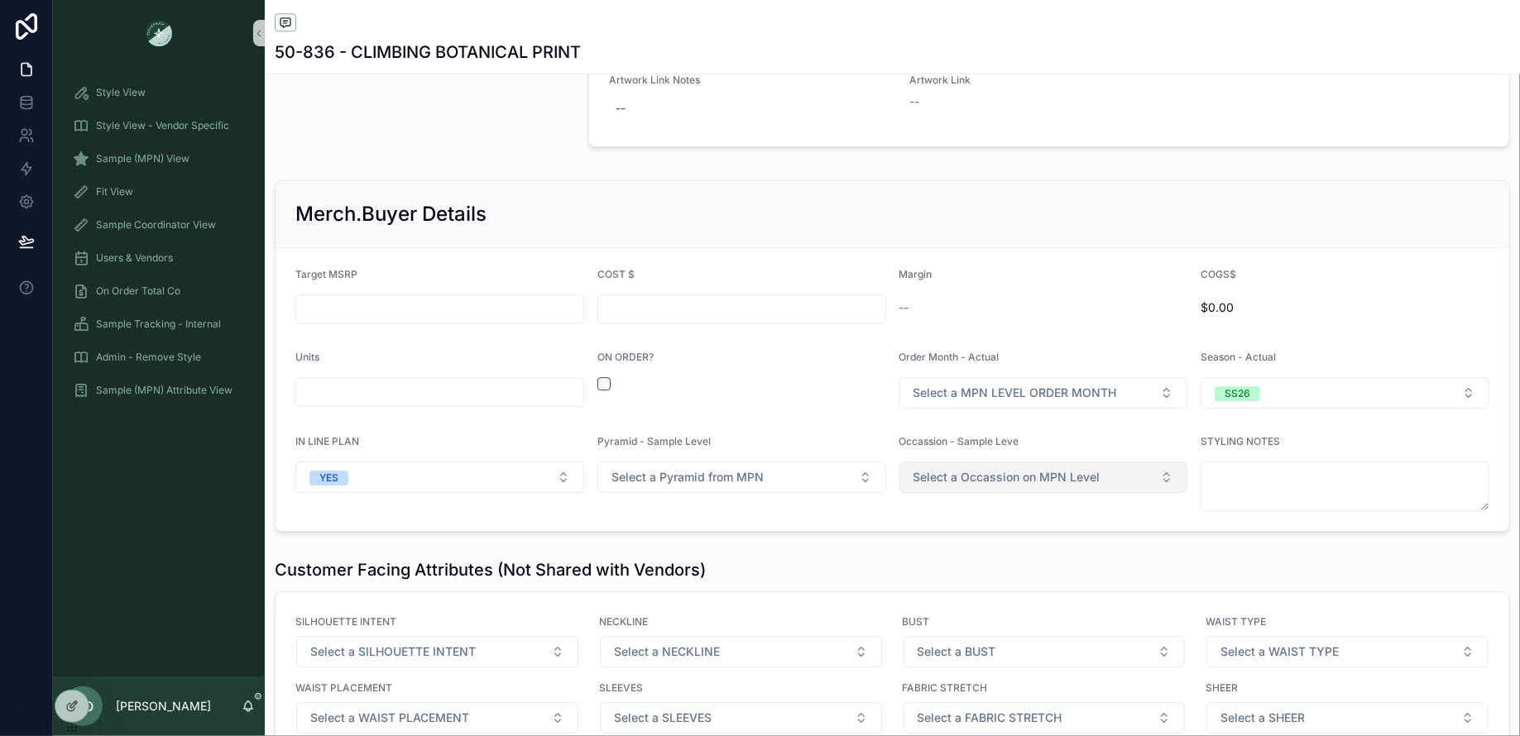
click at [922, 469] on span "Select a Occassion on MPN Level" at bounding box center [1006, 477] width 187 height 17
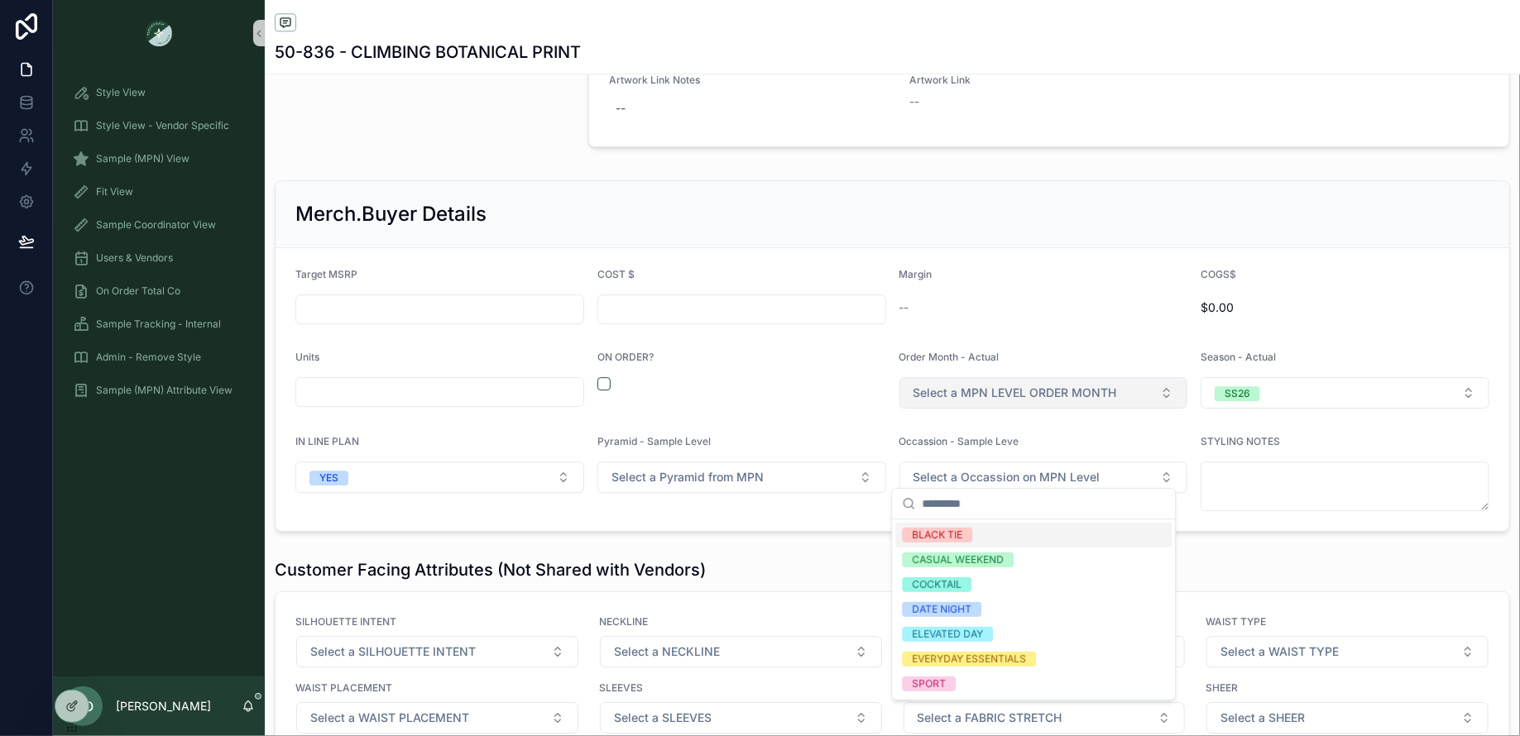
click at [981, 391] on span "Select a MPN LEVEL ORDER MONTH" at bounding box center [1014, 393] width 203 height 17
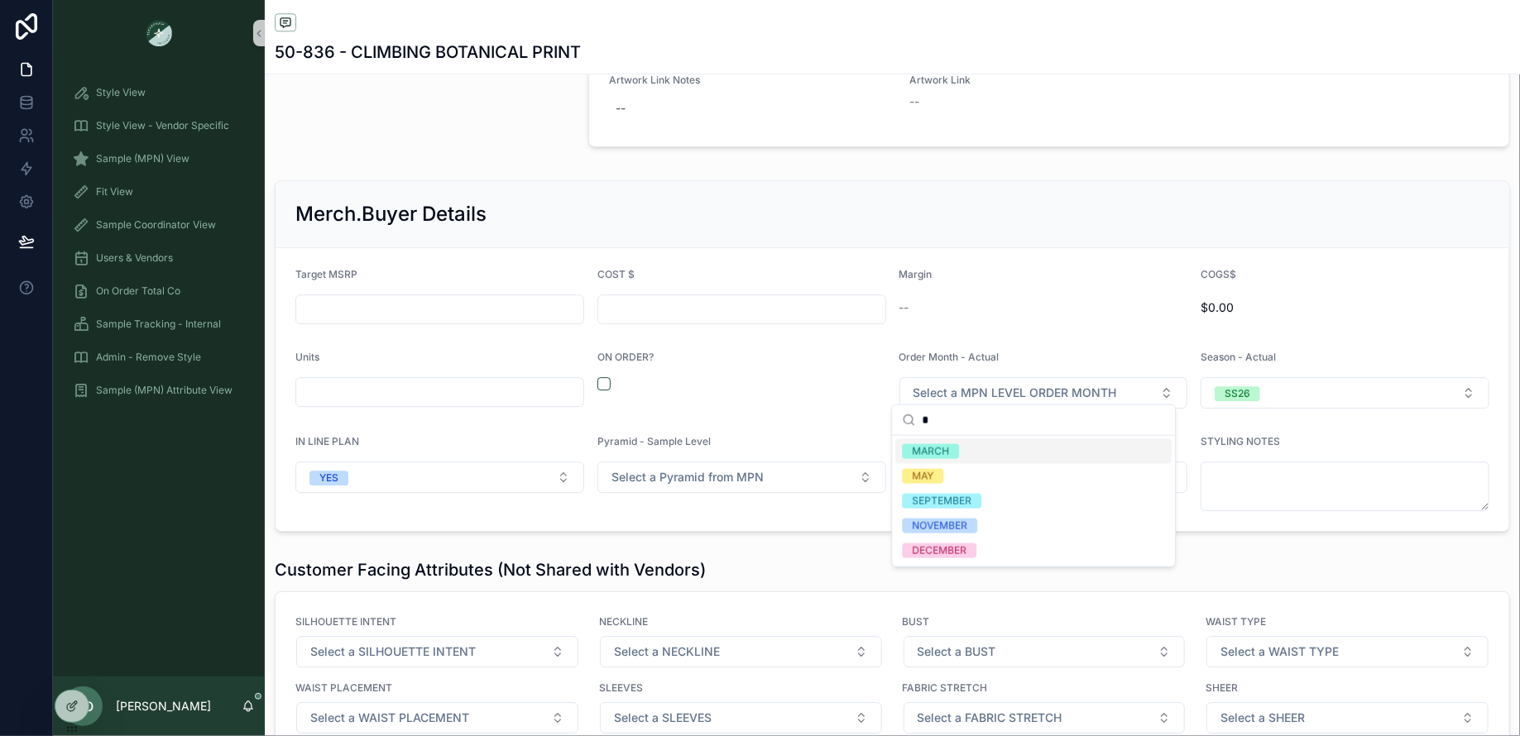
type input "**"
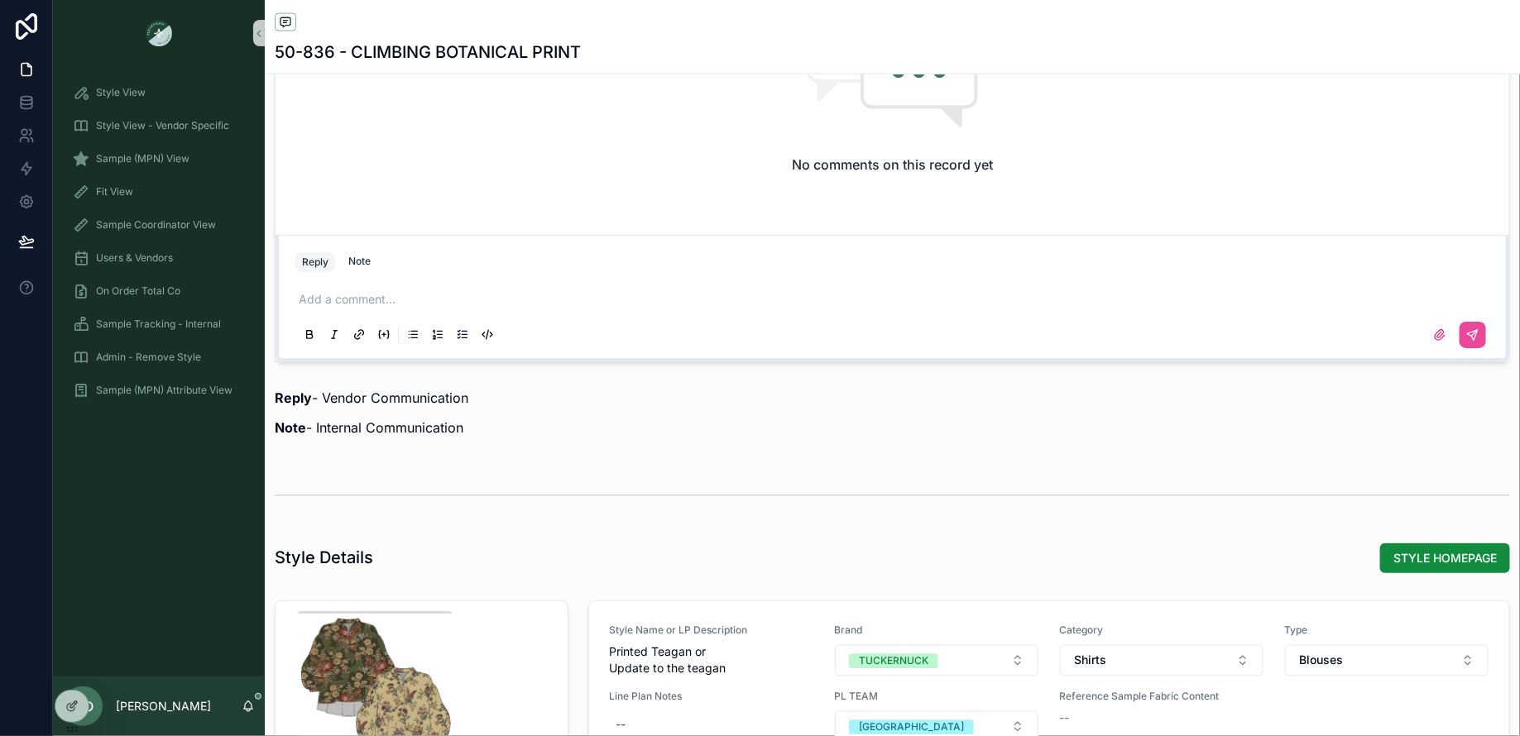
scroll to position [2093, 0]
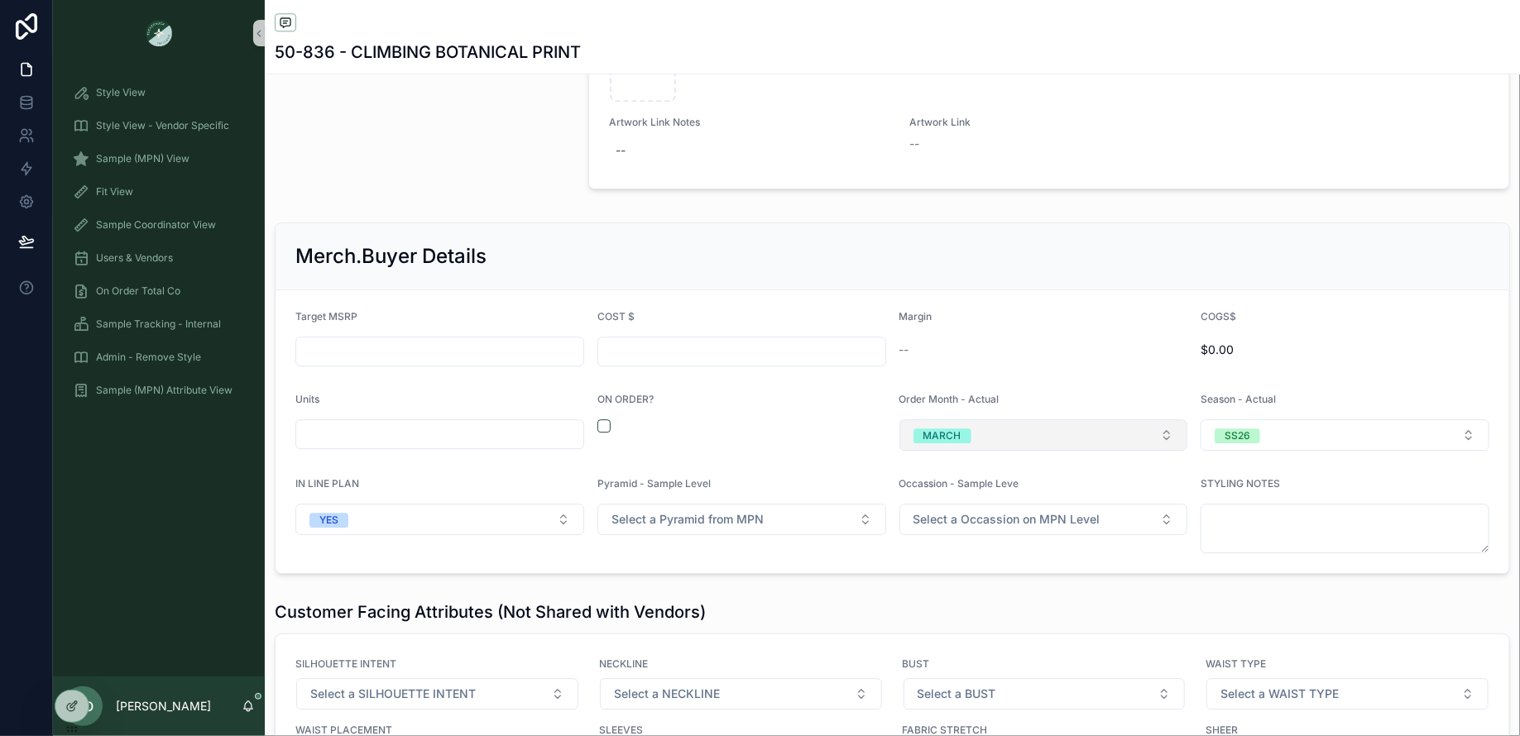
click at [1007, 431] on button "MARCH" at bounding box center [1043, 434] width 289 height 31
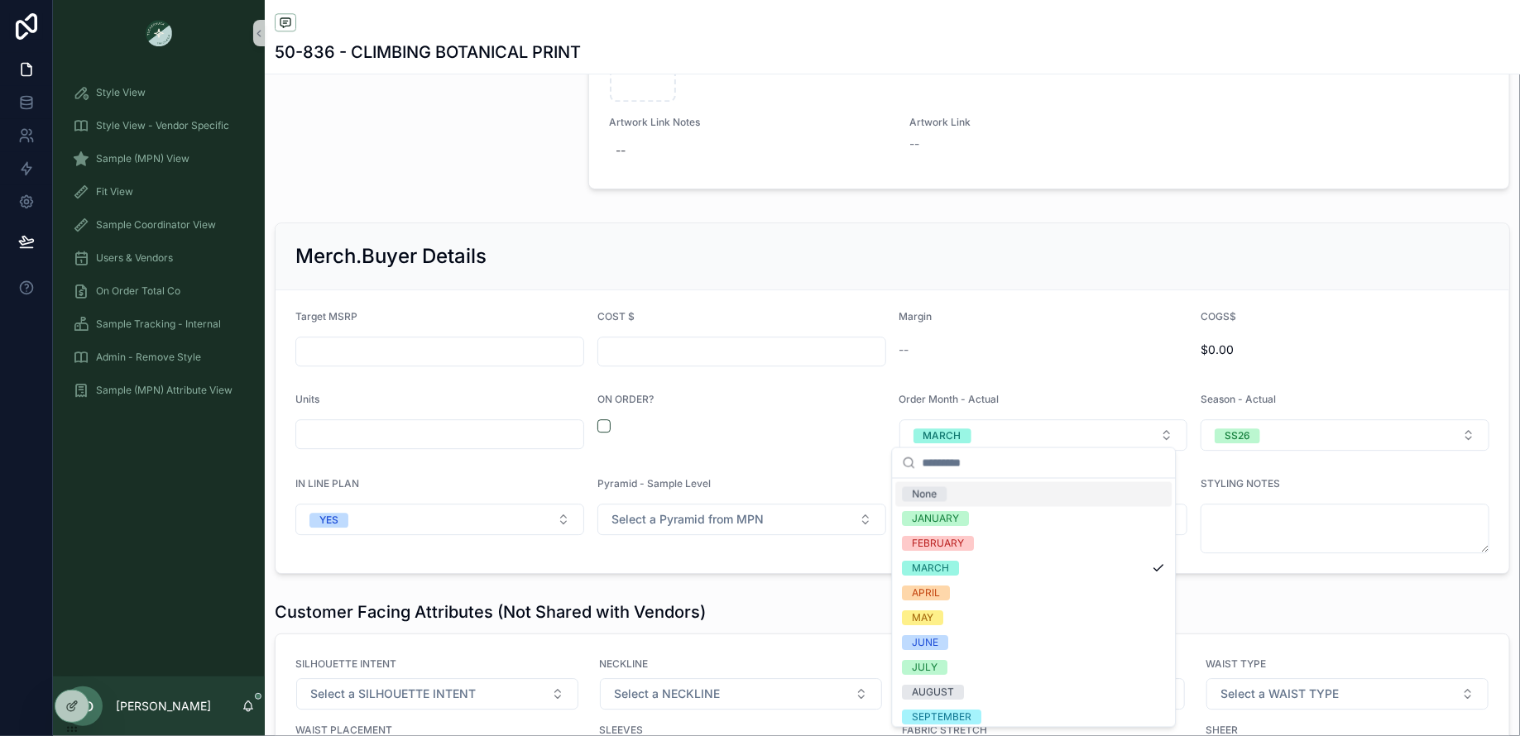
click at [920, 495] on div "None" at bounding box center [924, 494] width 25 height 15
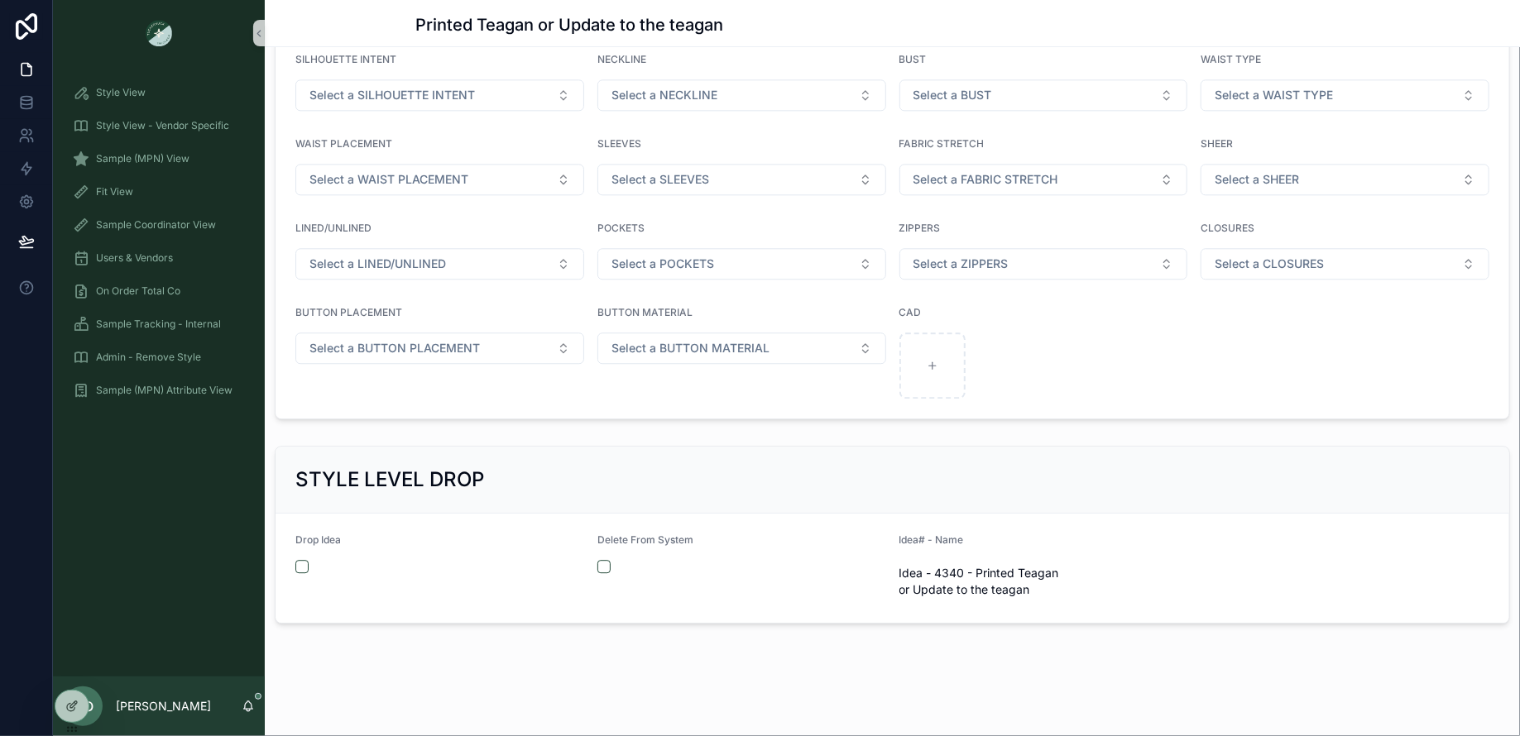
scroll to position [1865, 0]
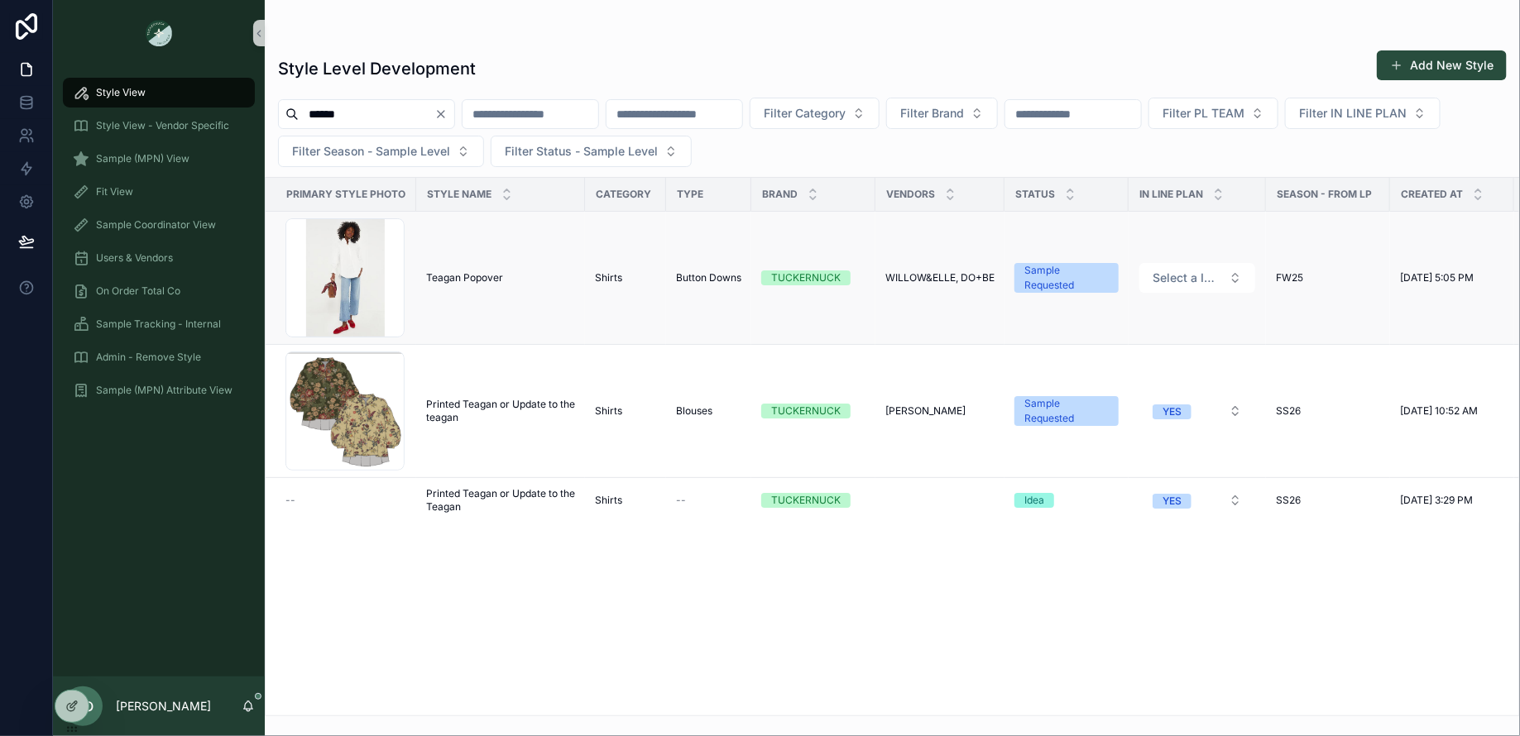
click at [503, 267] on td "Teagan Popover Teagan Popover" at bounding box center [500, 278] width 169 height 133
click at [467, 284] on td "Teagan Popover Teagan Popover" at bounding box center [500, 278] width 169 height 133
click at [448, 272] on span "Teagan Popover" at bounding box center [464, 277] width 77 height 13
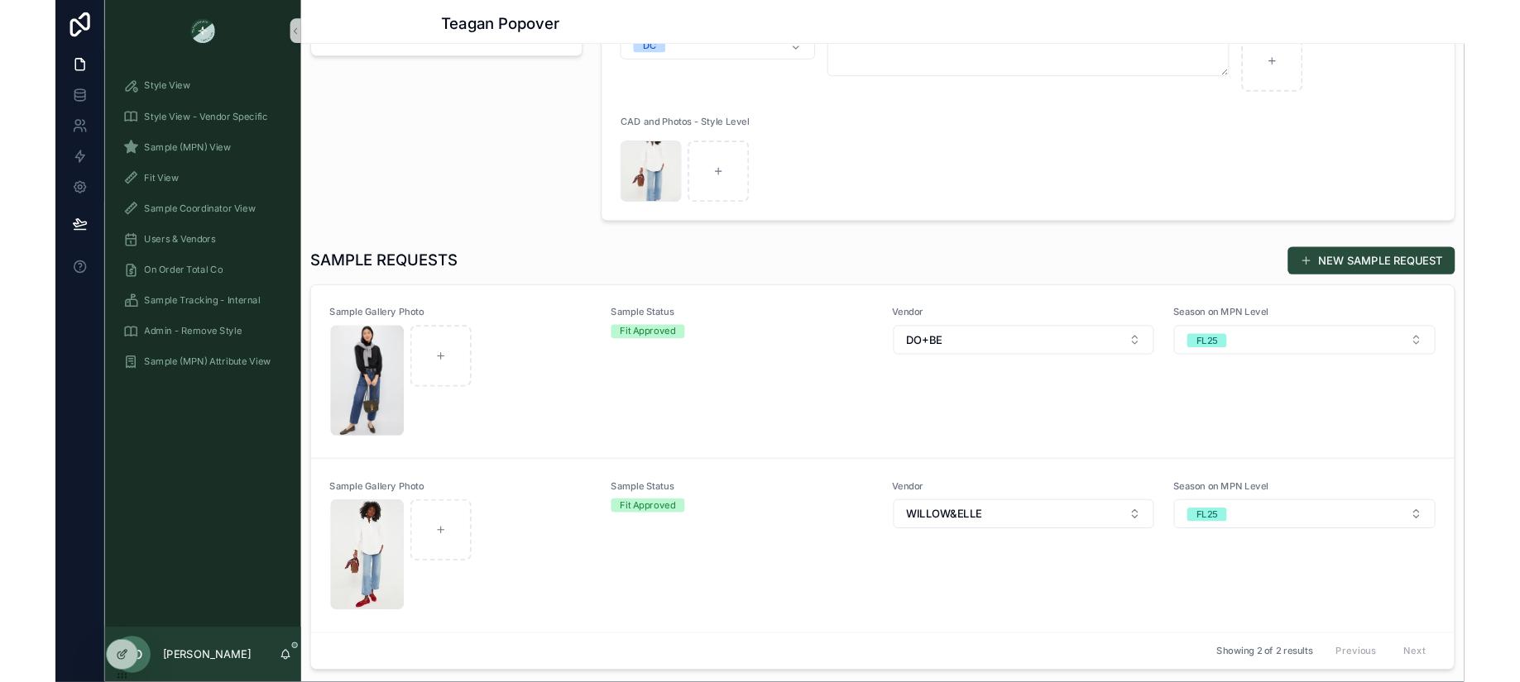
scroll to position [439, 0]
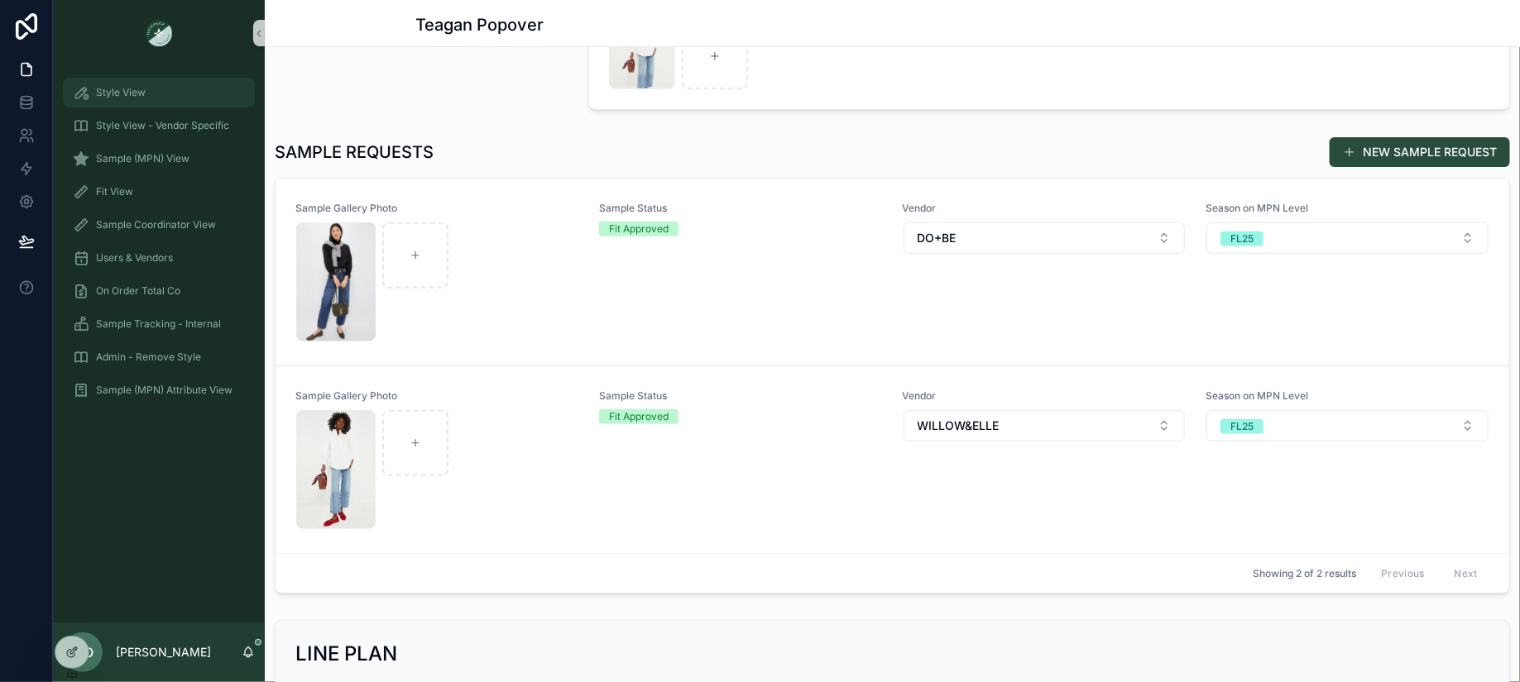
click at [165, 92] on div "Style View" at bounding box center [159, 92] width 172 height 26
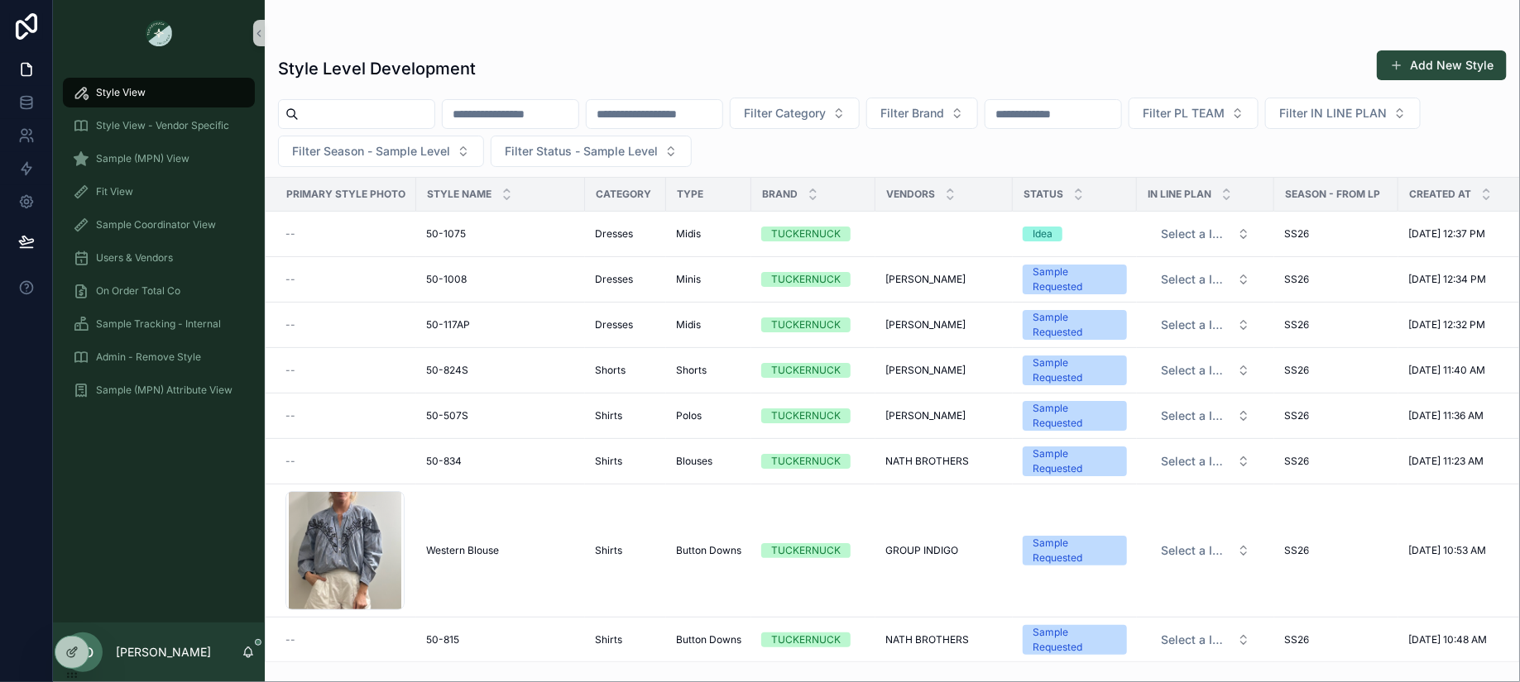
click at [355, 110] on input "scrollable content" at bounding box center [367, 114] width 136 height 23
paste input "**********"
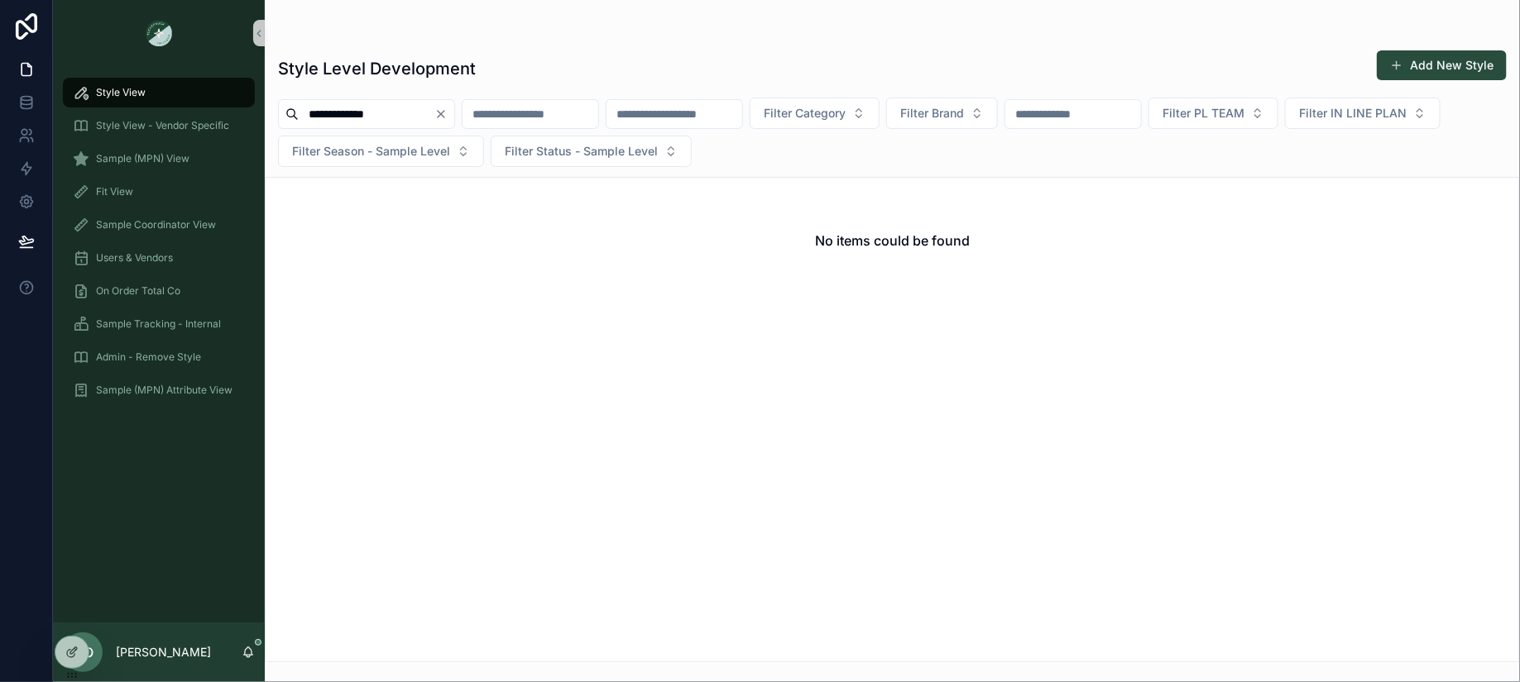
drag, startPoint x: 415, startPoint y: 111, endPoint x: 257, endPoint y: 111, distance: 158.0
click at [257, 111] on div "**********" at bounding box center [786, 341] width 1467 height 682
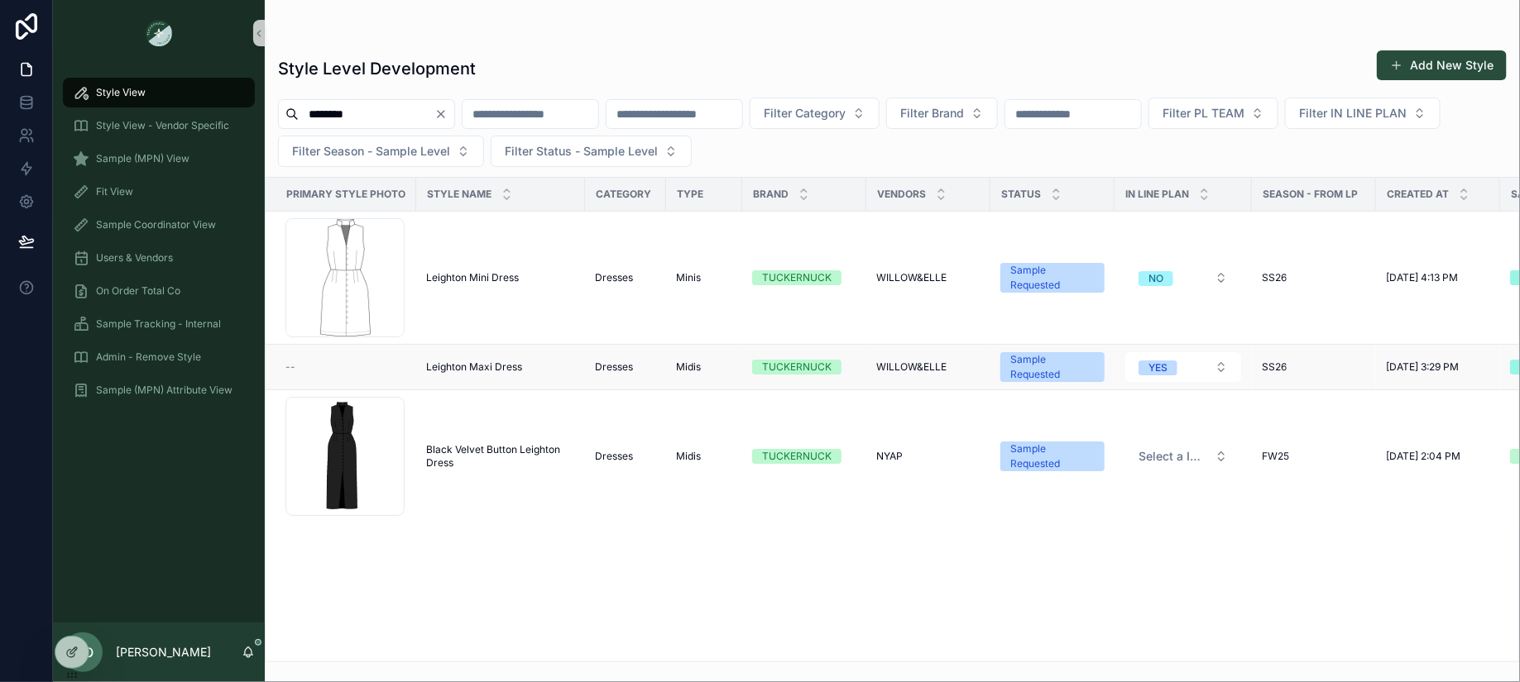
type input "********"
click at [466, 361] on span "Leighton Maxi Dress" at bounding box center [474, 367] width 96 height 13
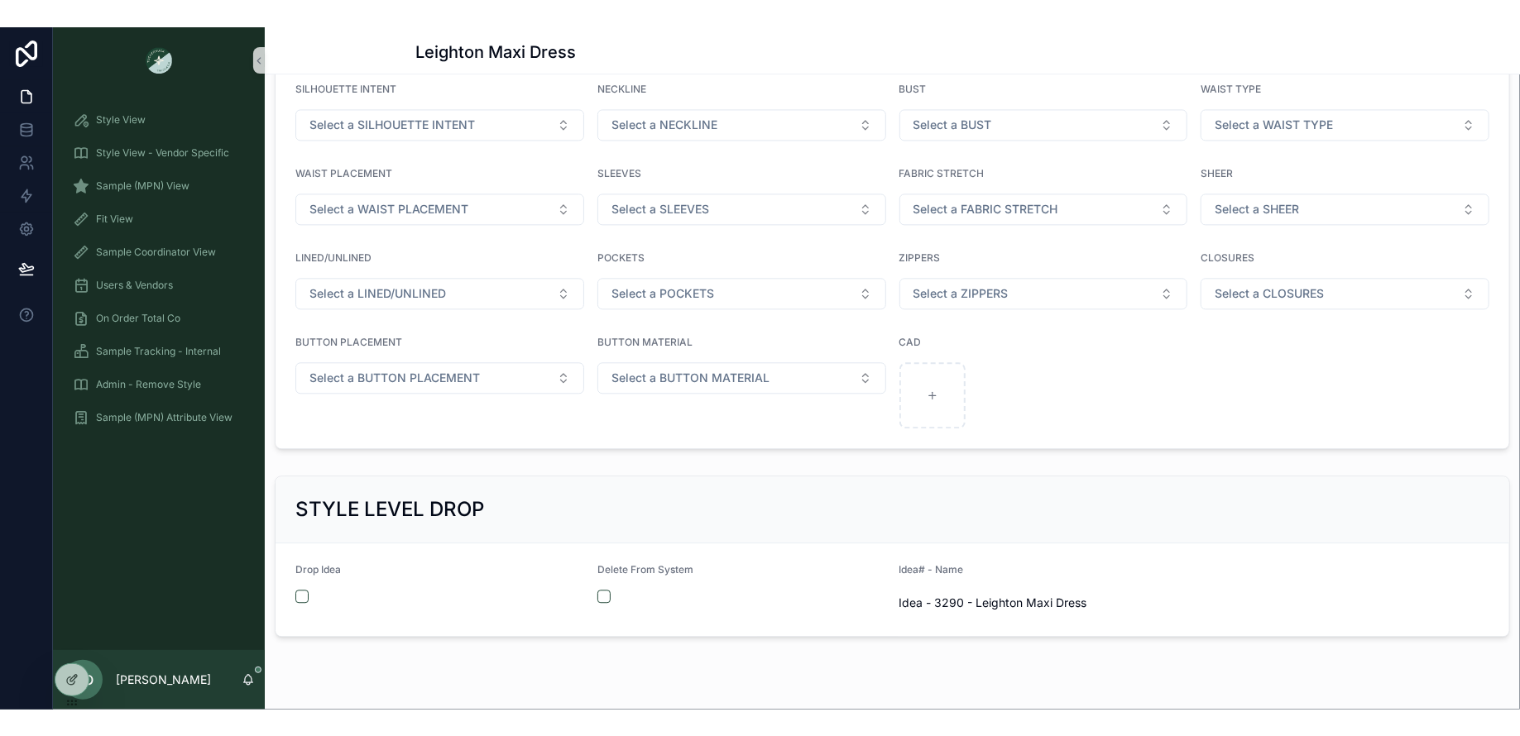
scroll to position [1746, 0]
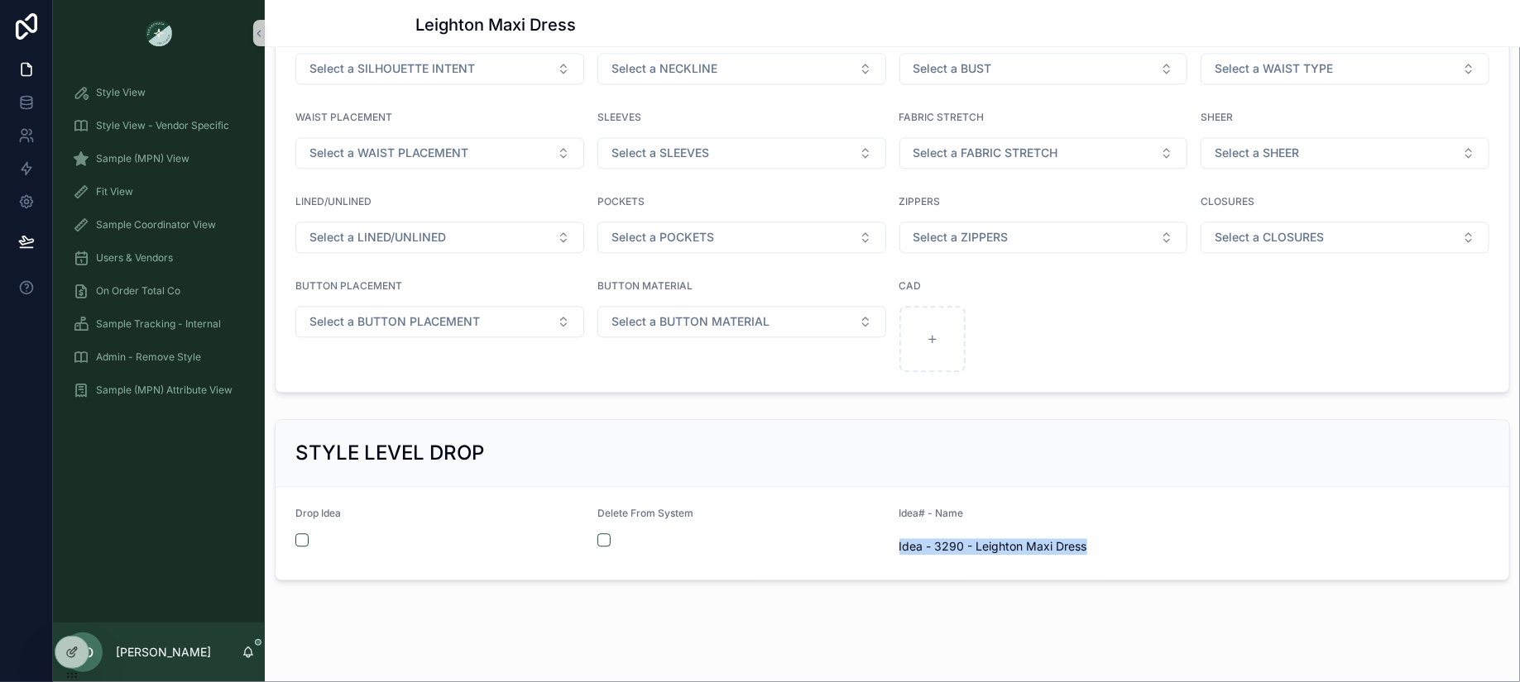
drag, startPoint x: 1097, startPoint y: 535, endPoint x: 889, endPoint y: 540, distance: 207.7
click at [889, 540] on form "Drop Idea Delete From System Idea# - Name Idea - 3290 - Leighton Maxi Dress" at bounding box center [891, 533] width 1233 height 93
copy span "Idea - 3290 - Leighton Maxi Dress"
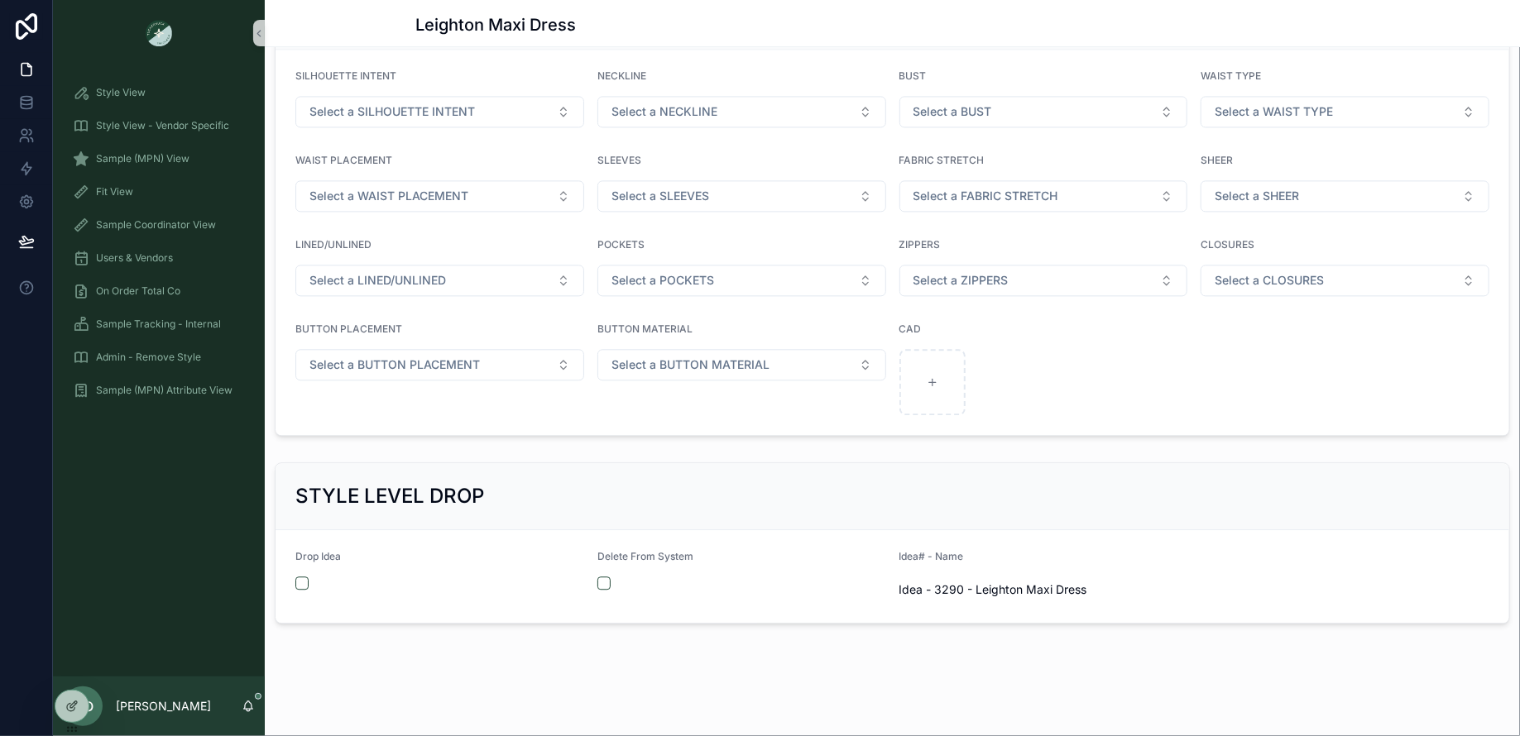
scroll to position [1692, 0]
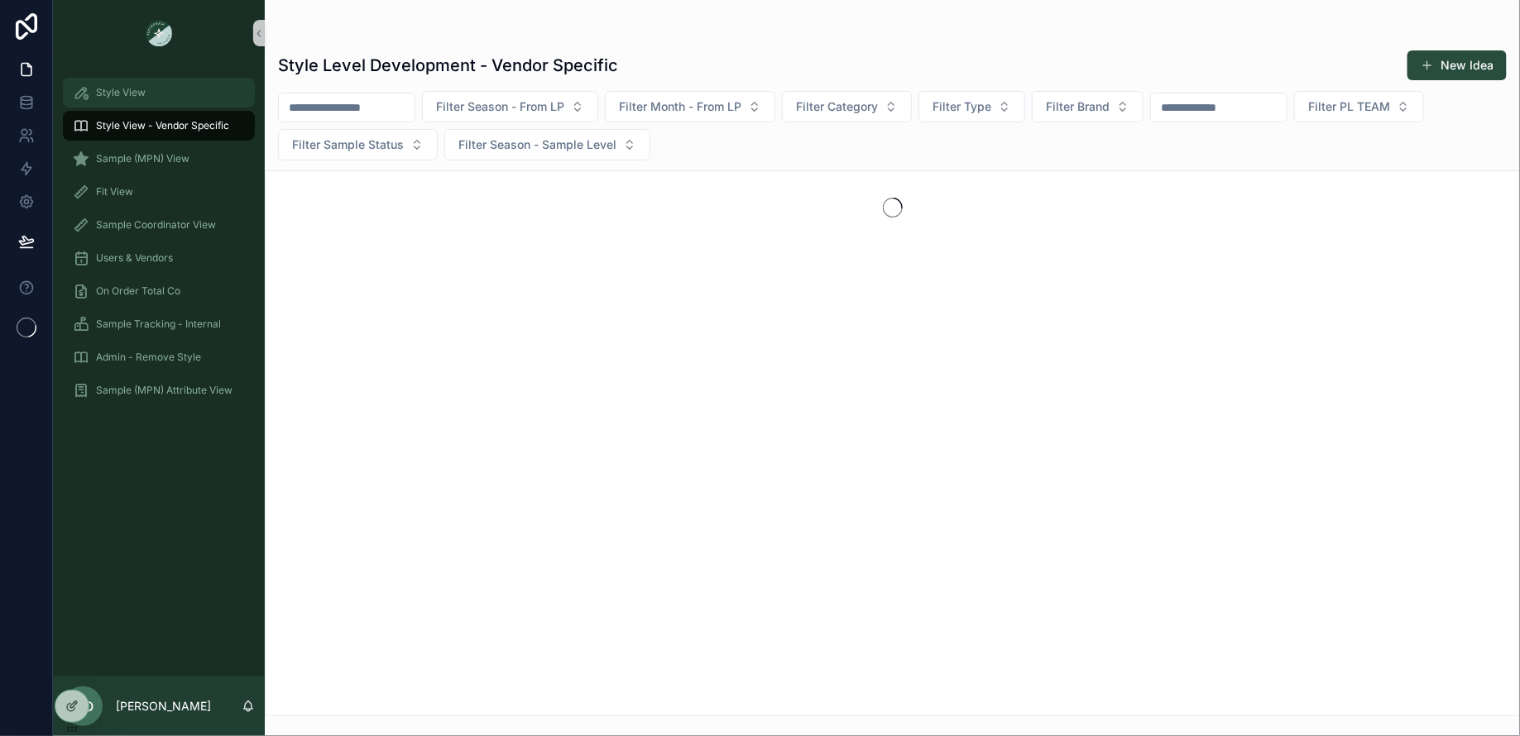
click at [192, 99] on div "Style View" at bounding box center [159, 92] width 172 height 26
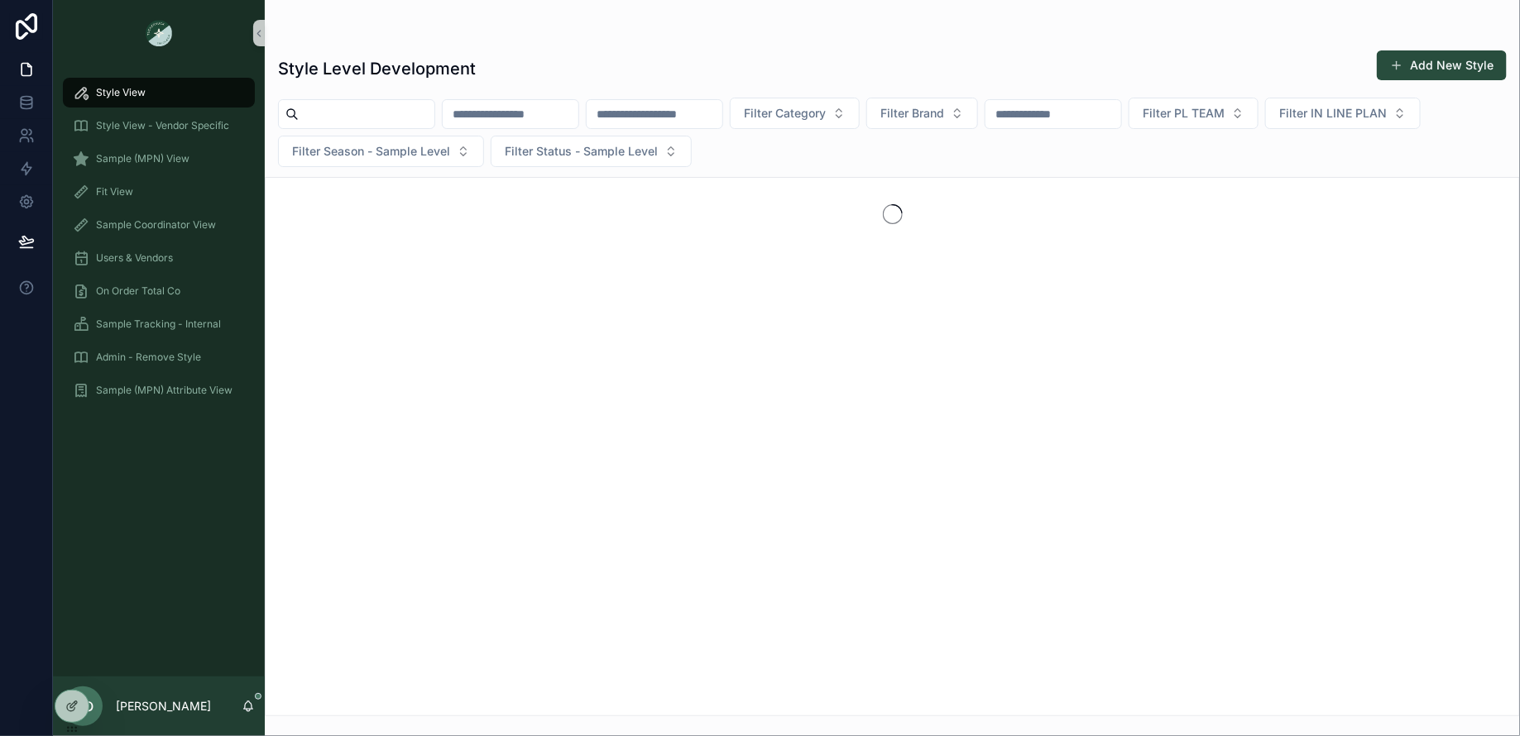
click at [328, 110] on input "scrollable content" at bounding box center [367, 114] width 136 height 23
paste input "******"
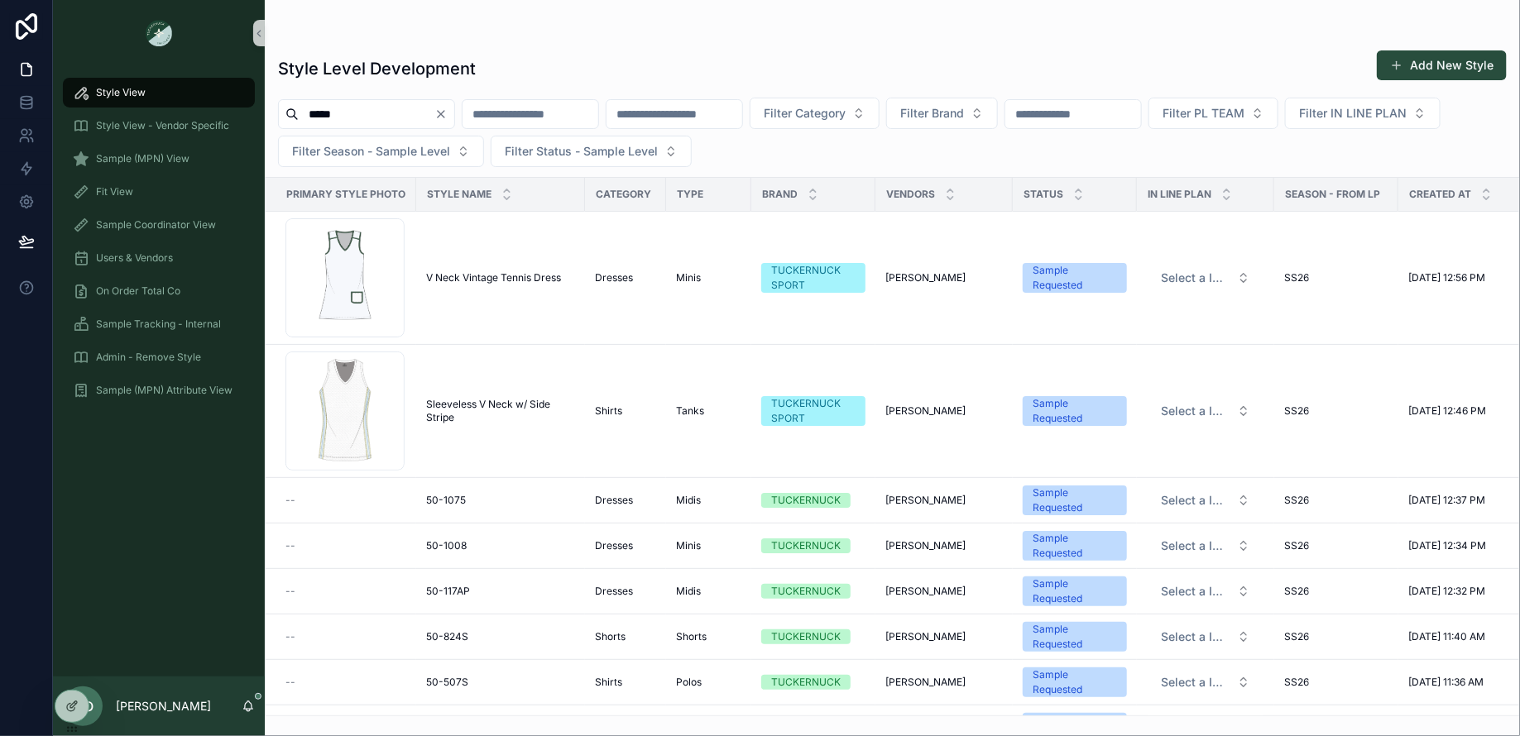
type input "*****"
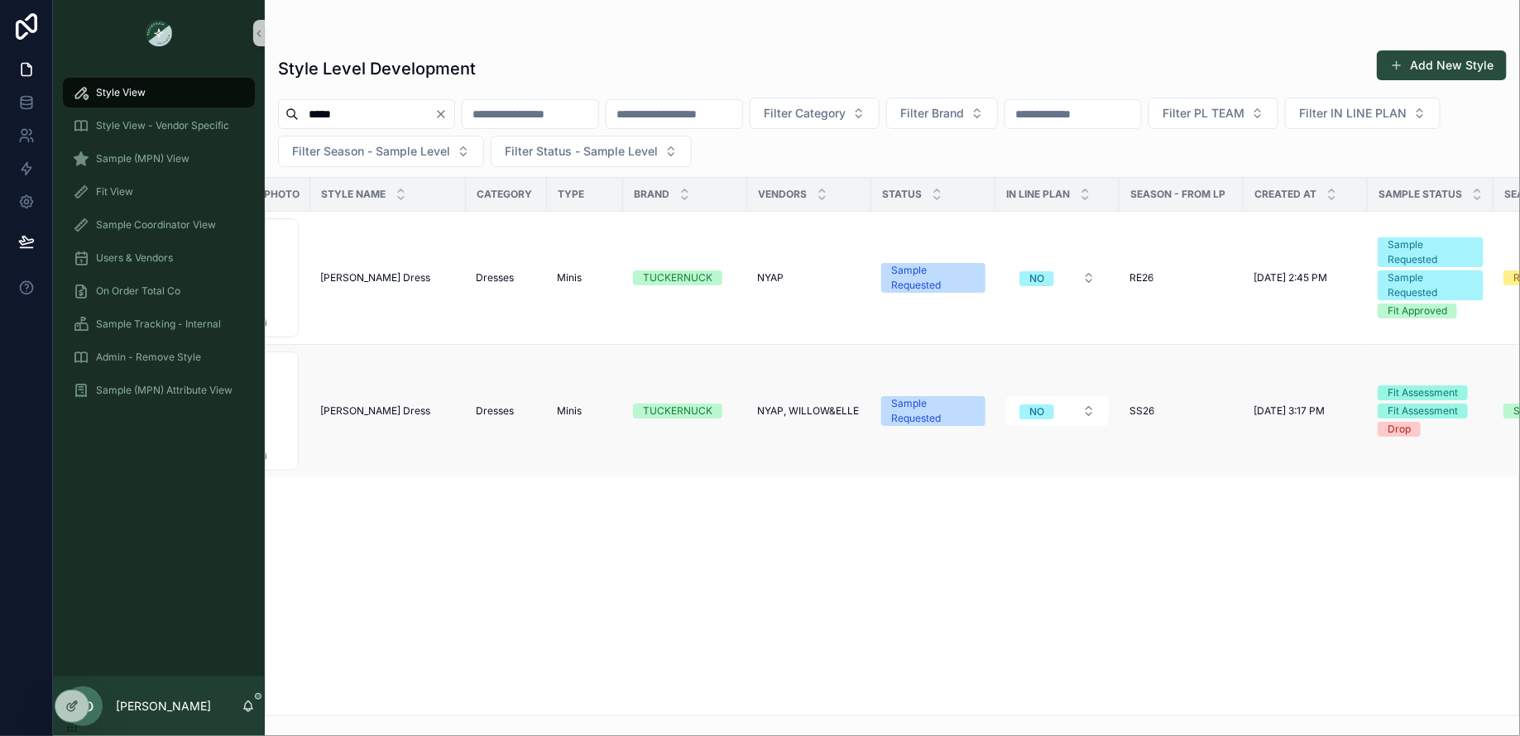
scroll to position [0, 105]
click at [262, 32] on icon "scrollable content" at bounding box center [259, 33] width 12 height 12
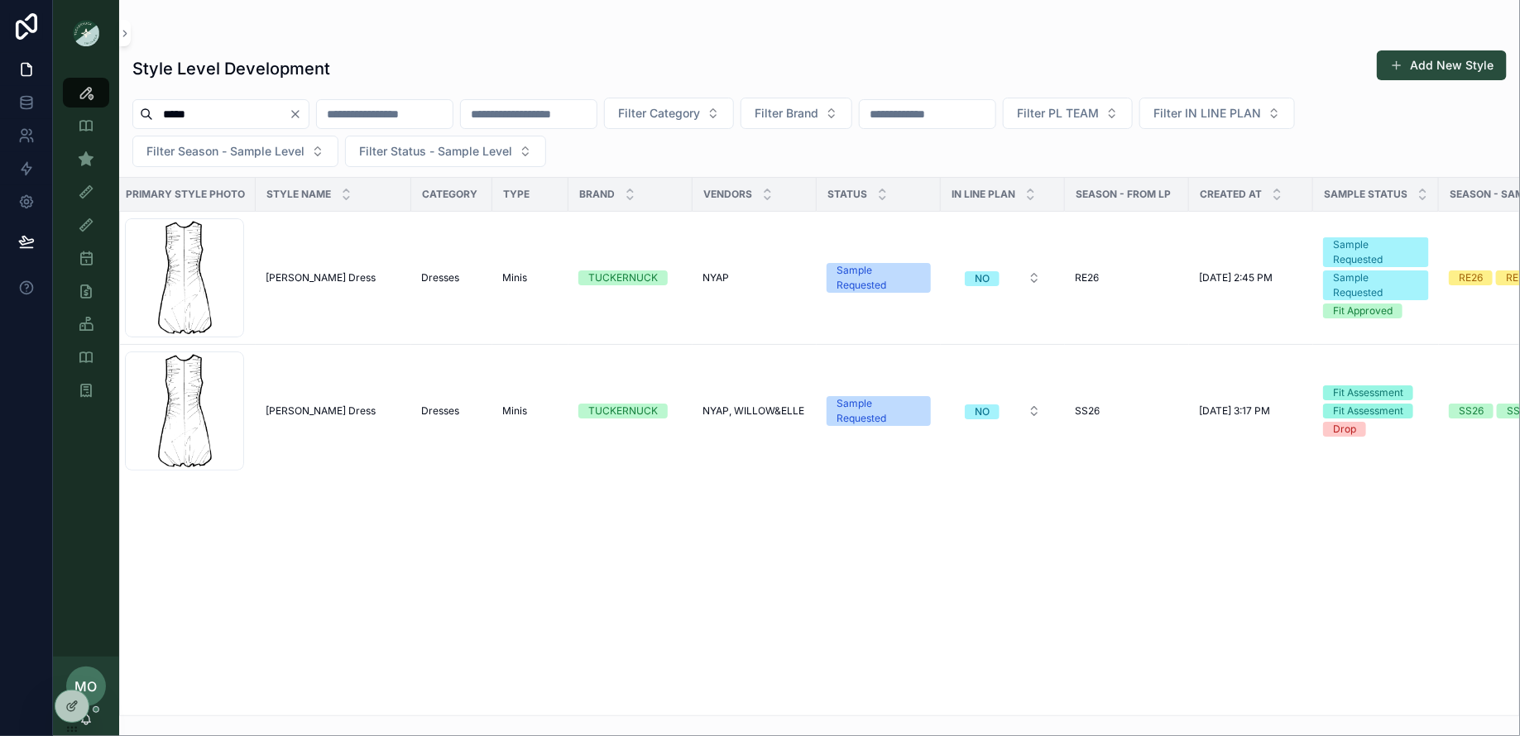
scroll to position [0, 14]
click at [302, 116] on icon "Clear" at bounding box center [295, 114] width 13 height 13
click at [225, 119] on input "scrollable content" at bounding box center [221, 114] width 136 height 23
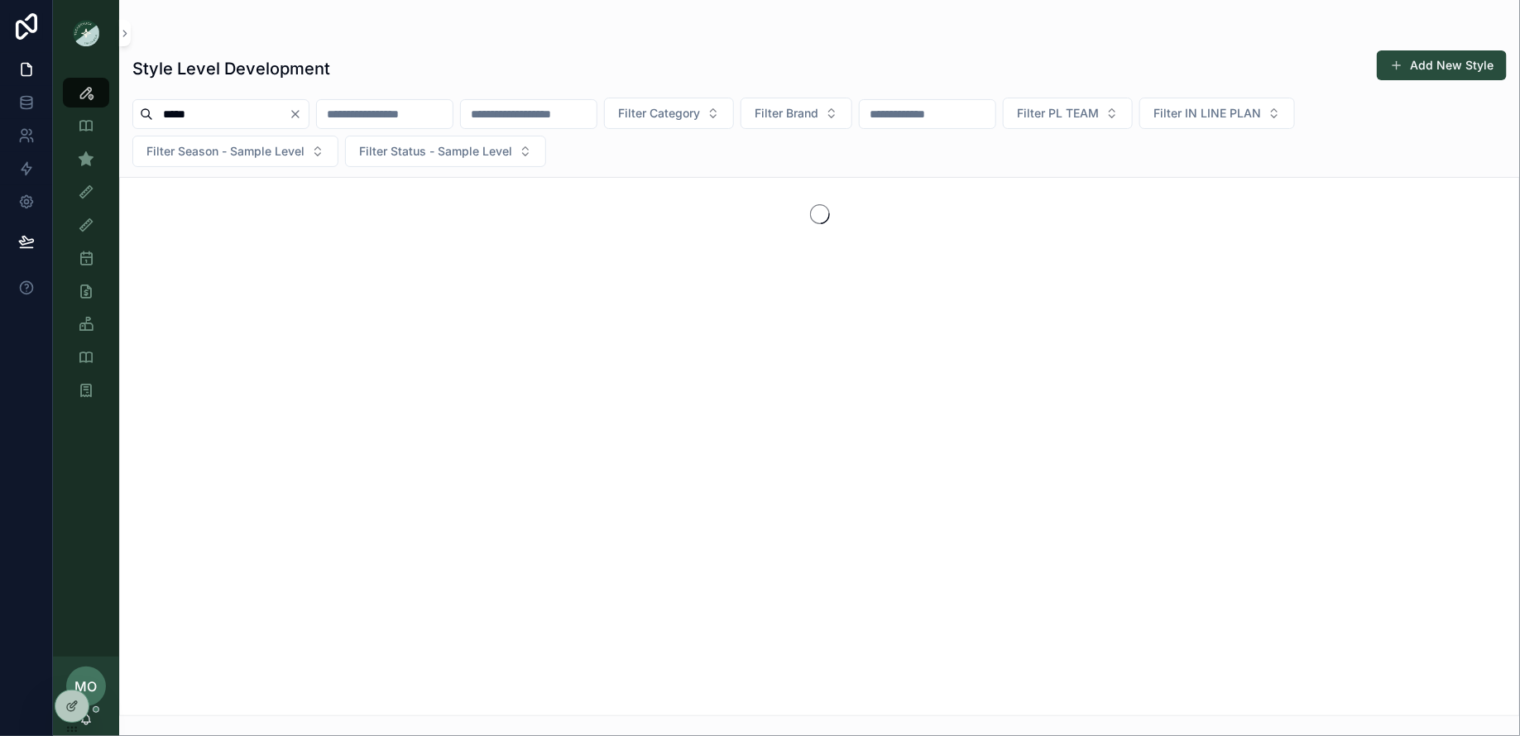
type input "*****"
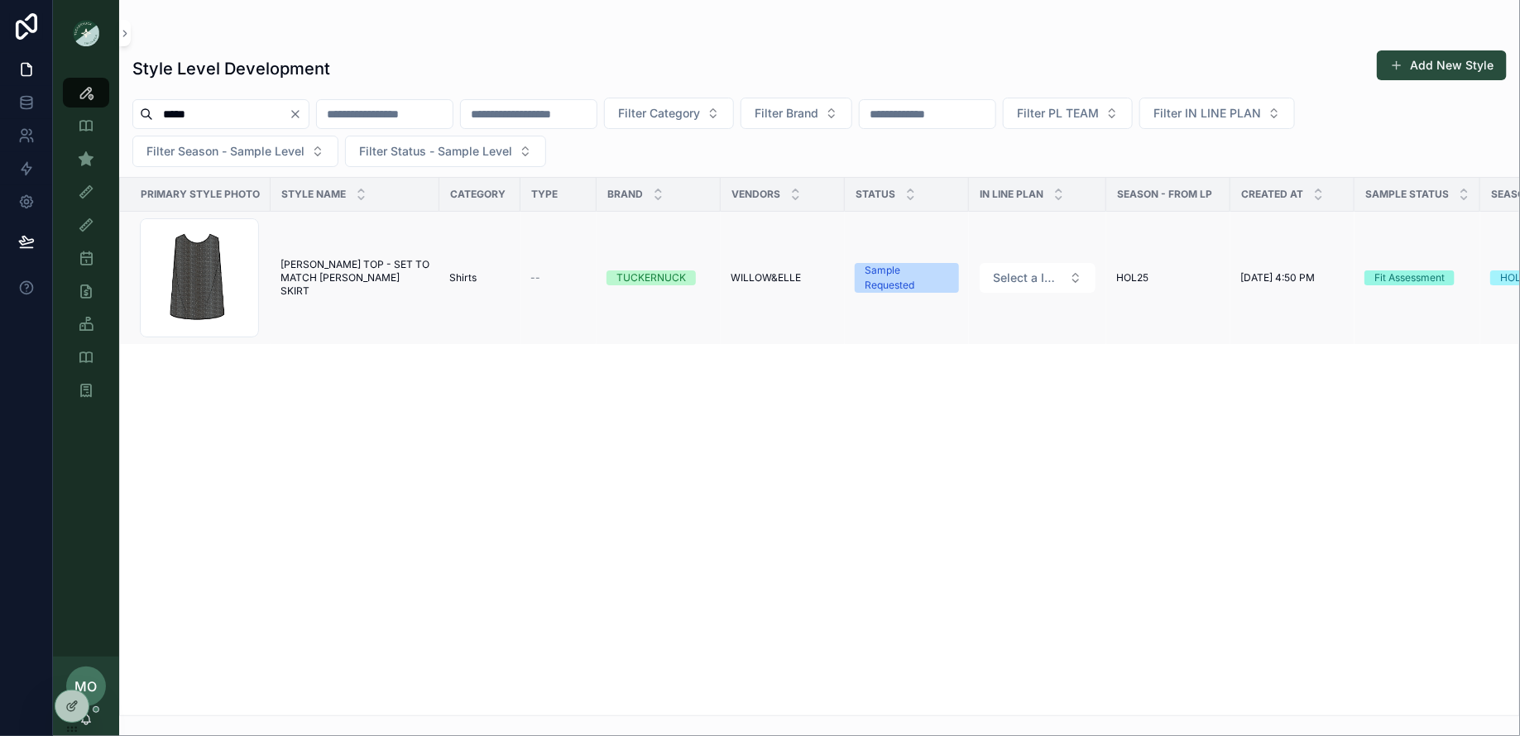
click at [357, 279] on span "KEATING TOP - SET TO MATCH GIBBONS SKIRT" at bounding box center [354, 278] width 149 height 40
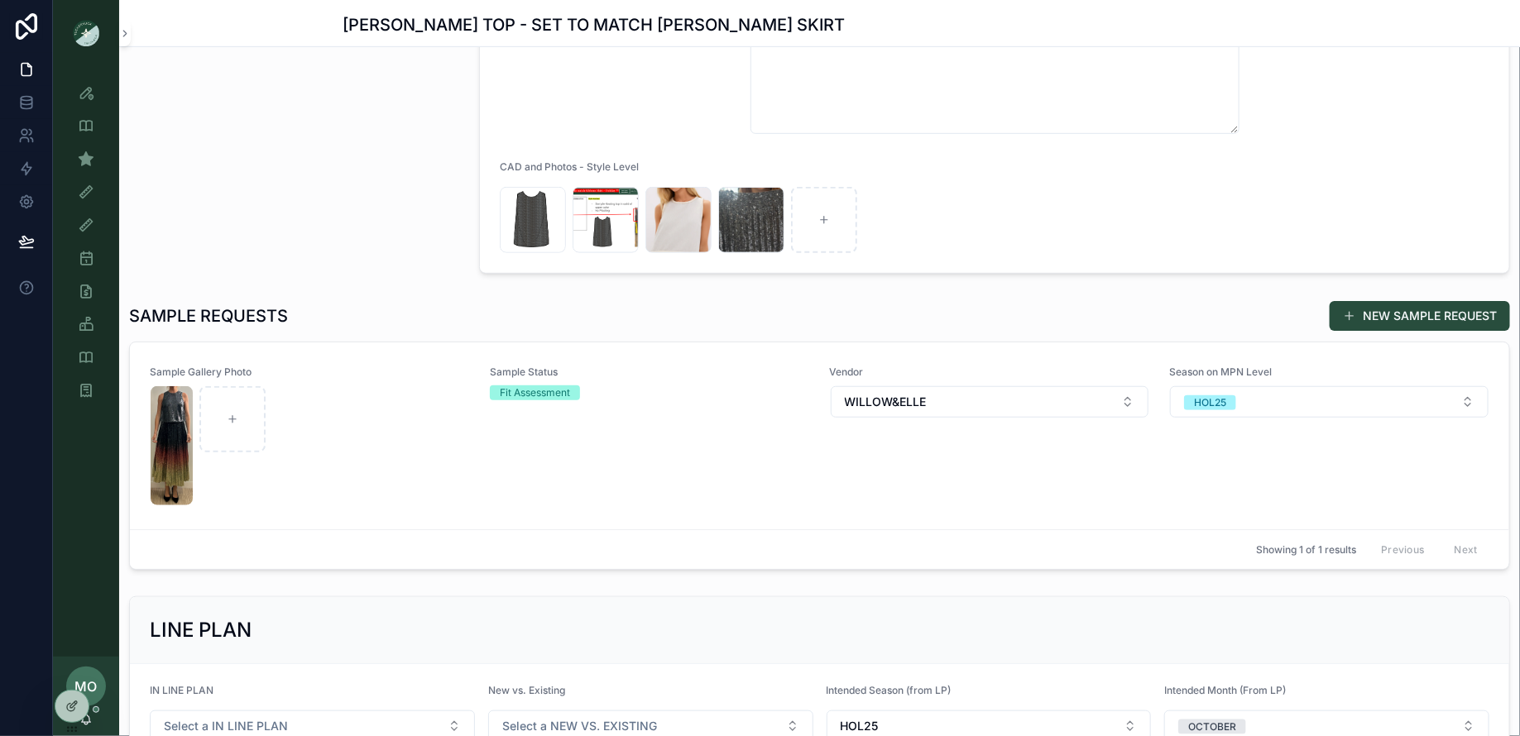
scroll to position [430, 0]
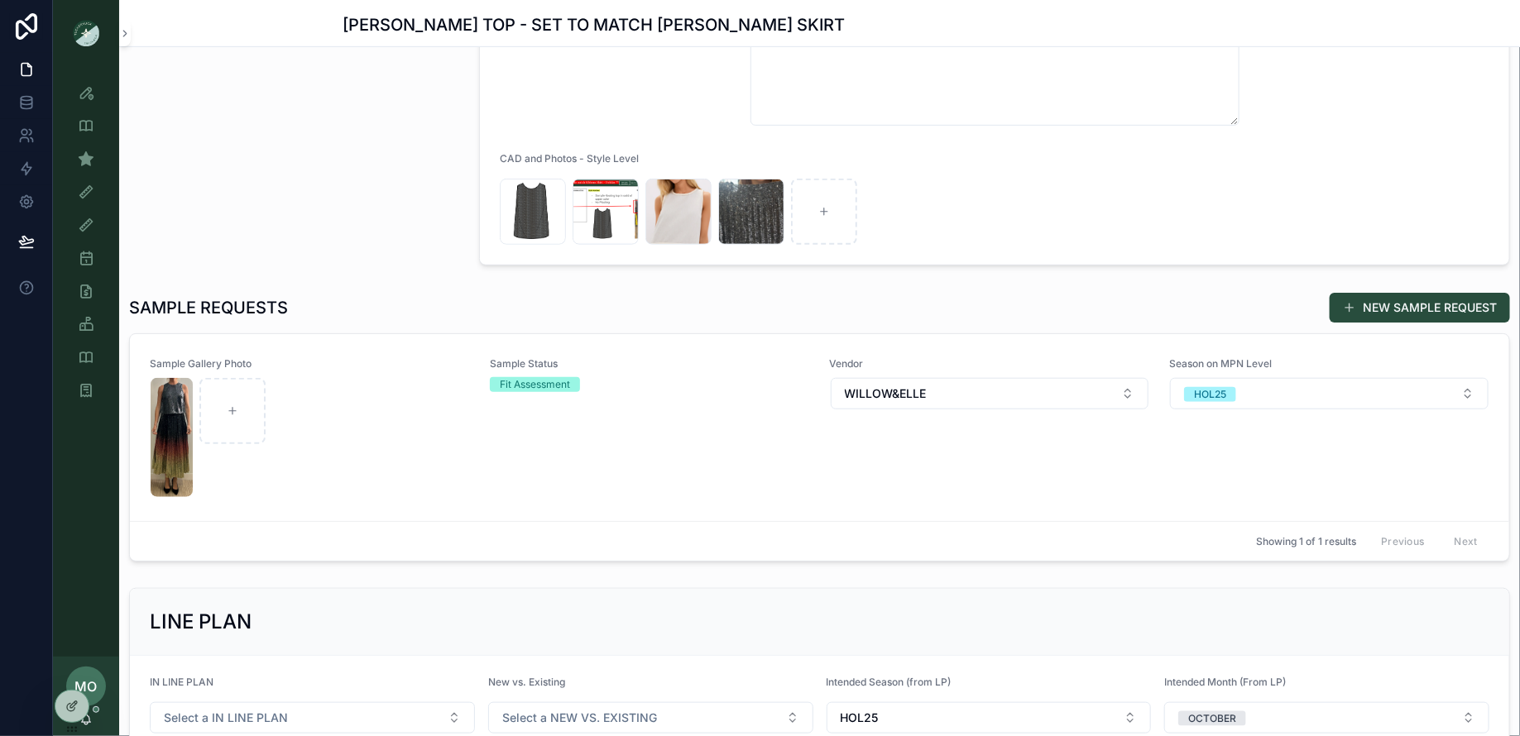
click at [350, 452] on div "scrollable content" at bounding box center [310, 437] width 318 height 119
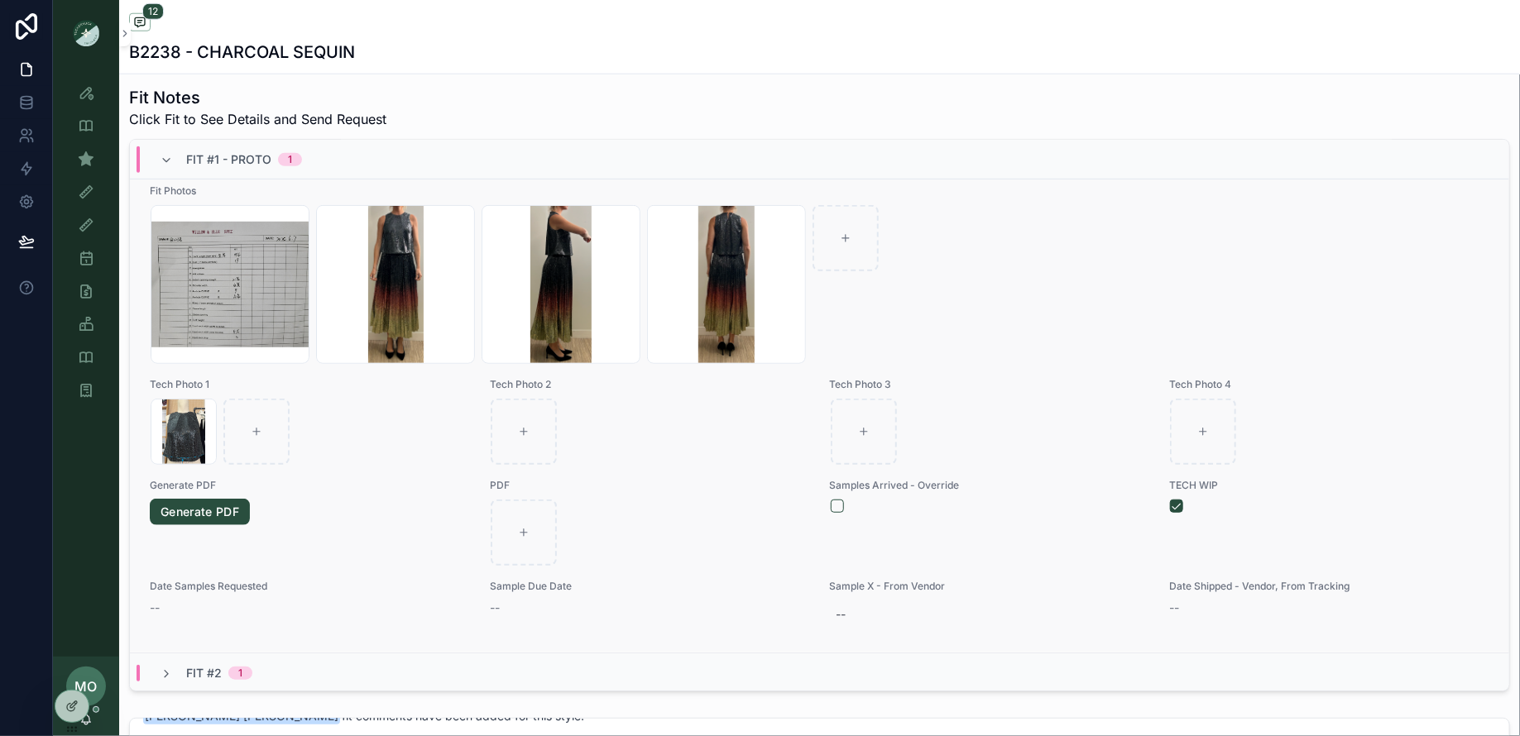
scroll to position [412, 0]
click at [171, 671] on icon "scrollable content" at bounding box center [166, 674] width 13 height 13
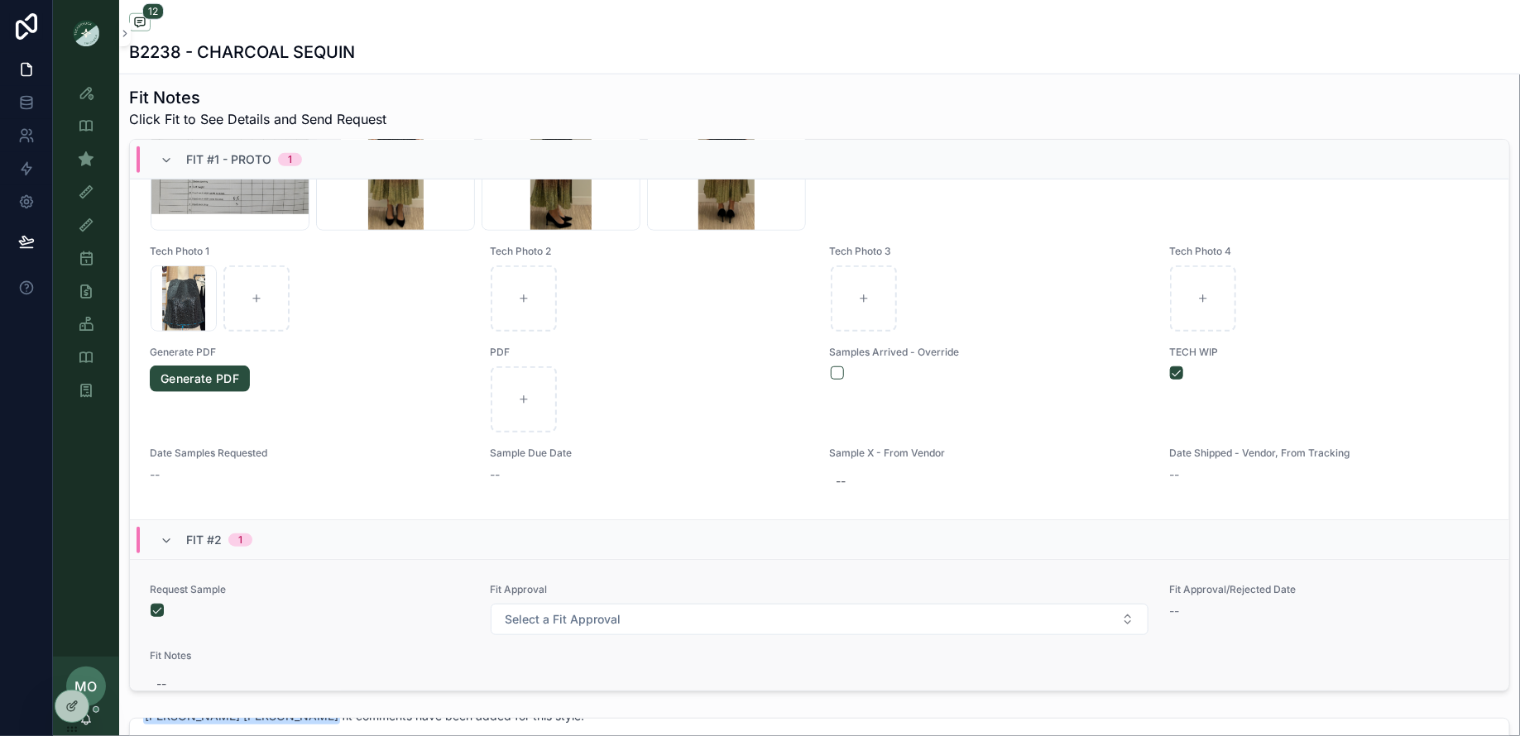
scroll to position [754, 0]
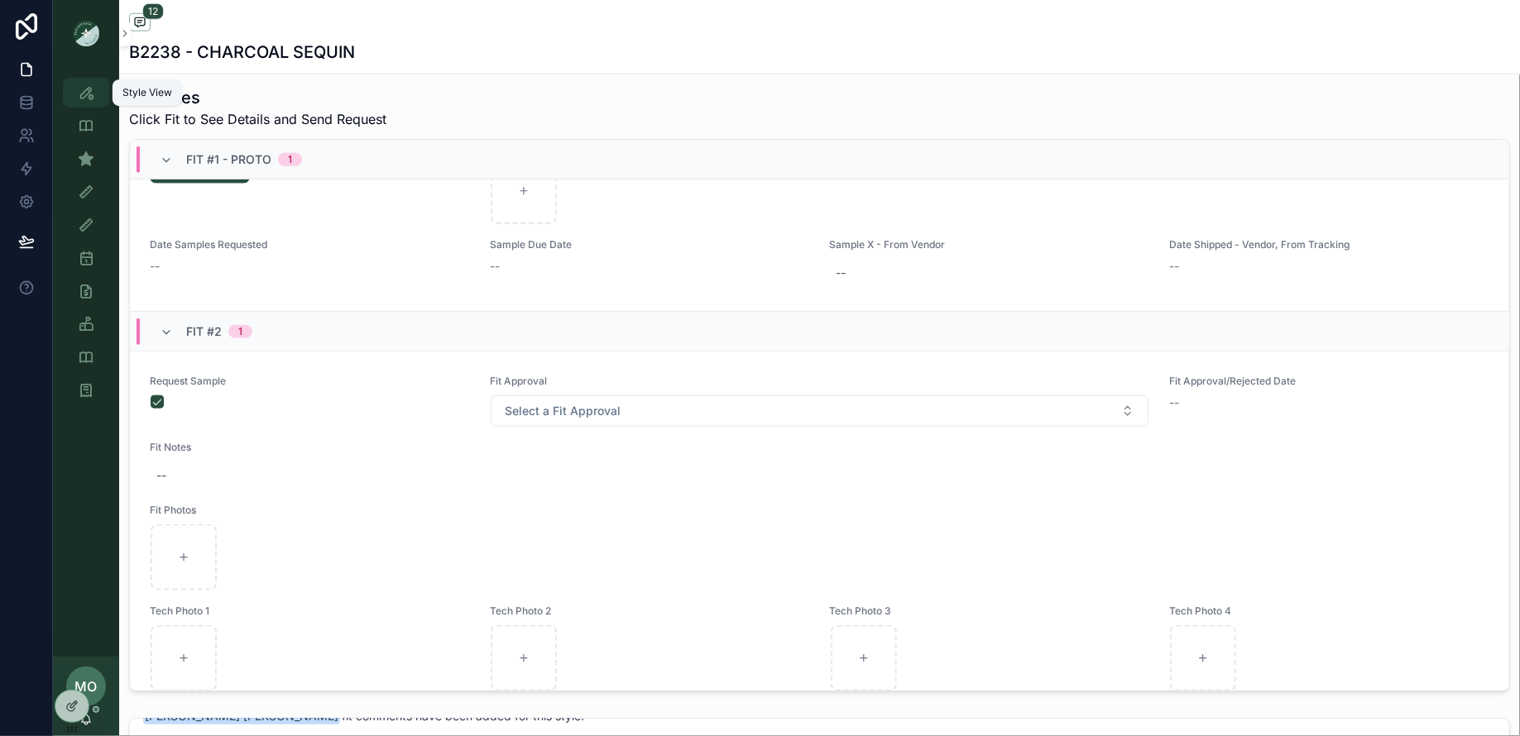
click at [93, 92] on icon "scrollable content" at bounding box center [86, 92] width 17 height 17
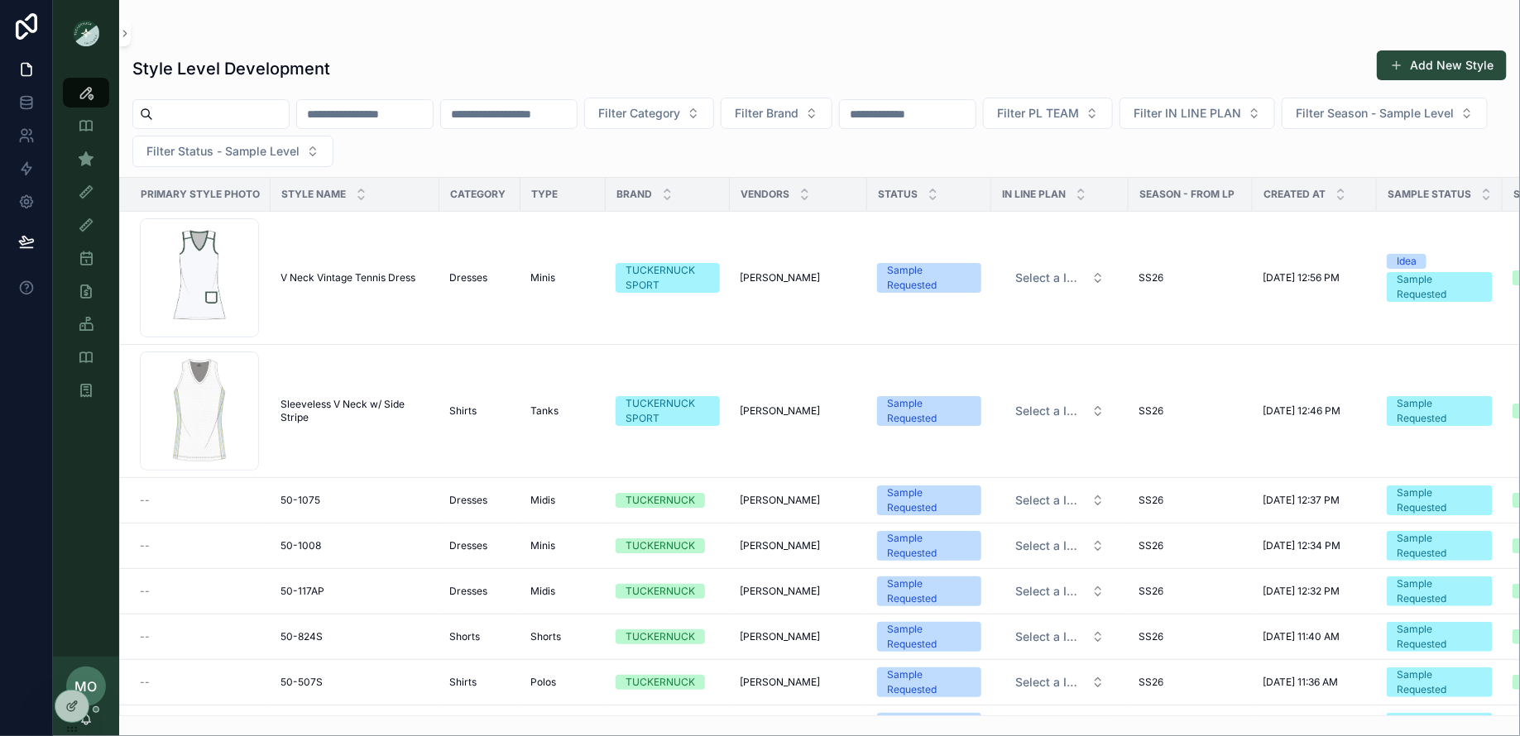
click at [199, 116] on input "scrollable content" at bounding box center [221, 114] width 136 height 23
type input "********"
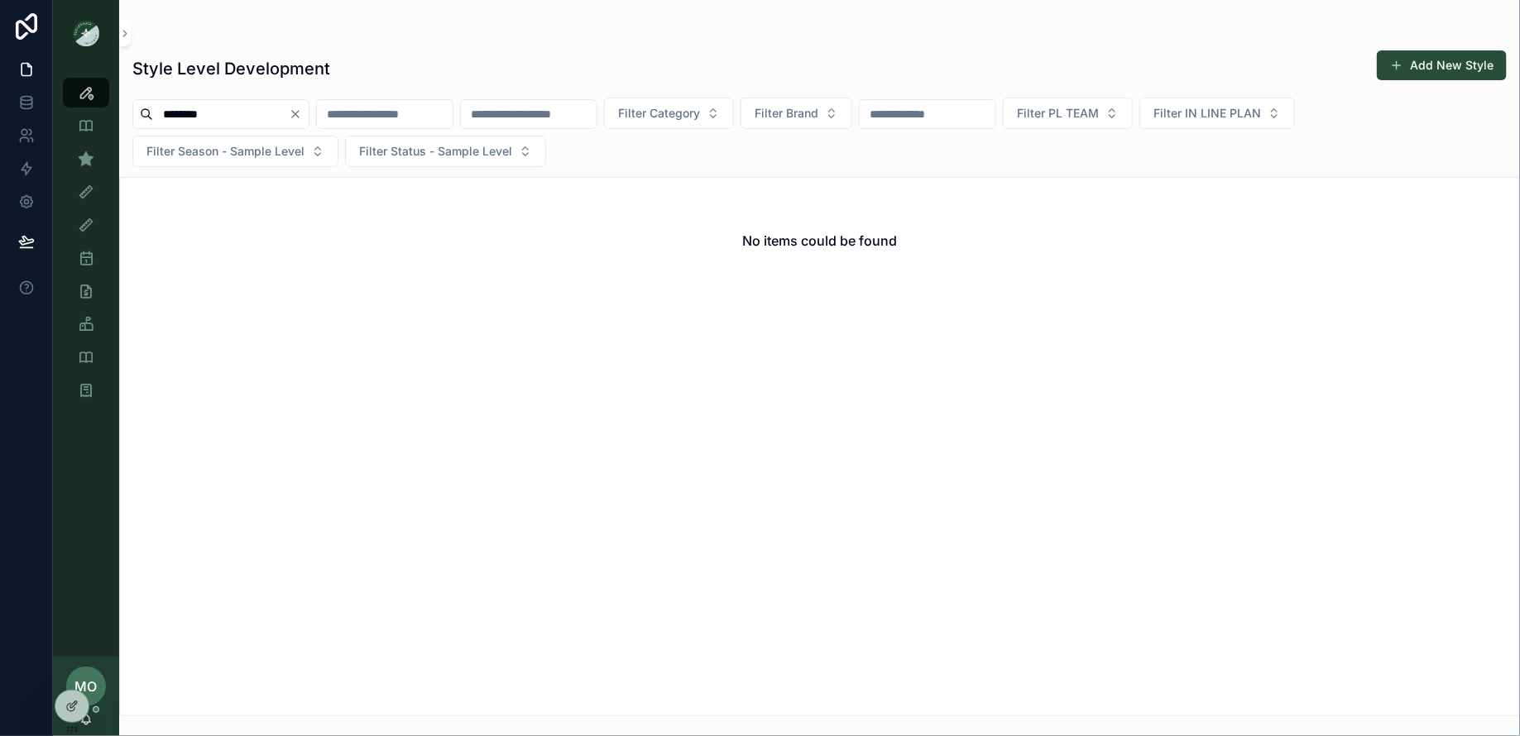
click at [302, 113] on icon "Clear" at bounding box center [295, 114] width 13 height 13
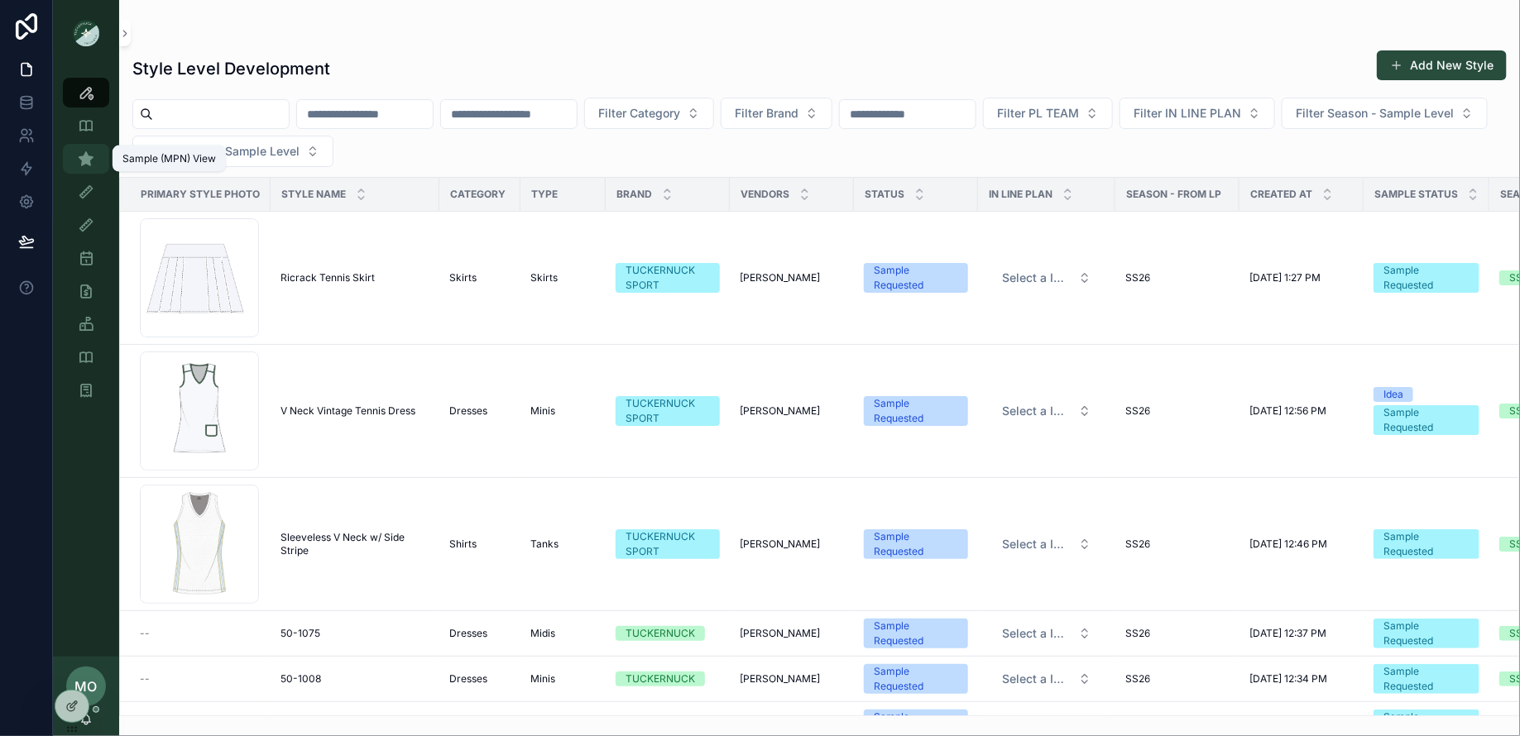
click at [84, 164] on icon "scrollable content" at bounding box center [86, 159] width 17 height 17
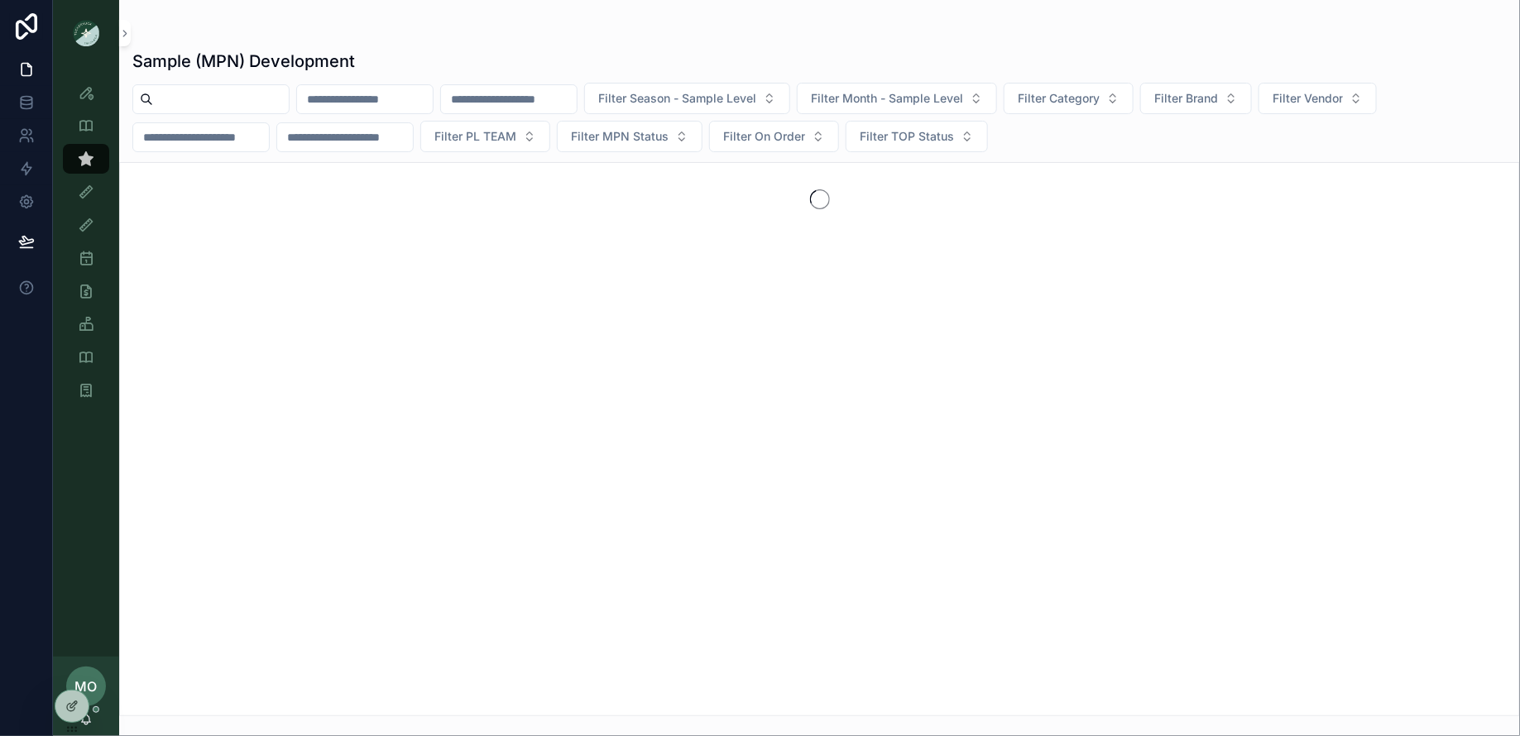
click at [226, 105] on input "scrollable content" at bounding box center [221, 99] width 136 height 23
click at [91, 87] on icon "scrollable content" at bounding box center [86, 92] width 17 height 17
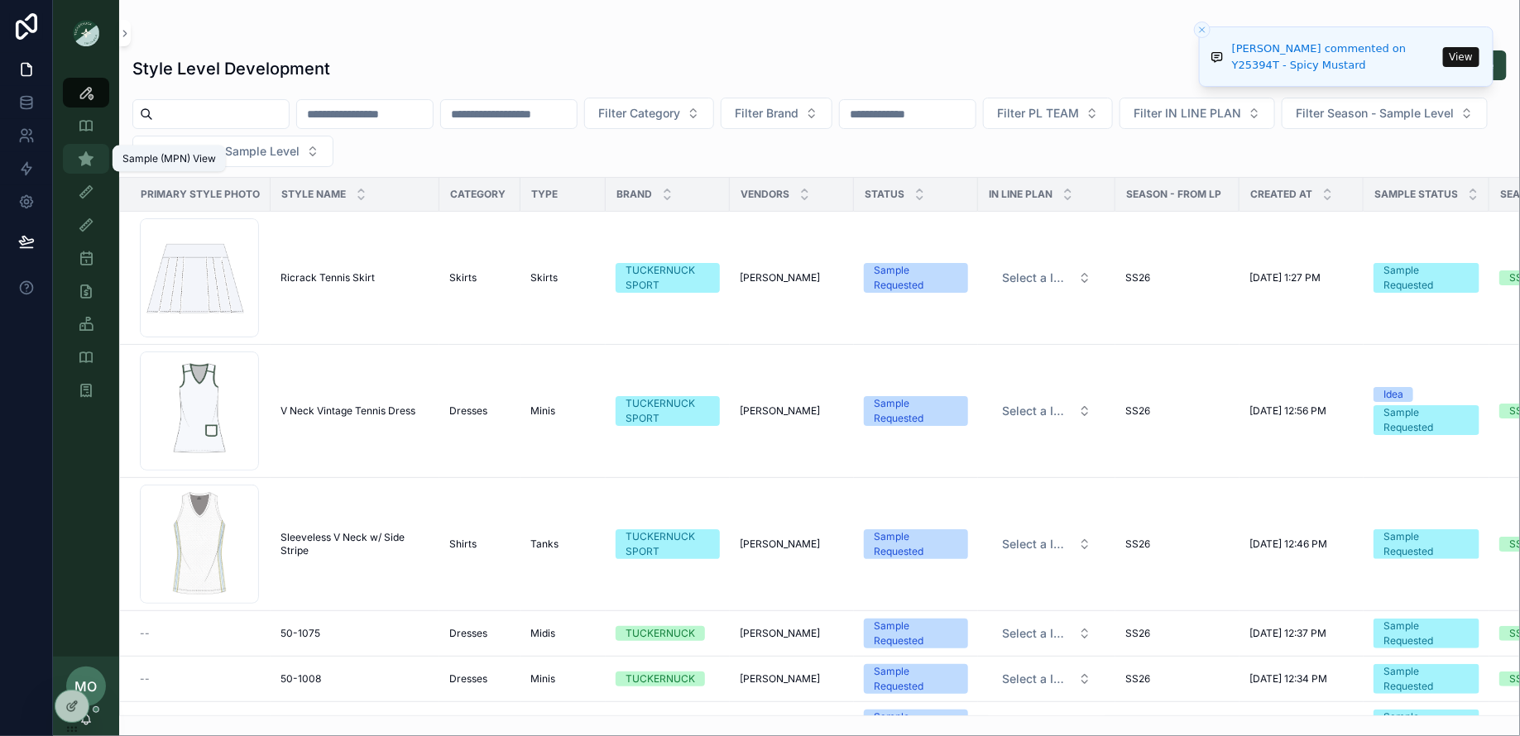
click at [85, 153] on icon "scrollable content" at bounding box center [86, 159] width 17 height 17
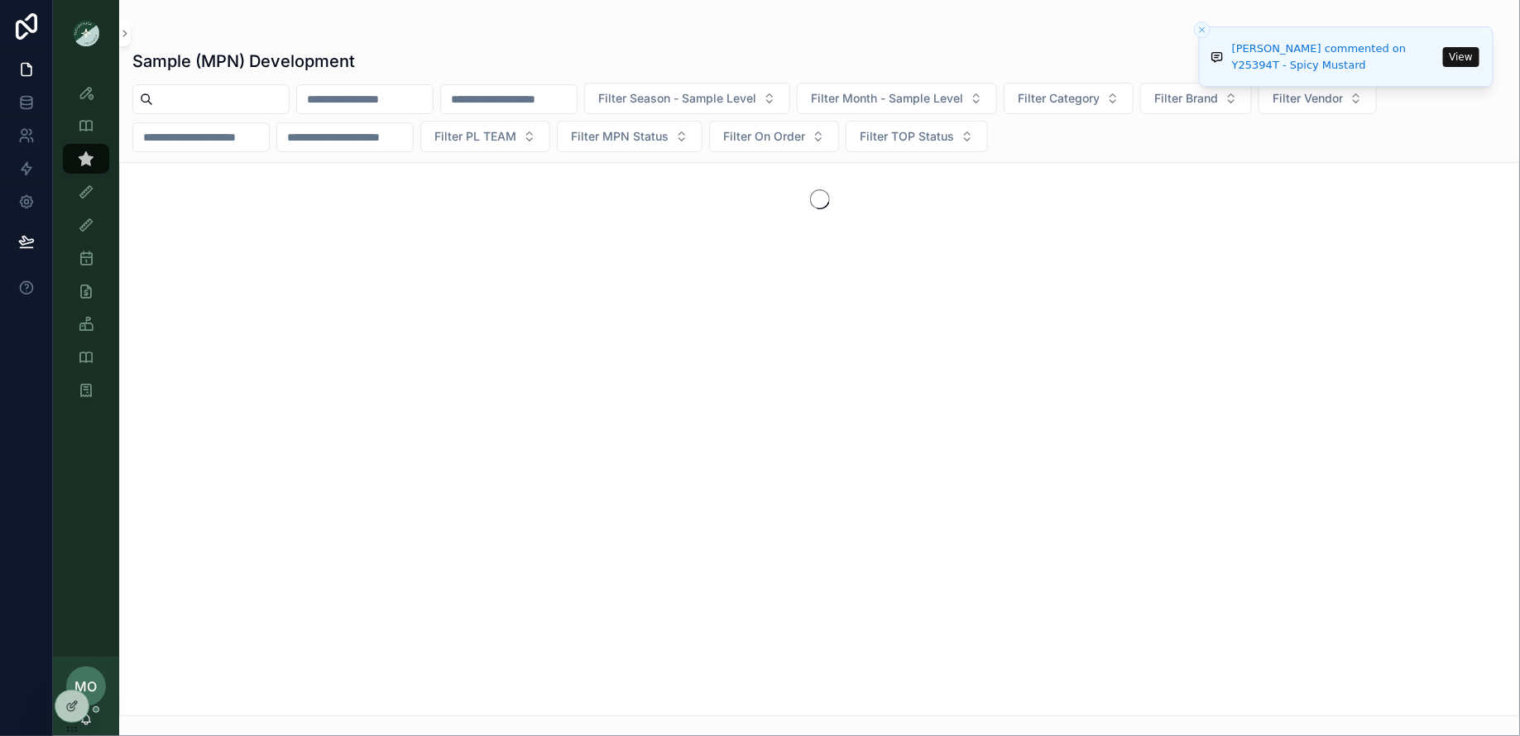
click at [1207, 31] on button "Close toast" at bounding box center [1202, 30] width 17 height 17
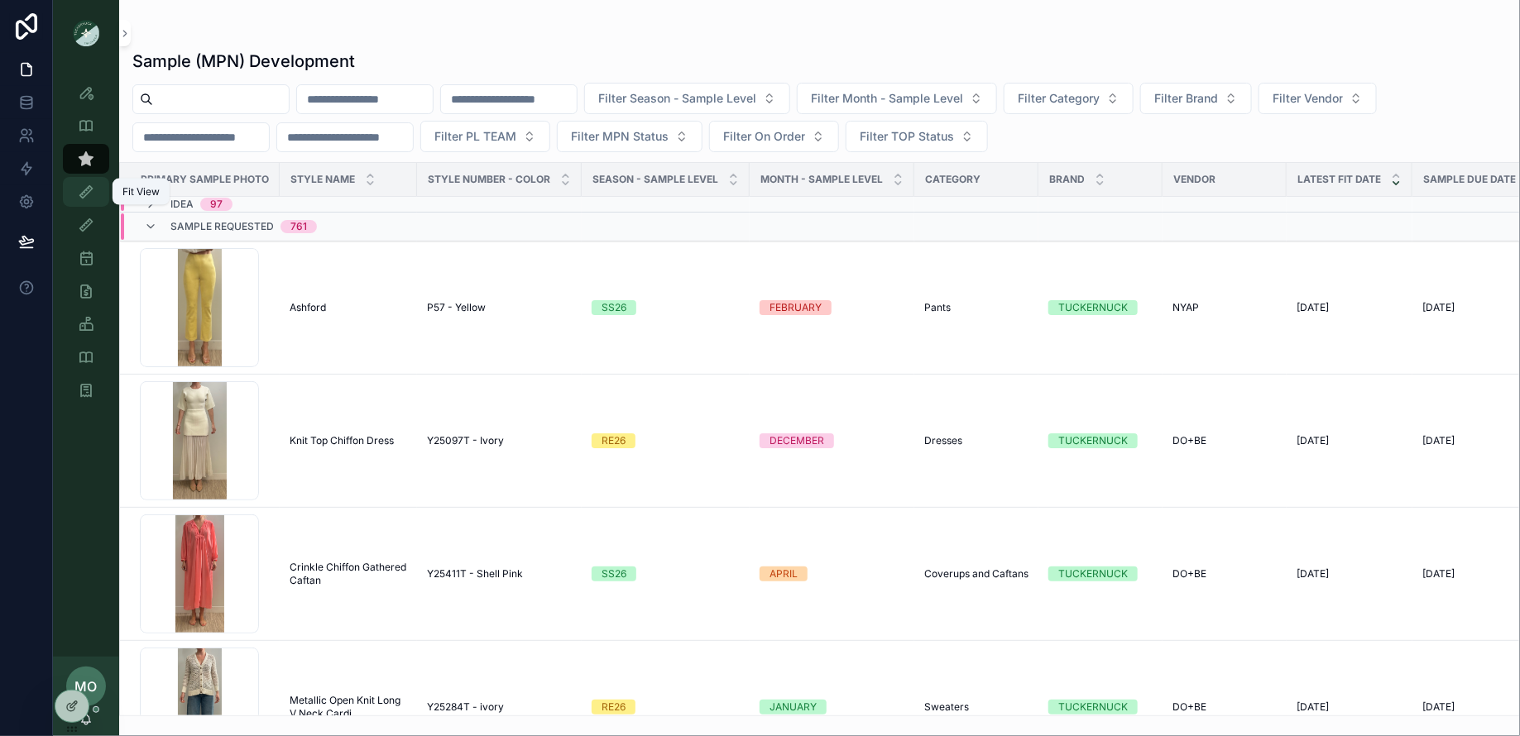
click at [84, 198] on icon "scrollable content" at bounding box center [86, 192] width 17 height 17
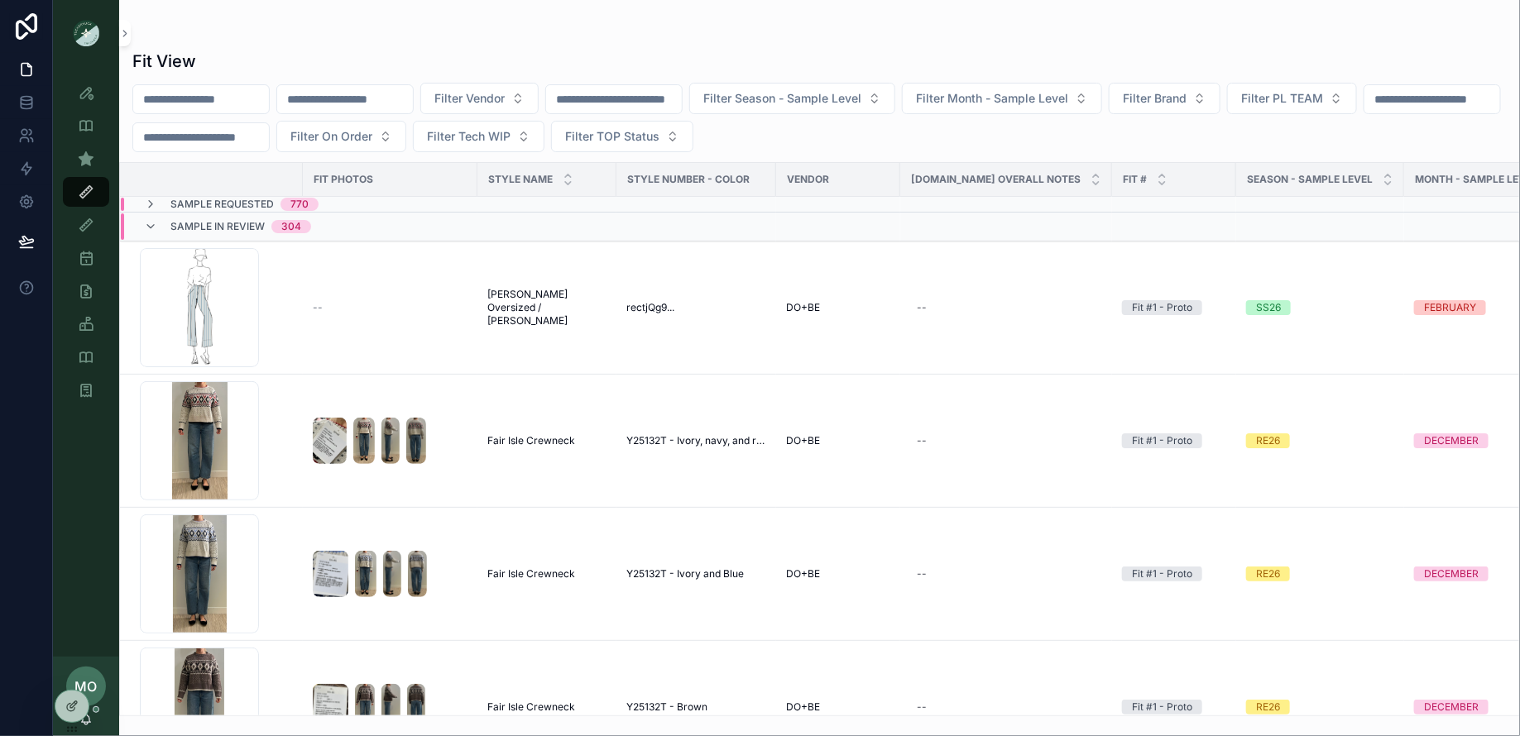
scroll to position [0, 21]
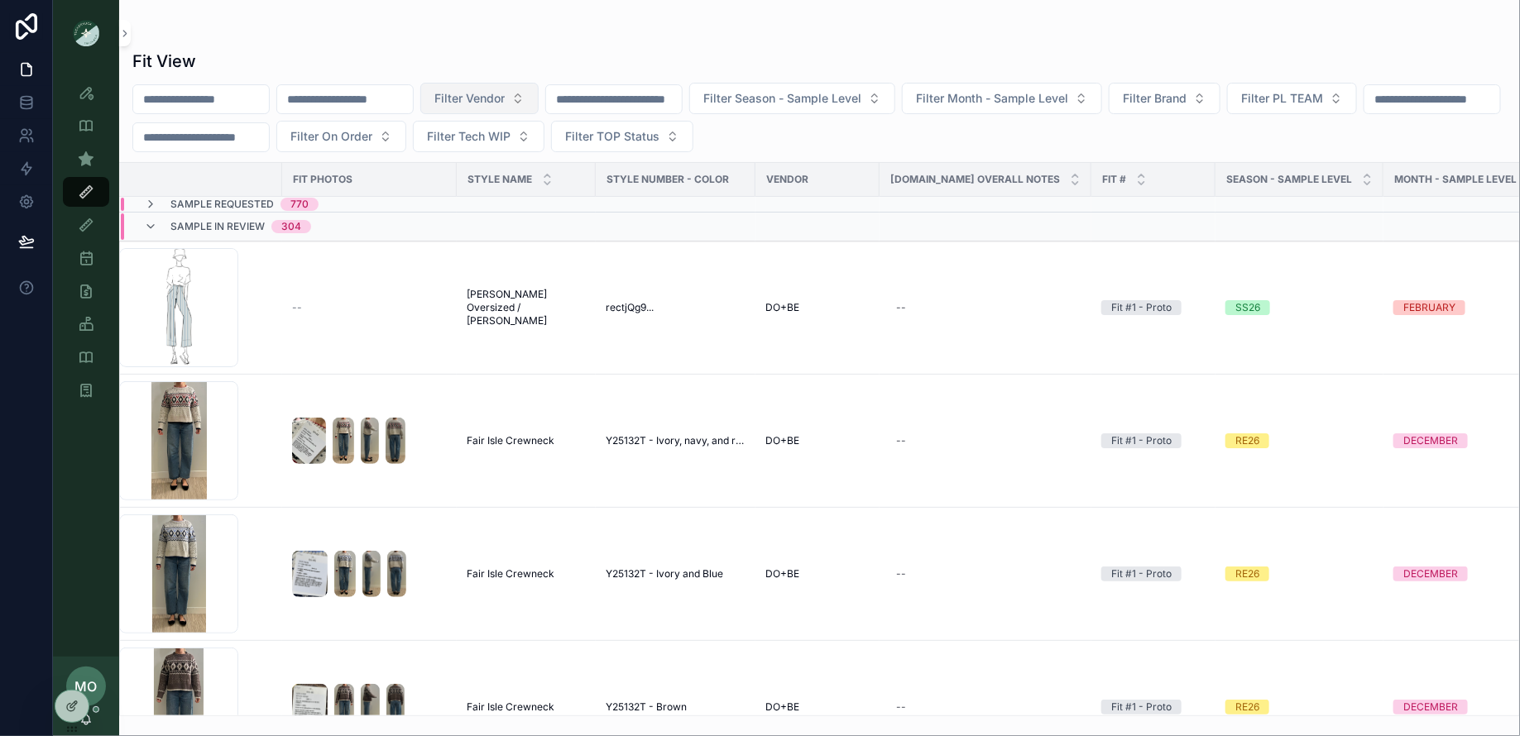
click at [539, 94] on button "Filter Vendor" at bounding box center [479, 98] width 118 height 31
type input "**"
click at [436, 185] on span "DO+BE" at bounding box center [437, 191] width 39 height 17
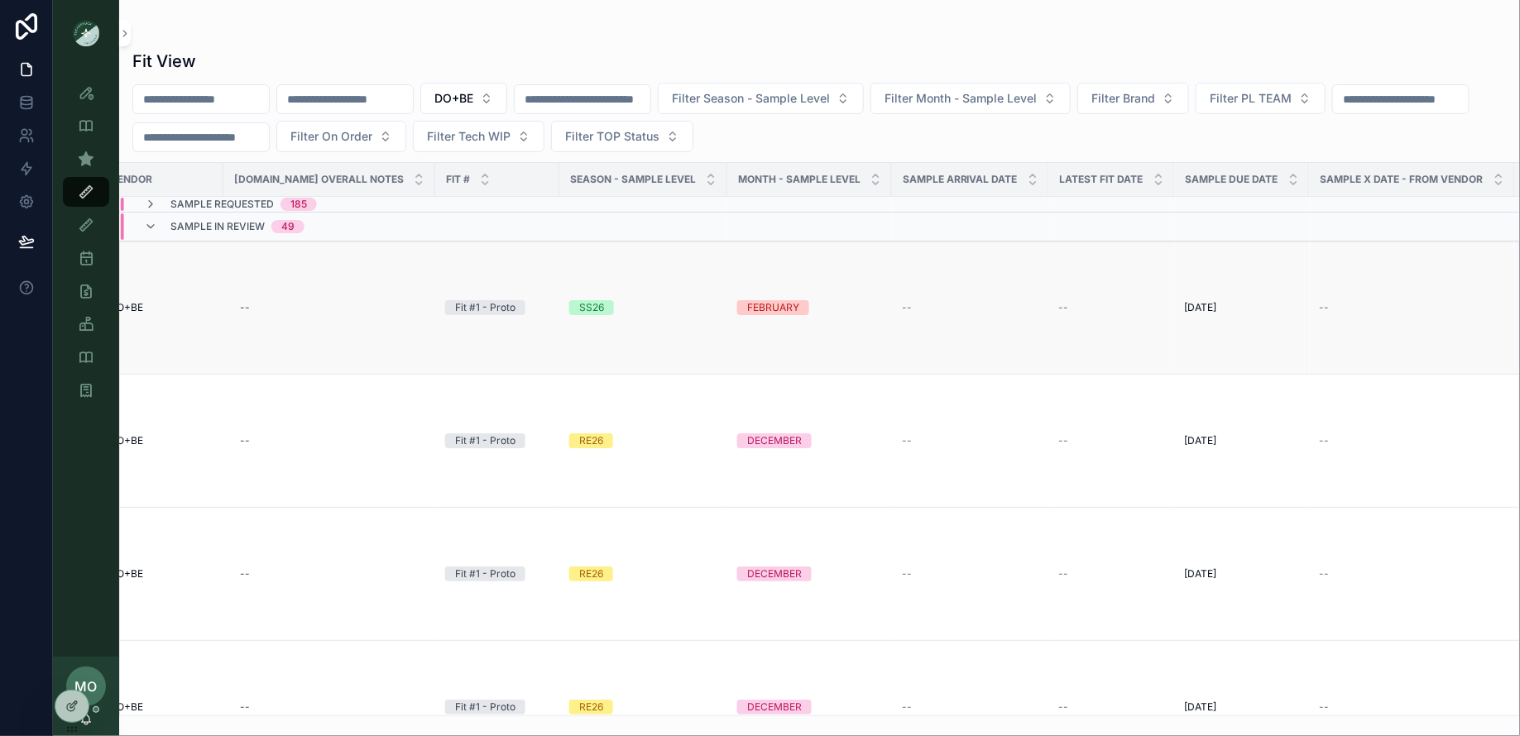
scroll to position [0, 691]
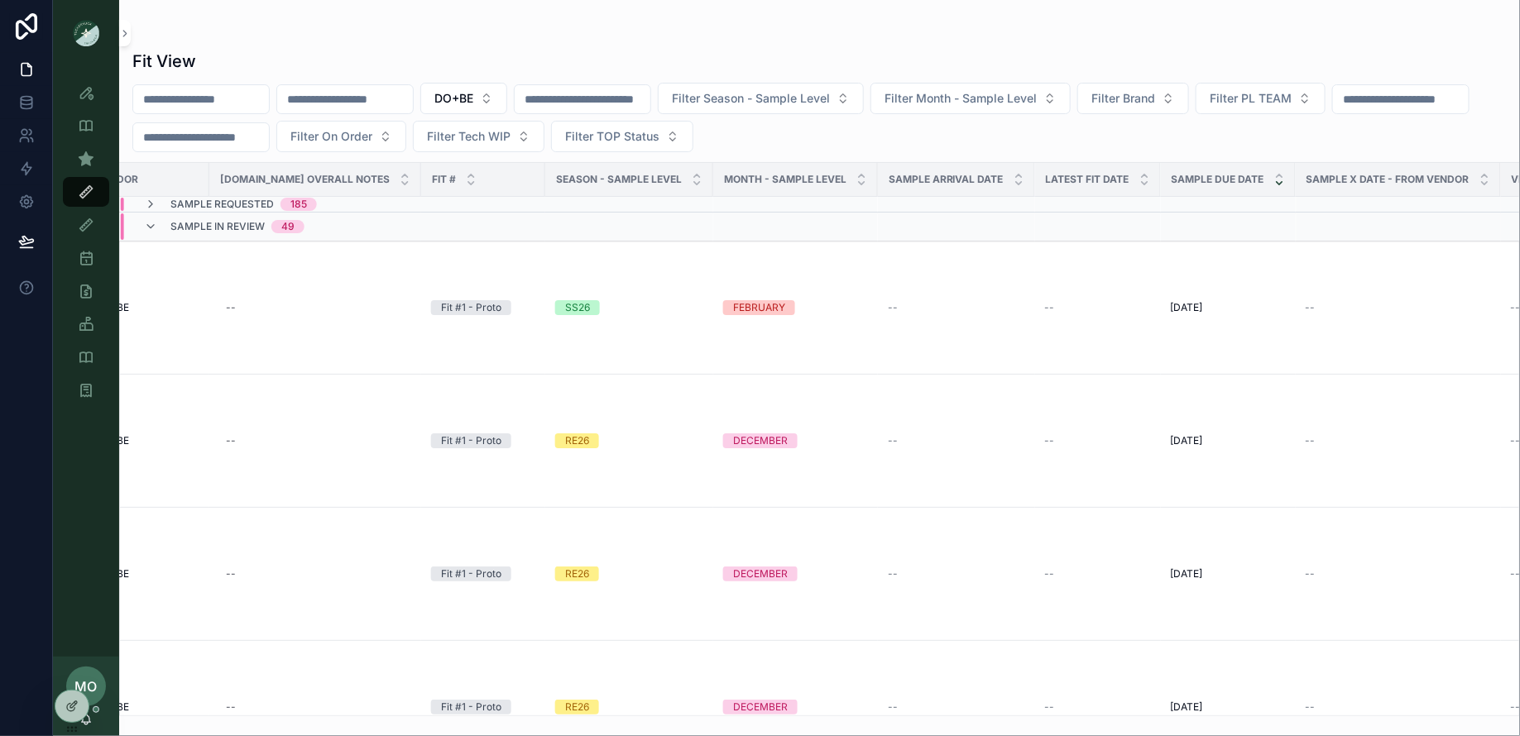
click at [1276, 182] on icon "scrollable content" at bounding box center [1279, 183] width 6 height 2
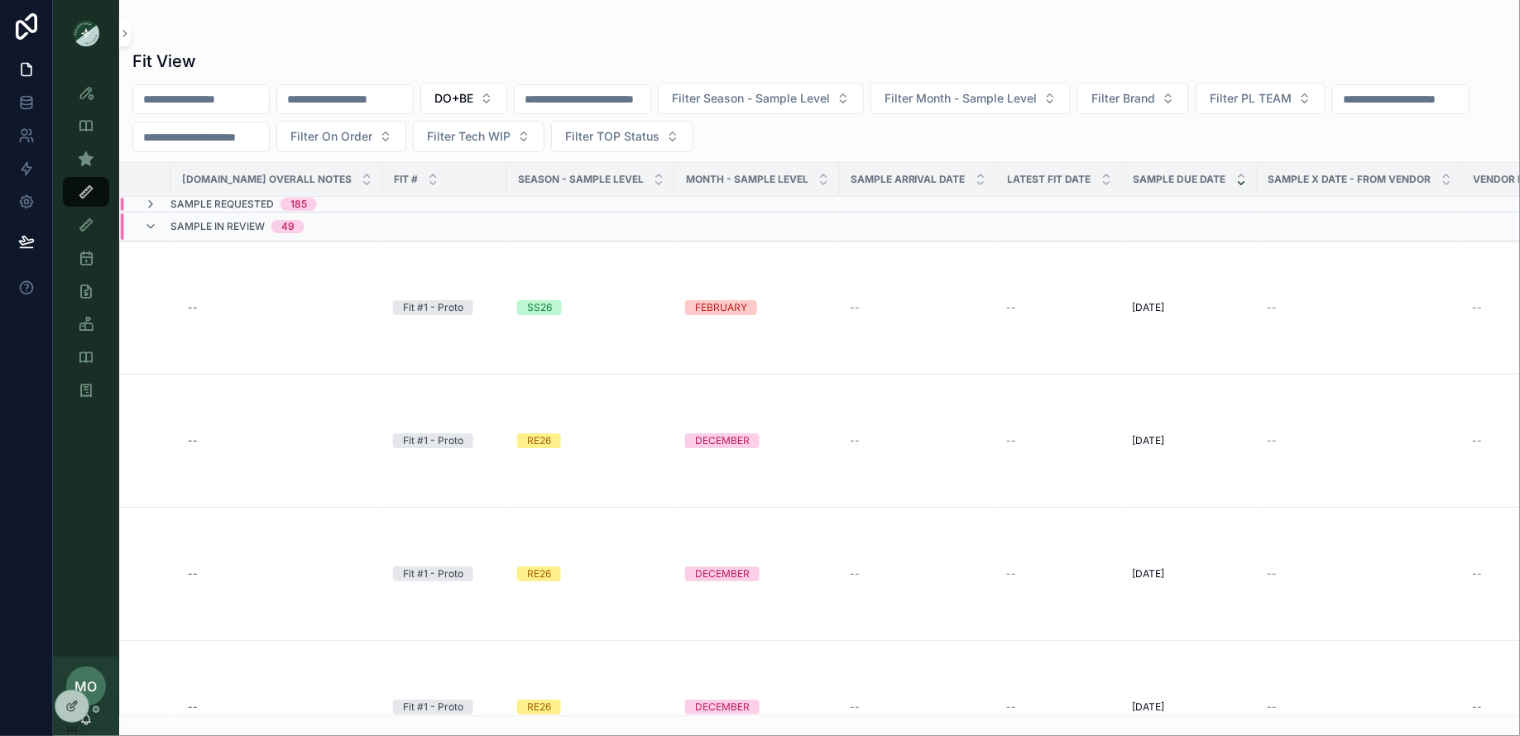
scroll to position [0, 759]
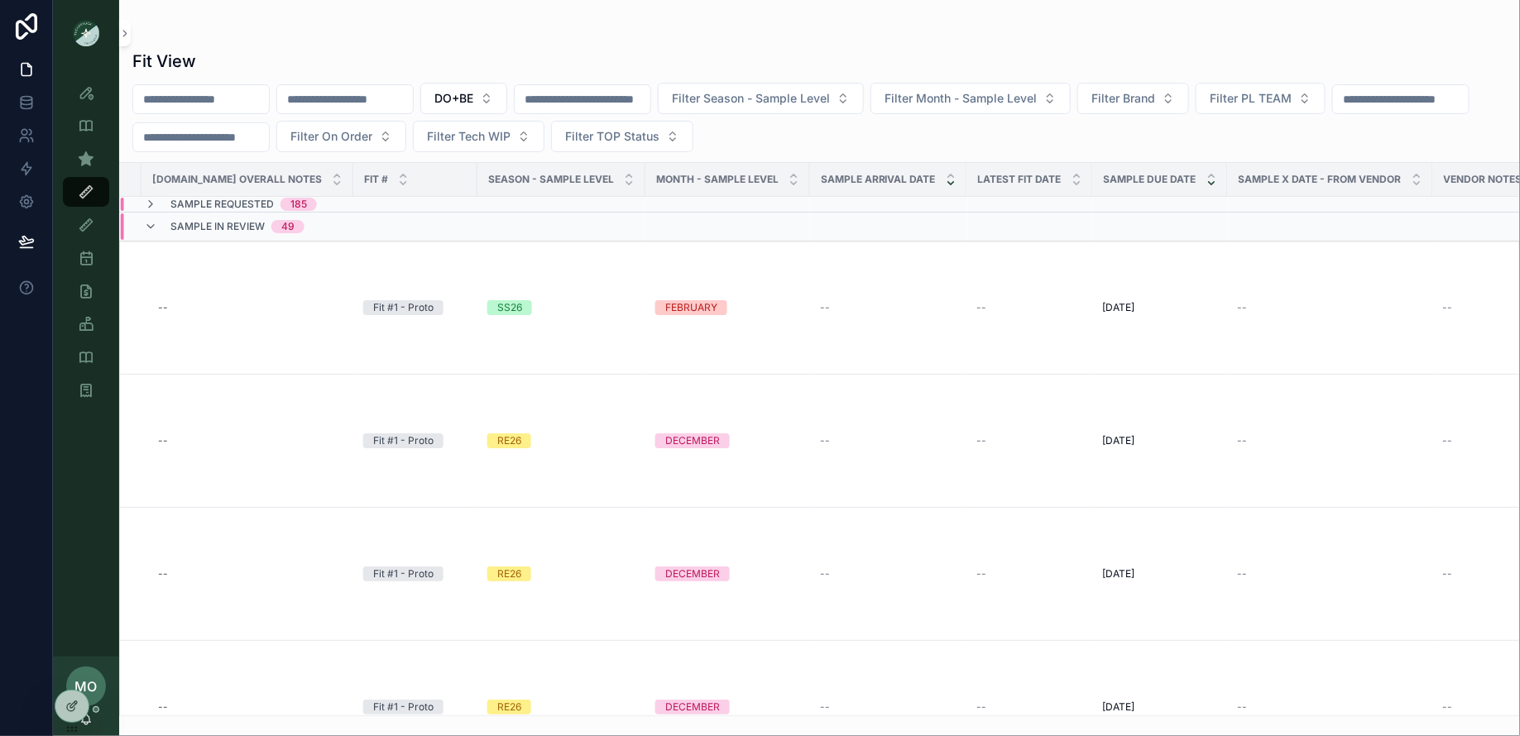
click at [948, 182] on icon "scrollable content" at bounding box center [951, 183] width 6 height 2
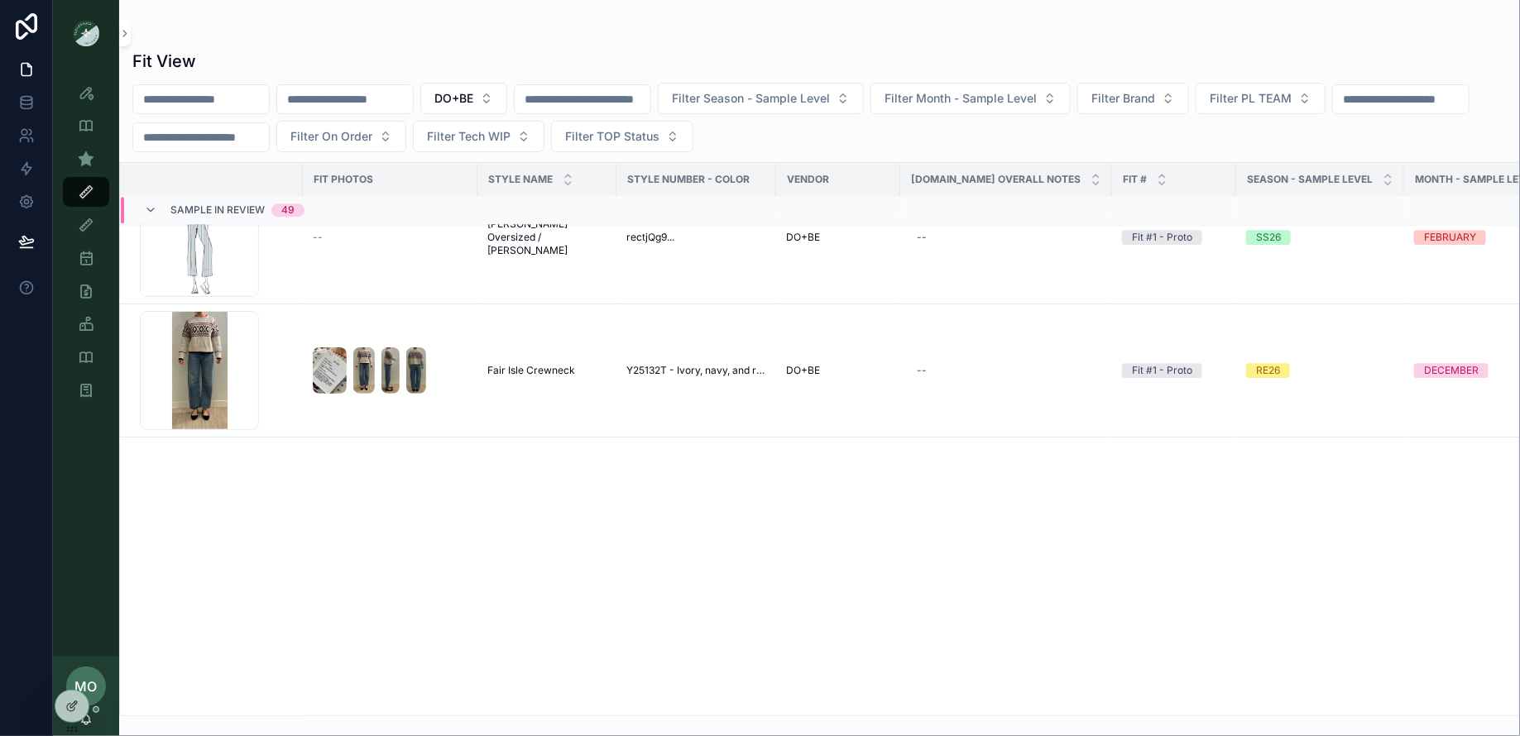
scroll to position [422, 0]
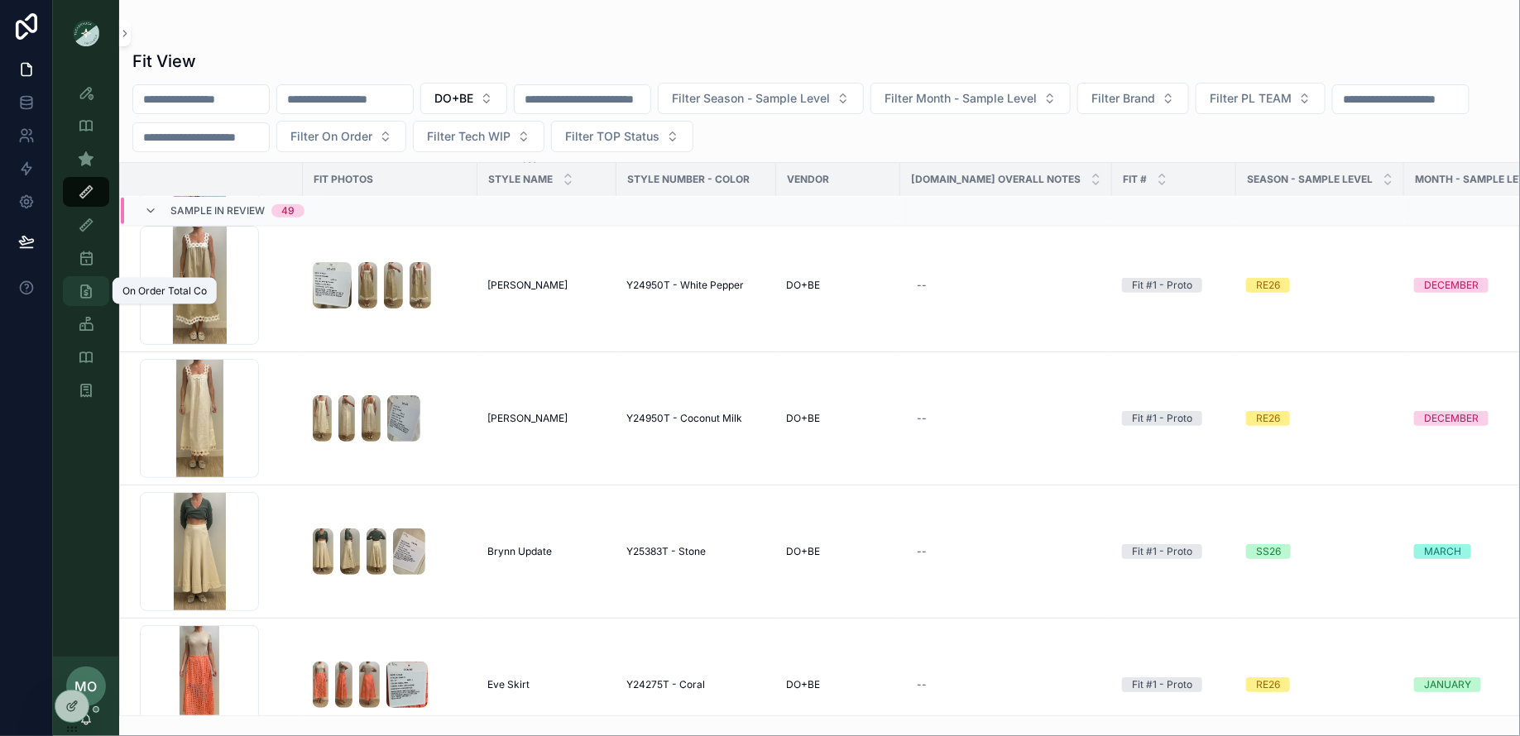
click at [88, 297] on icon "scrollable content" at bounding box center [86, 291] width 17 height 17
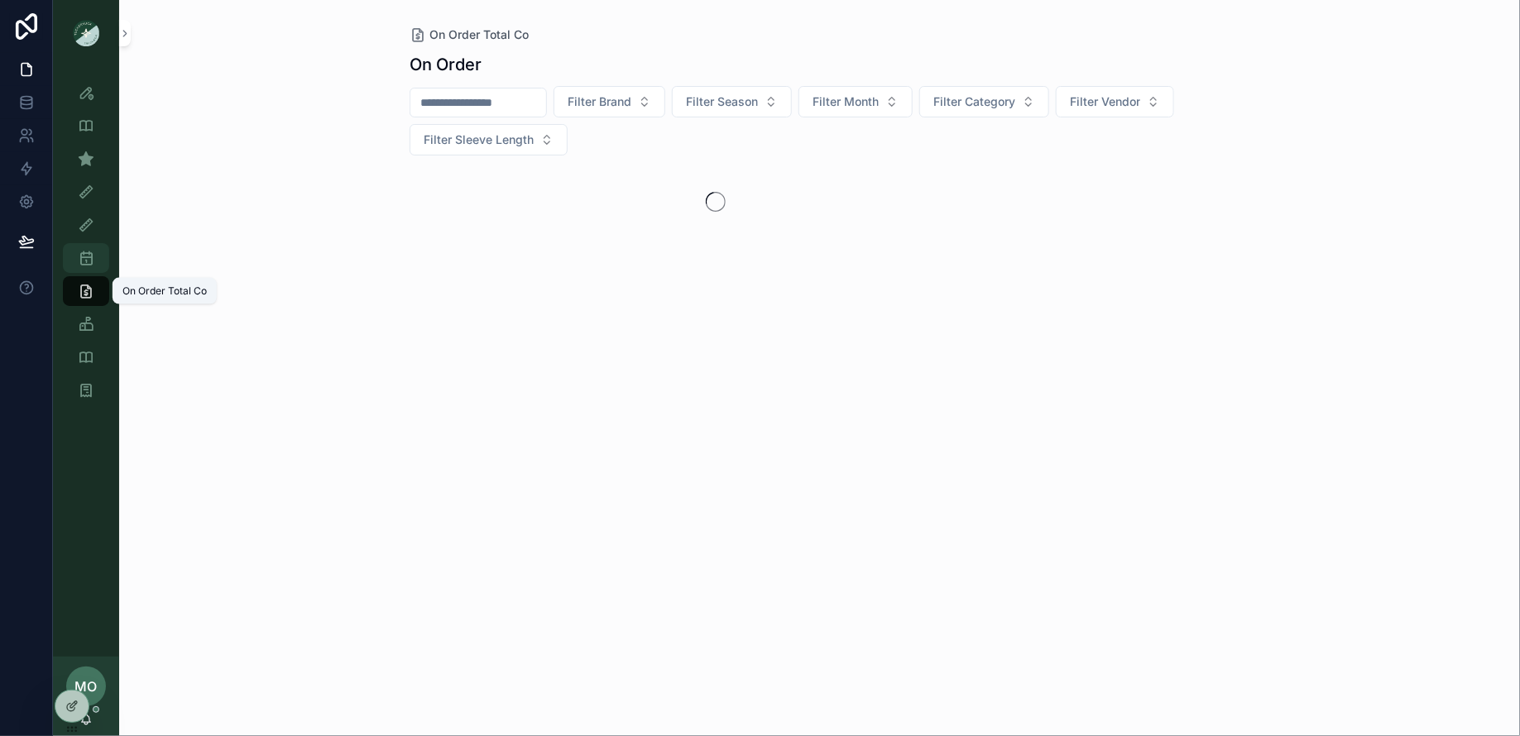
click at [93, 252] on icon "scrollable content" at bounding box center [86, 258] width 17 height 17
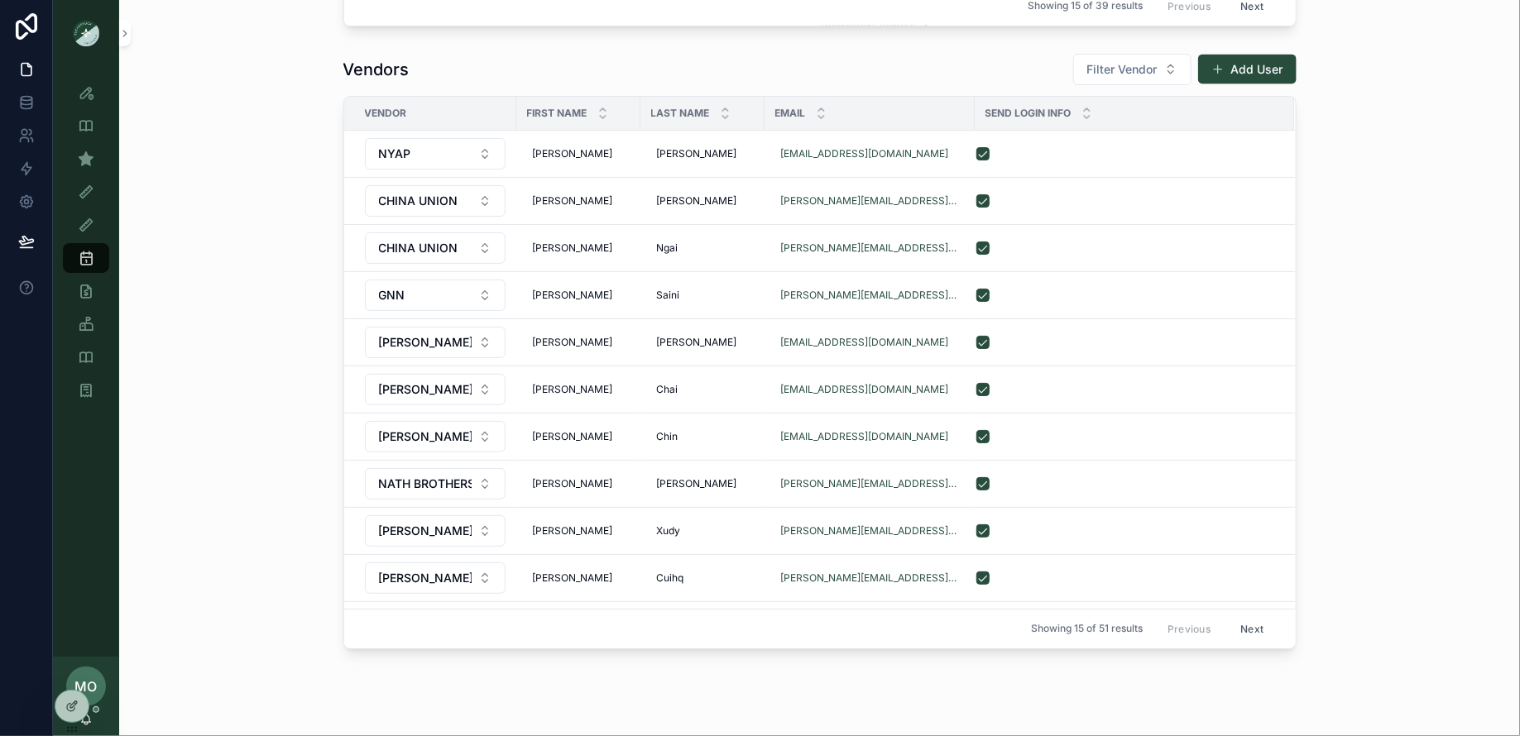
scroll to position [1242, 0]
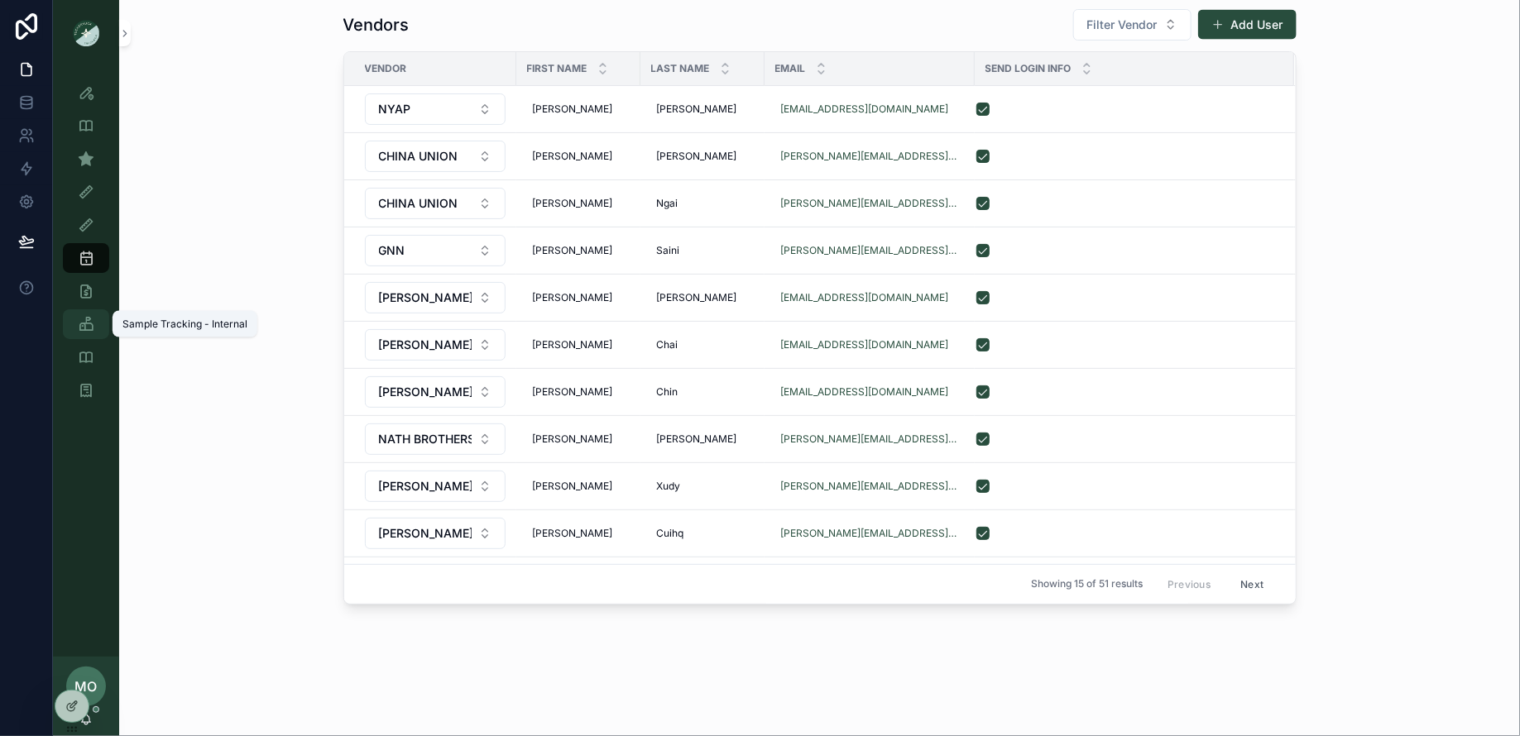
click at [71, 331] on link "Sample Tracking - Internal" at bounding box center [86, 324] width 46 height 30
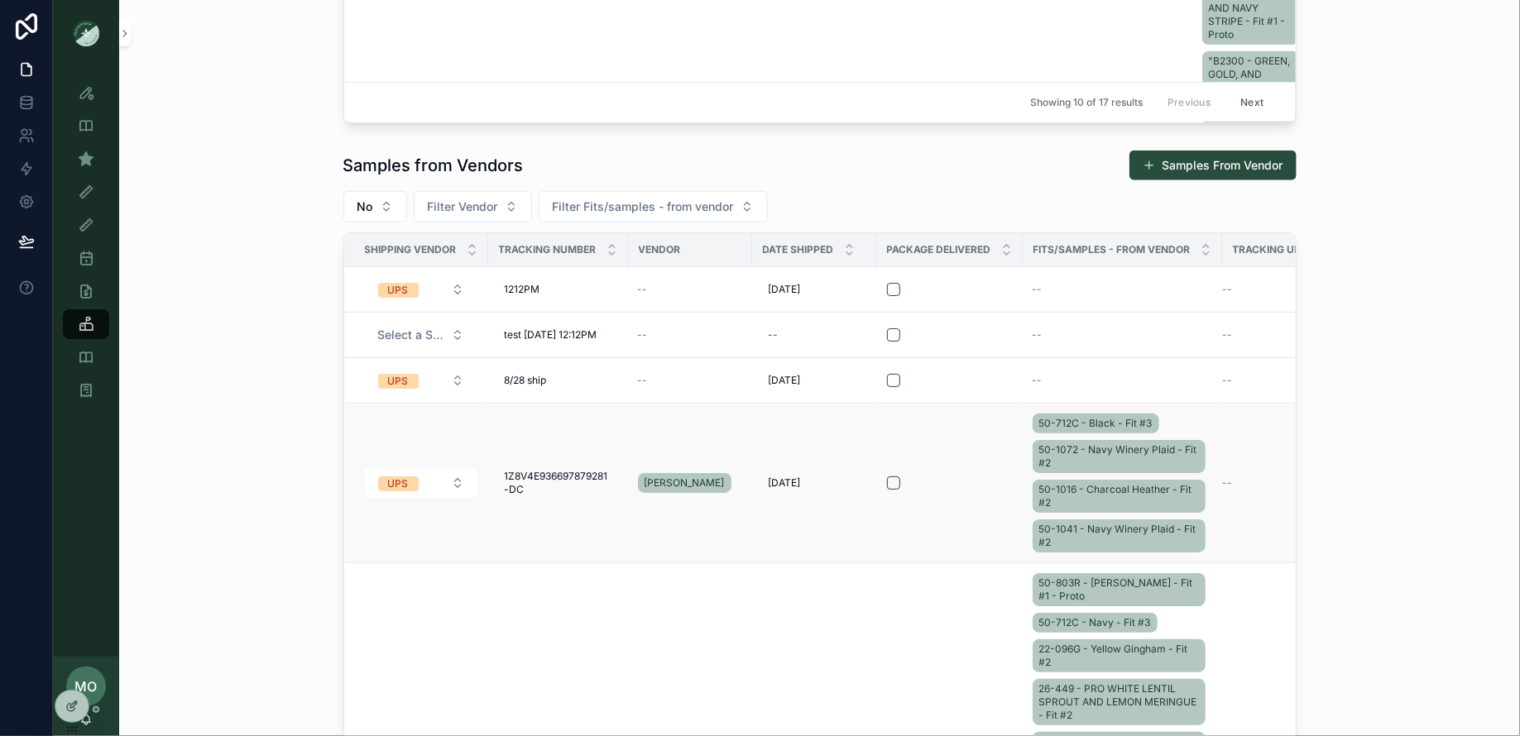
scroll to position [482, 0]
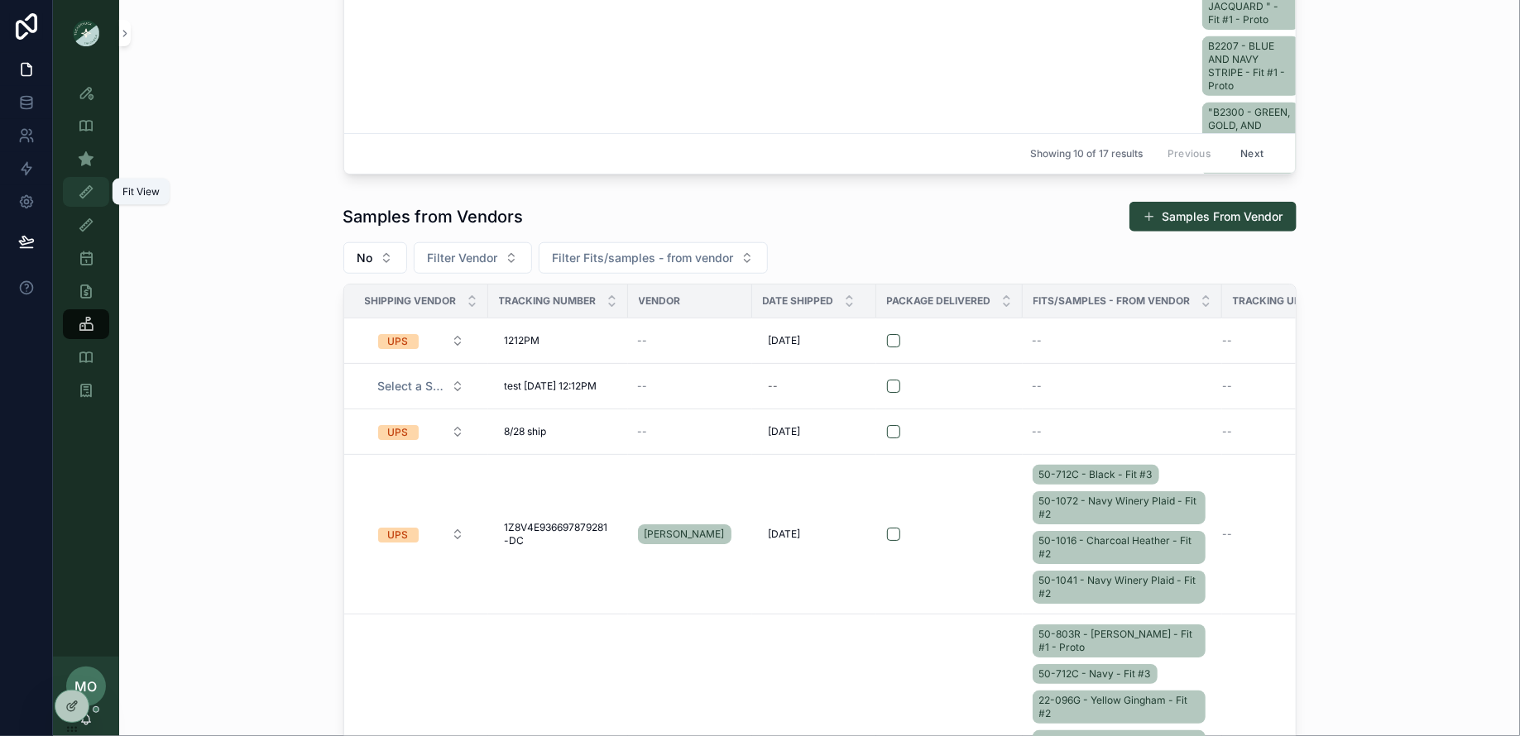
click at [85, 189] on icon "scrollable content" at bounding box center [86, 192] width 17 height 17
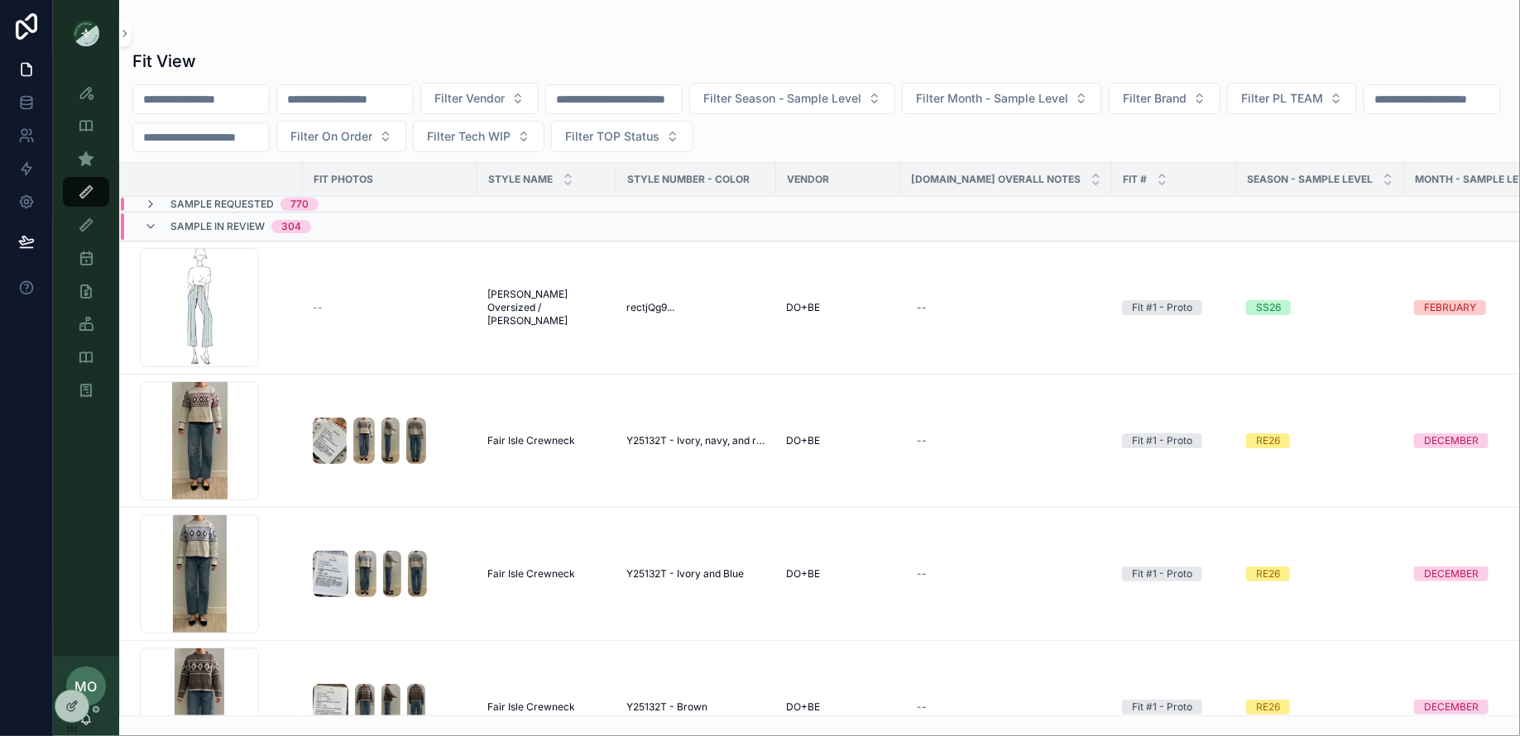
click at [203, 201] on span "Sample Requested" at bounding box center [221, 204] width 103 height 13
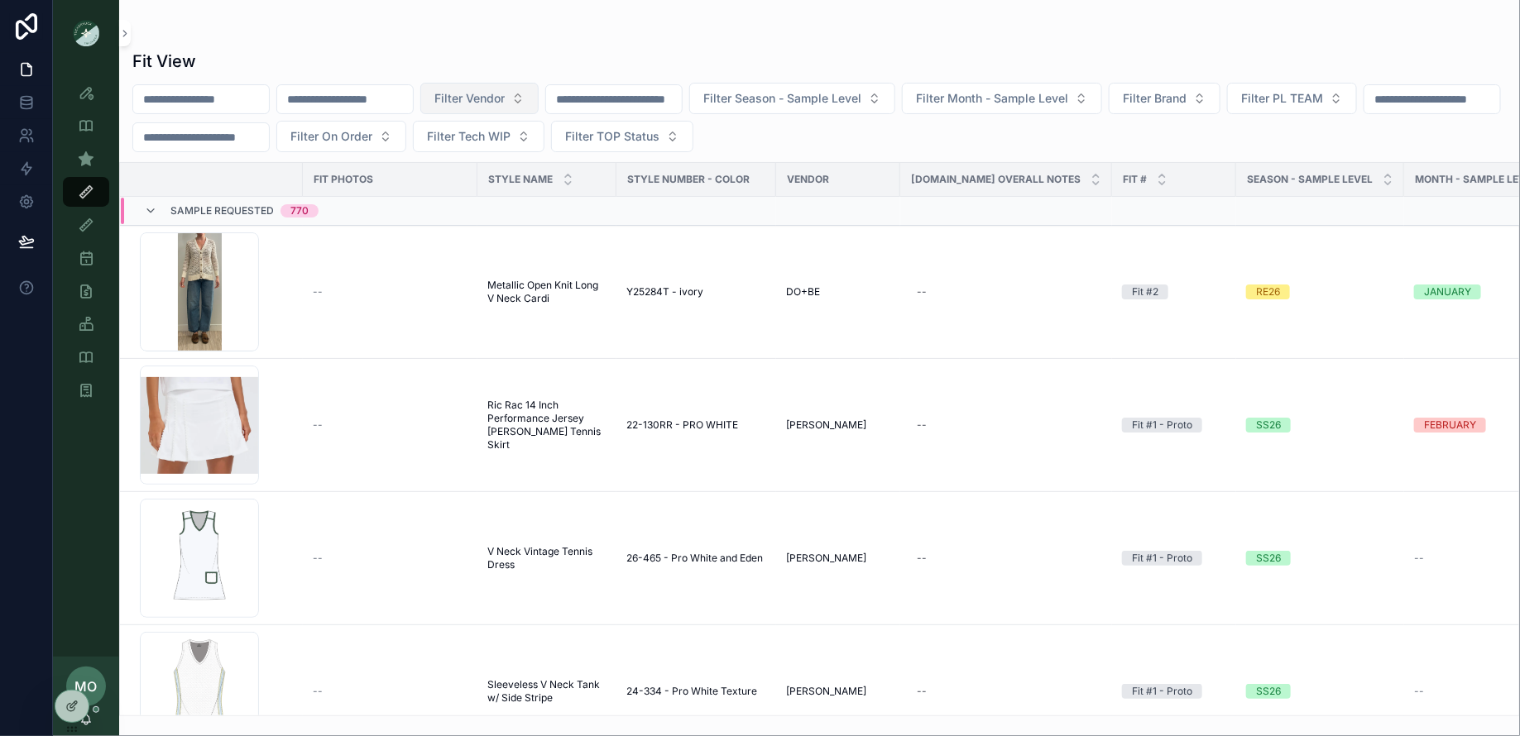
click at [479, 94] on span "Filter Vendor" at bounding box center [469, 98] width 70 height 17
type input "**"
click at [462, 192] on div "DO+BE" at bounding box center [510, 191] width 199 height 26
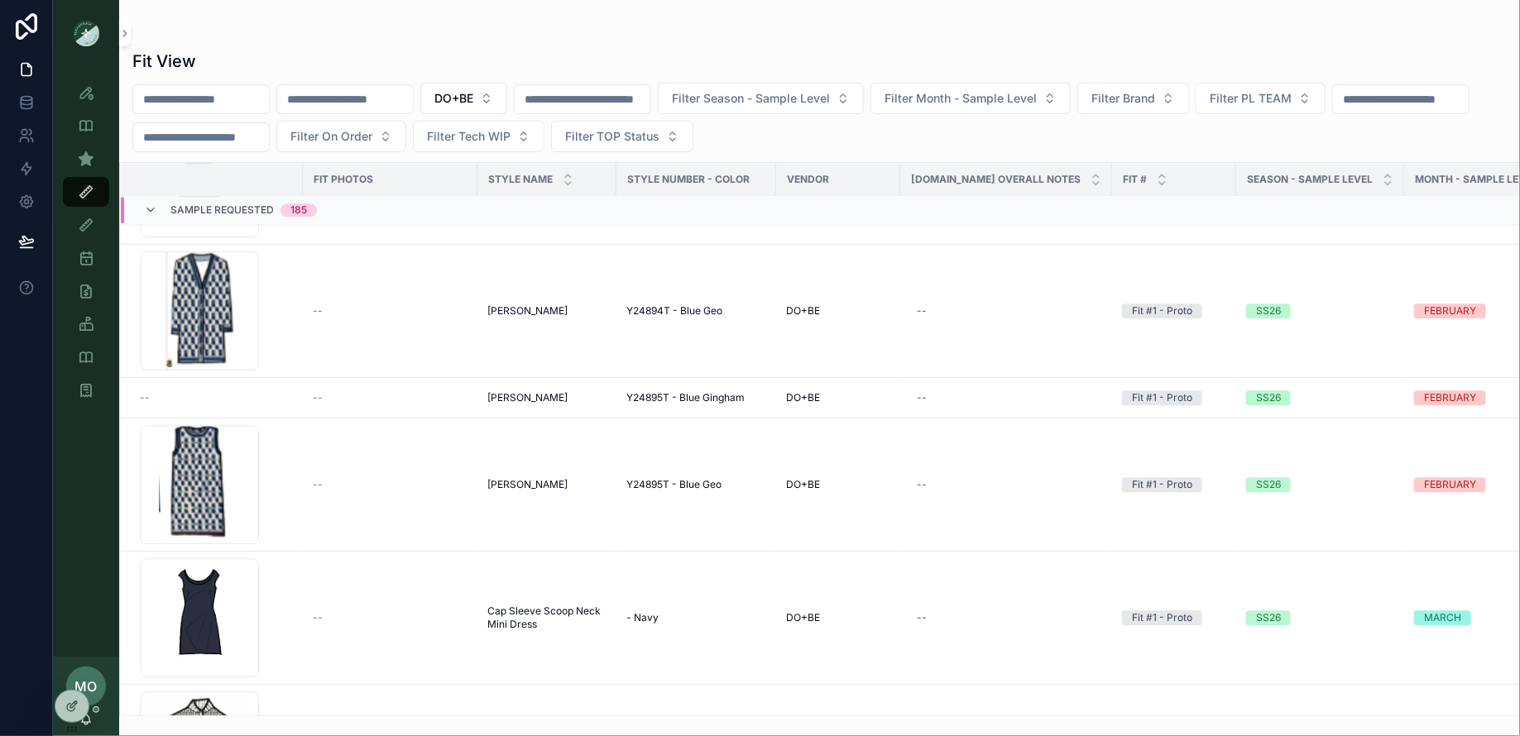
scroll to position [1578, 0]
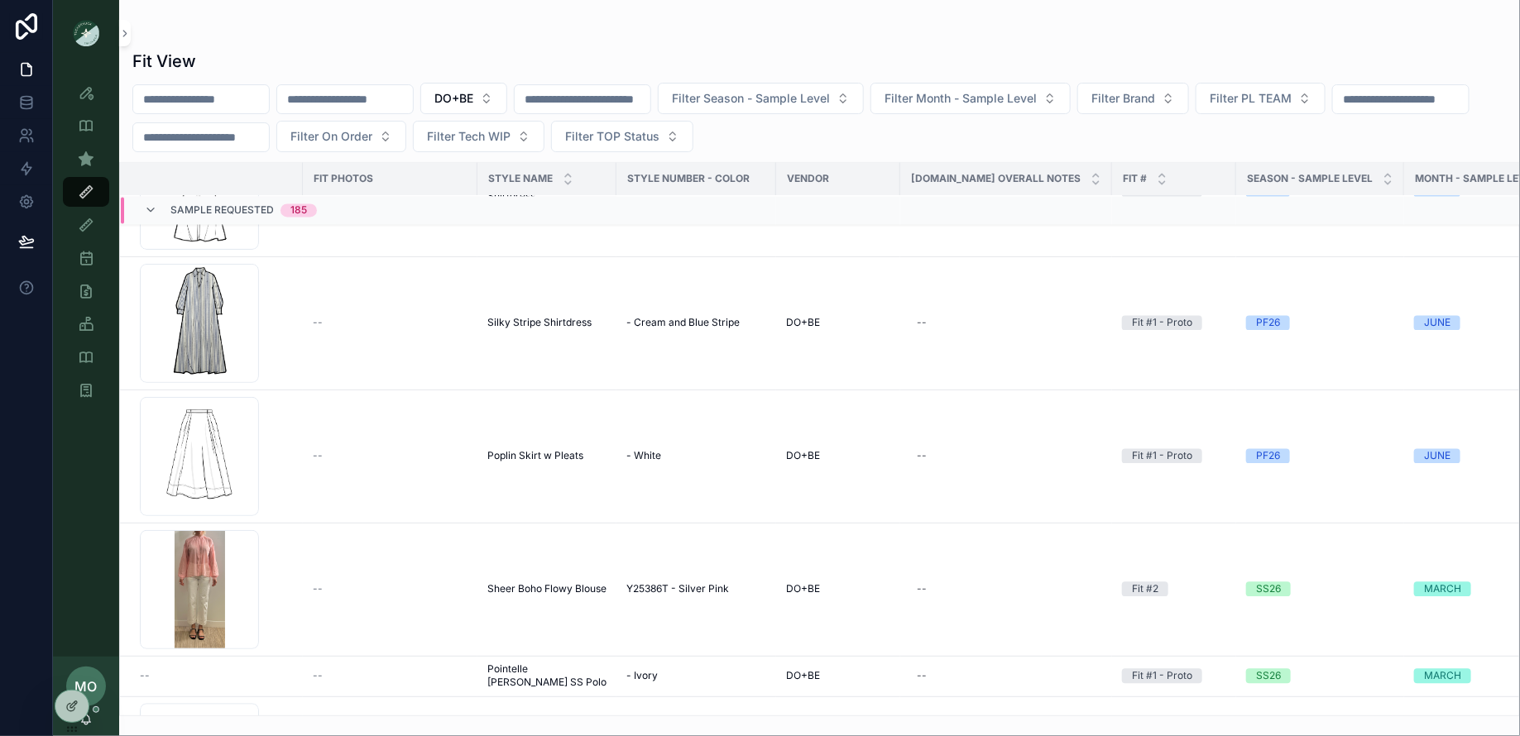
click at [160, 208] on div "Sample Requested 185" at bounding box center [230, 211] width 173 height 26
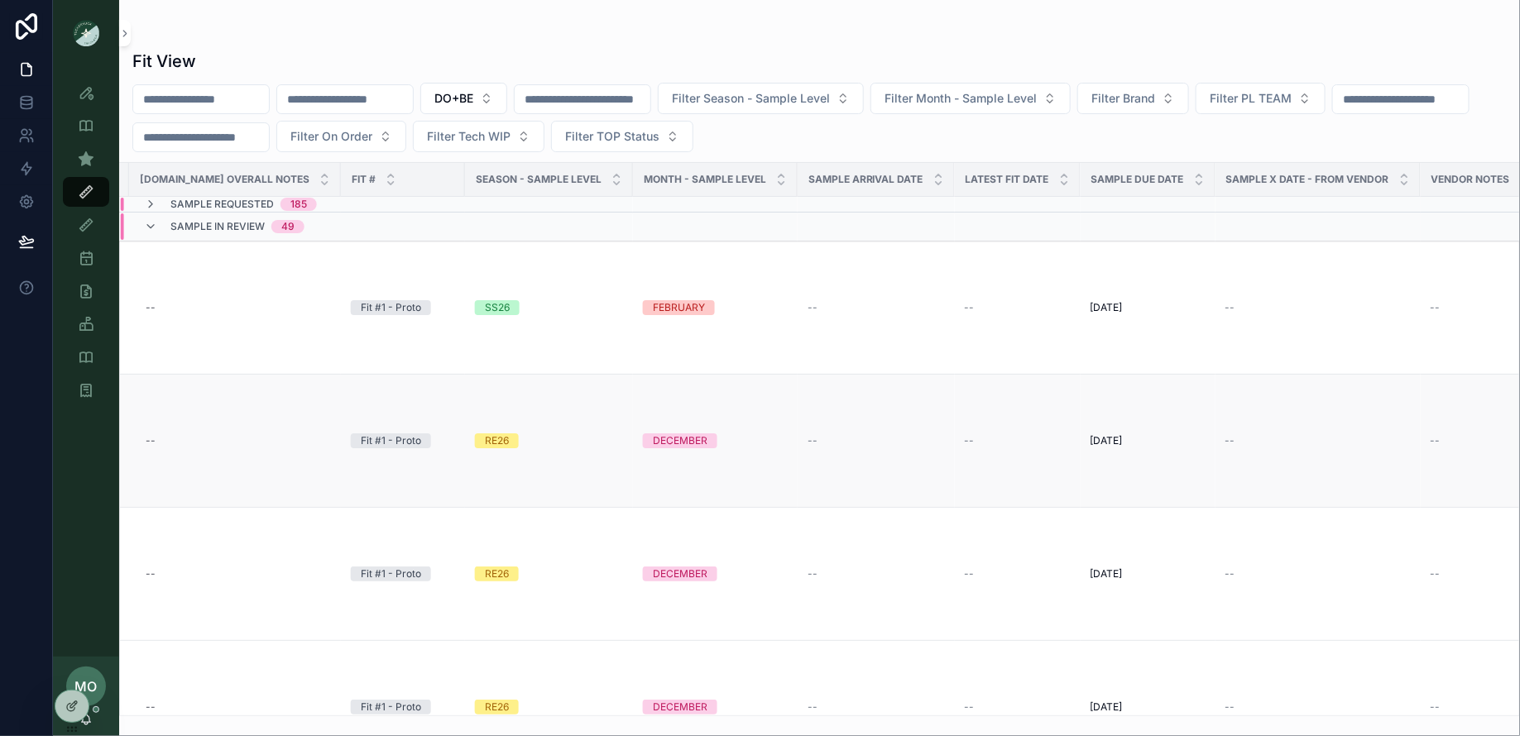
scroll to position [0, 1118]
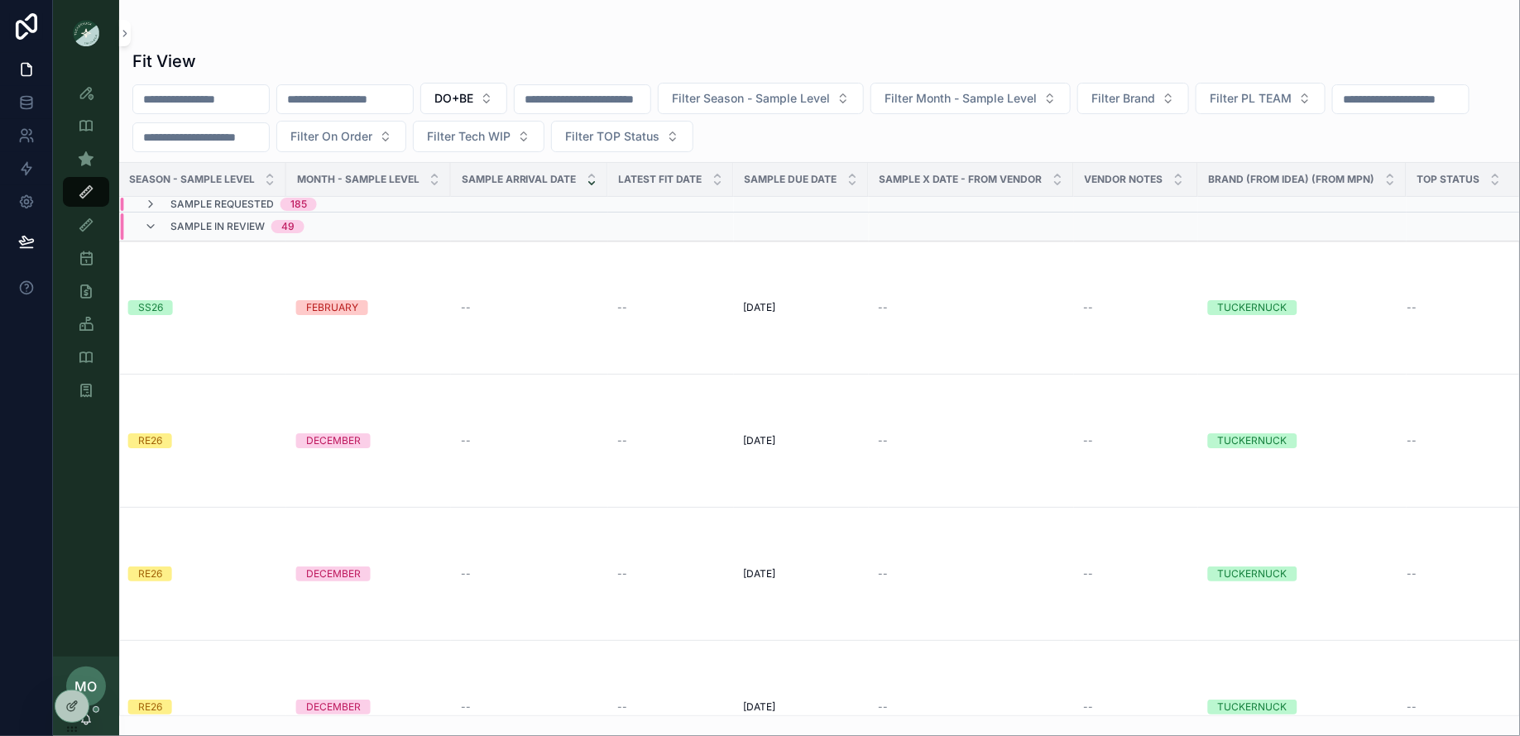
click at [586, 184] on icon "scrollable content" at bounding box center [591, 183] width 11 height 11
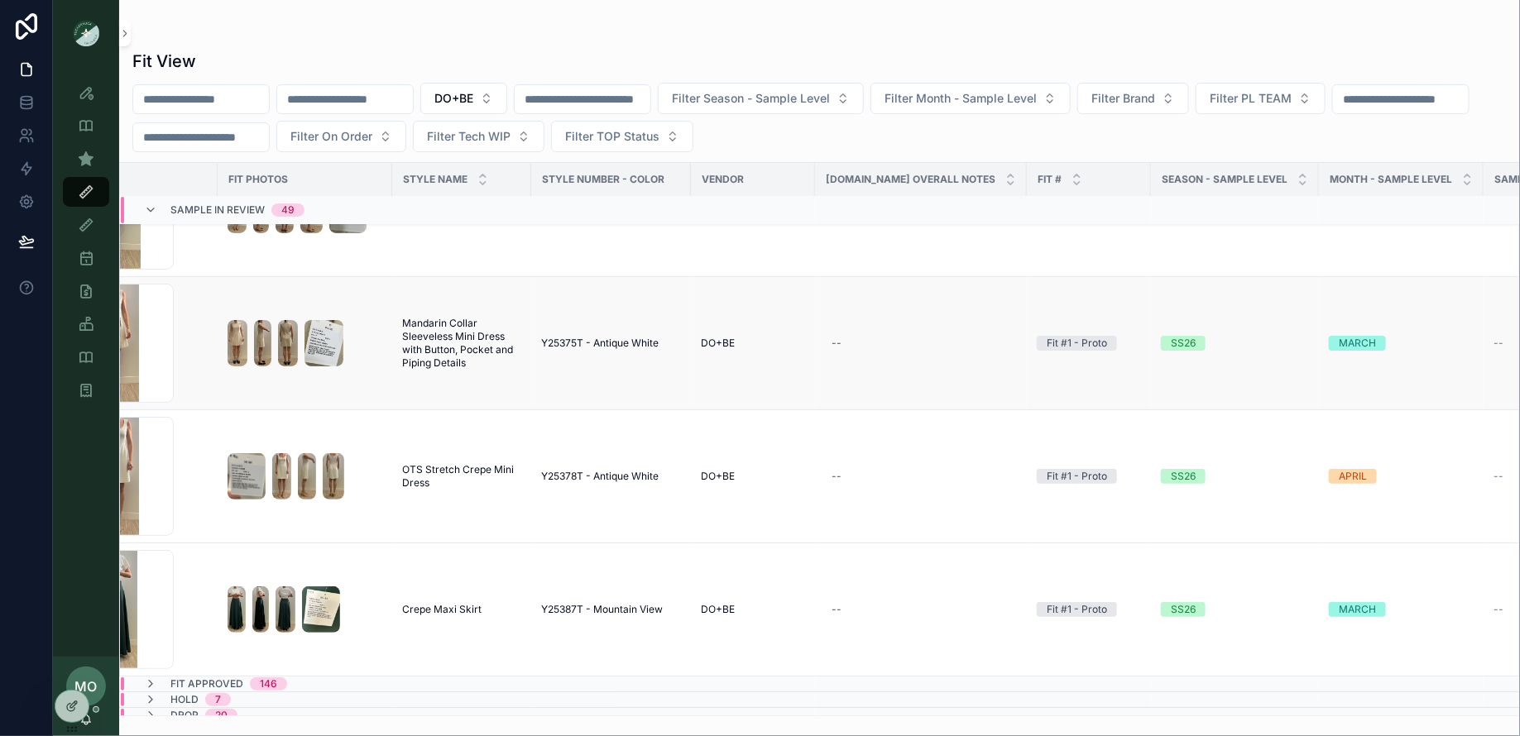
scroll to position [6231, 98]
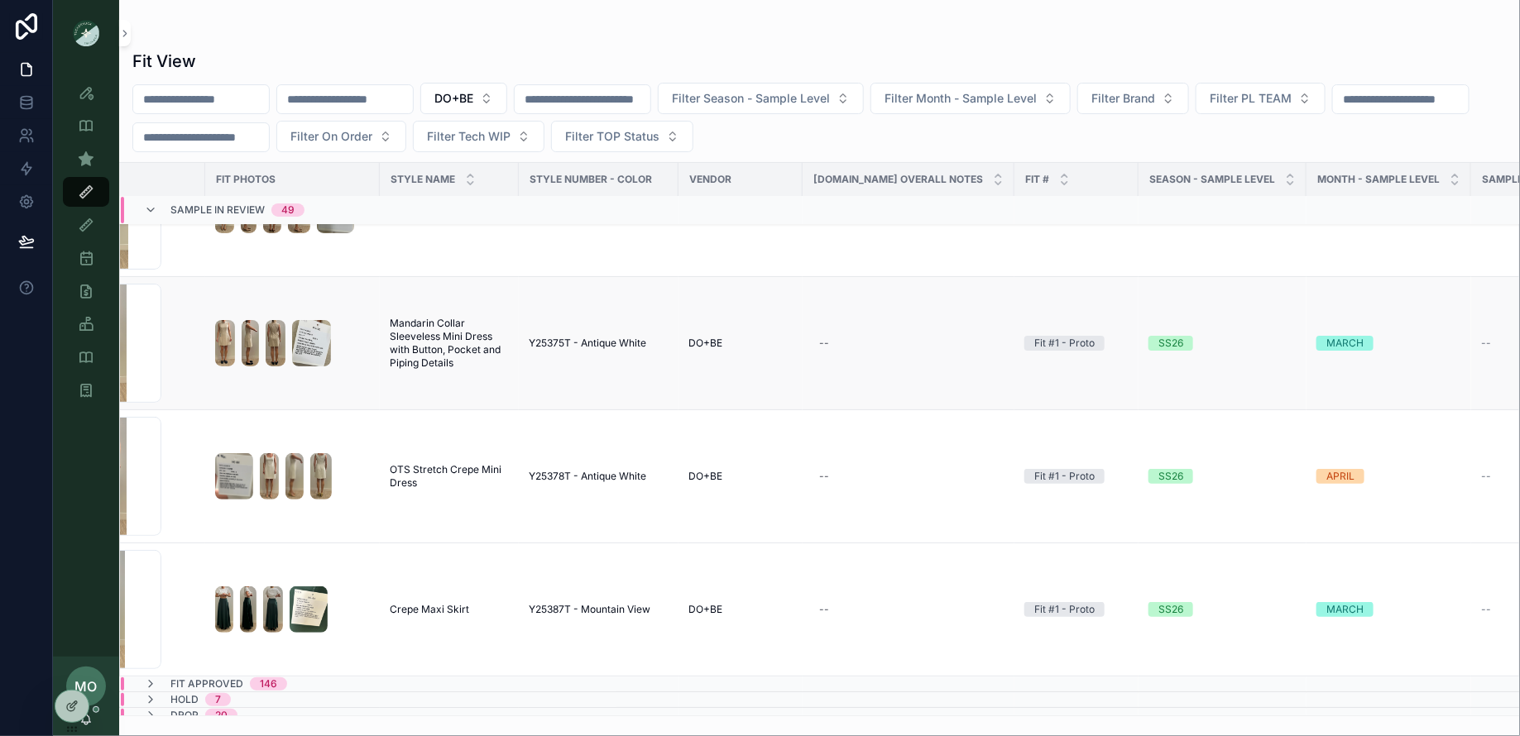
click at [313, 372] on td "scrollable content" at bounding box center [292, 343] width 175 height 133
click at [288, 377] on td "scrollable content" at bounding box center [292, 343] width 175 height 133
click at [451, 349] on span "Mandarin Collar Sleeveless Mini Dress with Button, Pocket and Piping Details" at bounding box center [449, 343] width 119 height 53
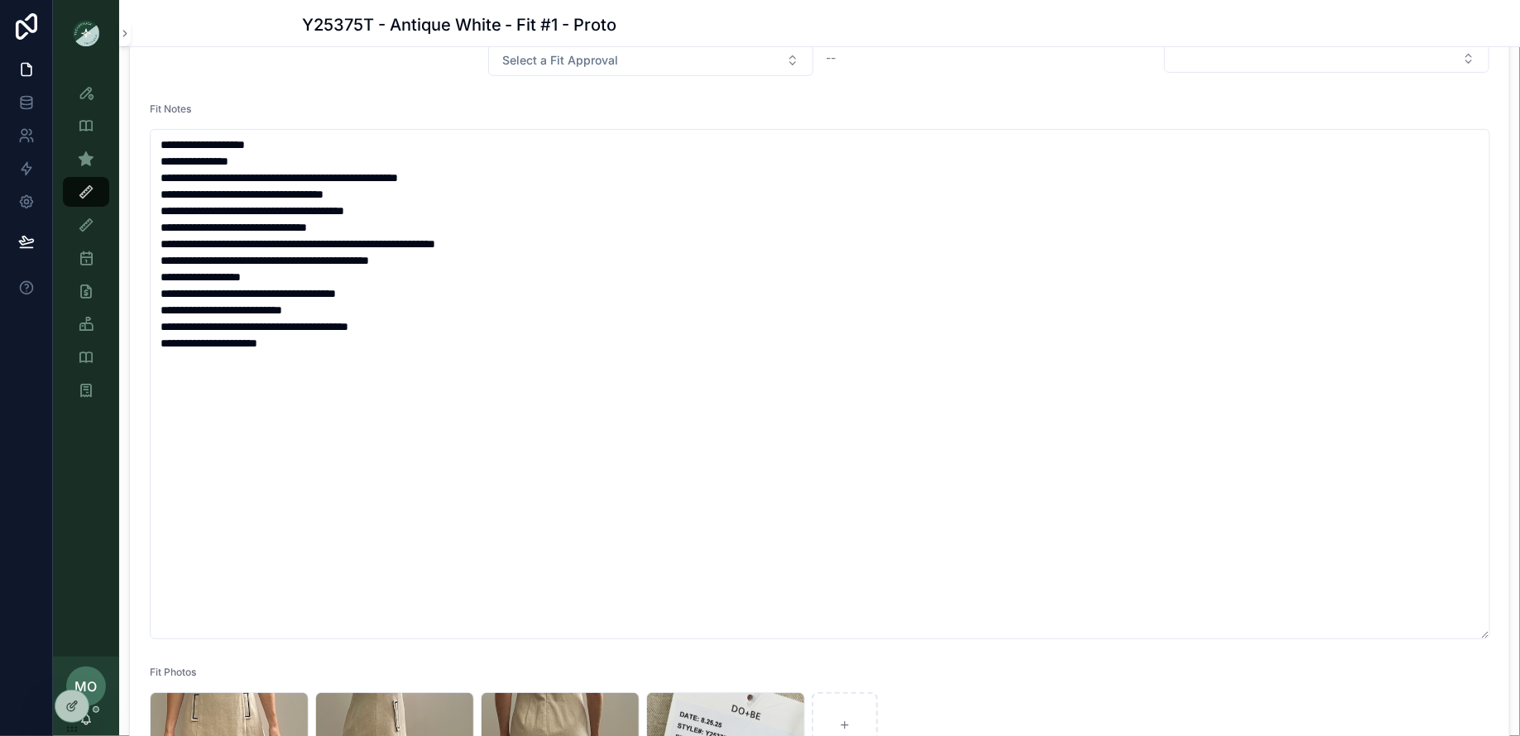
scroll to position [310, 0]
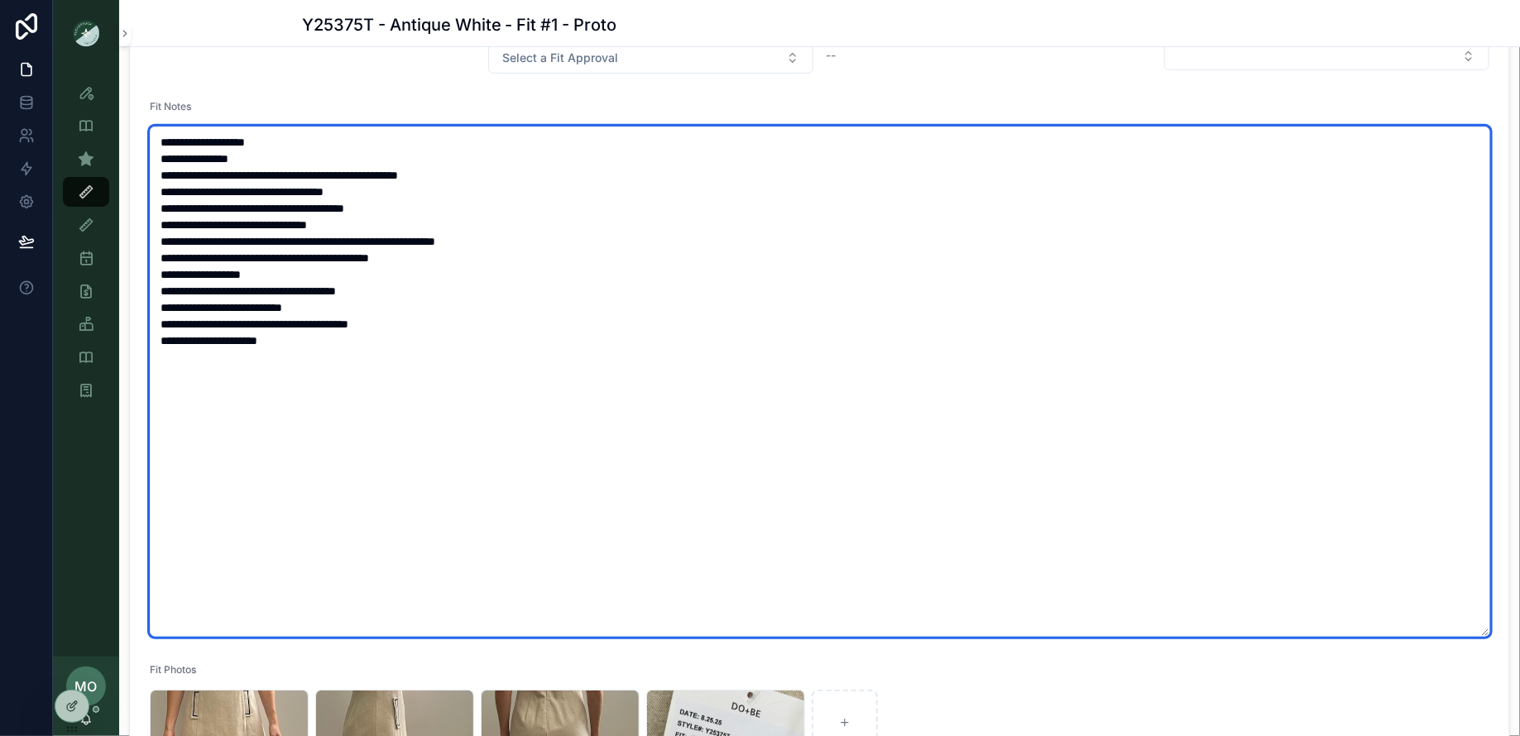
click at [434, 256] on textarea "**********" at bounding box center [820, 382] width 1340 height 510
click at [595, 247] on textarea "**********" at bounding box center [820, 382] width 1340 height 510
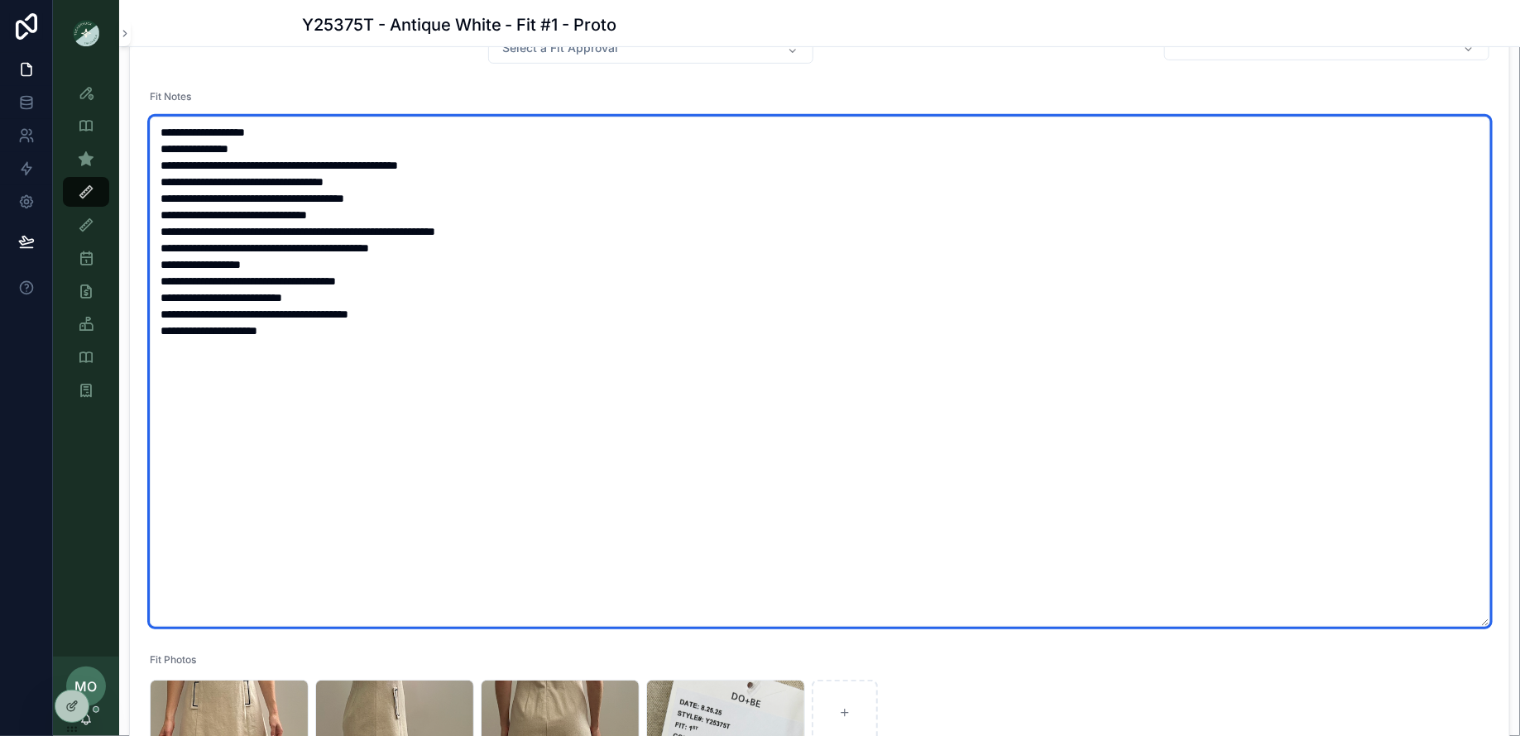
click at [531, 168] on textarea "**********" at bounding box center [820, 372] width 1340 height 510
paste textarea "**********"
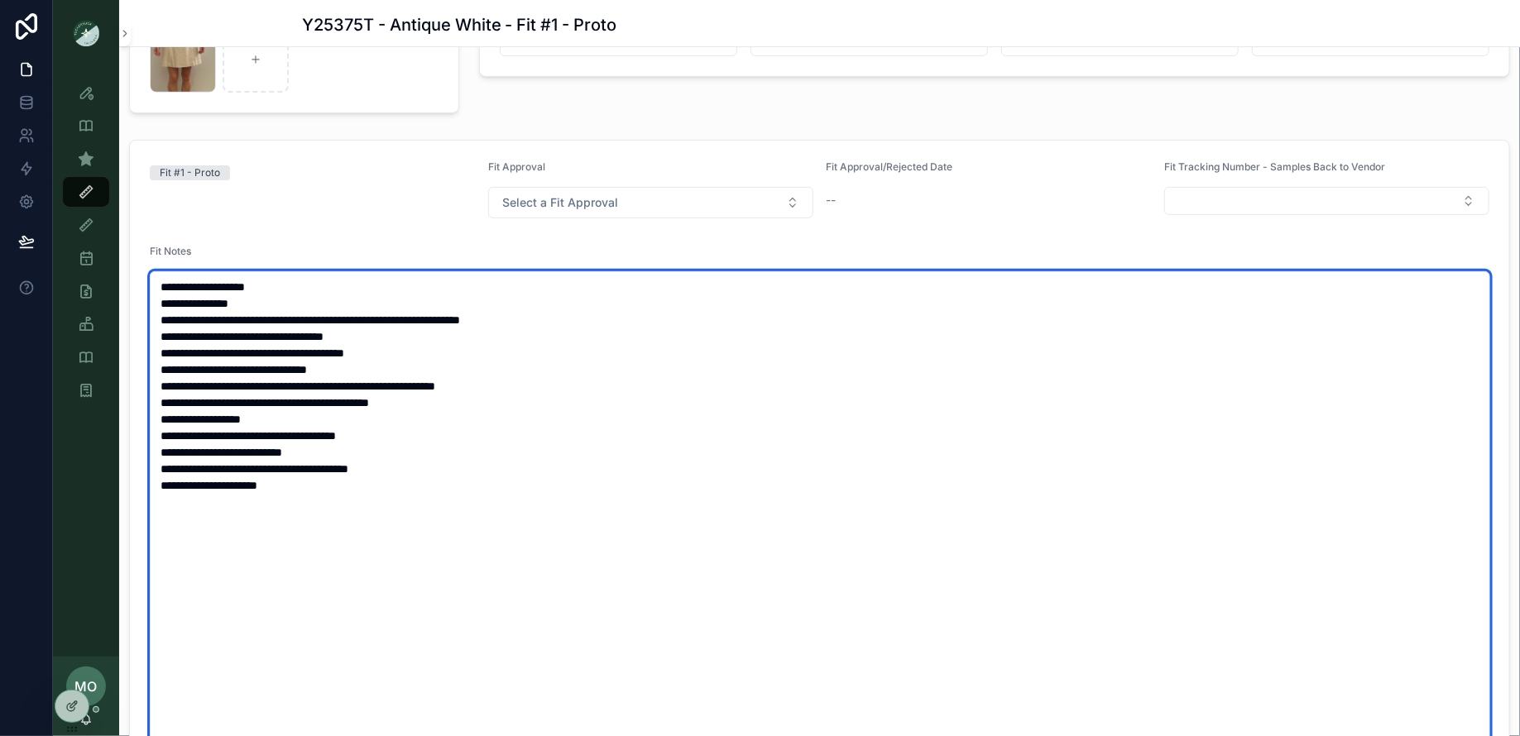
scroll to position [0, 0]
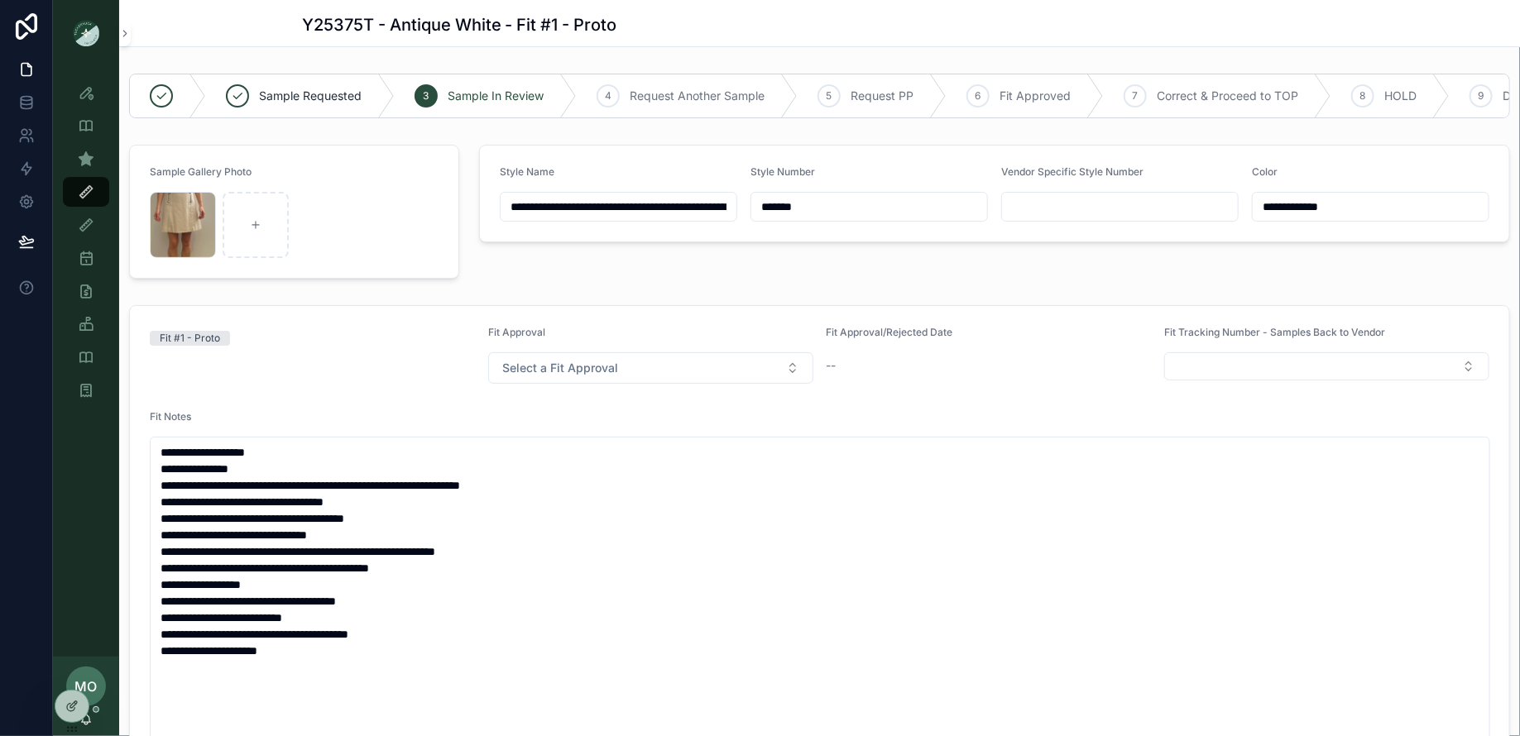
drag, startPoint x: 840, startPoint y: 205, endPoint x: 753, endPoint y: 198, distance: 87.2
click at [753, 198] on input "*******" at bounding box center [869, 206] width 236 height 23
type textarea "**********"
click at [89, 326] on icon "scrollable content" at bounding box center [86, 324] width 17 height 17
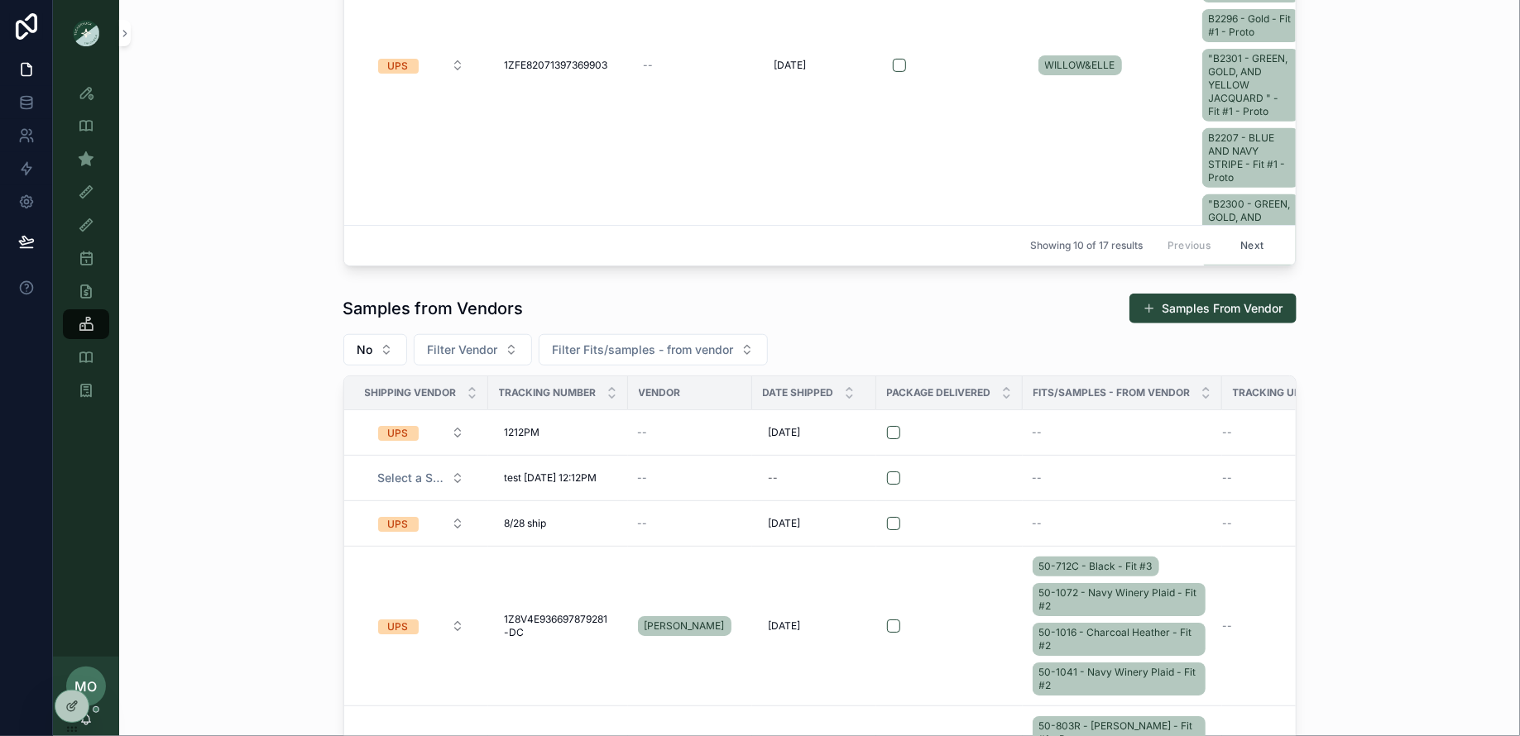
scroll to position [394, 0]
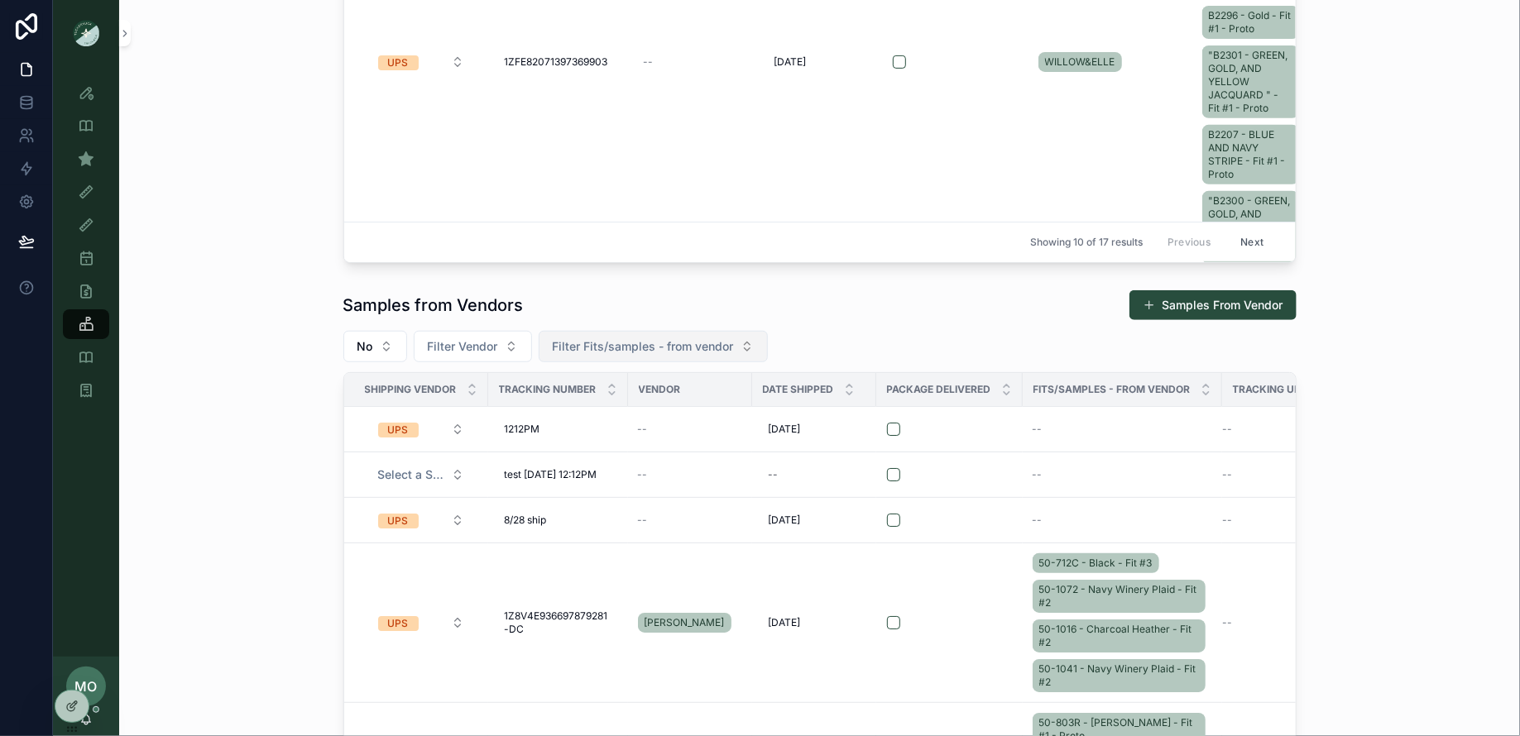
click at [677, 338] on span "Filter Fits/samples - from vendor" at bounding box center [643, 346] width 181 height 17
type input "*******"
click at [680, 413] on span "Y25375T - Antique White - Fit #1 - Proto" at bounding box center [641, 411] width 187 height 17
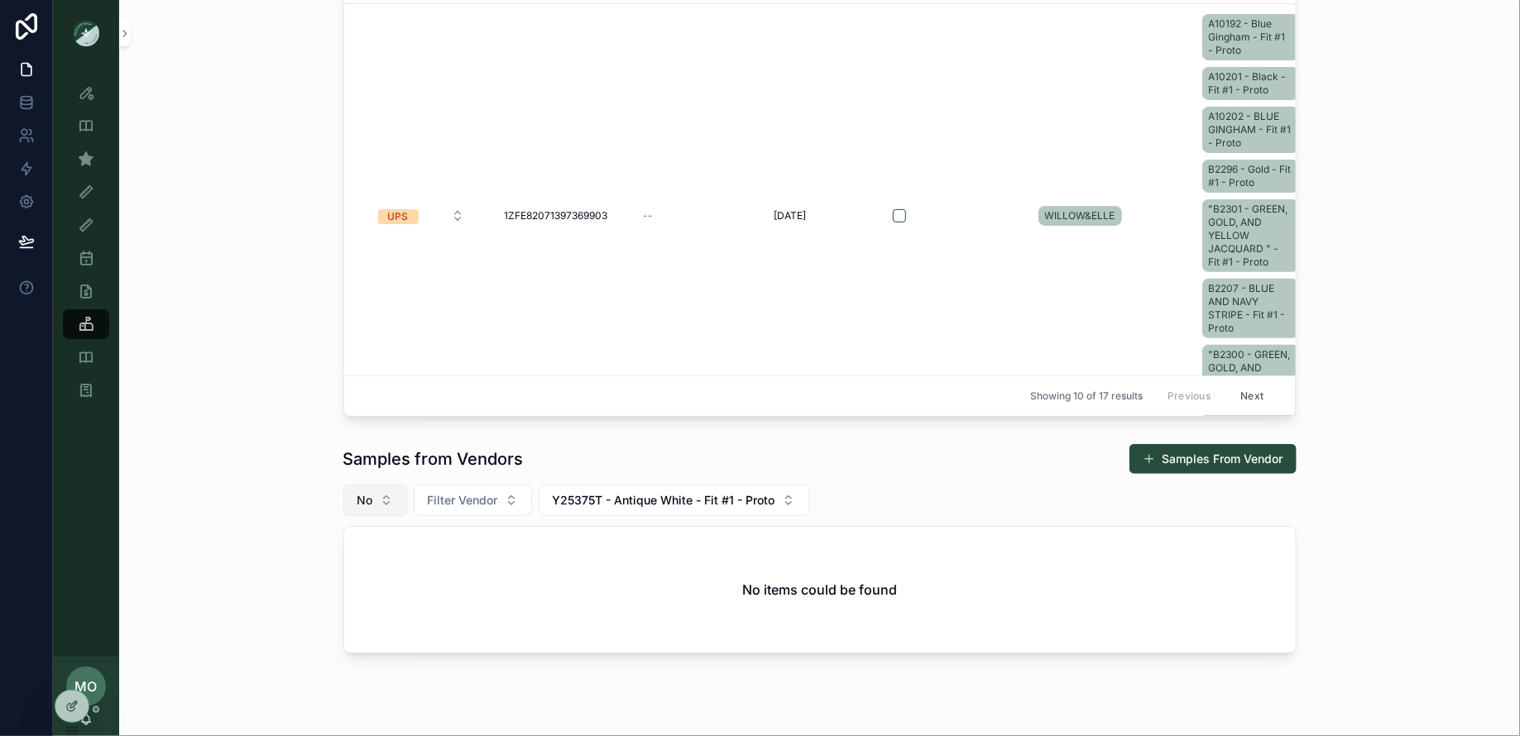
click at [360, 492] on span "No" at bounding box center [365, 500] width 16 height 17
click at [347, 621] on div "Yes" at bounding box center [374, 617] width 199 height 26
click at [651, 497] on span "Y25375T - Antique White - Fit #1 - Proto" at bounding box center [669, 500] width 223 height 17
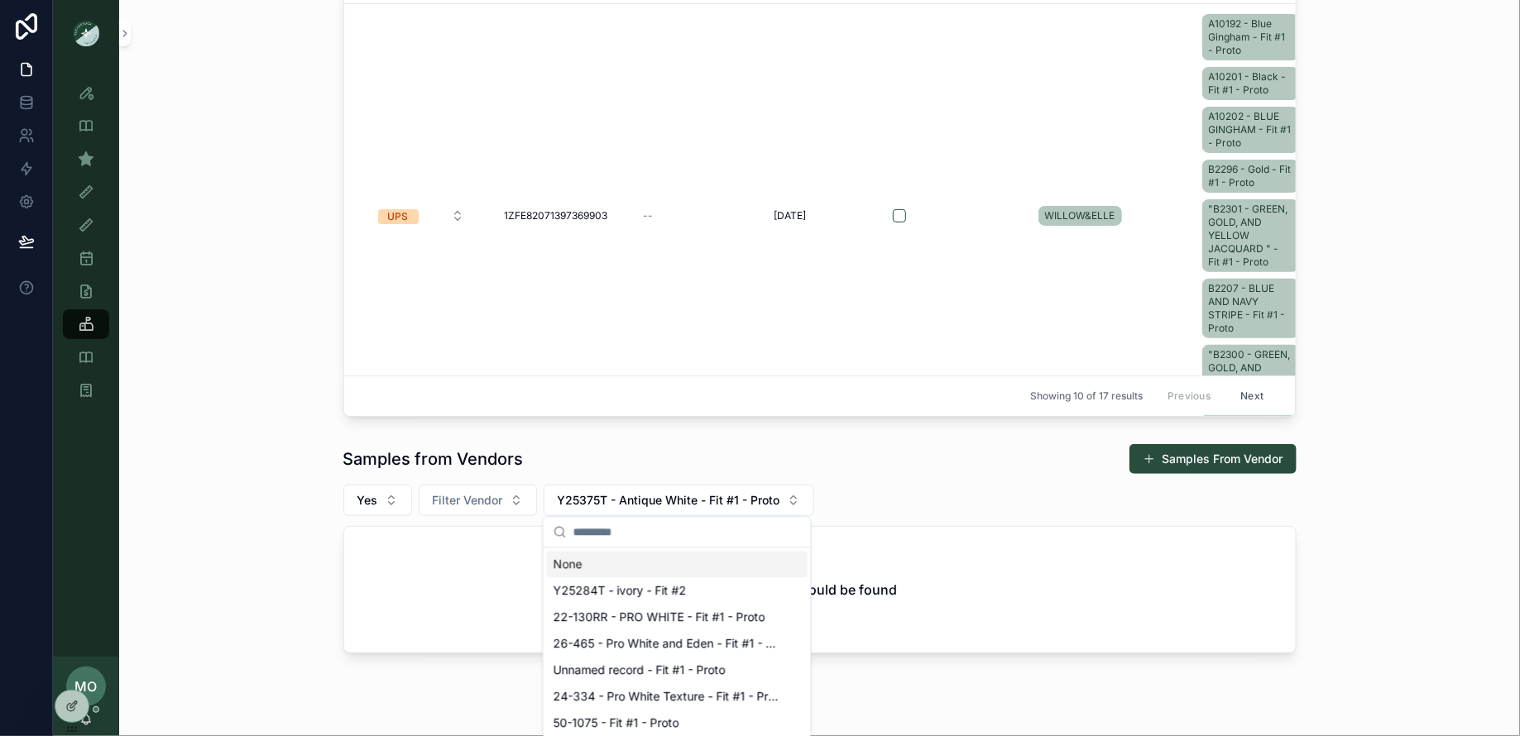
click at [555, 563] on div "None" at bounding box center [677, 564] width 261 height 26
